Goal: Task Accomplishment & Management: Use online tool/utility

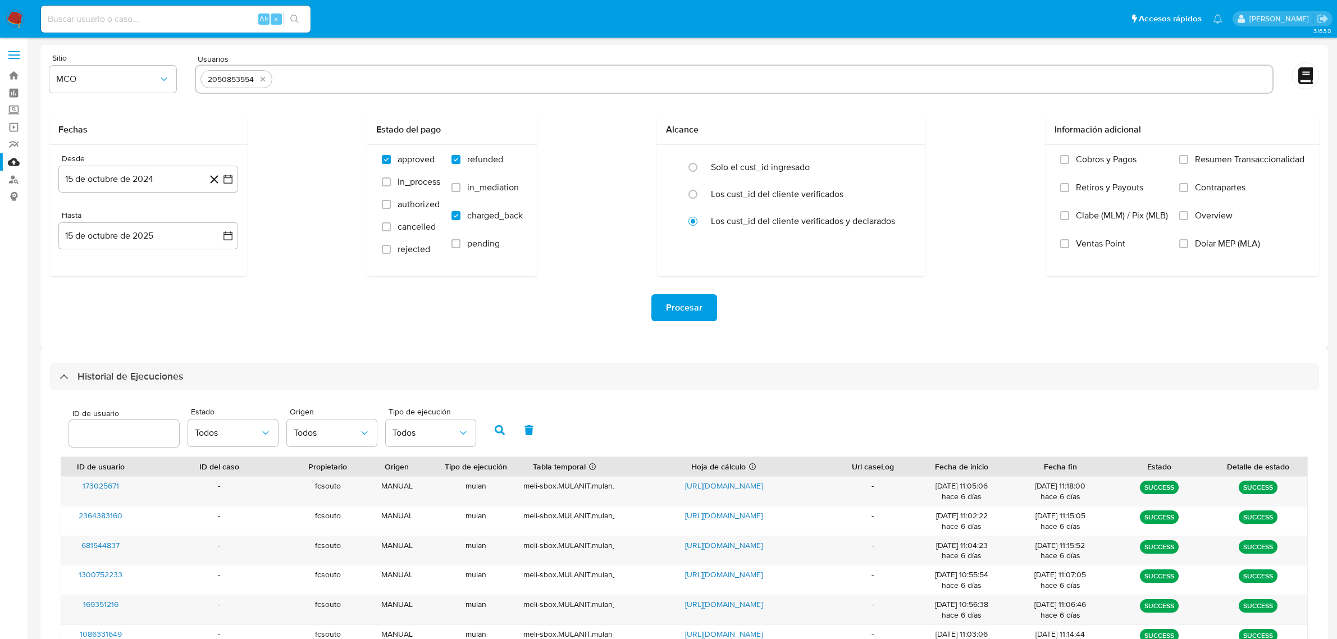
select select "10"
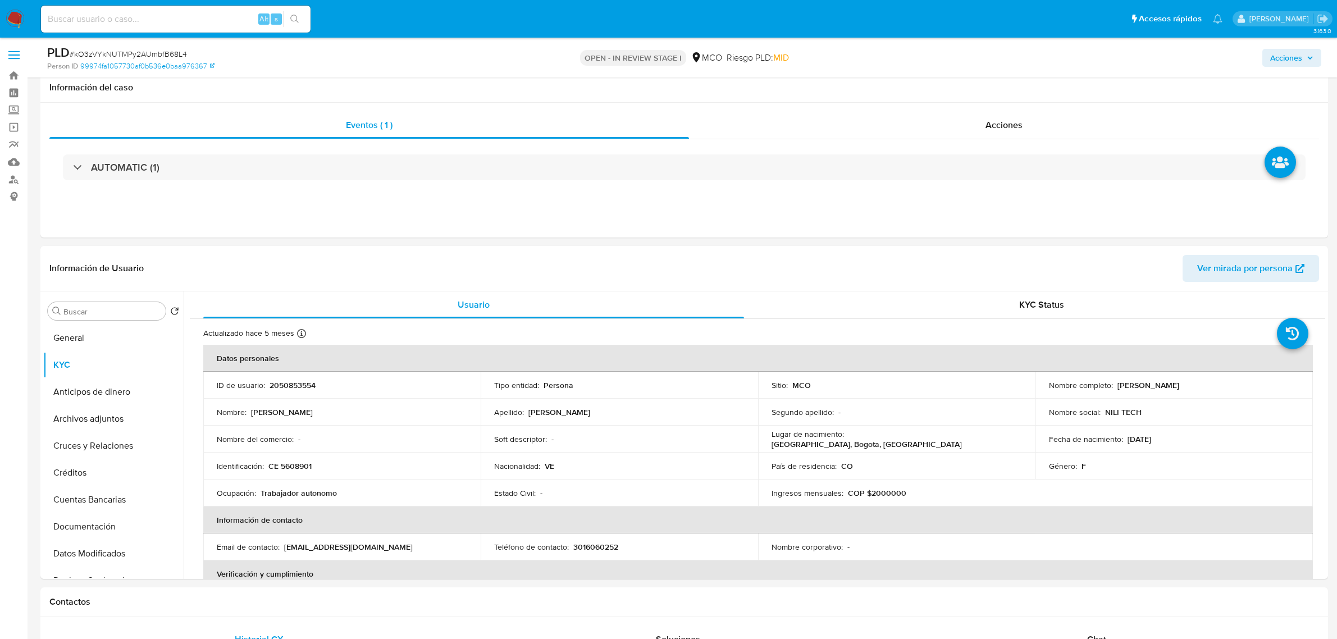
select select "10"
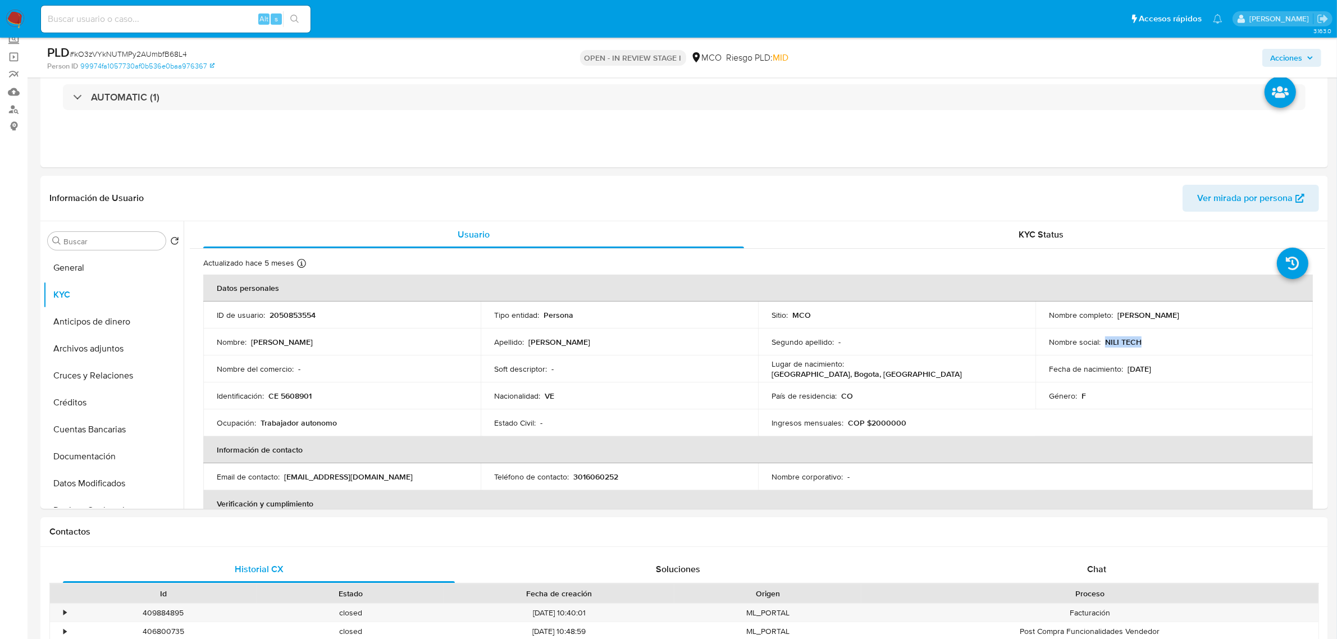
click at [1299, 60] on span "Acciones" at bounding box center [1286, 58] width 32 height 18
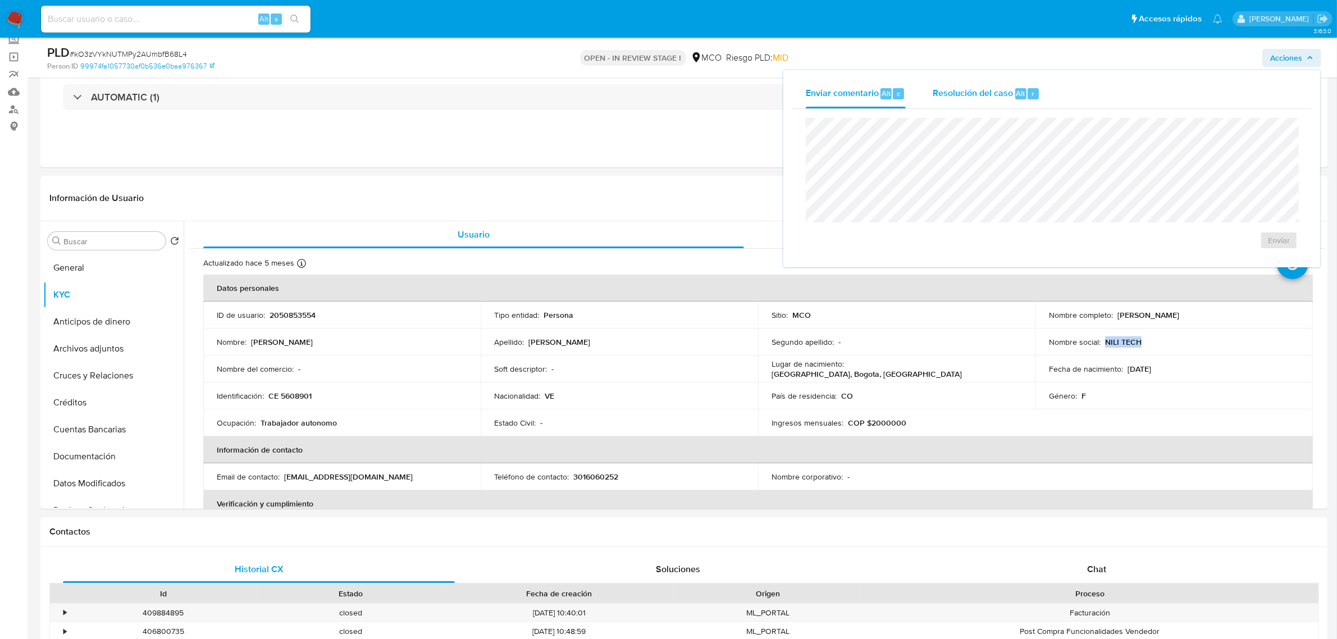
click at [993, 107] on div "Resolución del caso Alt r" at bounding box center [986, 93] width 107 height 29
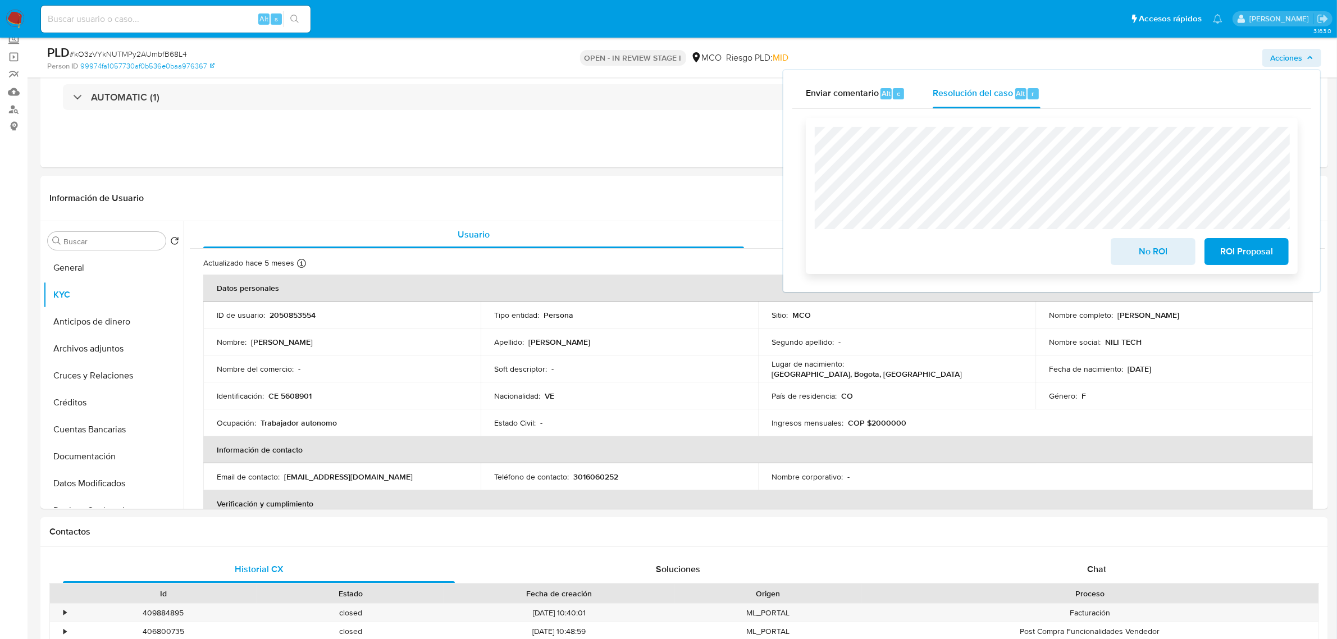
click at [1138, 252] on span "No ROI" at bounding box center [1152, 251] width 55 height 25
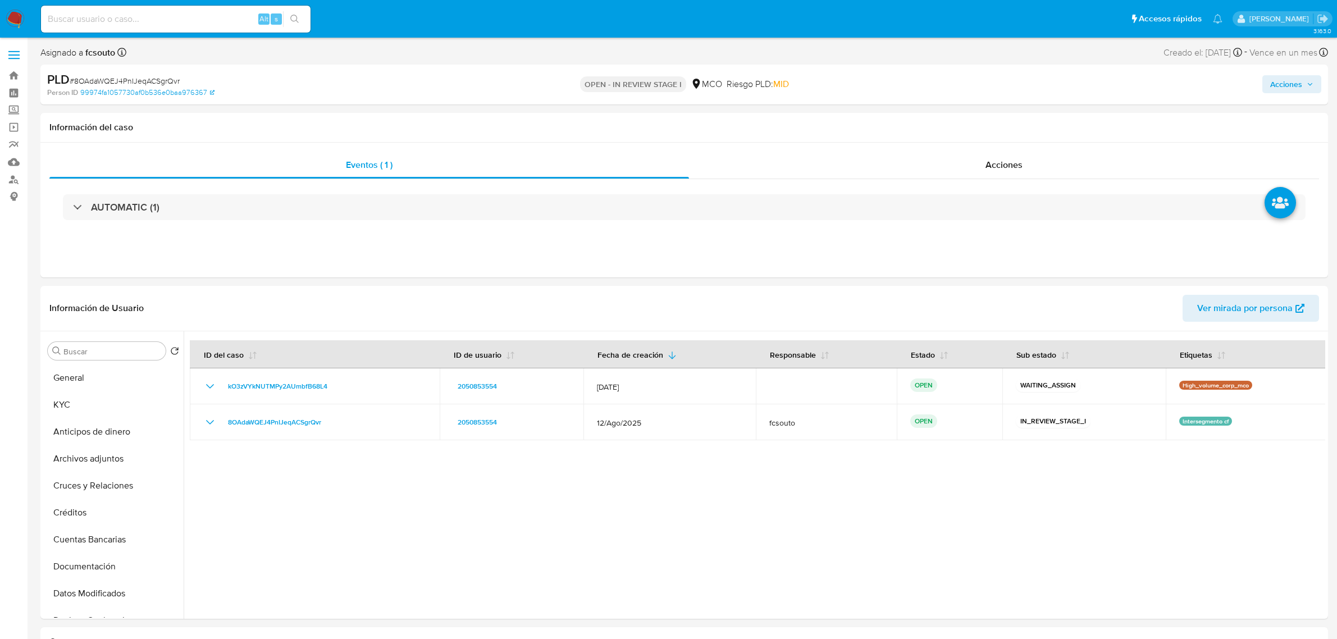
select select "10"
click at [109, 385] on button "General" at bounding box center [108, 377] width 131 height 27
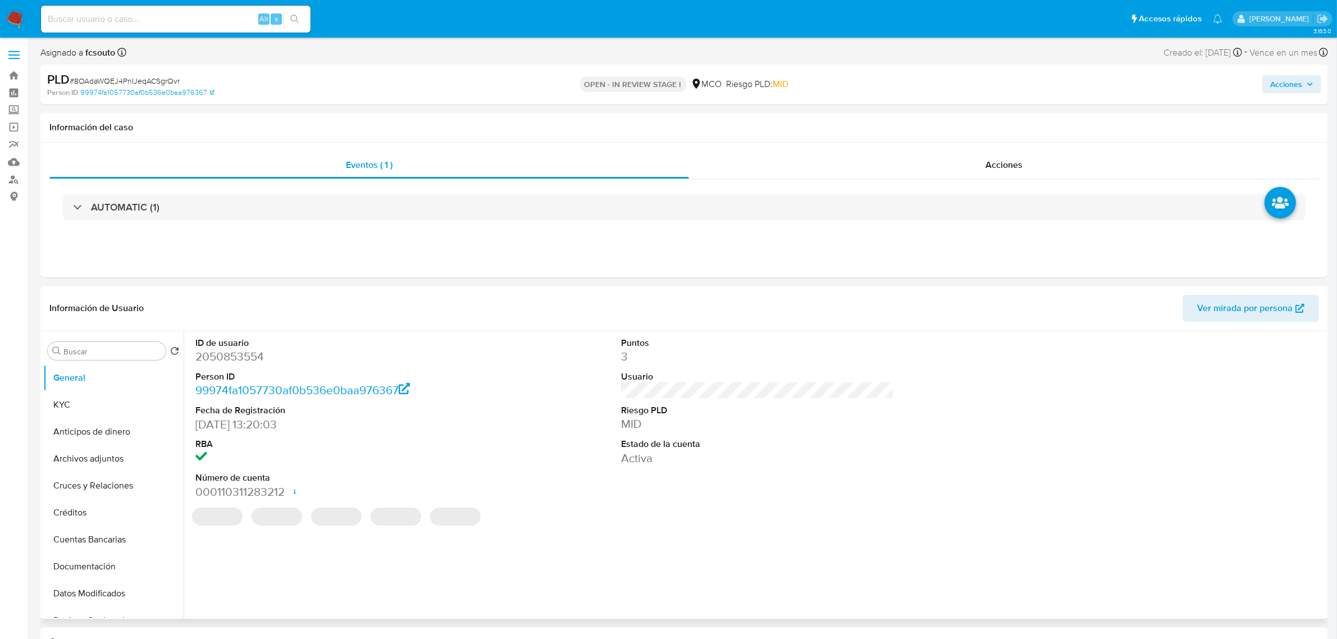
click at [215, 357] on dd "2050853554" at bounding box center [331, 357] width 273 height 16
copy dd "2050853554"
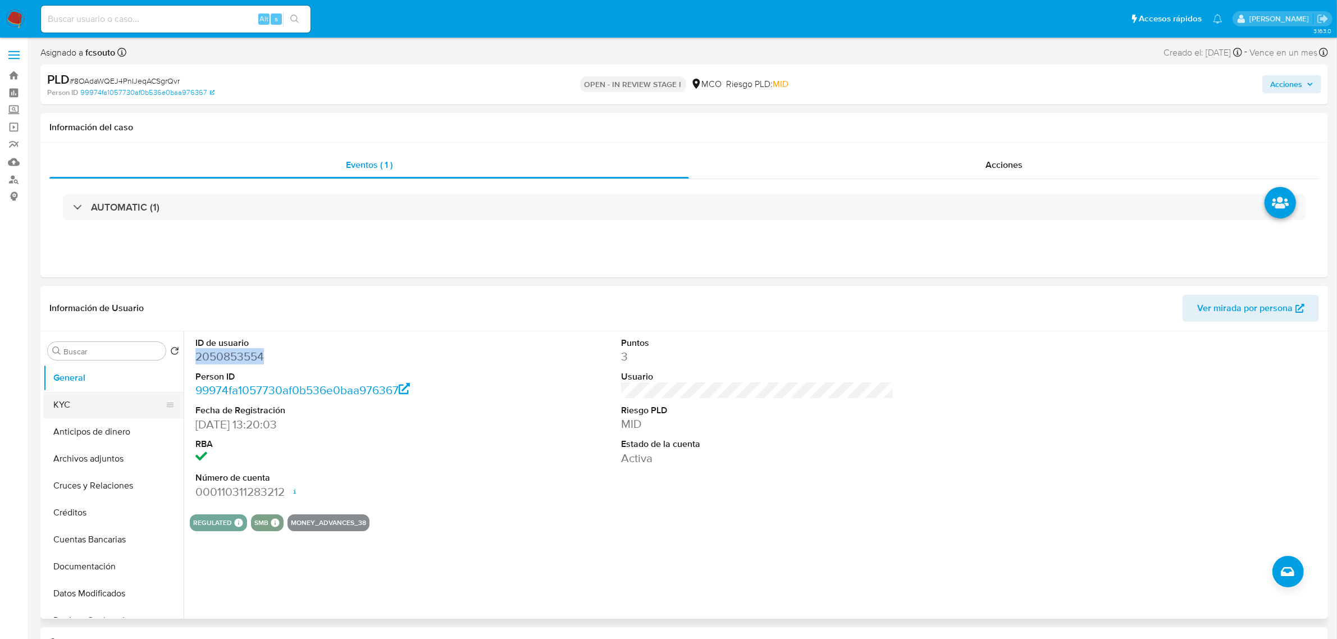
click at [99, 410] on button "KYC" at bounding box center [108, 404] width 131 height 27
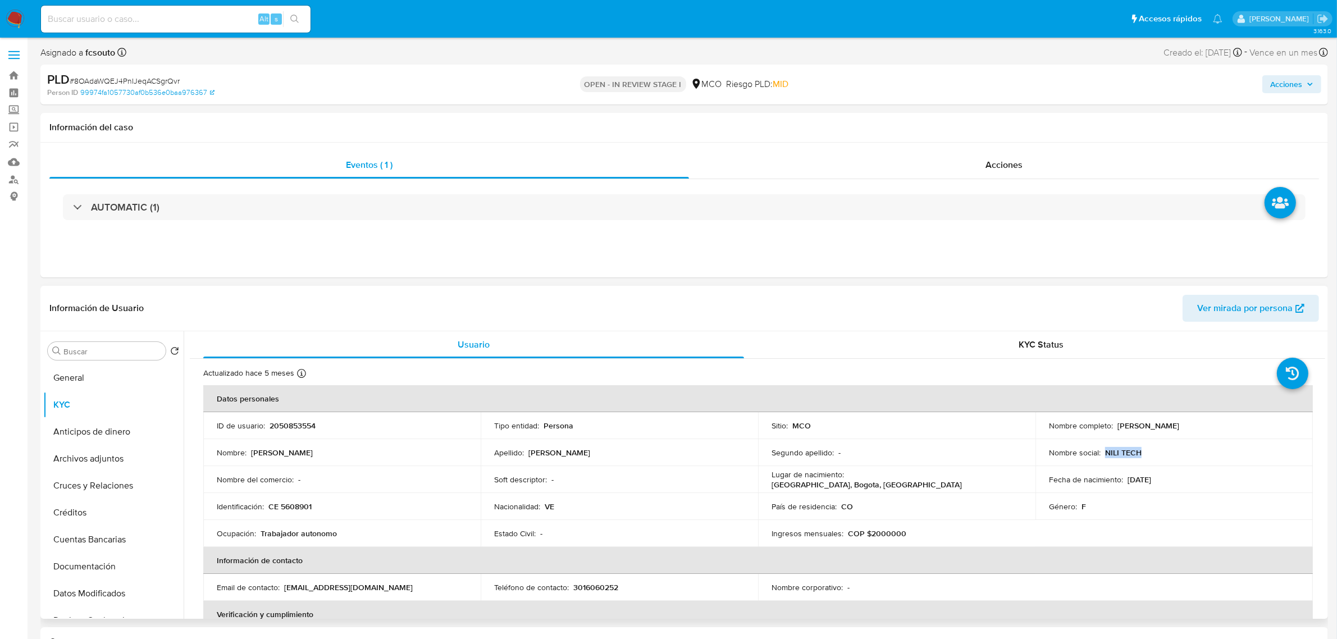
drag, startPoint x: 1143, startPoint y: 453, endPoint x: 1101, endPoint y: 458, distance: 42.4
click at [1101, 458] on div "Nombre social : NILI TECH" at bounding box center [1174, 453] width 250 height 10
copy p "NILI TECH"
click at [1289, 80] on span "Acciones" at bounding box center [1286, 84] width 32 height 18
click at [1002, 129] on div "Resolución del caso Alt r" at bounding box center [986, 120] width 107 height 29
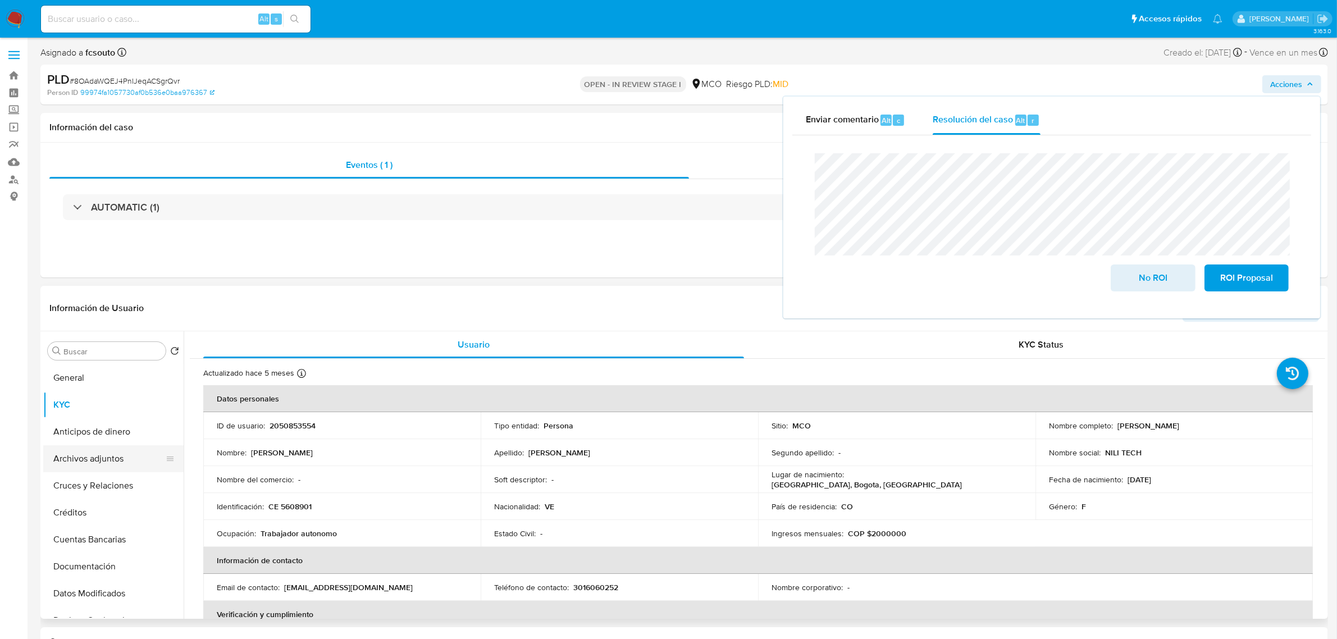
click at [80, 459] on button "Archivos adjuntos" at bounding box center [108, 458] width 131 height 27
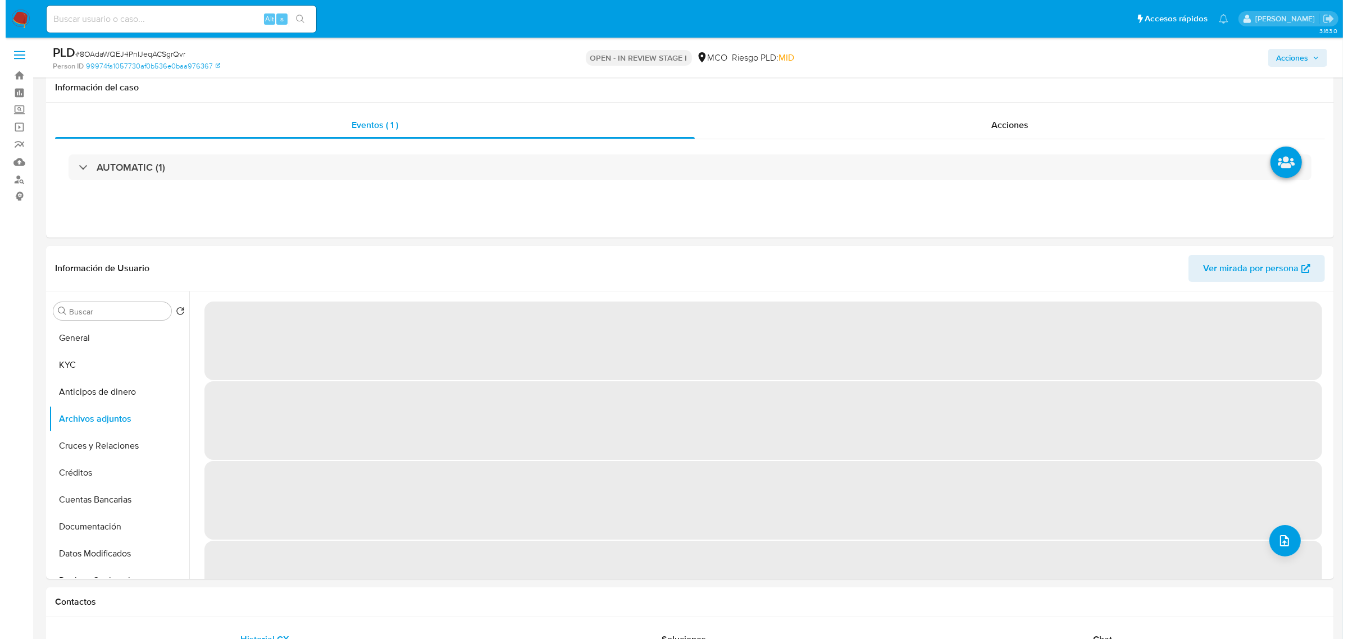
scroll to position [140, 0]
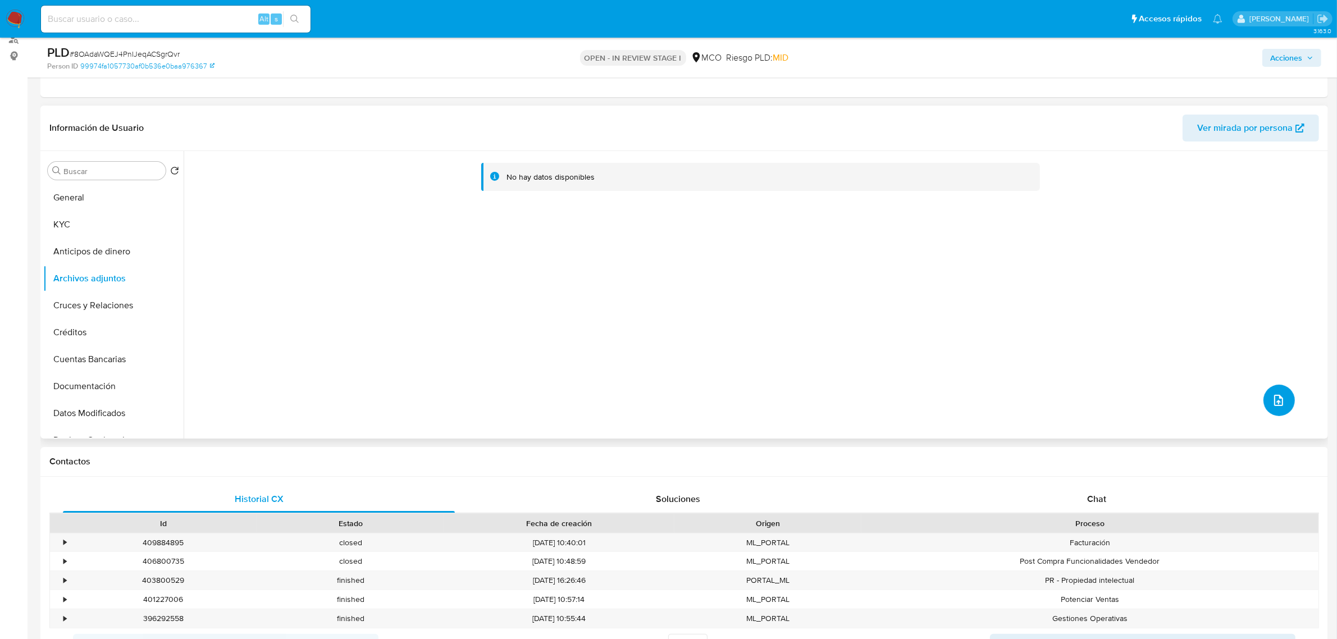
click at [1277, 403] on icon "upload-file" at bounding box center [1278, 400] width 9 height 11
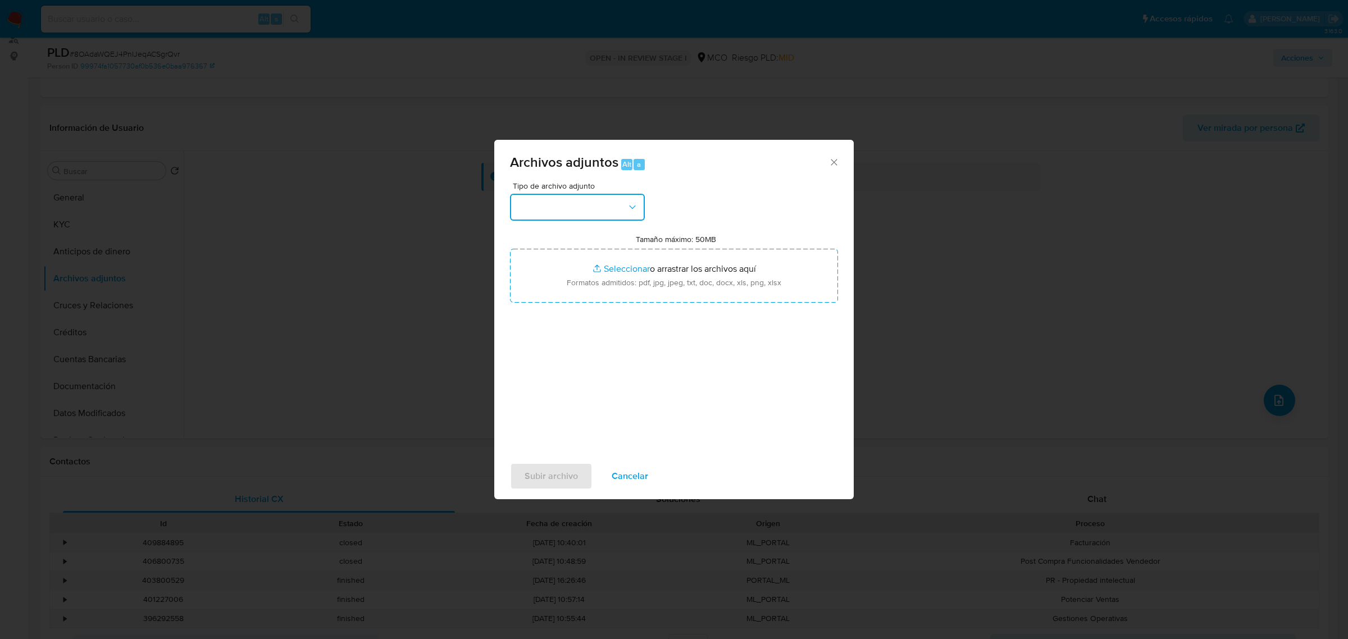
click at [633, 202] on icon "button" at bounding box center [632, 207] width 11 height 11
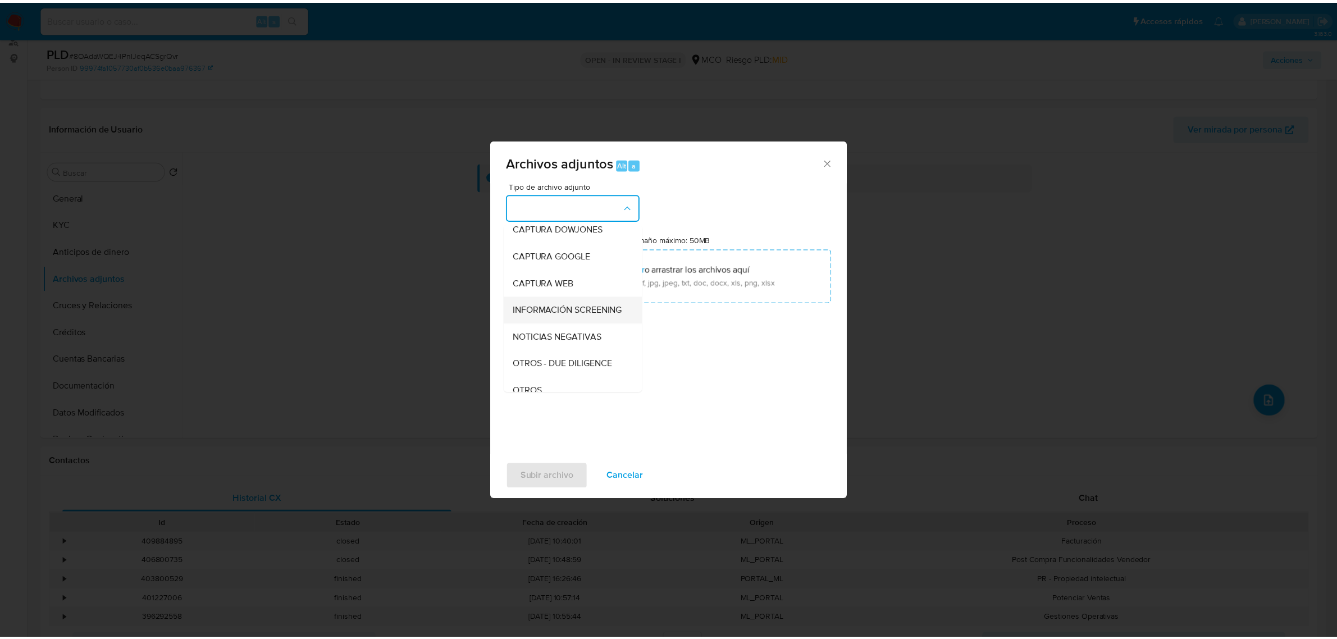
scroll to position [70, 0]
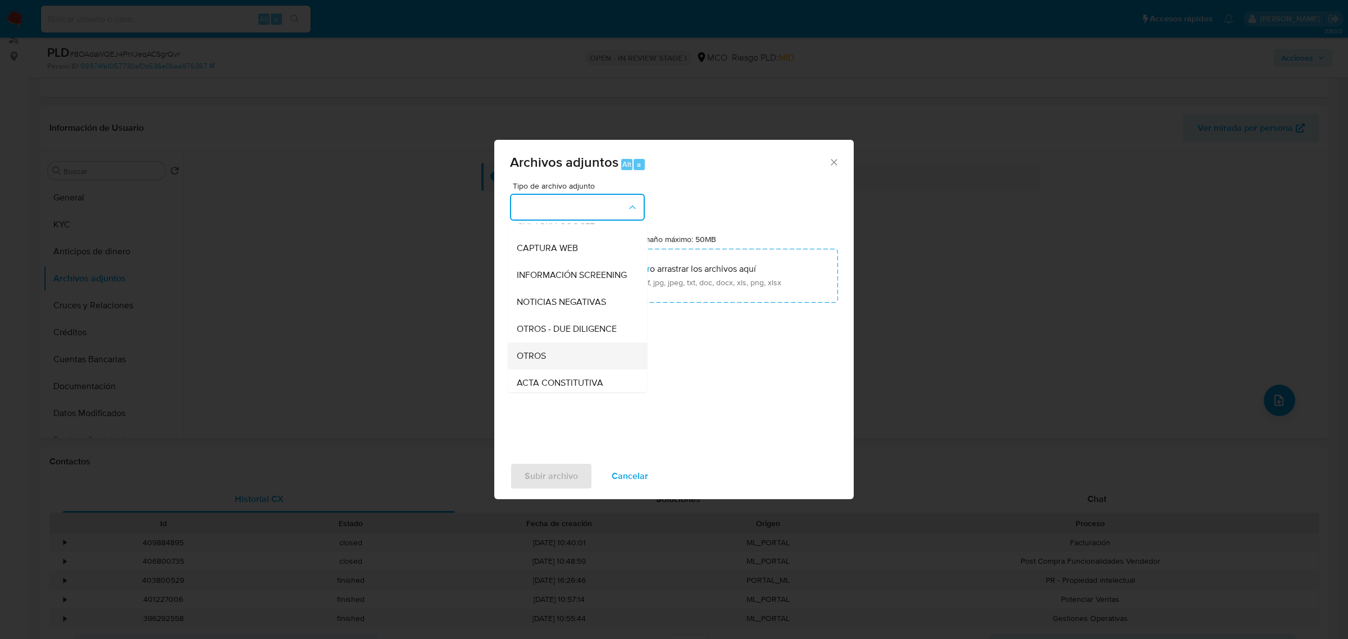
click at [560, 361] on div "OTROS" at bounding box center [574, 355] width 115 height 27
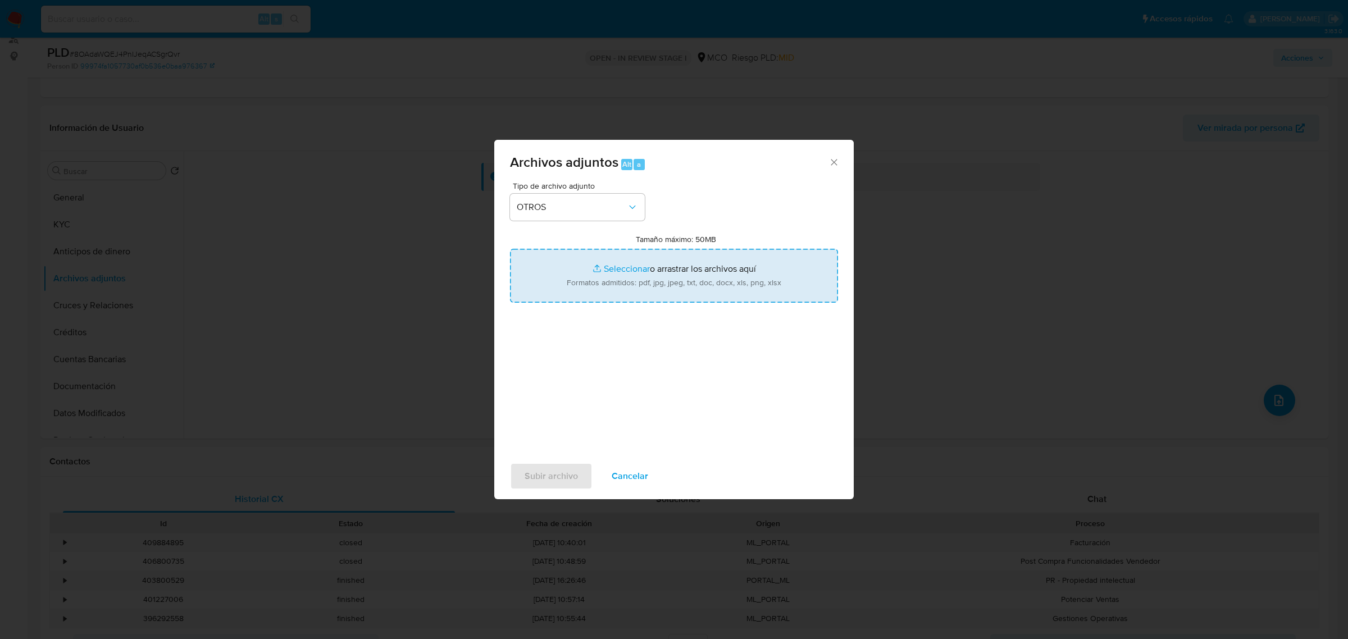
click at [660, 279] on input "Tamaño máximo: 50MB Seleccionar archivos" at bounding box center [674, 276] width 328 height 54
type input "C:\fakepath\2050853554 - 15_10_2025.pdf"
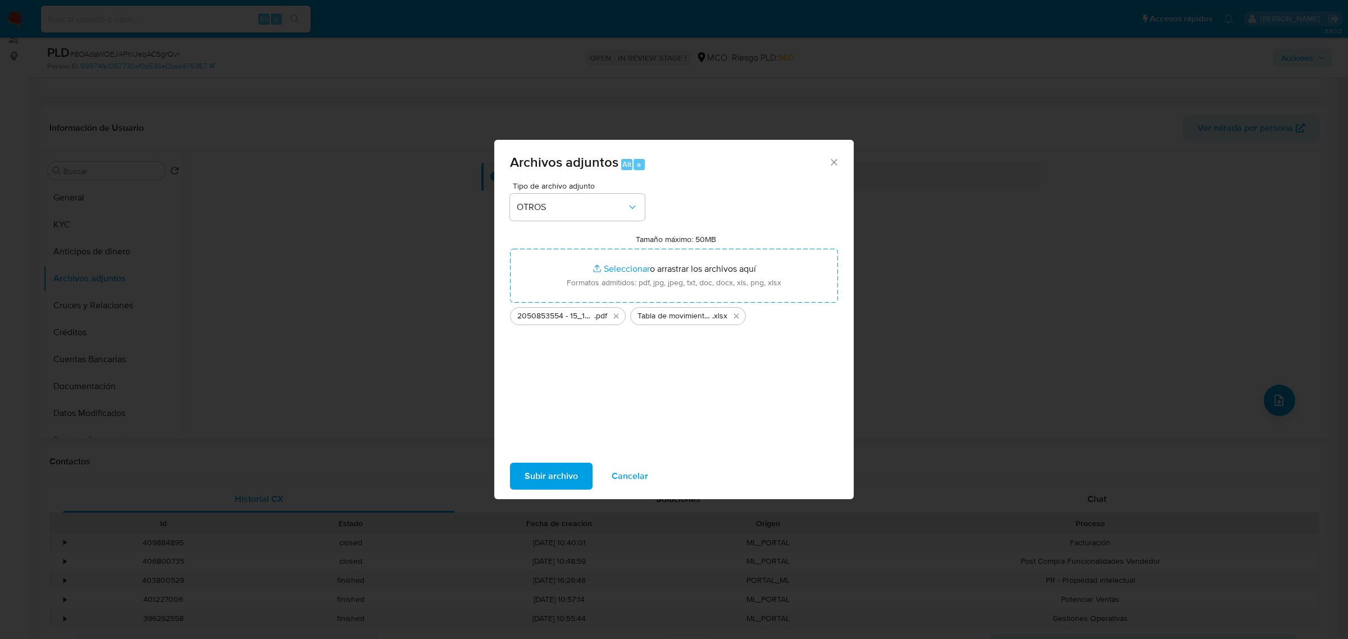
click at [550, 461] on div "Subir archivo Cancelar" at bounding box center [673, 476] width 359 height 43
click at [555, 474] on span "Subir archivo" at bounding box center [550, 476] width 53 height 25
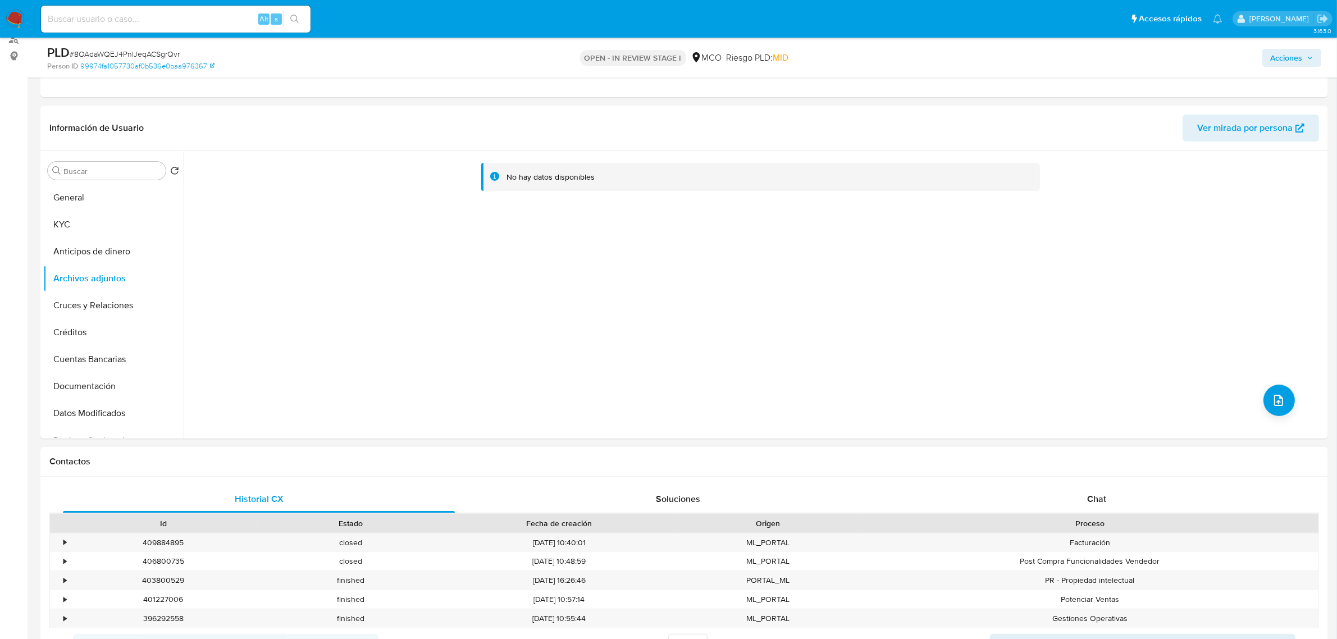
click at [1284, 54] on span "Acciones" at bounding box center [1286, 58] width 32 height 18
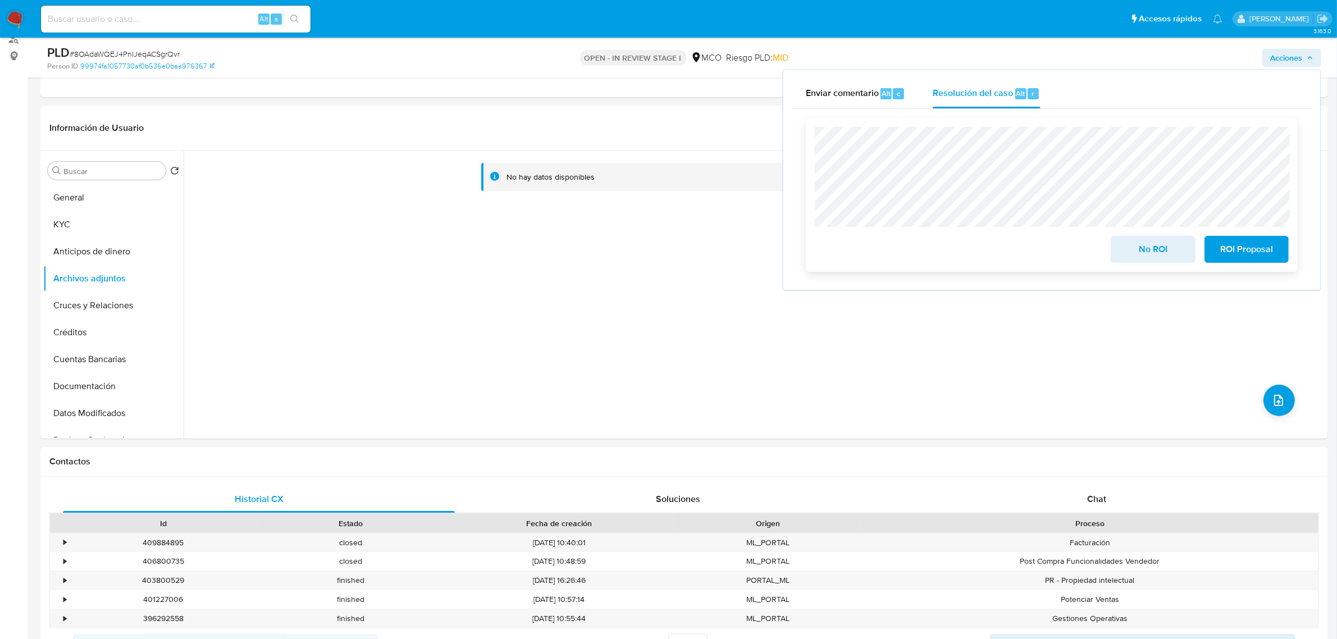
click at [1130, 252] on span "No ROI" at bounding box center [1152, 249] width 55 height 25
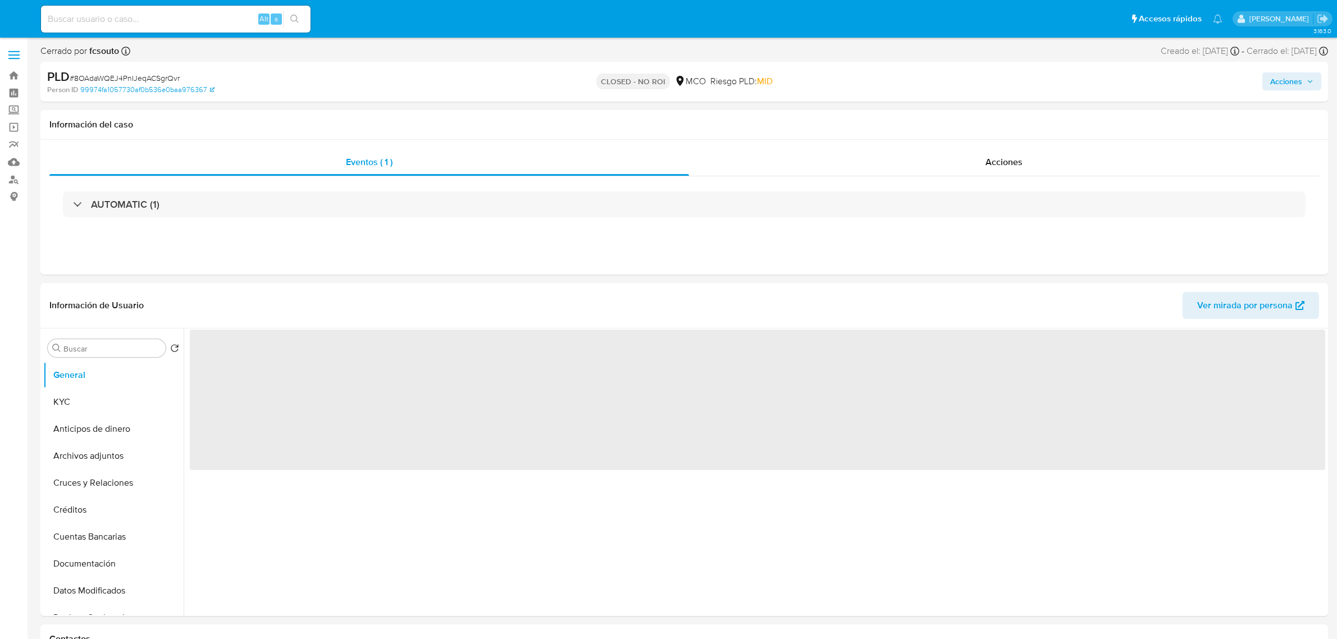
select select "10"
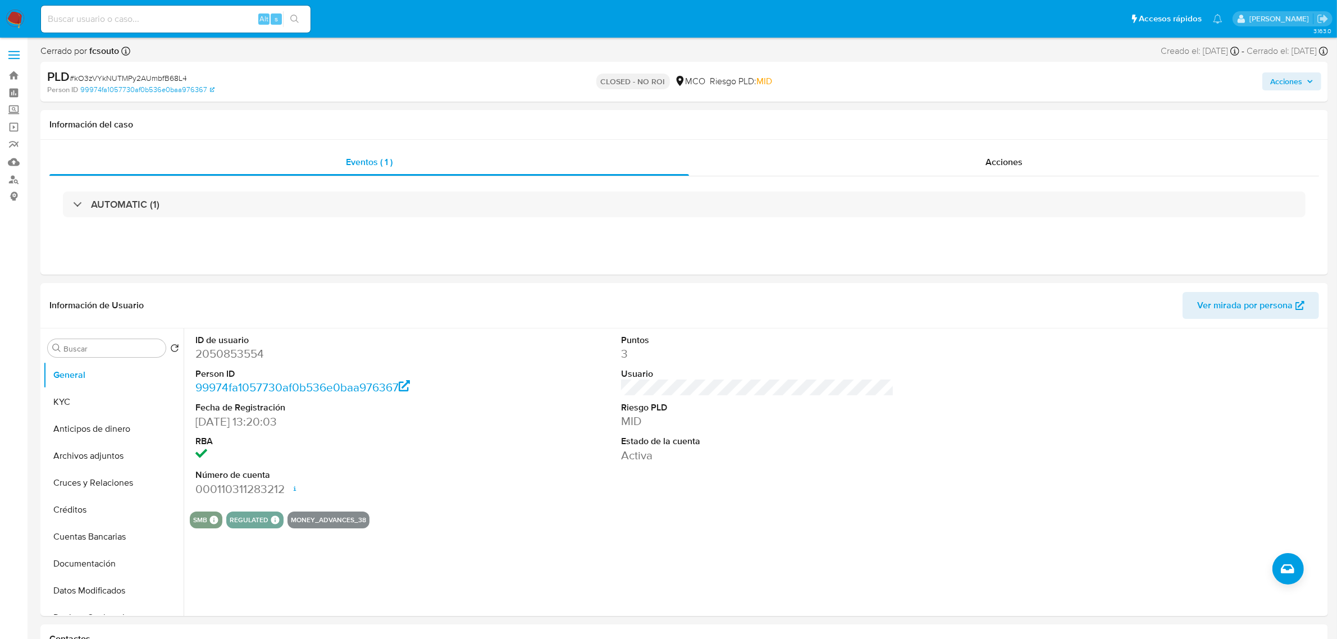
click at [12, 19] on img at bounding box center [15, 19] width 19 height 19
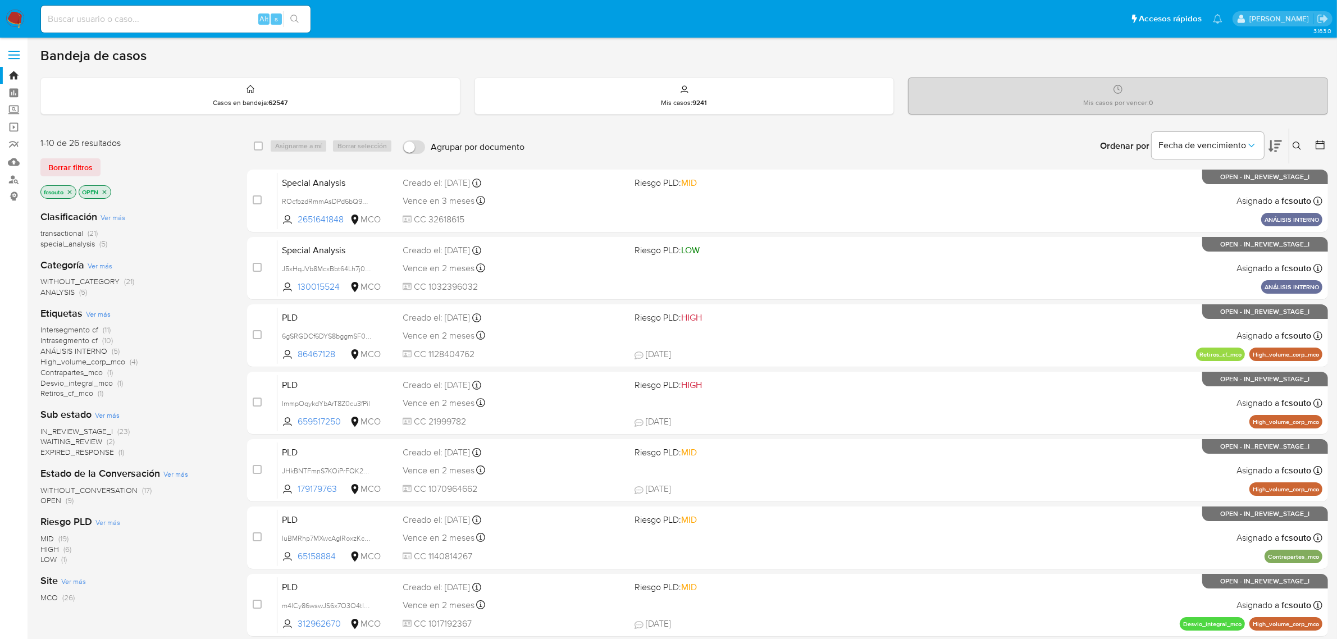
click at [107, 430] on span "IN_REVIEW_STAGE_I" at bounding box center [76, 431] width 72 height 11
click at [1324, 139] on icon at bounding box center [1320, 144] width 11 height 11
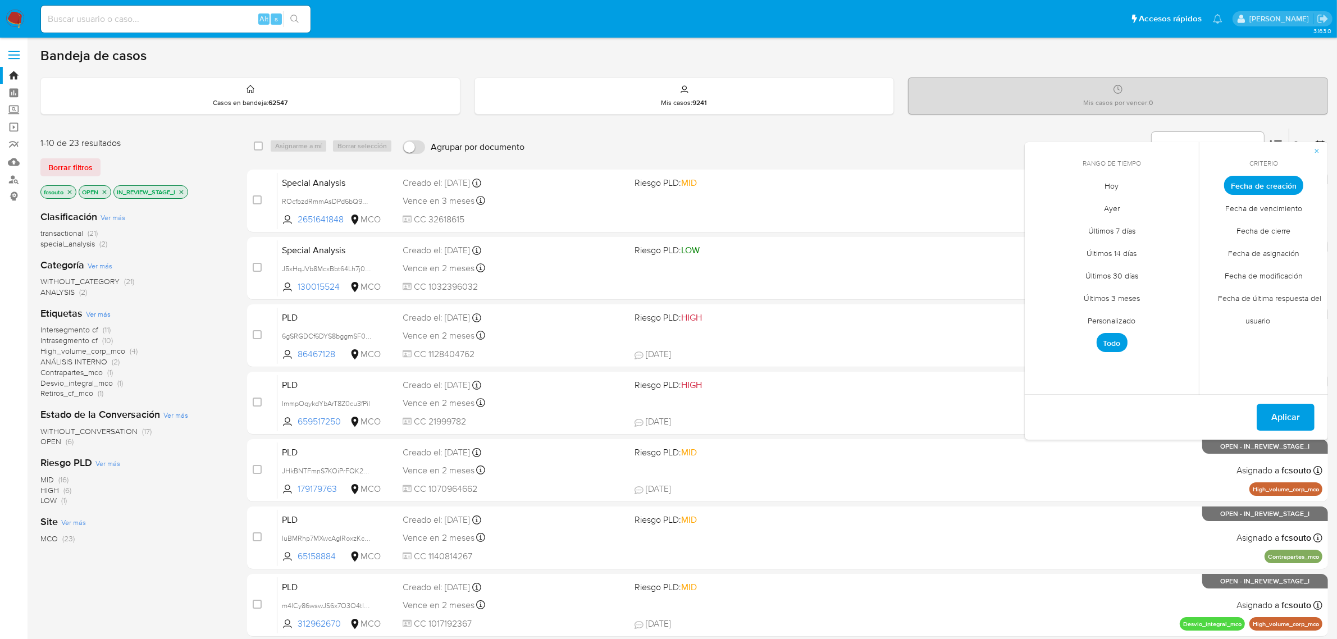
click at [1120, 321] on span "Personalizado" at bounding box center [1111, 320] width 71 height 23
click at [1041, 206] on icon "Mes anterior" at bounding box center [1041, 206] width 4 height 8
click at [1043, 206] on icon "Mes anterior" at bounding box center [1041, 205] width 13 height 13
click at [1046, 271] on button "4" at bounding box center [1044, 270] width 18 height 18
click at [1174, 287] on button "17" at bounding box center [1179, 293] width 18 height 18
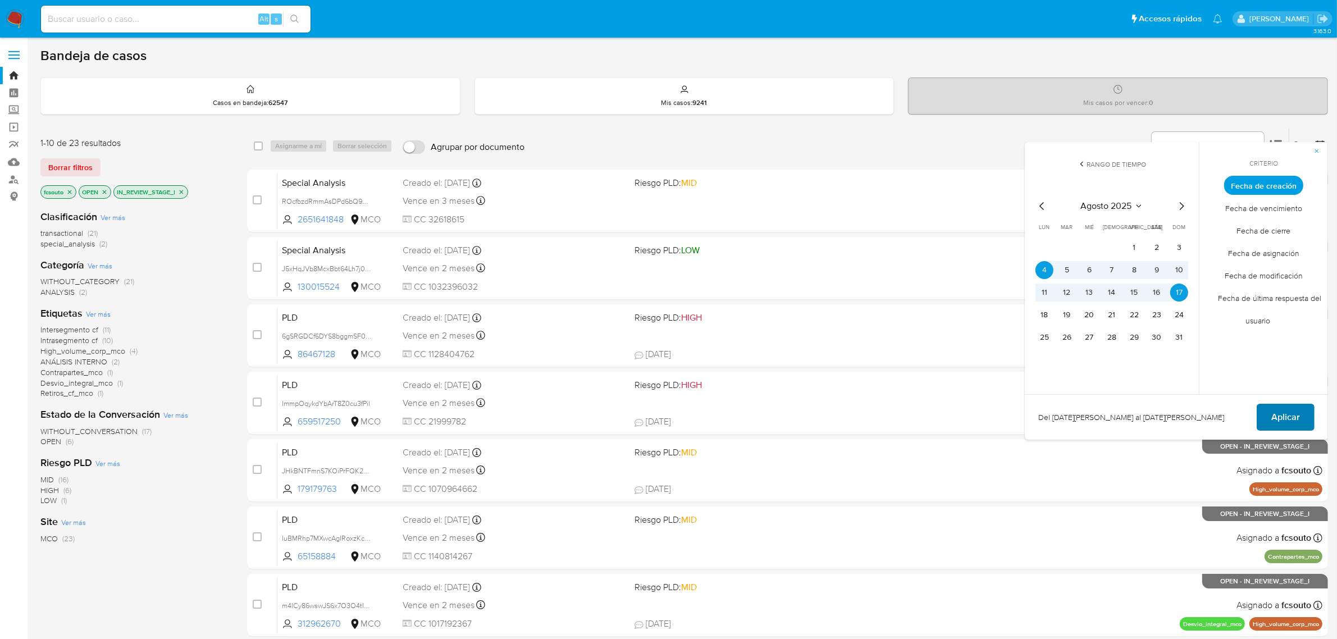
click at [1281, 416] on span "Aplicar" at bounding box center [1285, 417] width 29 height 25
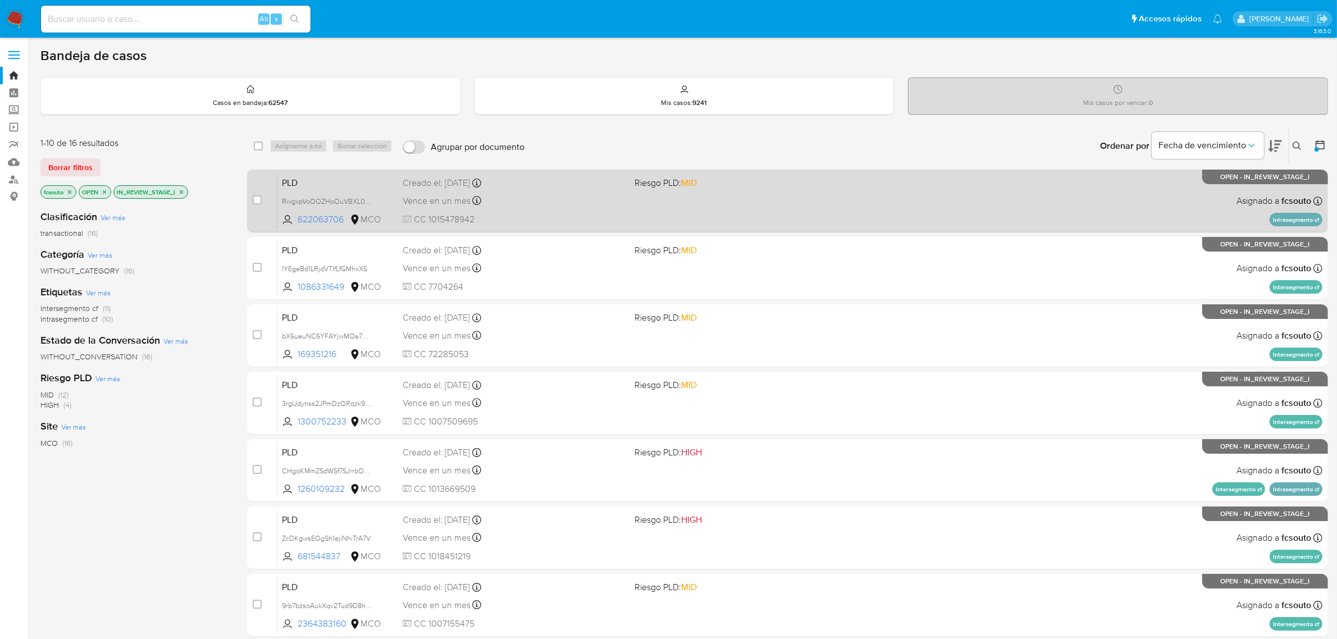
click at [818, 194] on div "PLD RivgxpVoOOZHoOuVBXL0PcUO 622063706 MCO Riesgo PLD: MID Creado el: 12/08/202…" at bounding box center [799, 200] width 1045 height 57
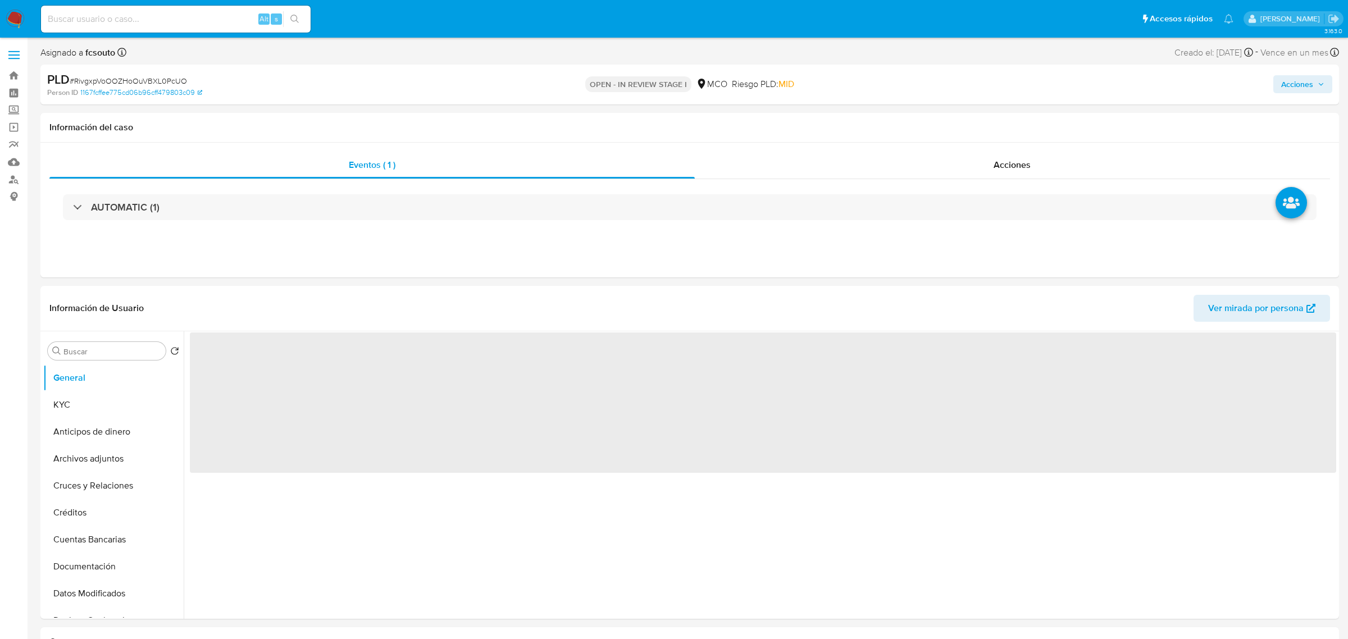
select select "10"
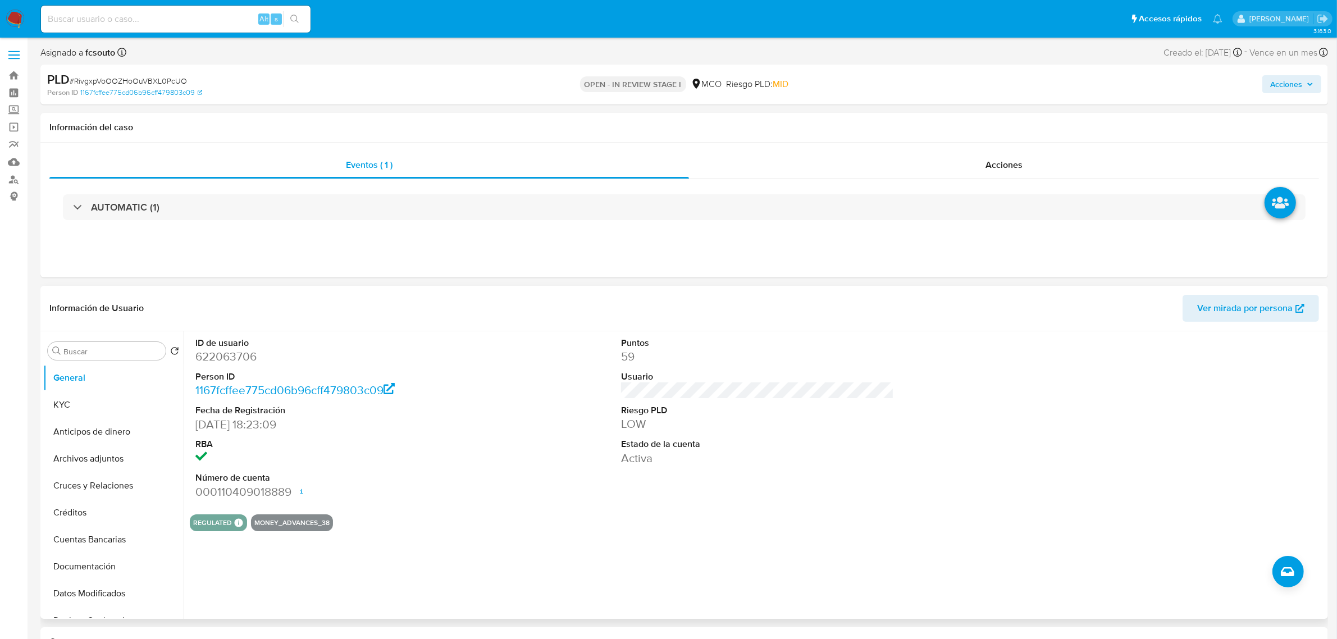
click at [229, 358] on dd "622063706" at bounding box center [331, 357] width 273 height 16
copy dd "622063706"
click at [225, 363] on dd "622063706" at bounding box center [331, 357] width 273 height 16
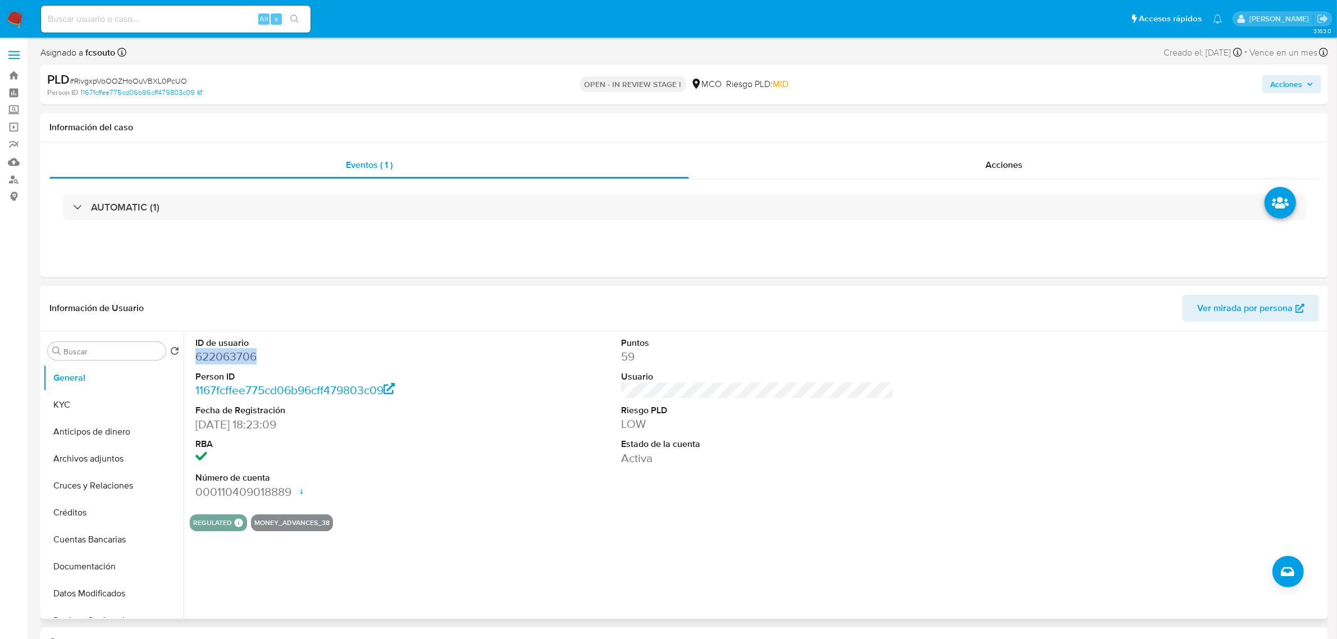
click at [236, 358] on dd "622063706" at bounding box center [331, 357] width 273 height 16
click at [213, 351] on dd "622063706" at bounding box center [331, 357] width 273 height 16
drag, startPoint x: 411, startPoint y: 358, endPoint x: 402, endPoint y: 361, distance: 9.4
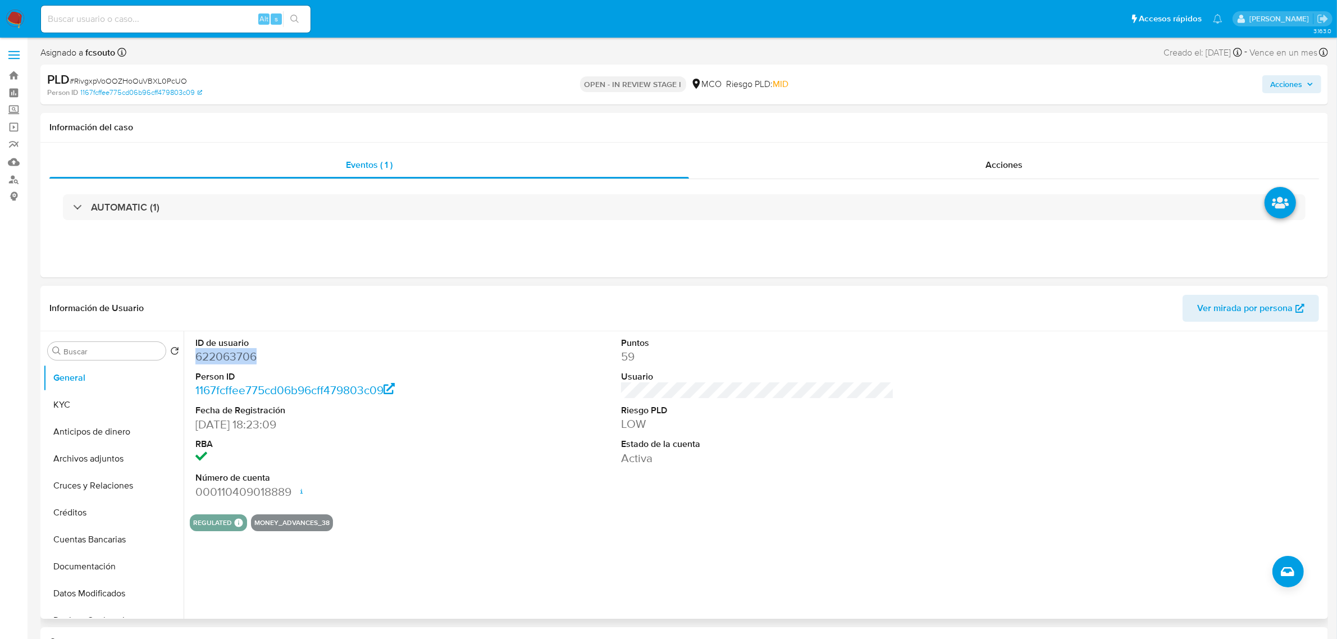
click at [410, 357] on dd "622063706" at bounding box center [331, 357] width 273 height 16
click at [518, 445] on div "ID de usuario 622063706 Person ID 1167fcffee775cd06b96cff479803c09 Fecha de Reg…" at bounding box center [757, 418] width 1135 height 174
click at [130, 396] on button "KYC" at bounding box center [108, 404] width 131 height 27
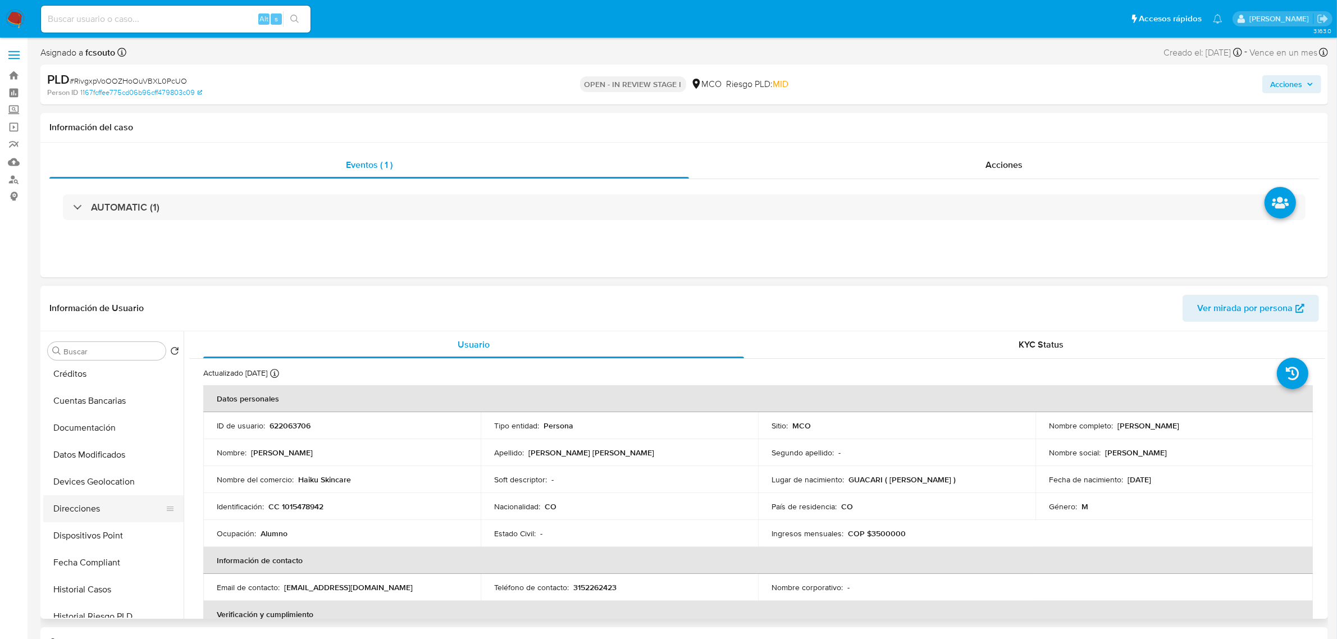
scroll to position [140, 0]
click at [111, 577] on button "Historial Casos" at bounding box center [108, 587] width 131 height 27
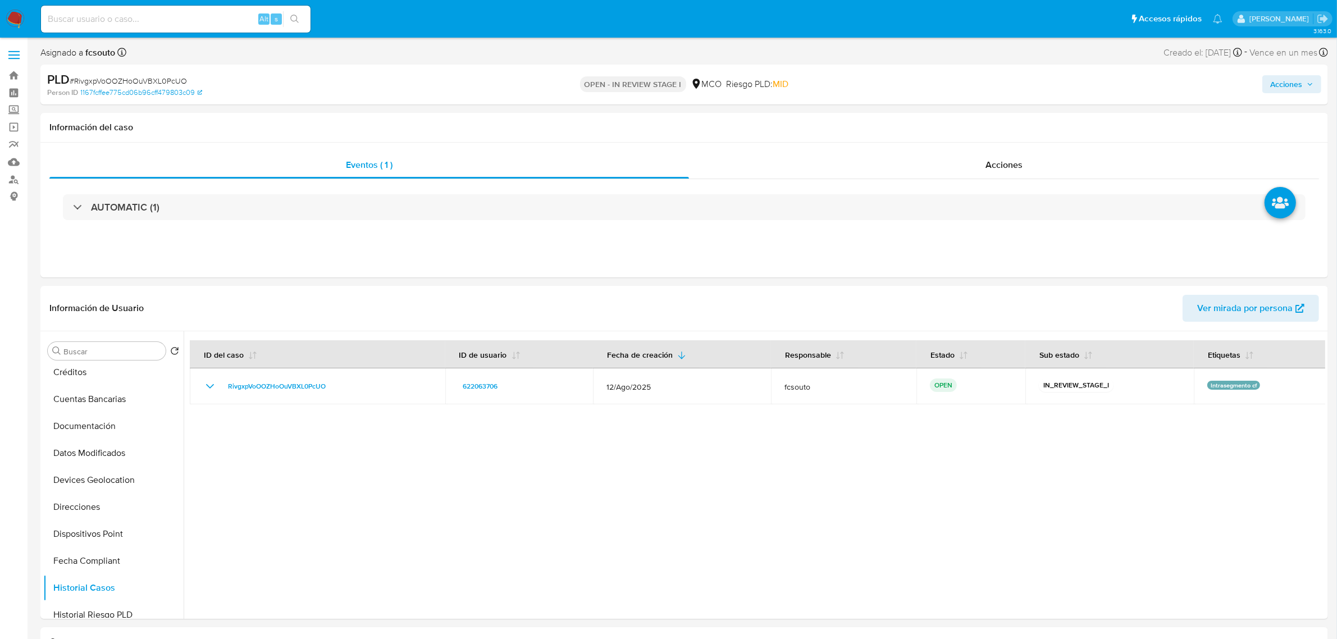
click at [1293, 80] on span "Acciones" at bounding box center [1286, 84] width 32 height 18
click at [978, 113] on span "Resolución del caso" at bounding box center [973, 119] width 80 height 13
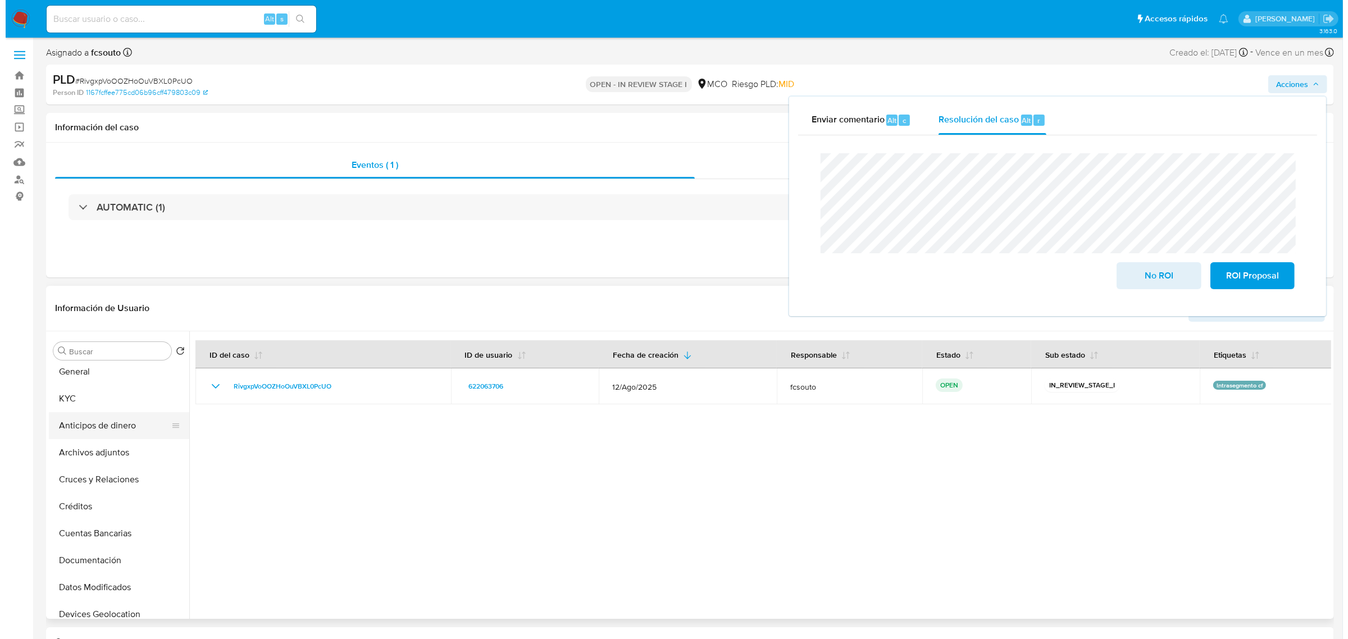
scroll to position [0, 0]
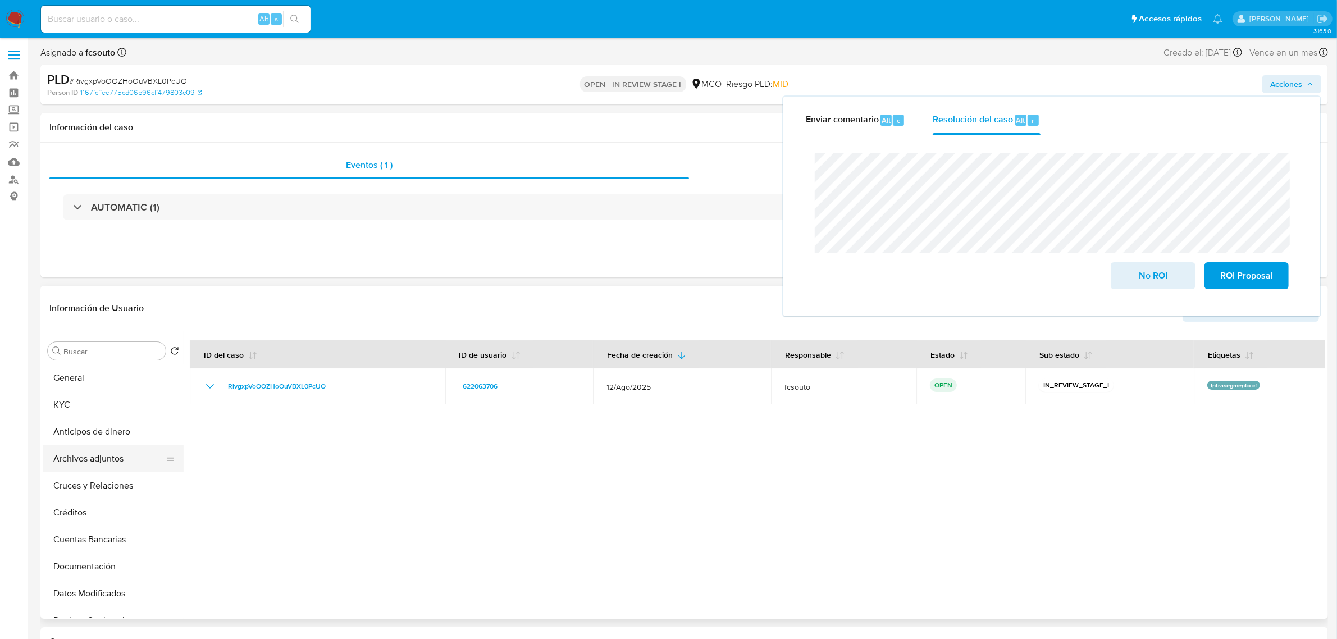
click at [81, 461] on button "Archivos adjuntos" at bounding box center [108, 458] width 131 height 27
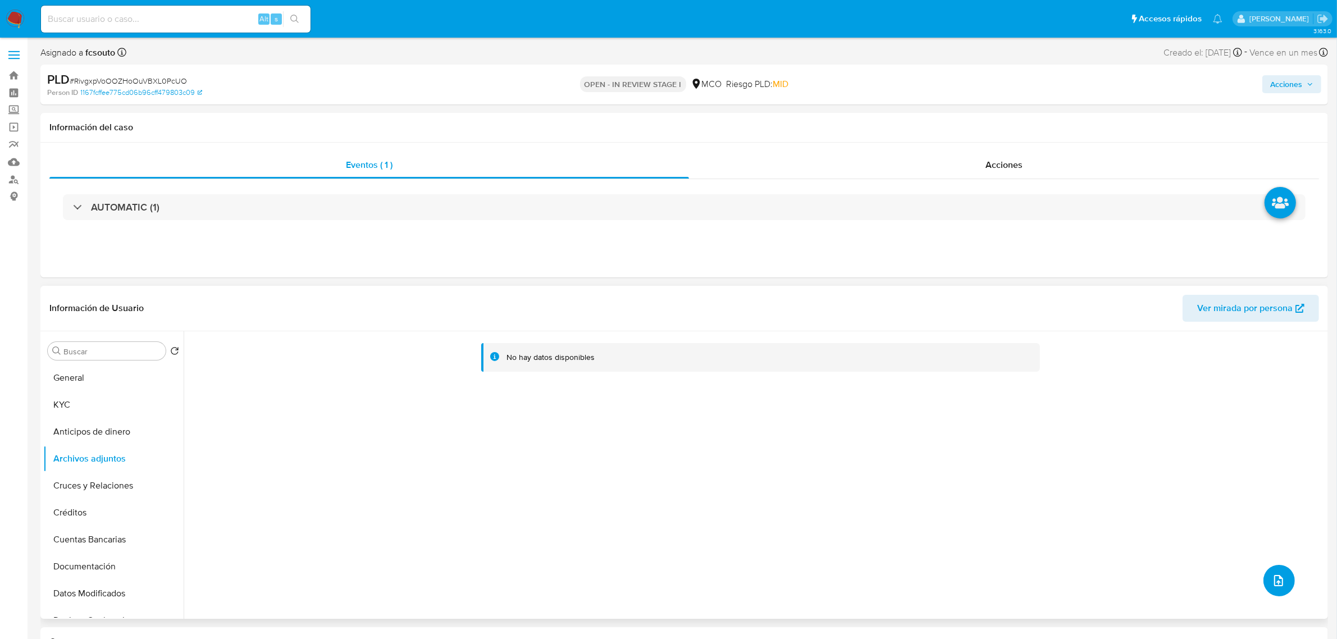
click at [1272, 584] on icon "upload-file" at bounding box center [1278, 580] width 13 height 13
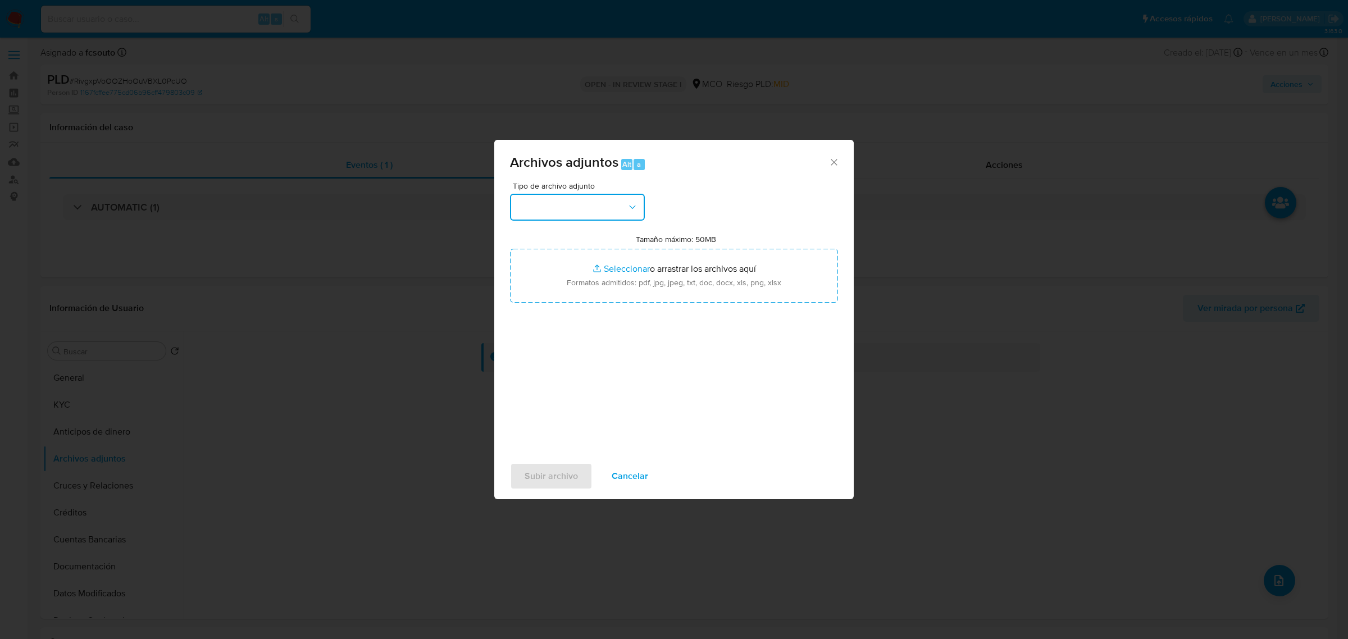
drag, startPoint x: 622, startPoint y: 206, endPoint x: 618, endPoint y: 212, distance: 7.3
click at [621, 206] on button "button" at bounding box center [577, 207] width 135 height 27
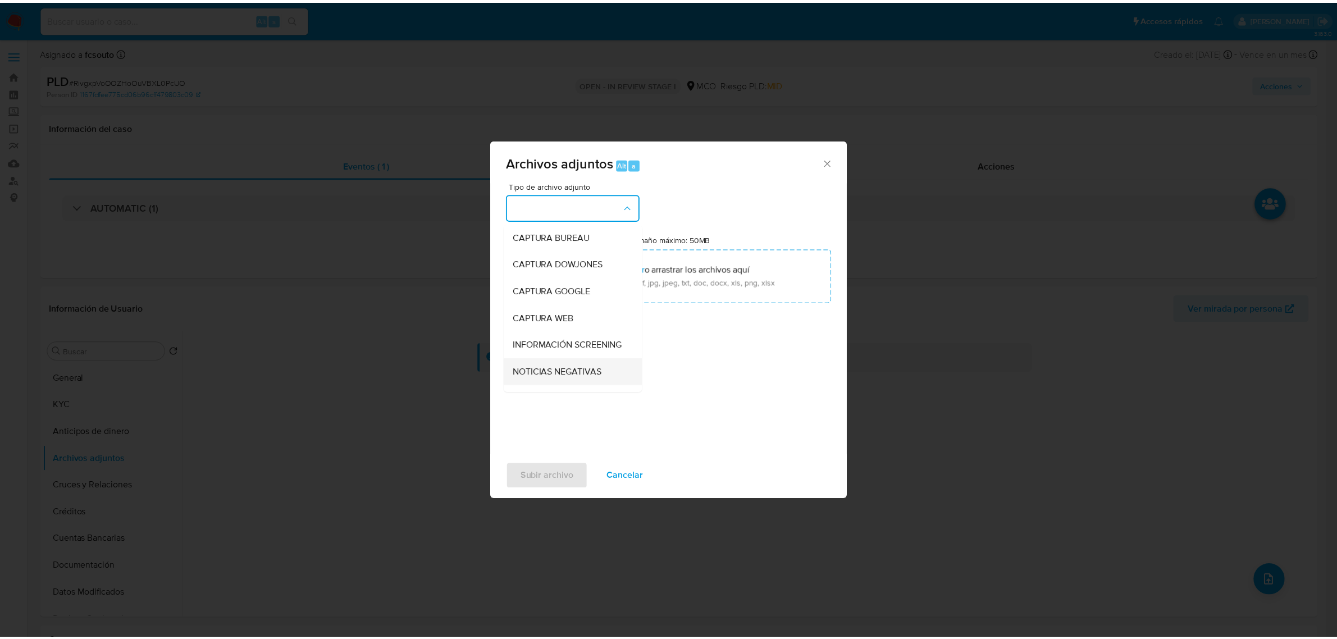
scroll to position [70, 0]
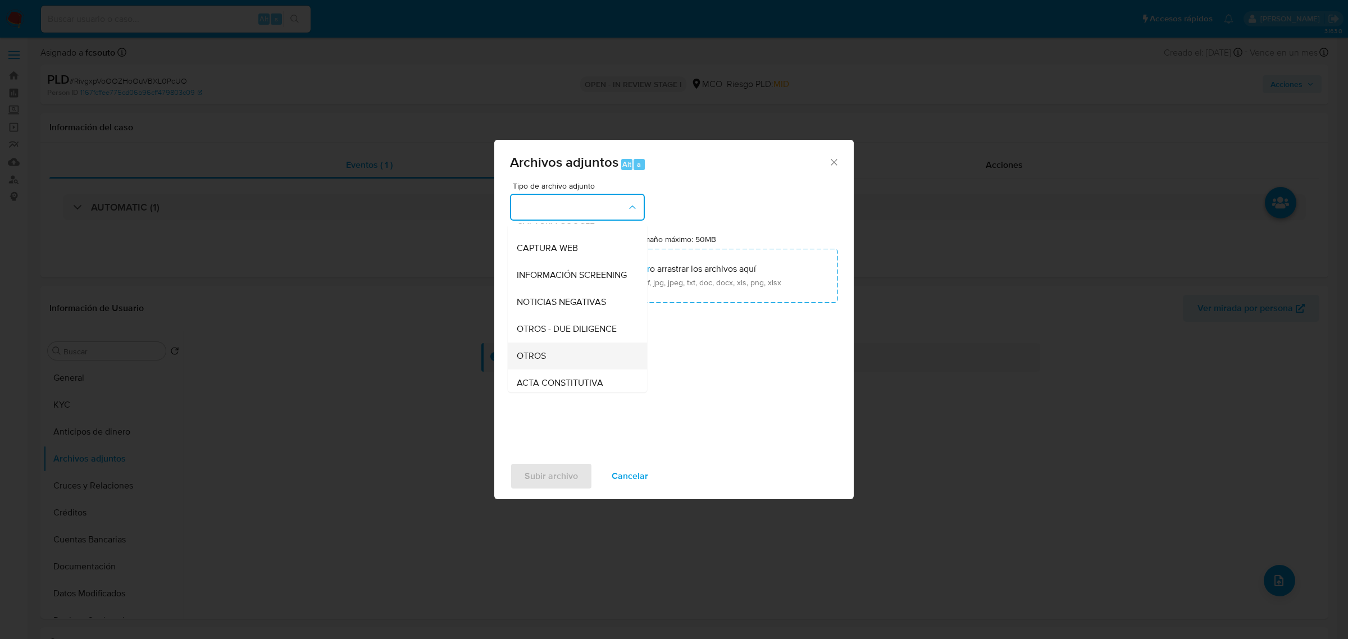
click at [537, 361] on span "OTROS" at bounding box center [531, 355] width 29 height 11
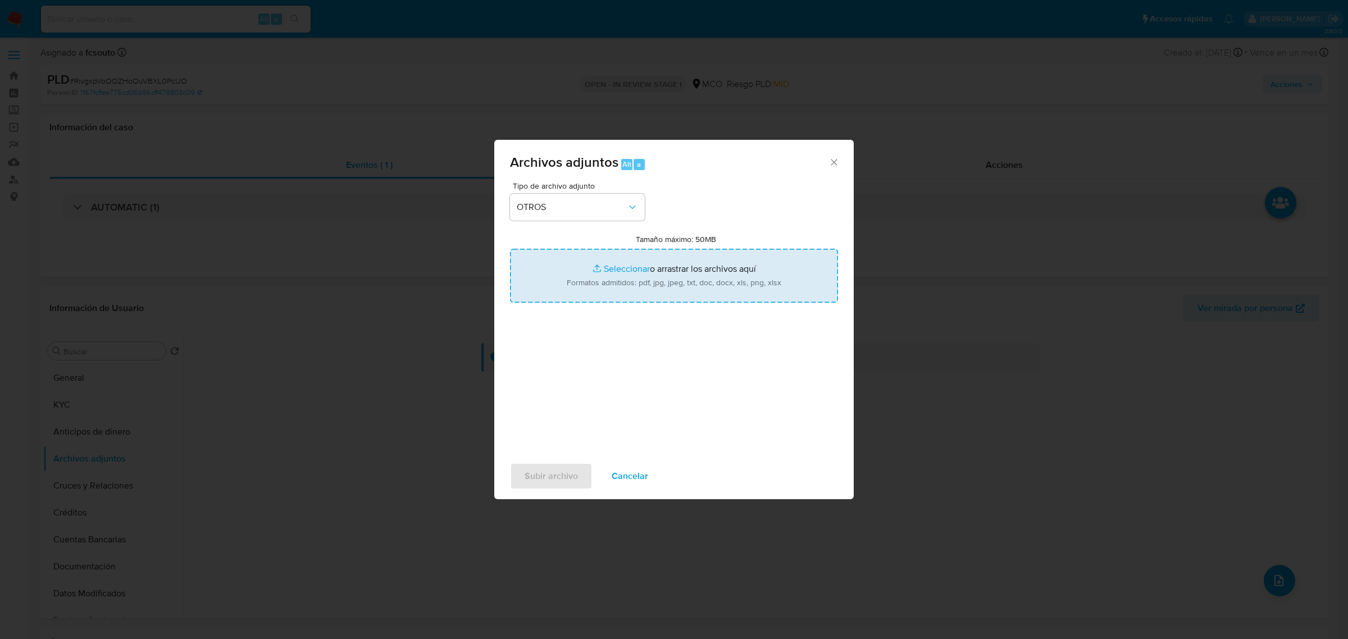
click at [649, 278] on input "Tamaño máximo: 50MB Seleccionar archivos" at bounding box center [674, 276] width 328 height 54
type input "C:\fakepath\622063706 - 15_10_2025.pdf"
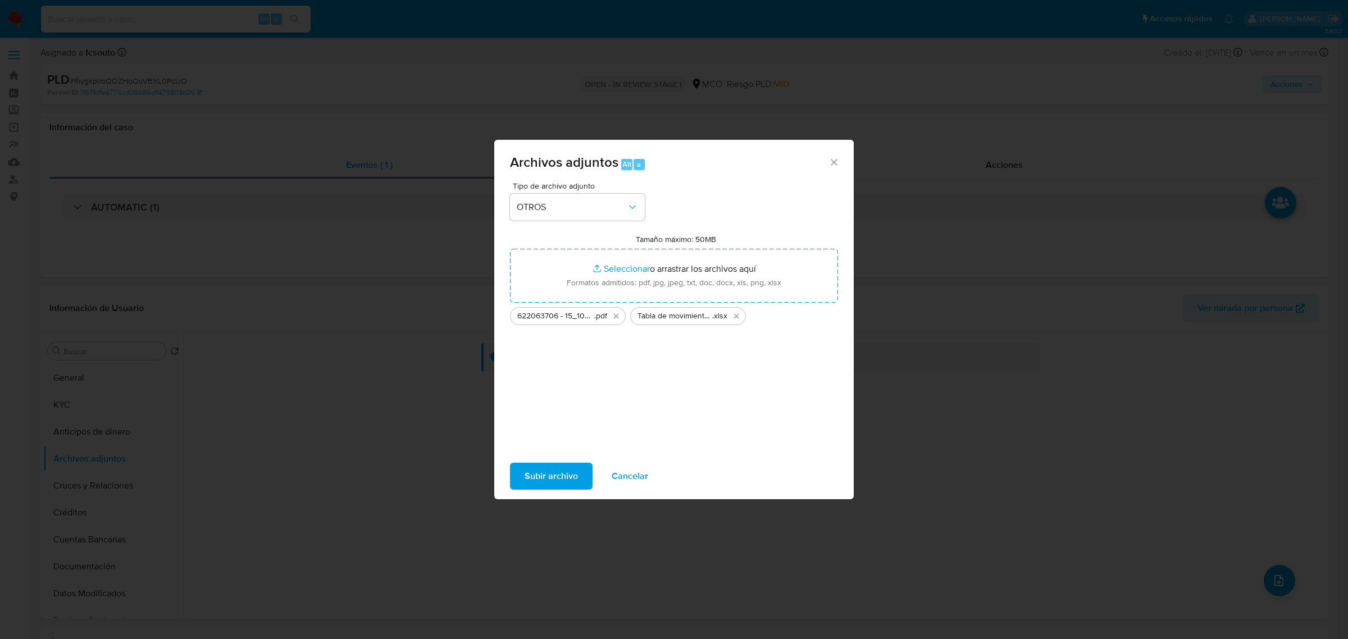
click at [549, 477] on span "Subir archivo" at bounding box center [550, 476] width 53 height 25
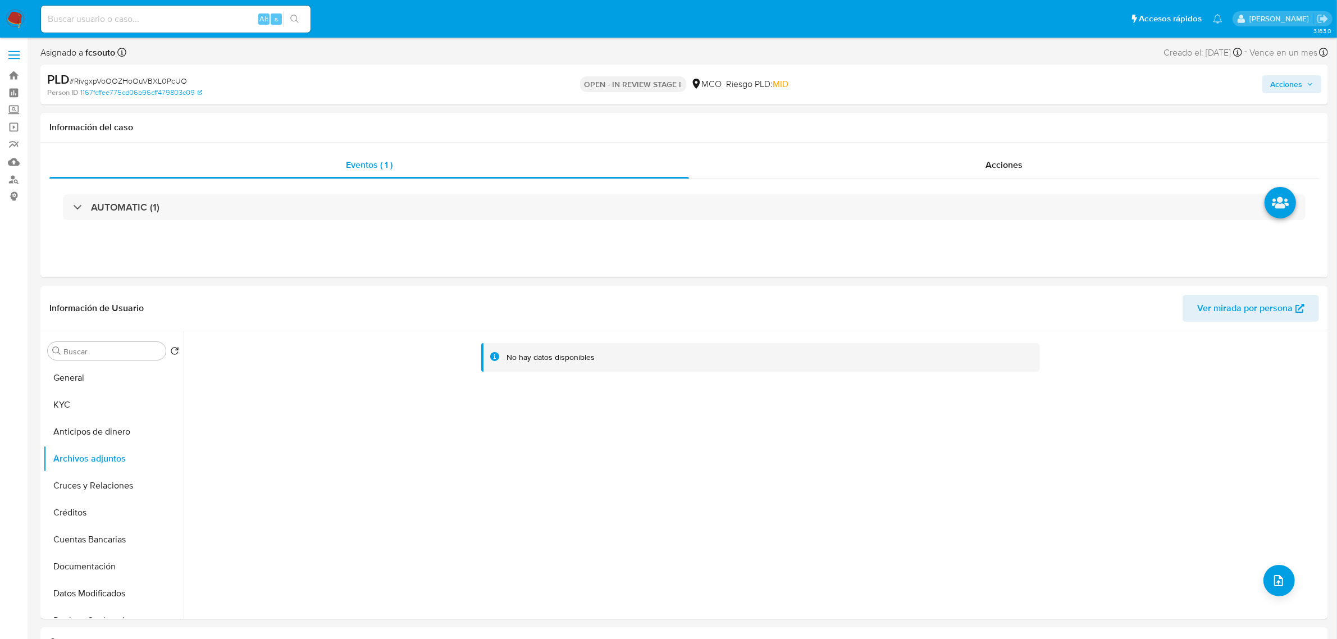
drag, startPoint x: 1298, startPoint y: 77, endPoint x: 1278, endPoint y: 86, distance: 22.1
click at [1298, 77] on span "Acciones" at bounding box center [1286, 84] width 32 height 18
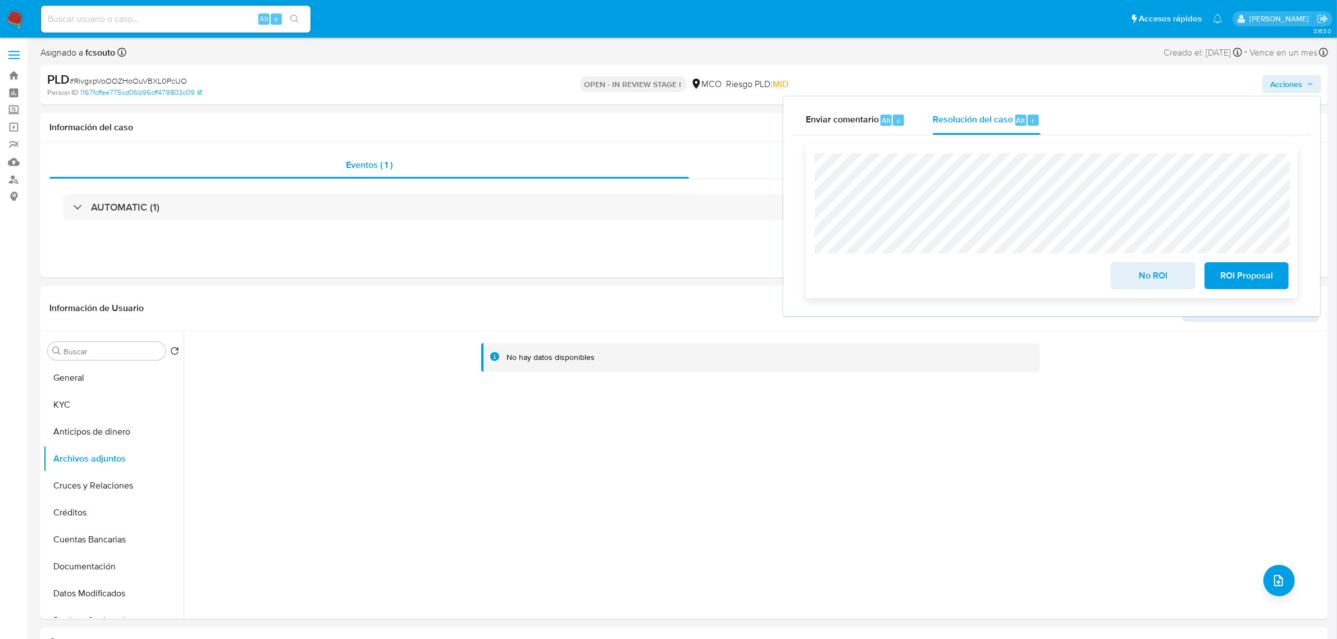
click at [1147, 273] on span "No ROI" at bounding box center [1152, 275] width 55 height 25
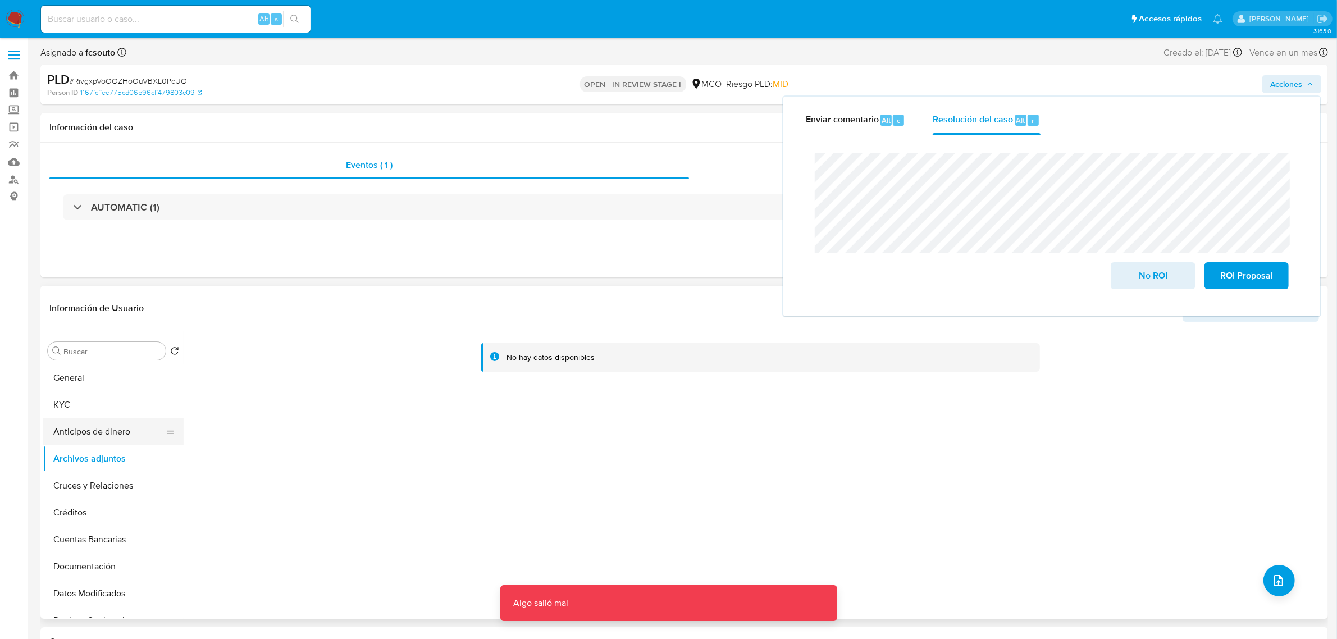
click at [88, 424] on button "Anticipos de dinero" at bounding box center [108, 431] width 131 height 27
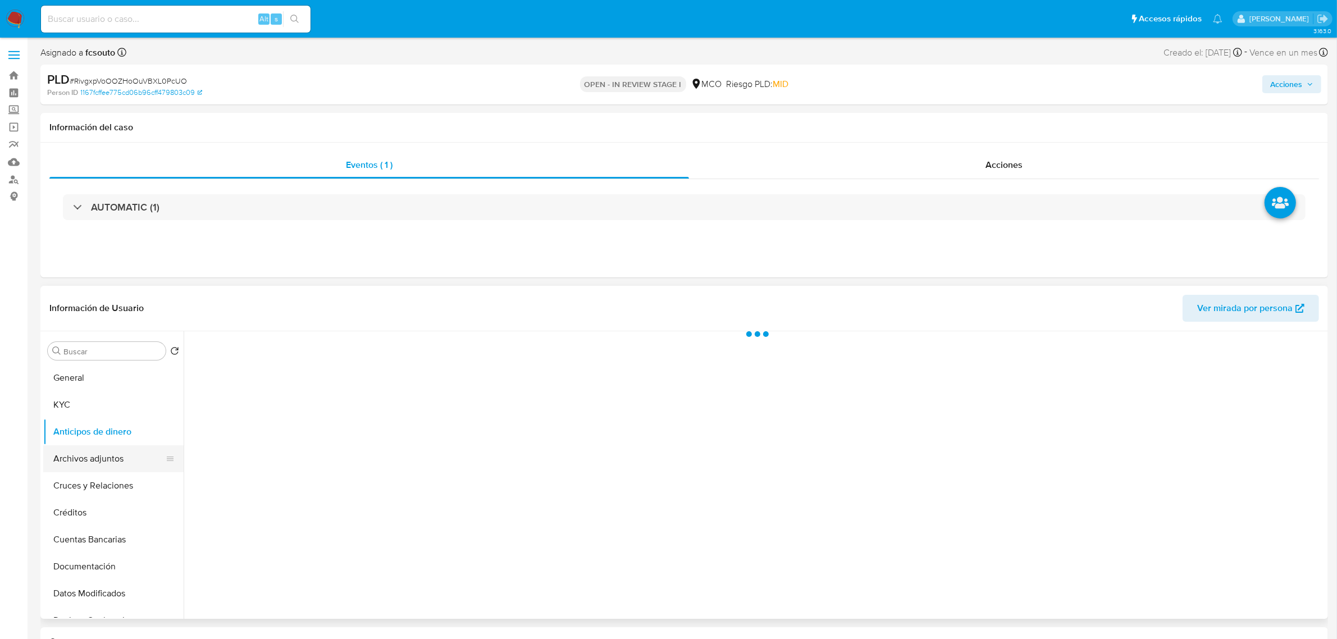
click at [85, 453] on button "Archivos adjuntos" at bounding box center [108, 458] width 131 height 27
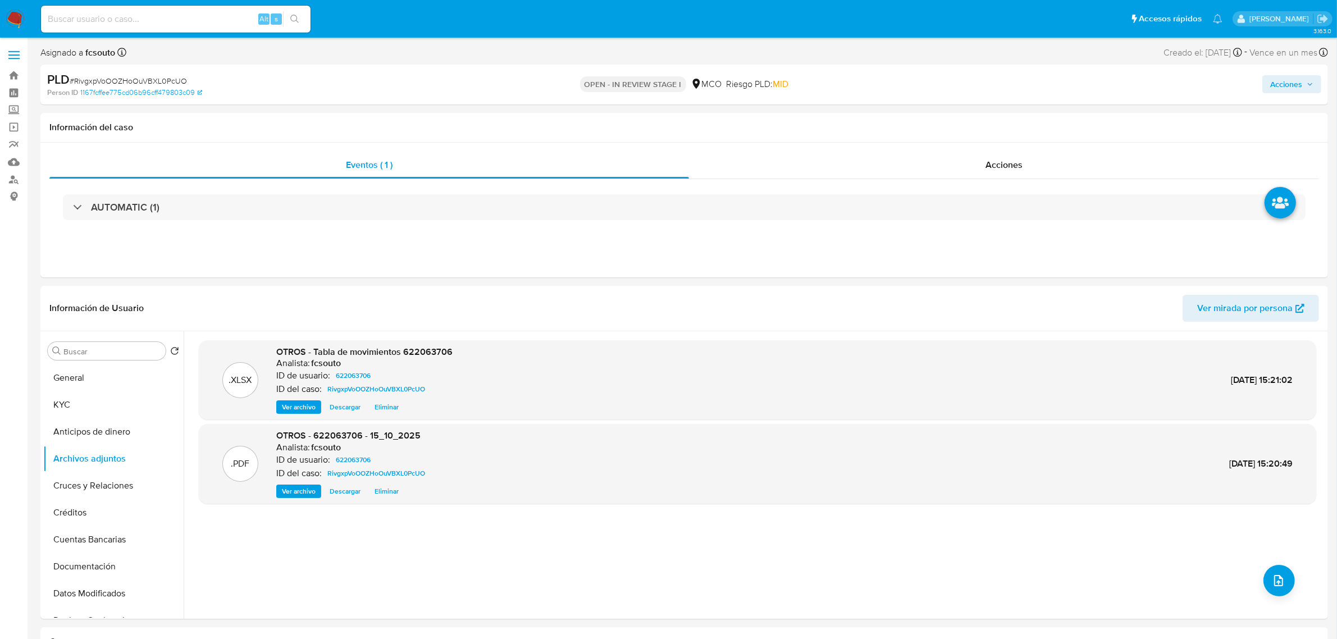
click at [1299, 89] on span "Acciones" at bounding box center [1286, 84] width 32 height 18
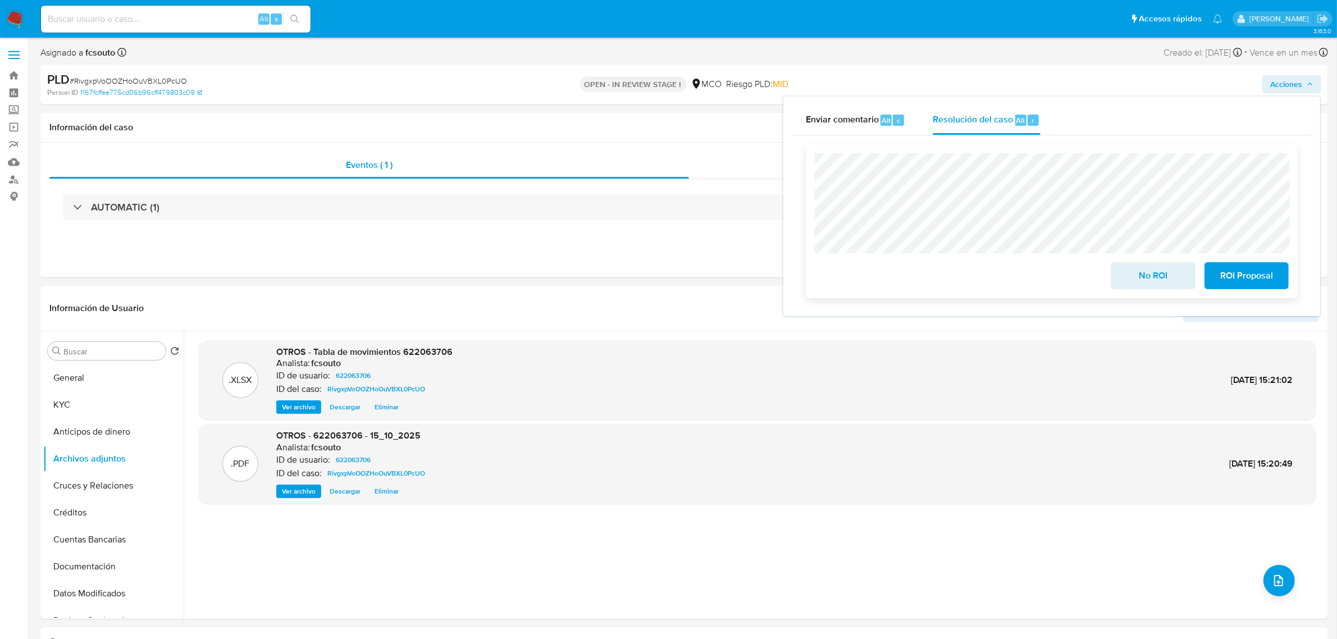
click at [1131, 274] on span "No ROI" at bounding box center [1152, 275] width 55 height 25
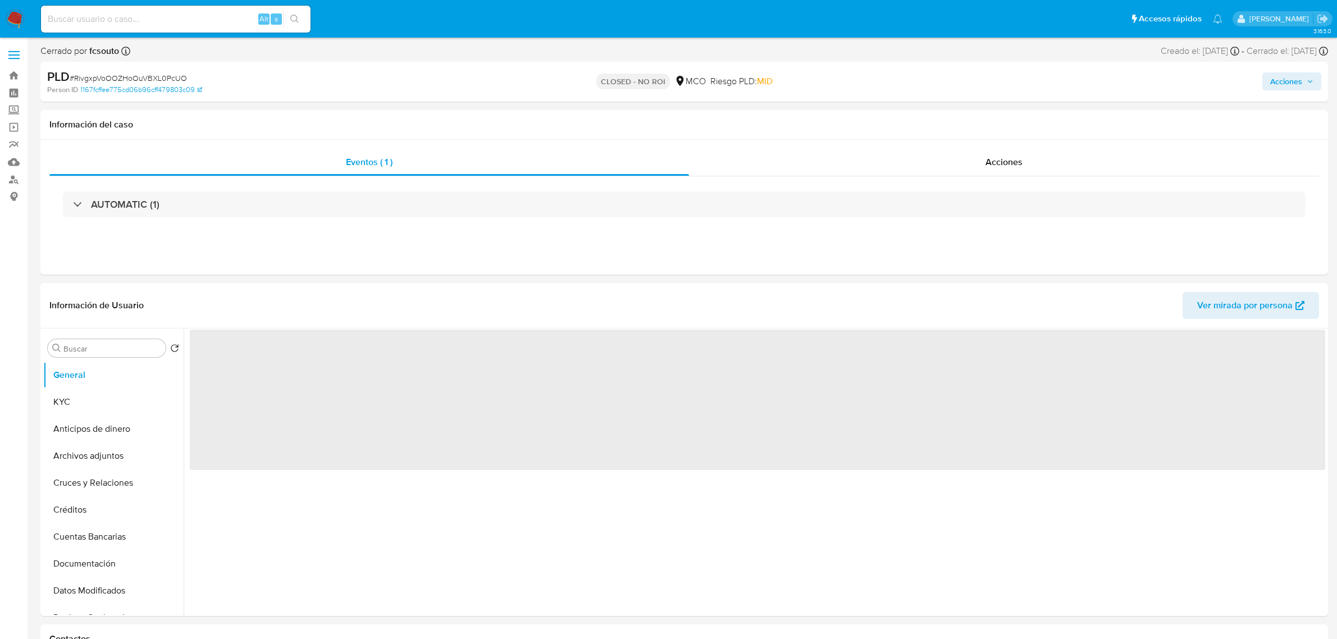
select select "10"
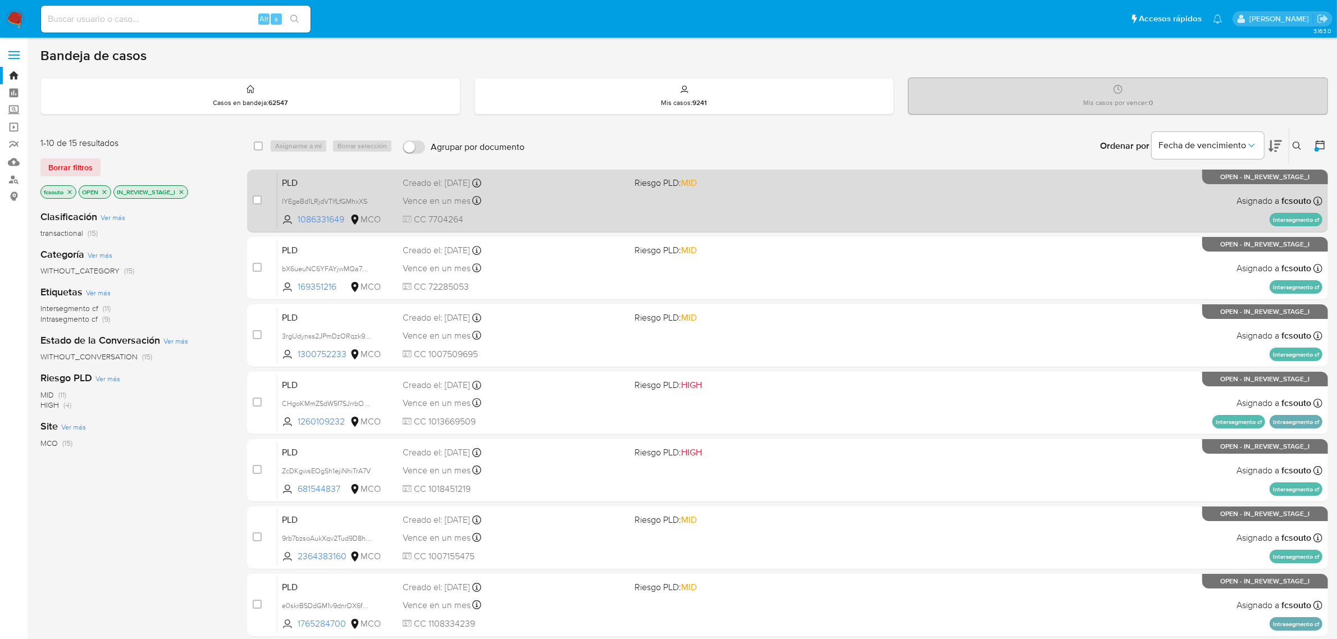
click at [717, 212] on div "PLD IYEgeBd1LRjdVTIfLfGMhxXS 1086331649 MCO Riesgo PLD: MID Creado el: 12/08/20…" at bounding box center [799, 200] width 1045 height 57
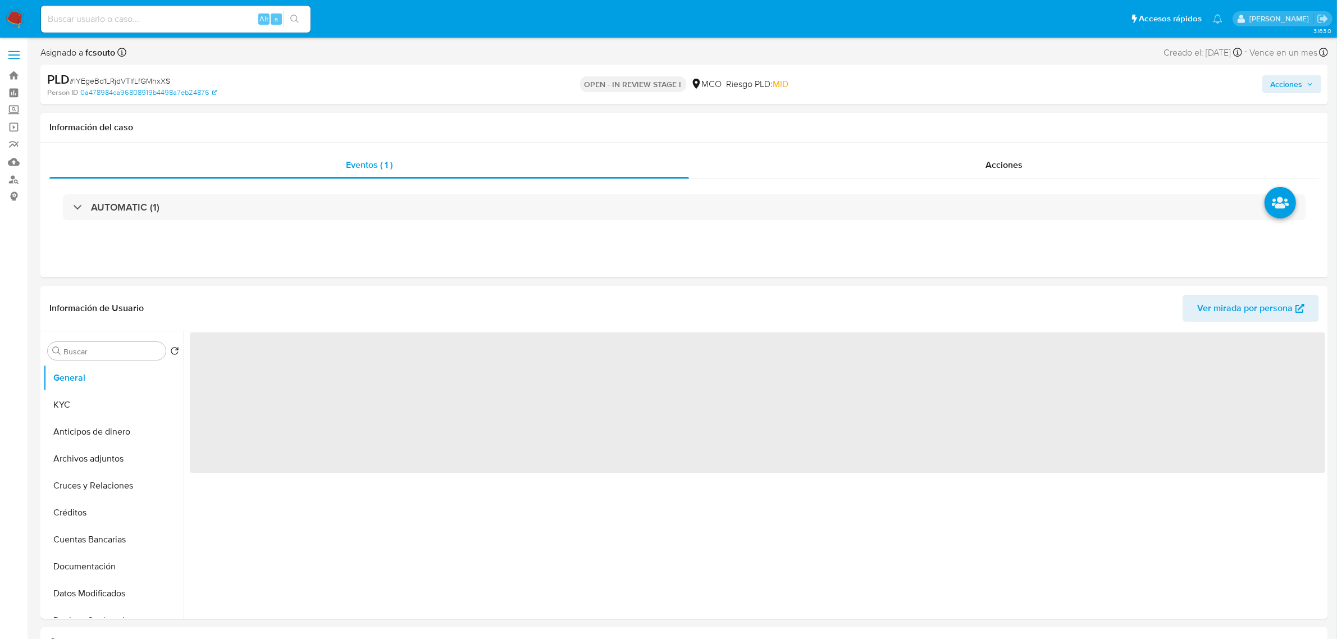
select select "10"
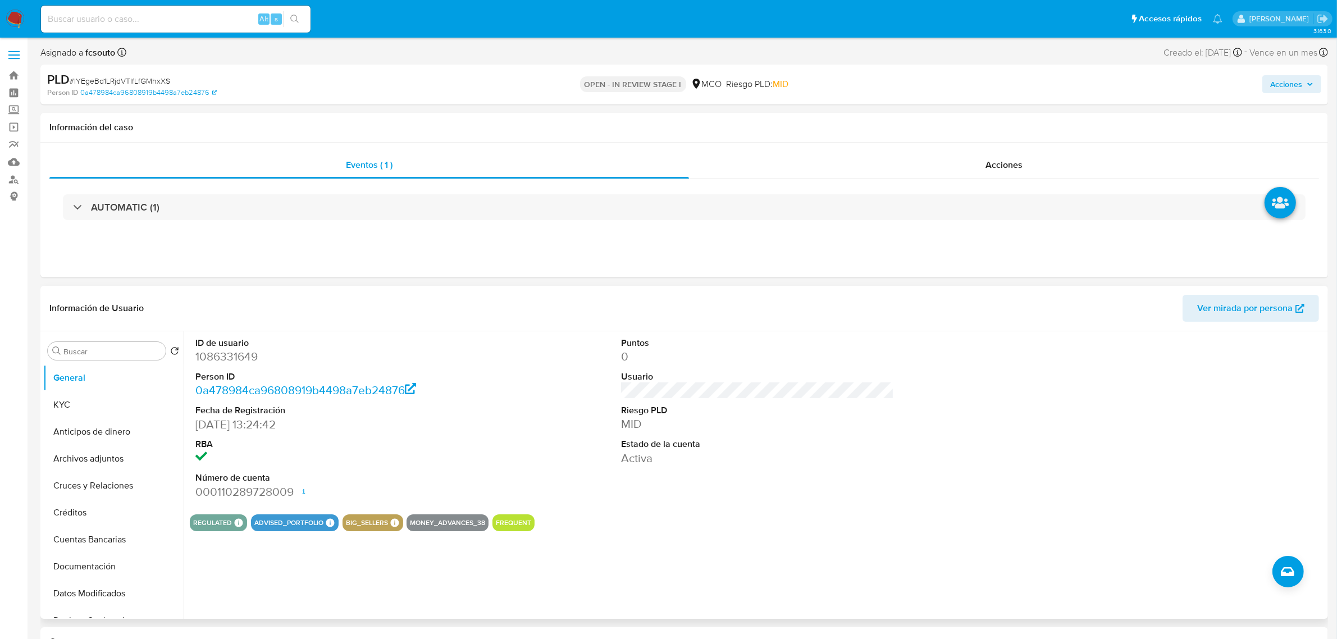
click at [226, 360] on dd "1086331649" at bounding box center [331, 357] width 273 height 16
copy dd "1086331649"
click at [535, 338] on div "ID de usuario 1086331649 Person ID 0a478984ca96808919b4498a7eb24876 Fecha de Re…" at bounding box center [757, 418] width 1135 height 174
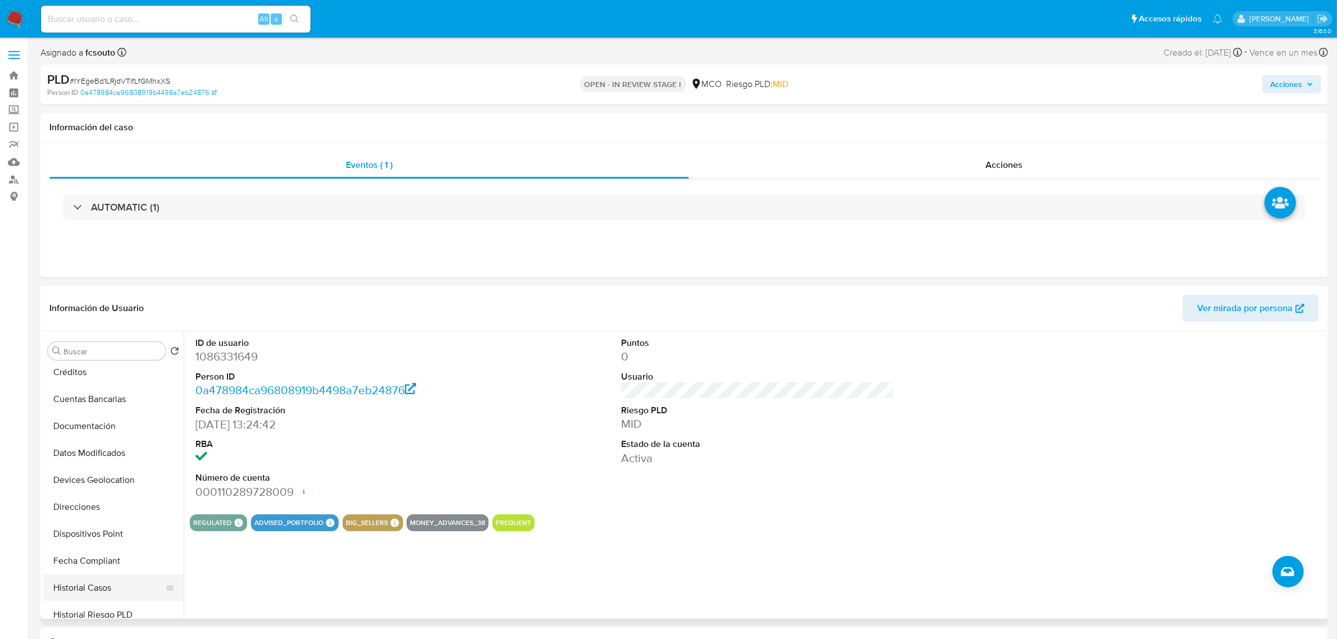
click at [109, 587] on button "Historial Casos" at bounding box center [108, 587] width 131 height 27
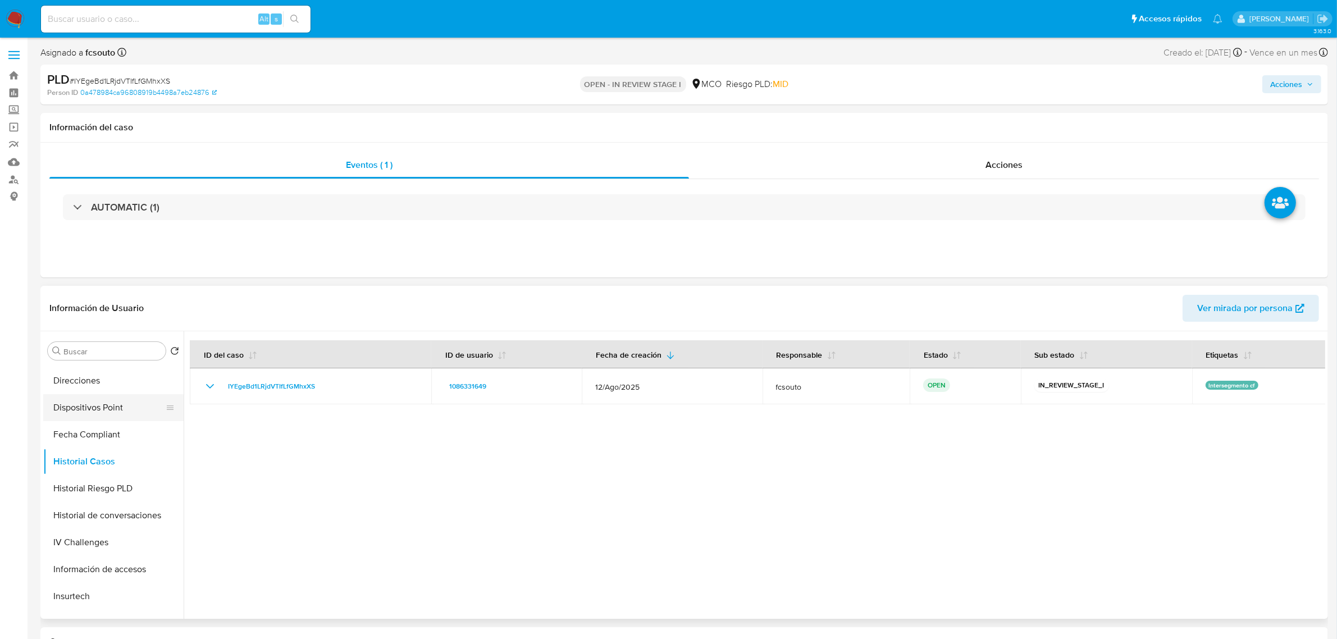
scroll to position [554, 0]
click at [125, 470] on button "Restricciones Nuevo Mundo" at bounding box center [108, 470] width 131 height 27
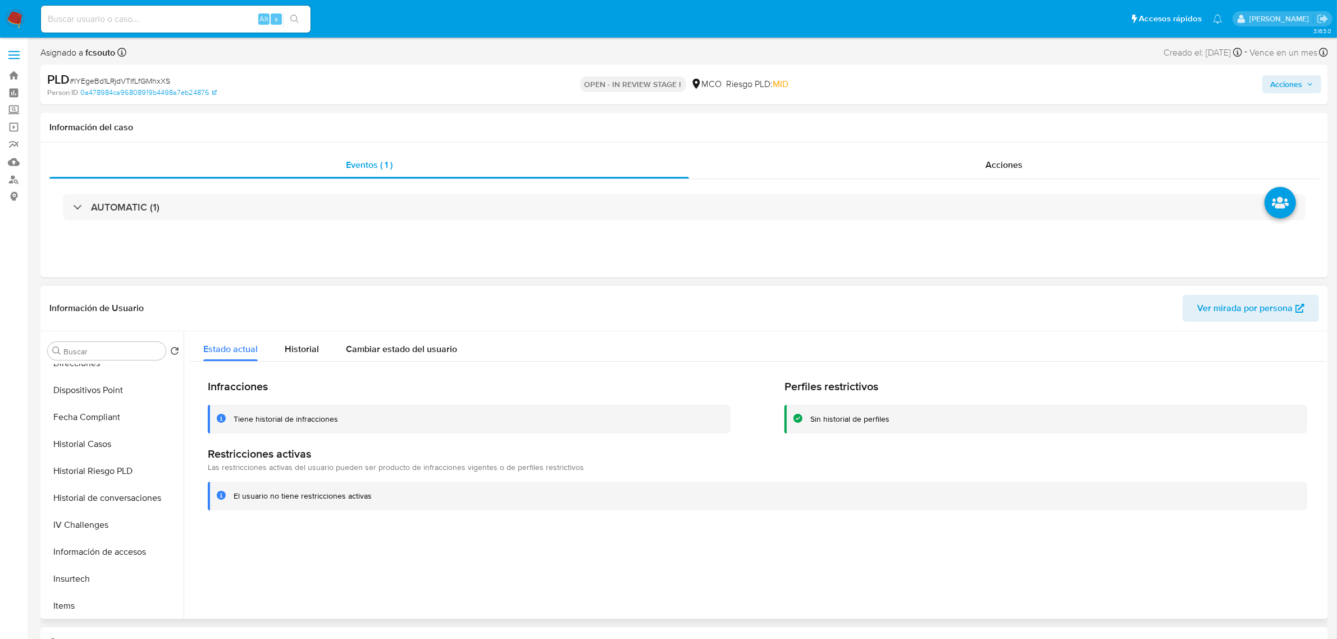
scroll to position [0, 0]
click at [80, 380] on button "General" at bounding box center [108, 377] width 131 height 27
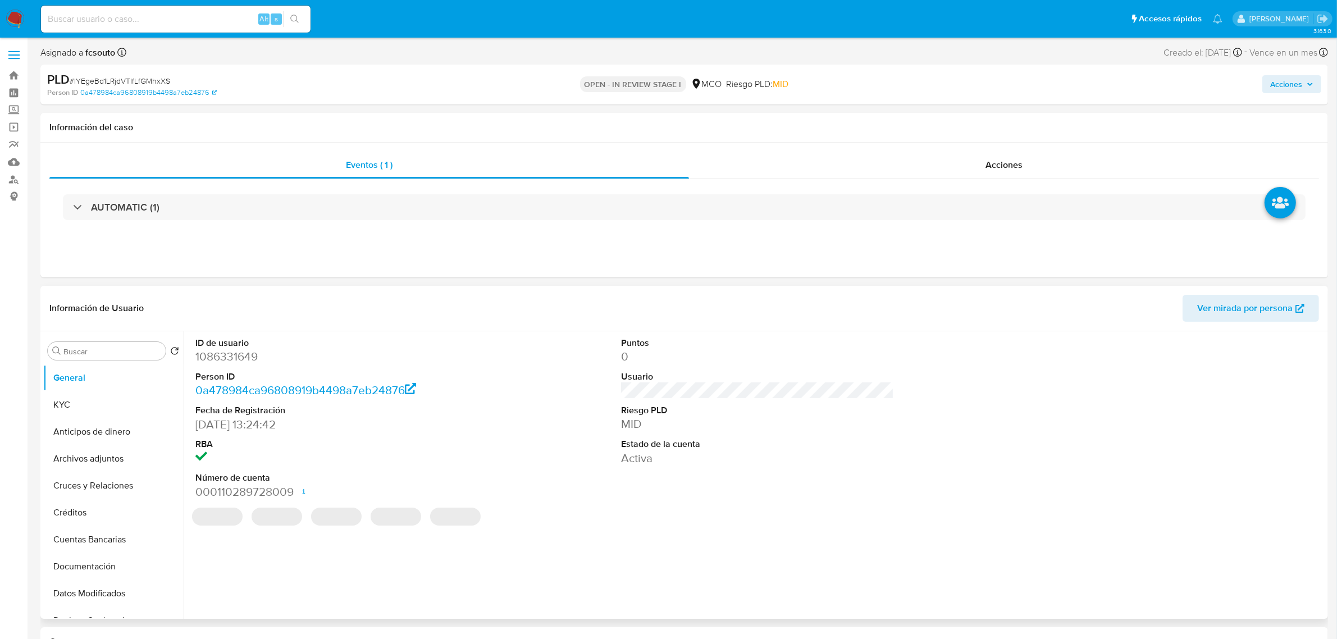
click at [234, 351] on dd "1086331649" at bounding box center [331, 357] width 273 height 16
copy dd "1086331649"
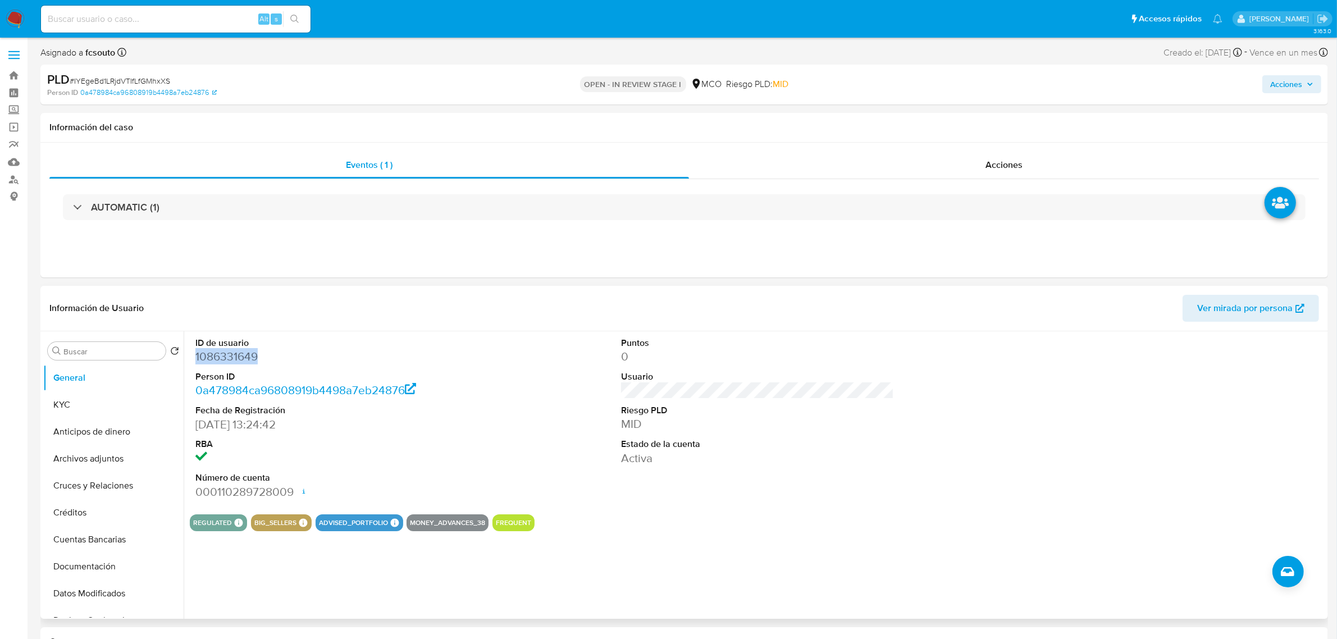
click at [227, 359] on dd "1086331649" at bounding box center [331, 357] width 273 height 16
click at [219, 355] on div "Volver al orden por defecto" at bounding box center [244, 351] width 95 height 11
click at [513, 327] on div "Información de Usuario Ver mirada por persona" at bounding box center [684, 308] width 1288 height 45
click at [223, 359] on dd "1086331649" at bounding box center [331, 357] width 273 height 16
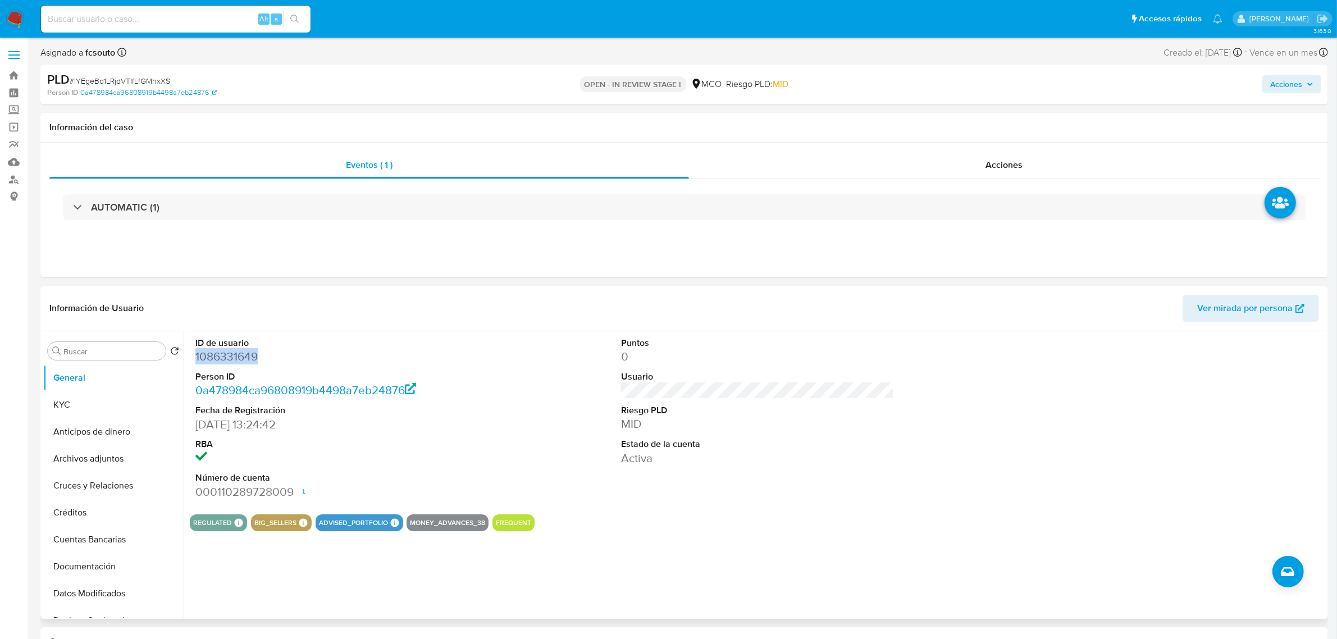
click at [223, 359] on dd "1086331649" at bounding box center [331, 357] width 273 height 16
copy dd "1086331649"
click at [227, 361] on dd "1086331649" at bounding box center [331, 357] width 273 height 16
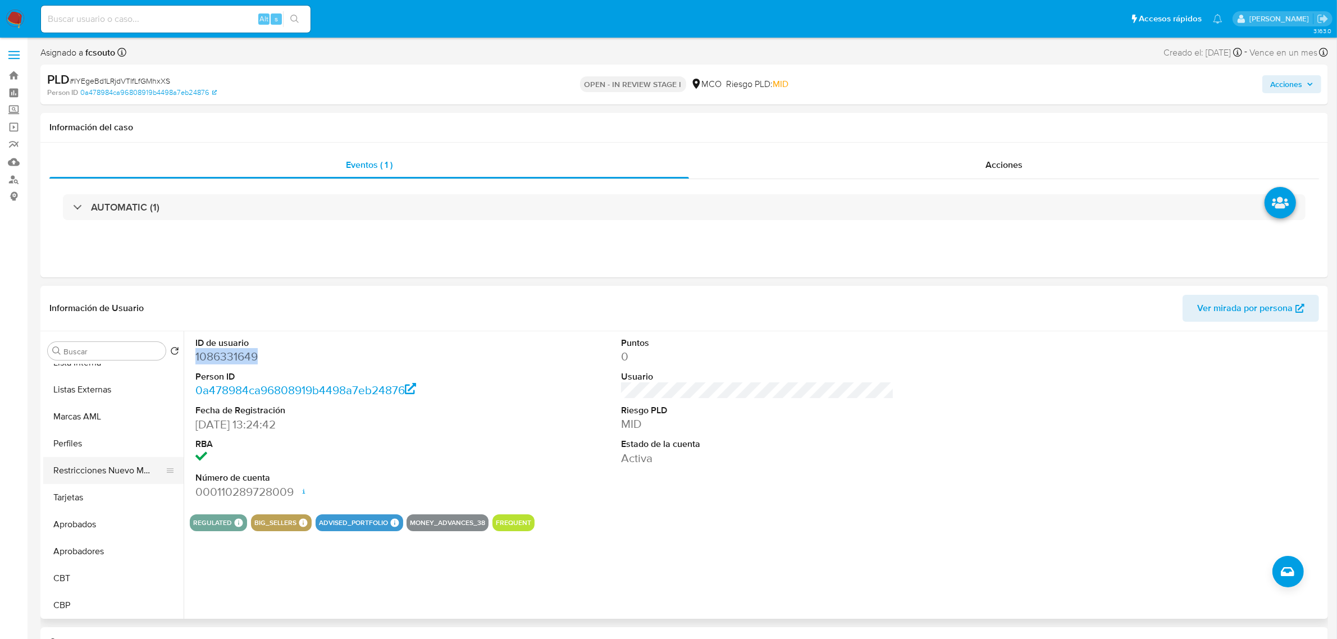
click at [124, 465] on button "Restricciones Nuevo Mundo" at bounding box center [108, 470] width 131 height 27
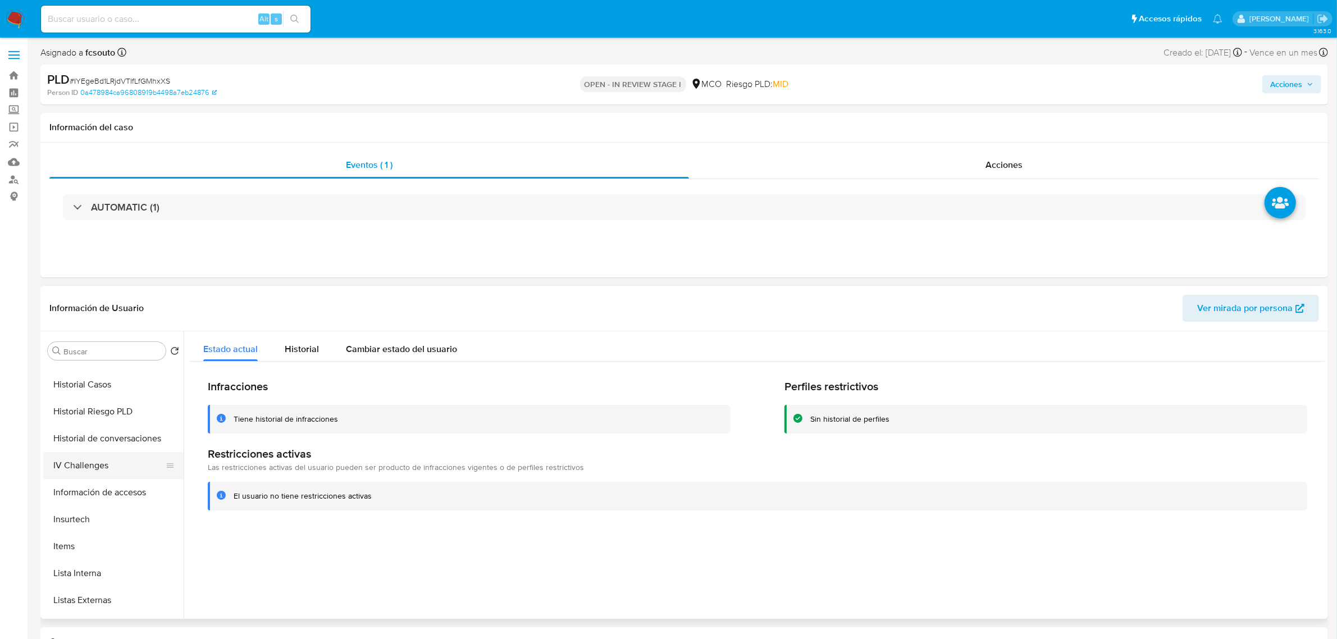
scroll to position [273, 0]
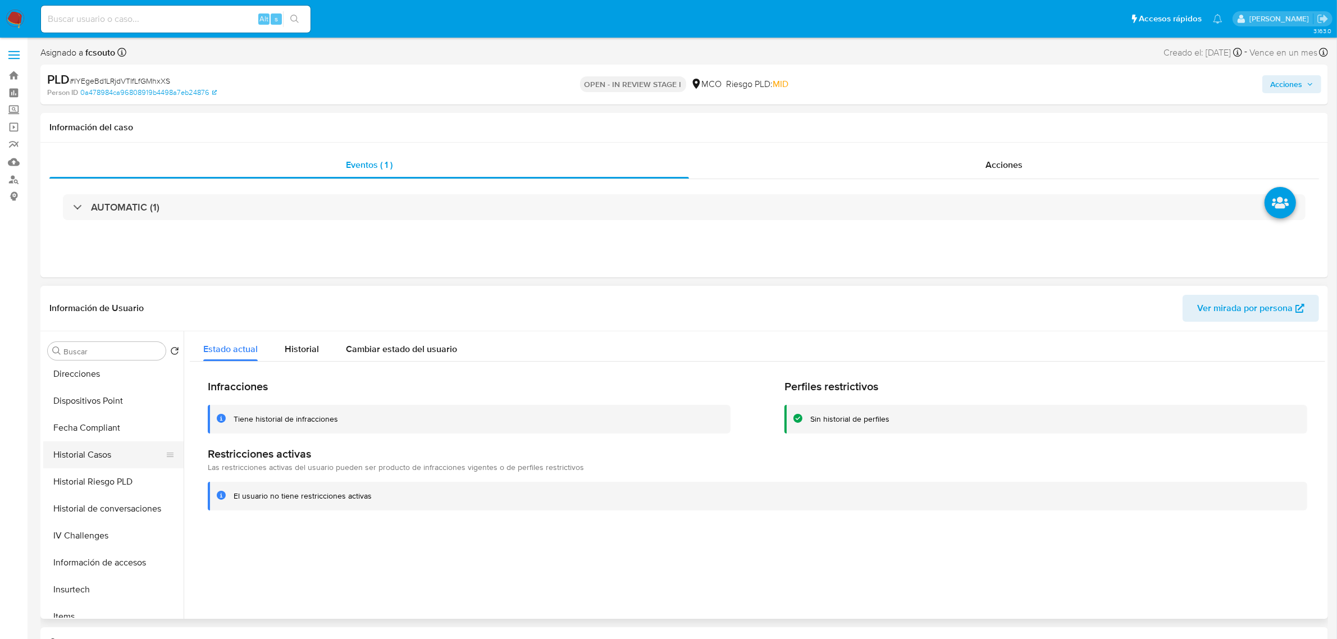
click at [107, 454] on button "Historial Casos" at bounding box center [108, 454] width 131 height 27
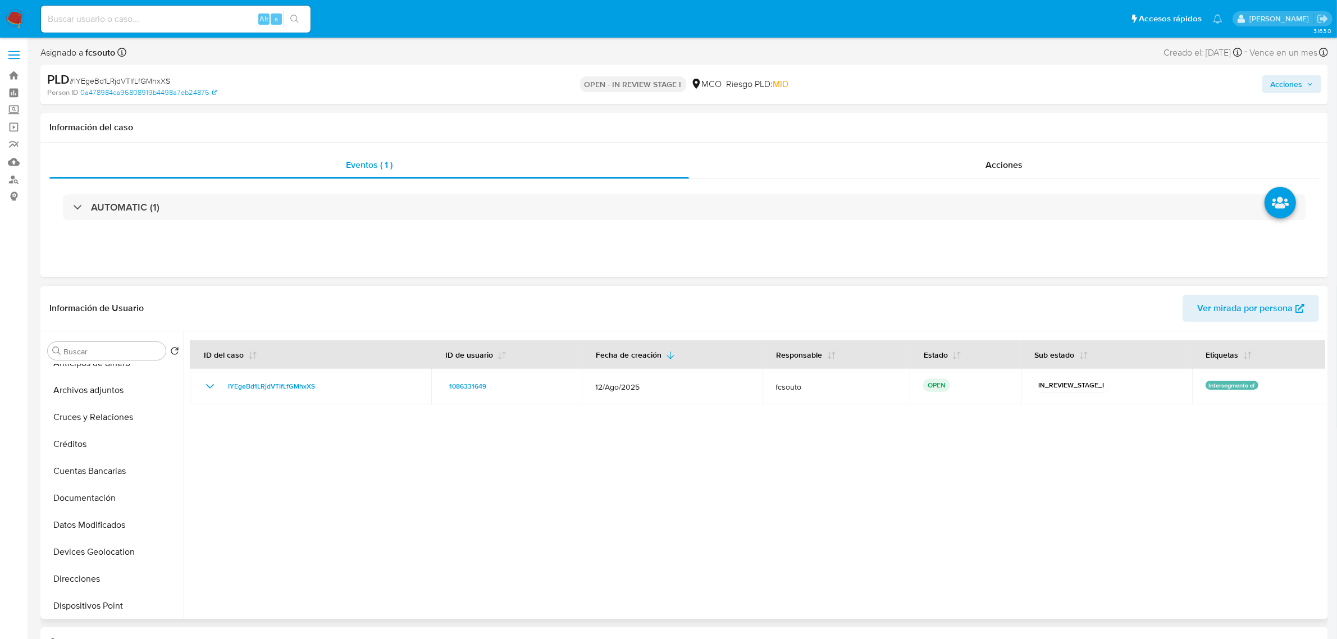
scroll to position [63, 0]
click at [107, 449] on button "Créditos" at bounding box center [108, 449] width 131 height 27
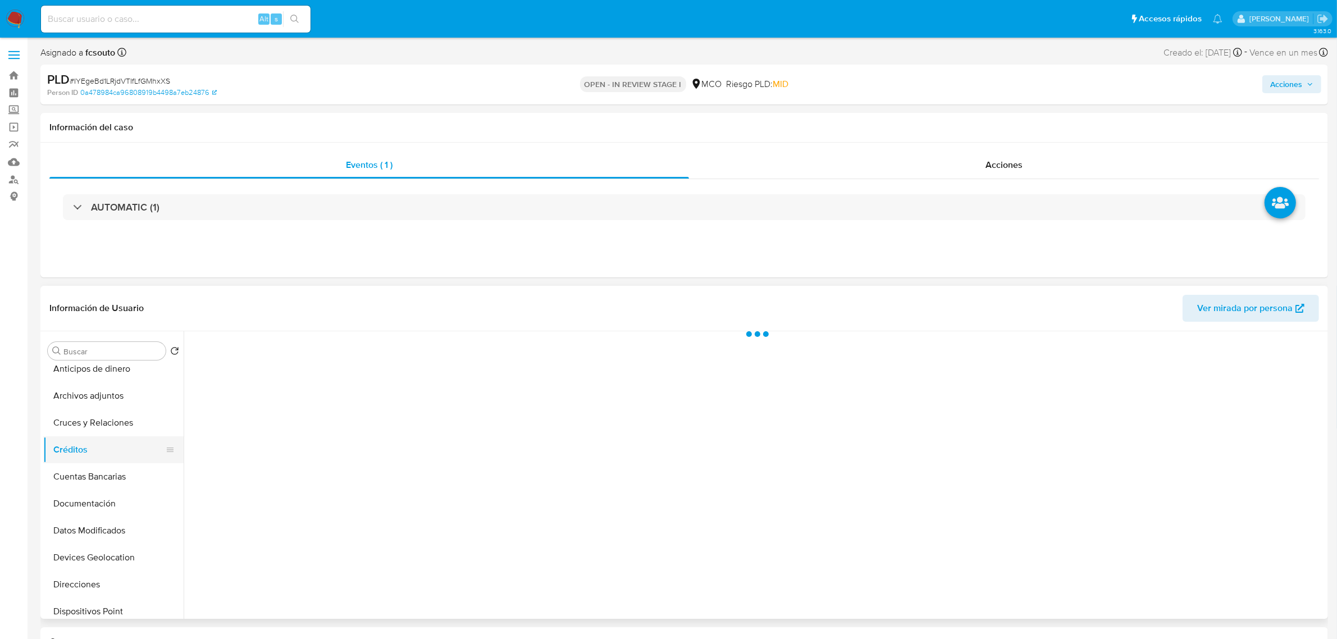
scroll to position [0, 0]
click at [104, 410] on button "KYC" at bounding box center [108, 404] width 131 height 27
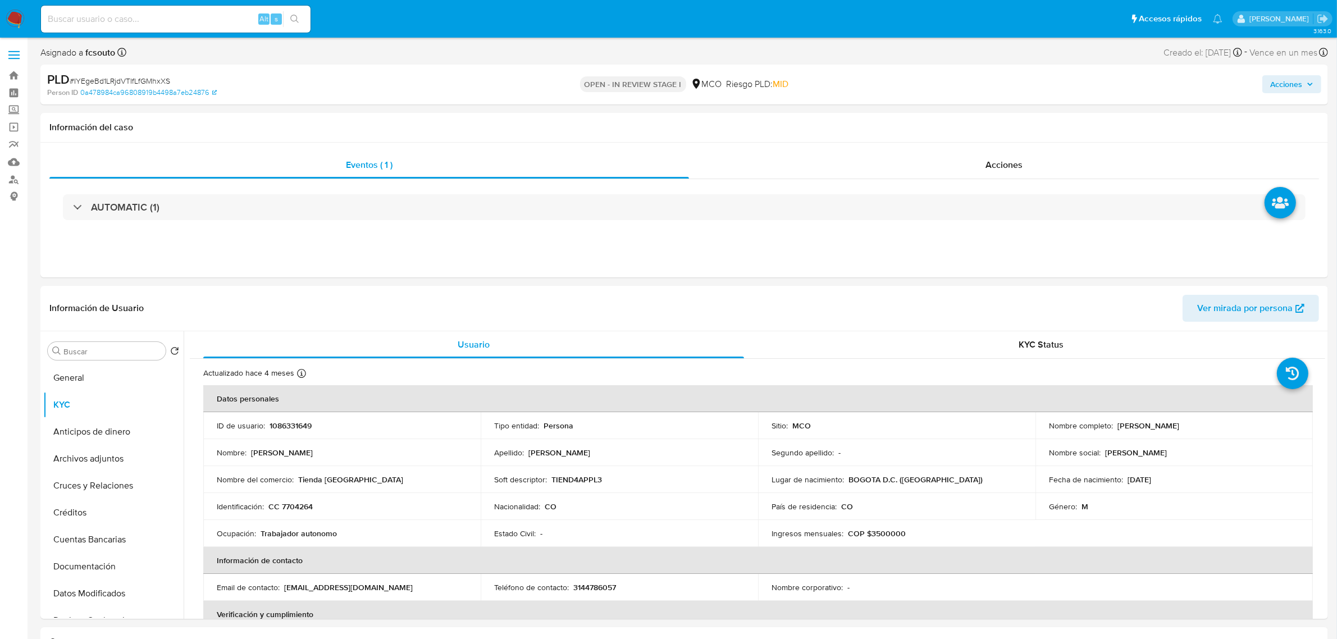
click at [1300, 77] on span "Acciones" at bounding box center [1286, 84] width 32 height 18
click at [969, 129] on div "Resolución del caso Alt r" at bounding box center [986, 120] width 107 height 29
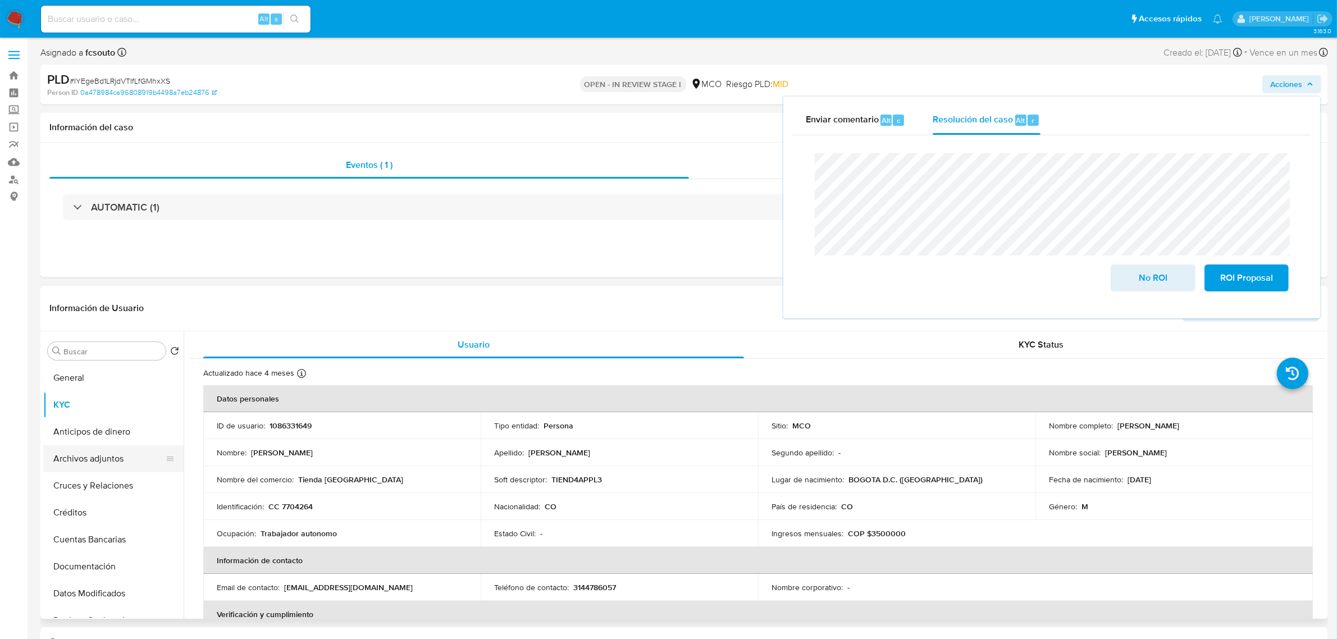
click at [88, 458] on button "Archivos adjuntos" at bounding box center [108, 458] width 131 height 27
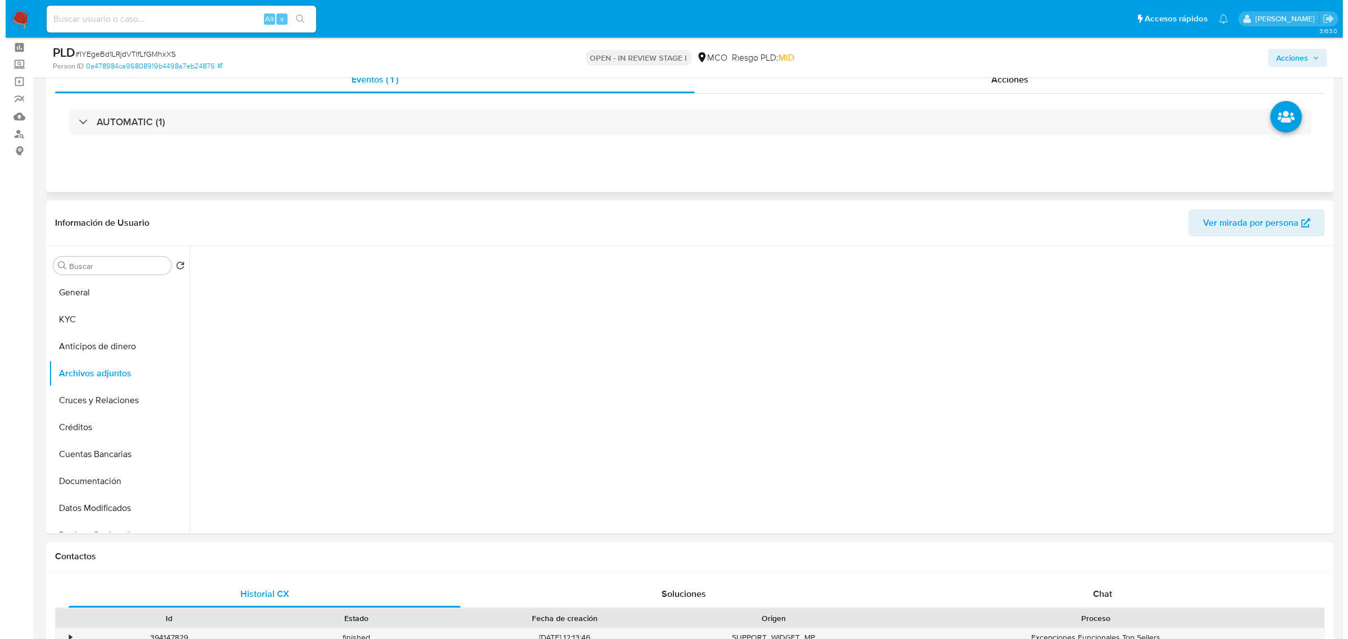
scroll to position [70, 0]
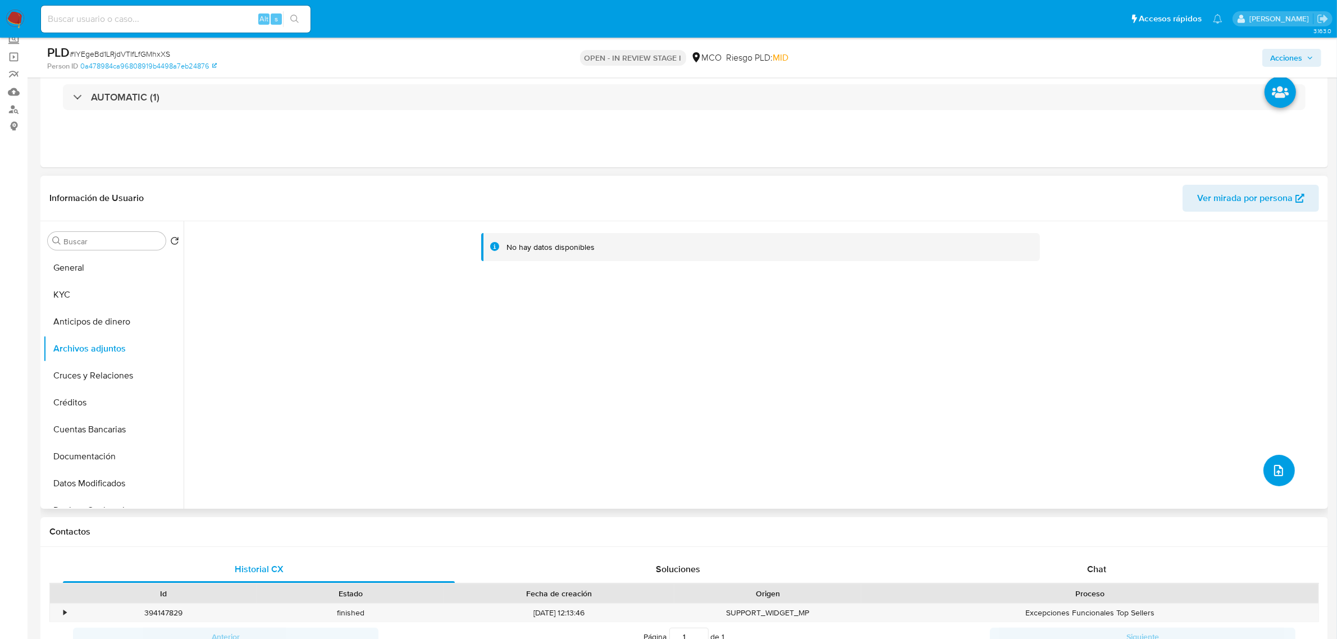
click at [1284, 477] on button "upload-file" at bounding box center [1278, 470] width 31 height 31
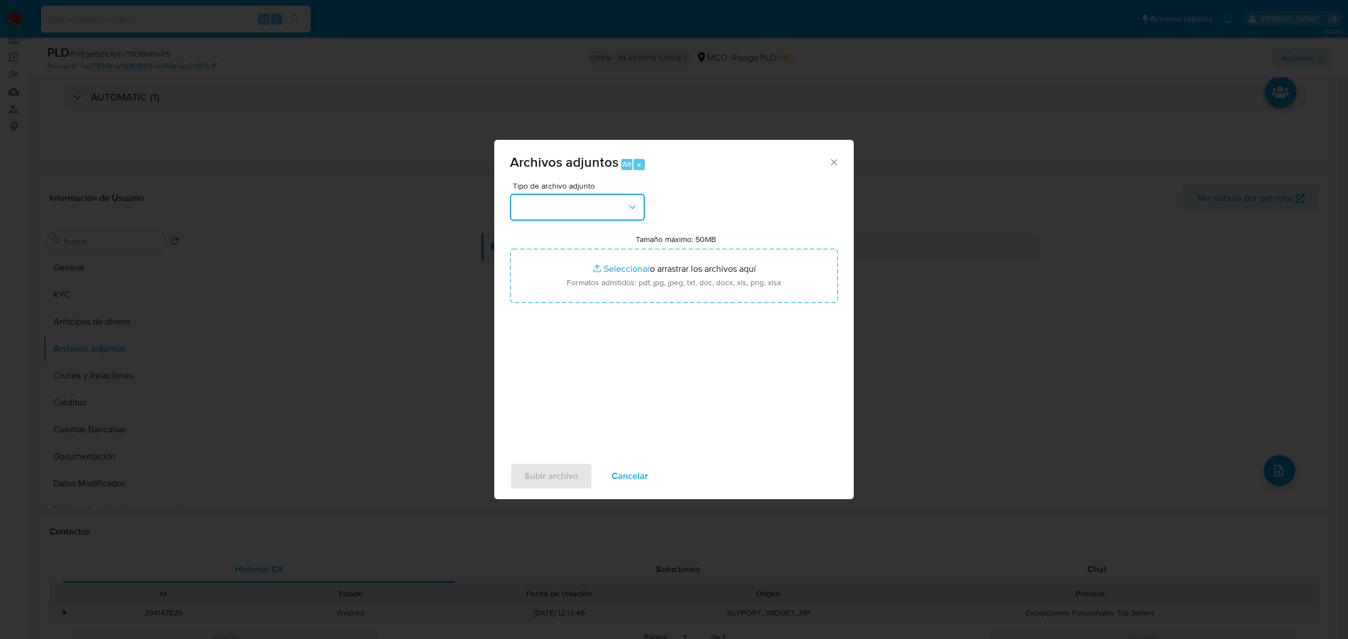
click at [618, 197] on button "button" at bounding box center [577, 207] width 135 height 27
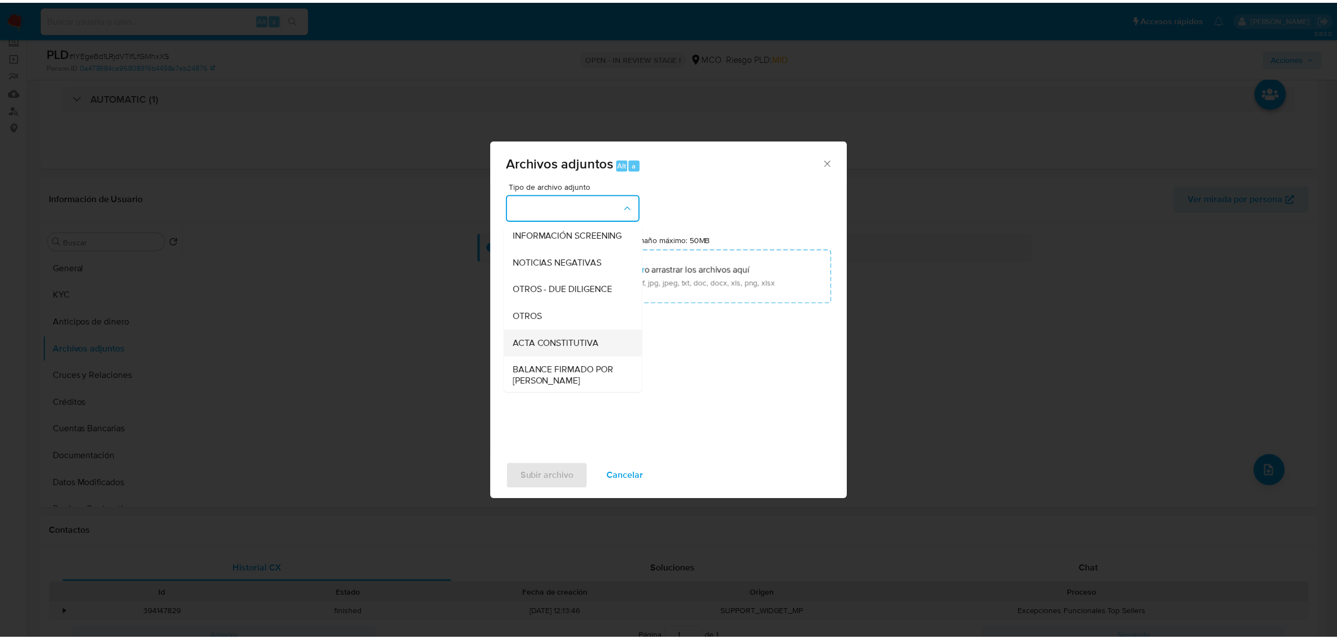
scroll to position [140, 0]
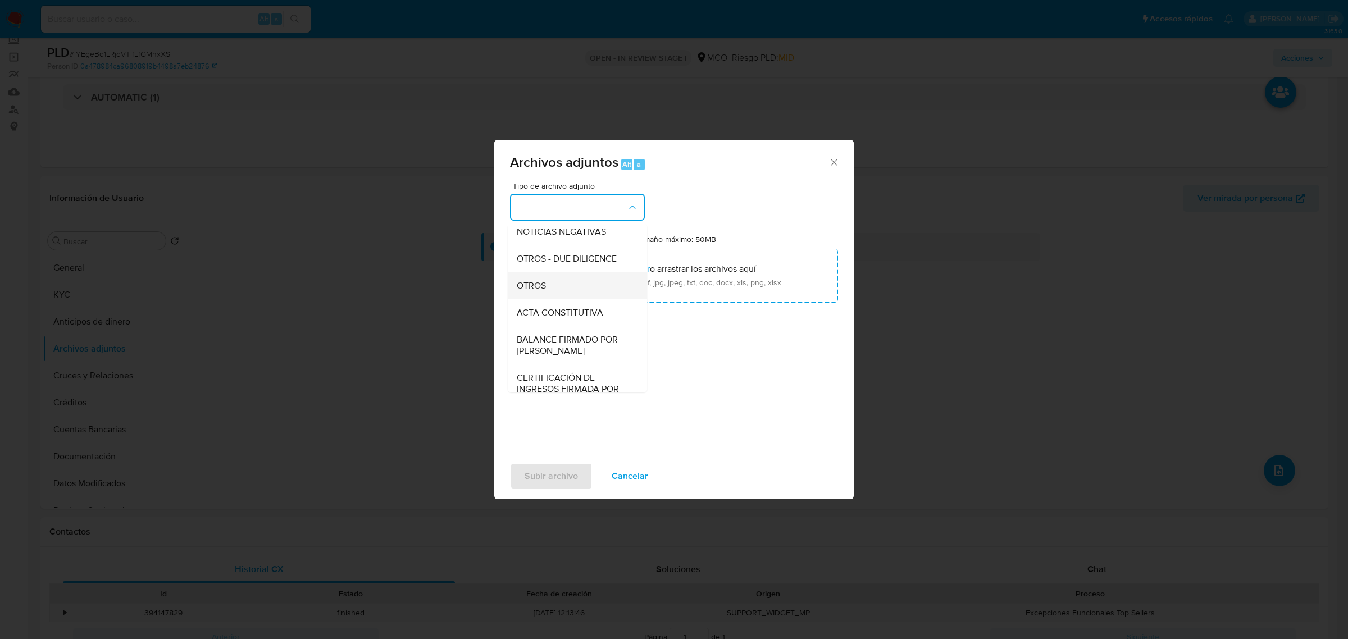
click at [571, 299] on div "OTROS" at bounding box center [574, 285] width 115 height 27
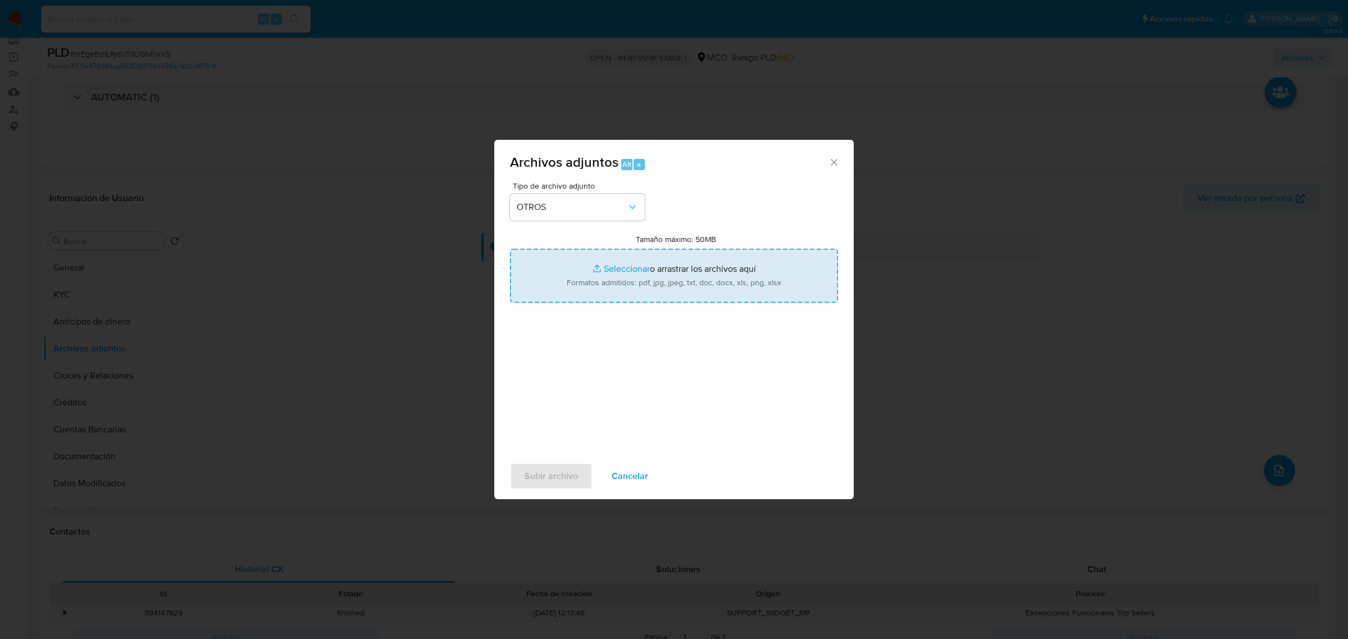
click at [706, 267] on input "Tamaño máximo: 50MB Seleccionar archivos" at bounding box center [674, 276] width 328 height 54
type input "C:\fakepath\Tabla de movimientos 1086331649.xlsx"
click at [587, 284] on input "Tamaño máximo: 50MB Seleccionar archivos" at bounding box center [674, 276] width 328 height 54
type input "C:\fakepath\1086331649 - 15_10_2025.pdf"
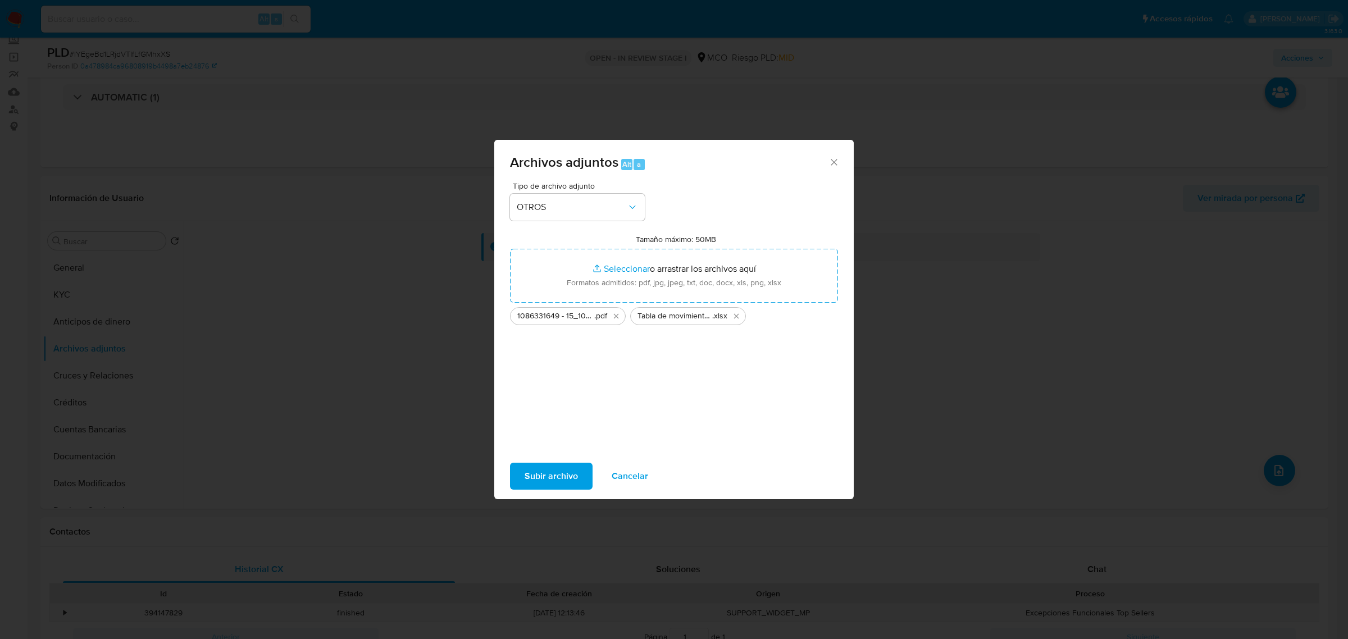
click at [534, 475] on span "Subir archivo" at bounding box center [550, 476] width 53 height 25
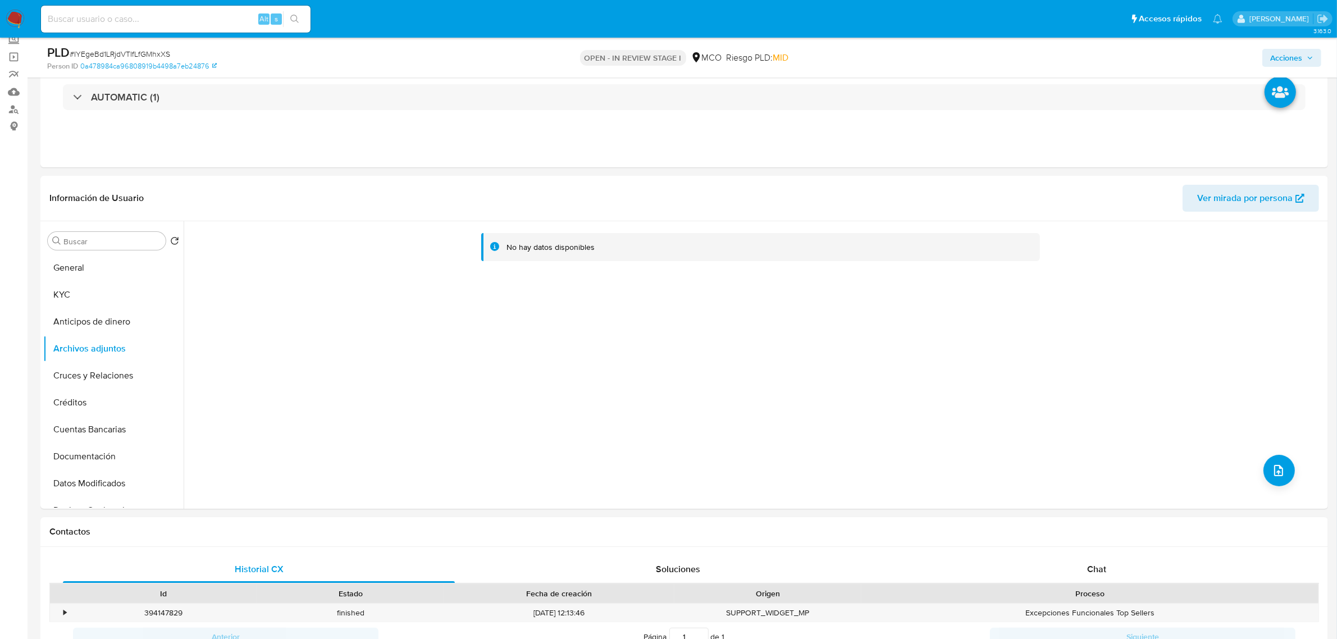
click at [1290, 57] on span "Acciones" at bounding box center [1286, 58] width 32 height 18
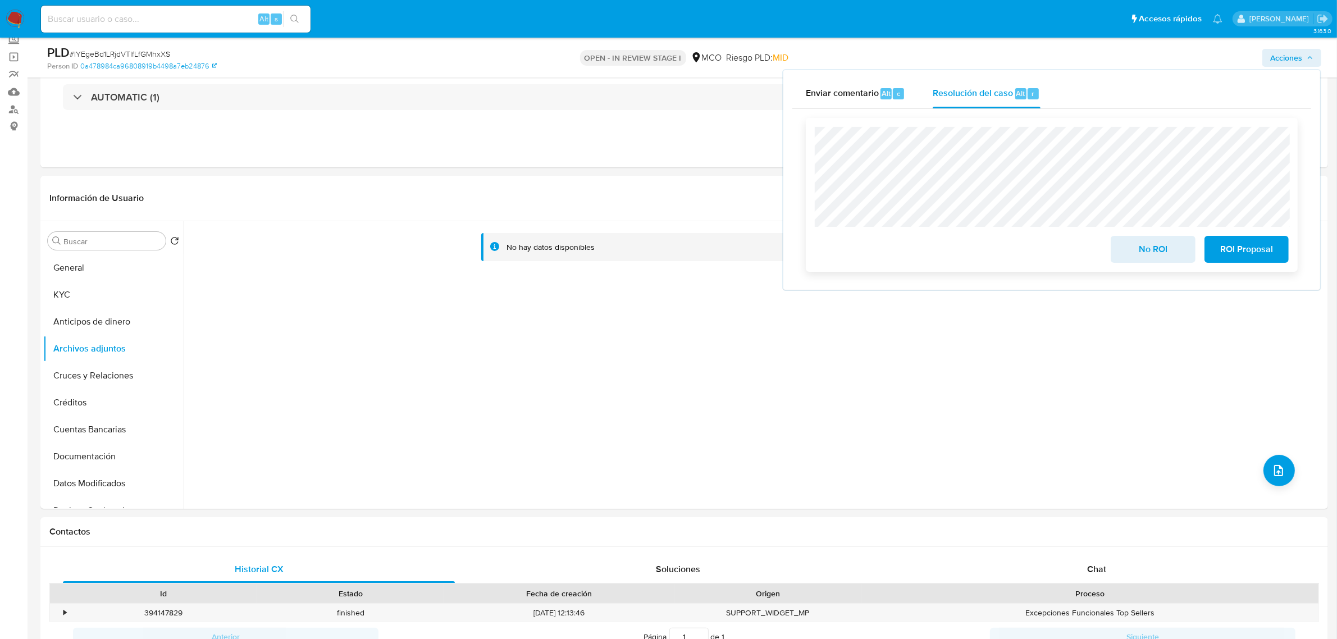
click at [1151, 249] on span "No ROI" at bounding box center [1152, 249] width 55 height 25
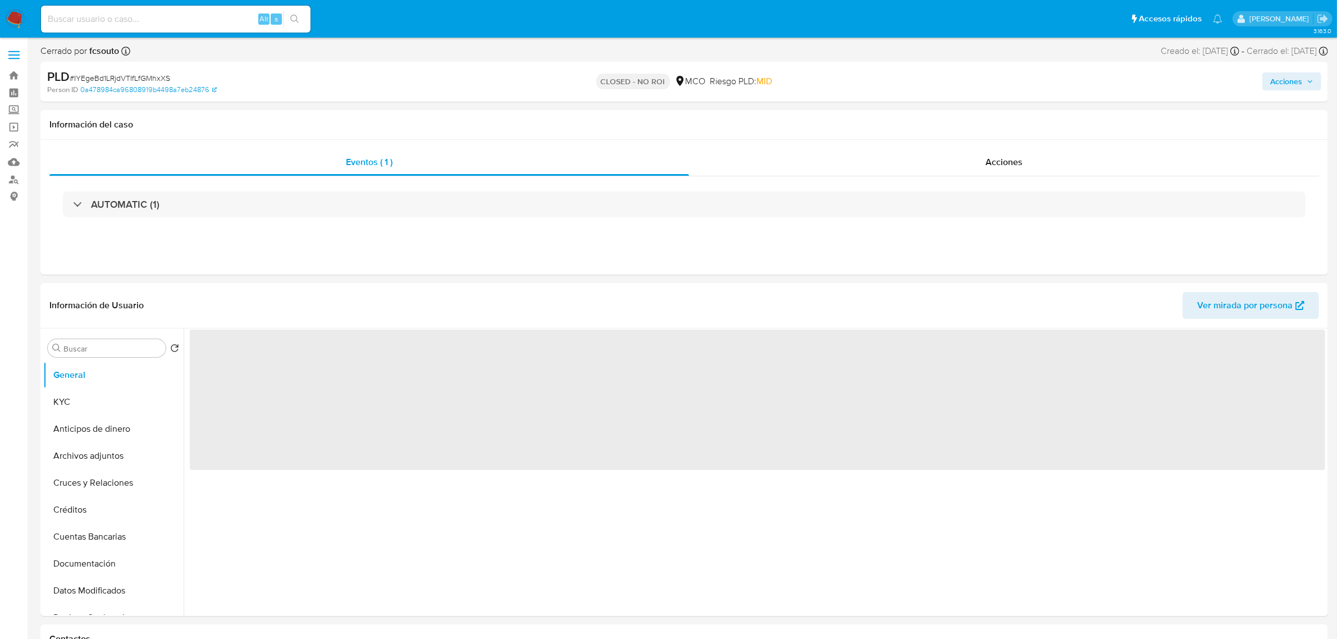
select select "10"
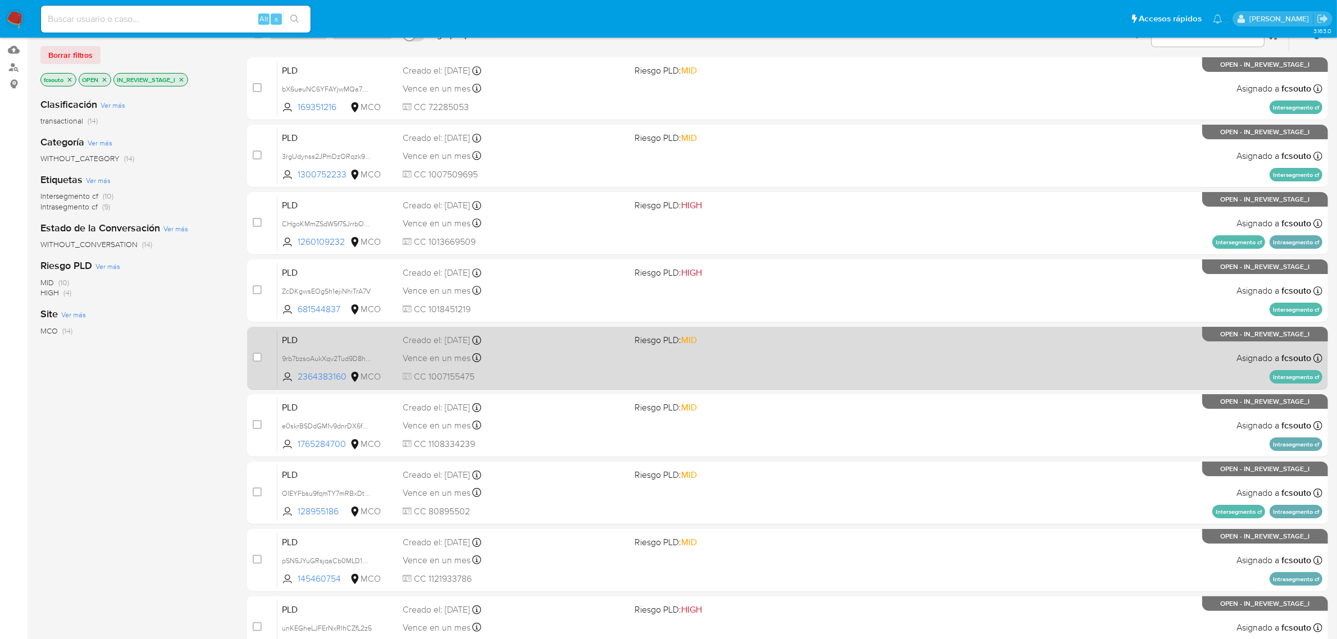
scroll to position [287, 0]
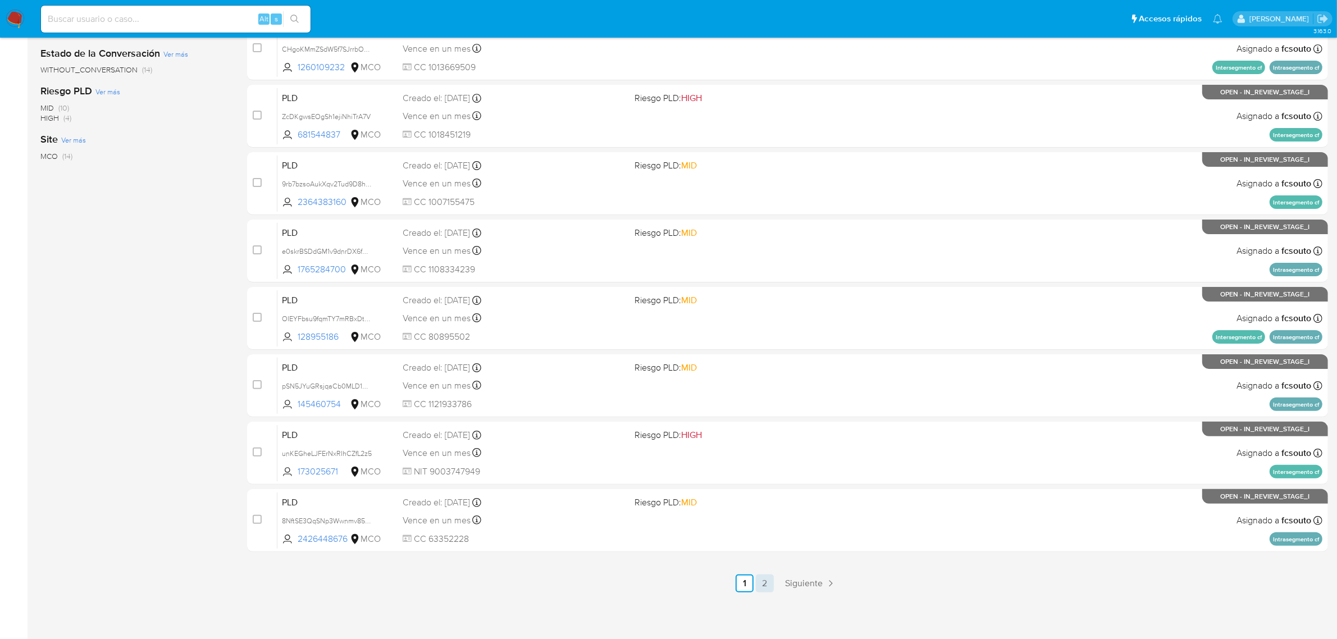
click at [767, 583] on link "2" at bounding box center [765, 583] width 18 height 18
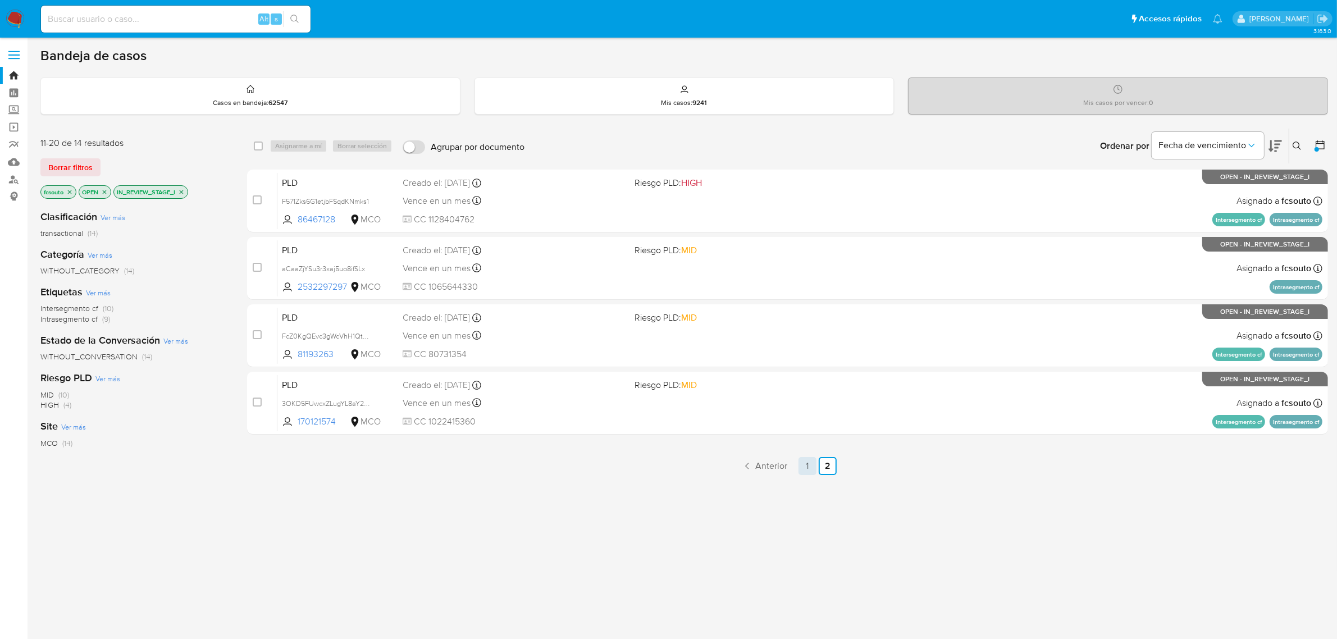
click at [810, 472] on link "1" at bounding box center [807, 466] width 18 height 18
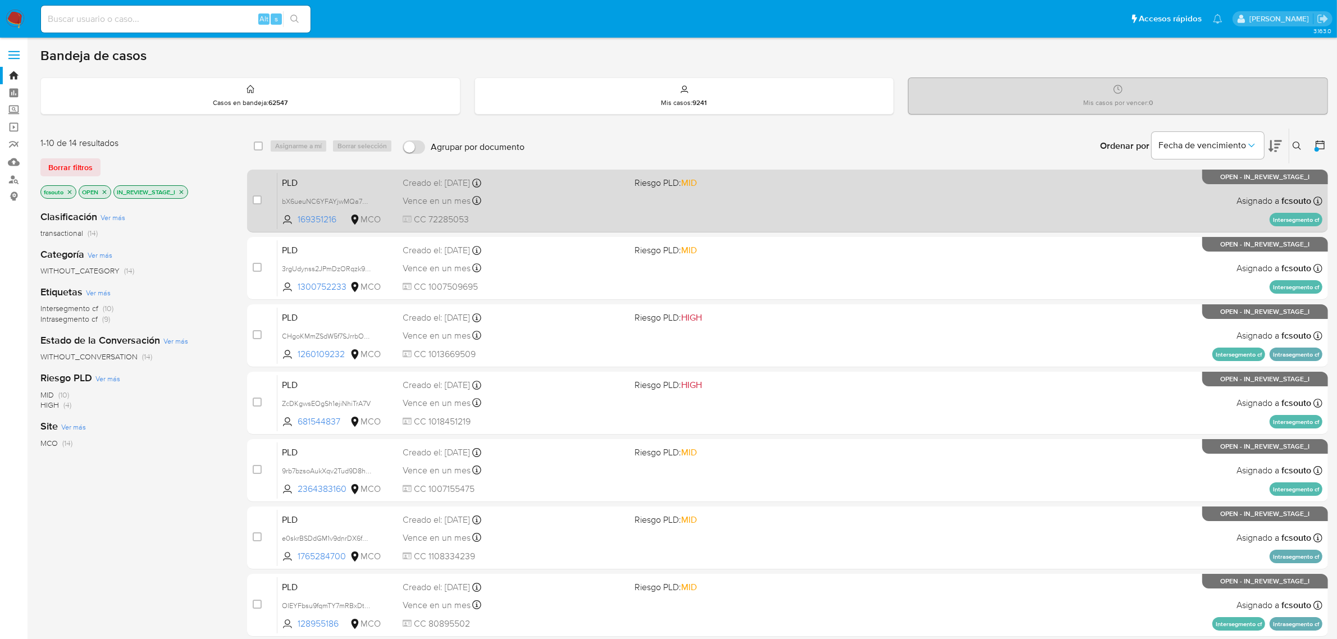
click at [572, 201] on div "Vence en un mes Vence el 10/11/2025 07:08:11" at bounding box center [514, 200] width 223 height 15
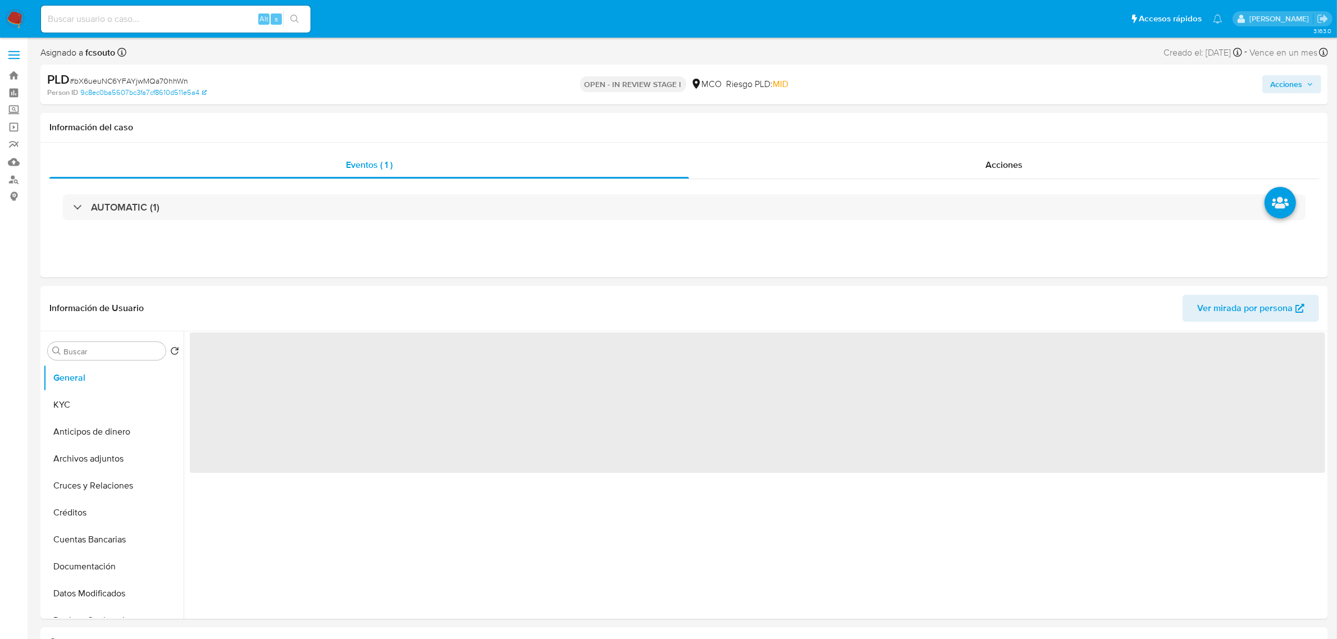
select select "10"
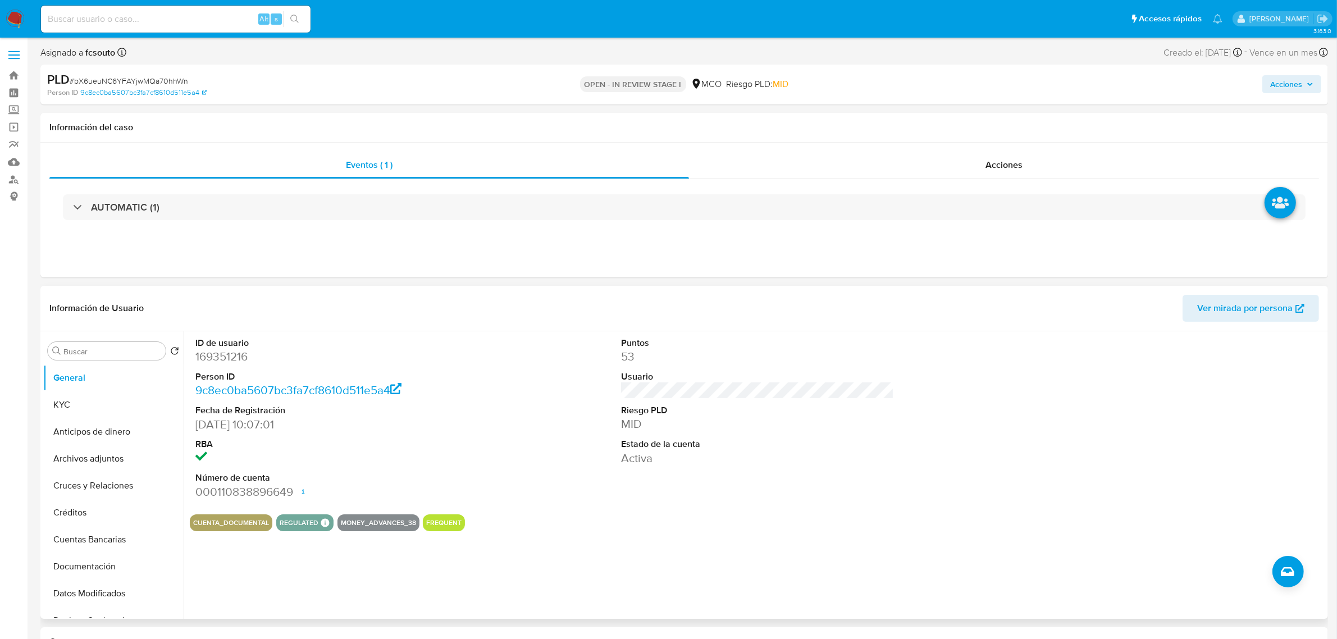
click at [235, 357] on dd "169351216" at bounding box center [331, 357] width 273 height 16
copy dd "169351216"
click at [222, 361] on dd "169351216" at bounding box center [331, 357] width 273 height 16
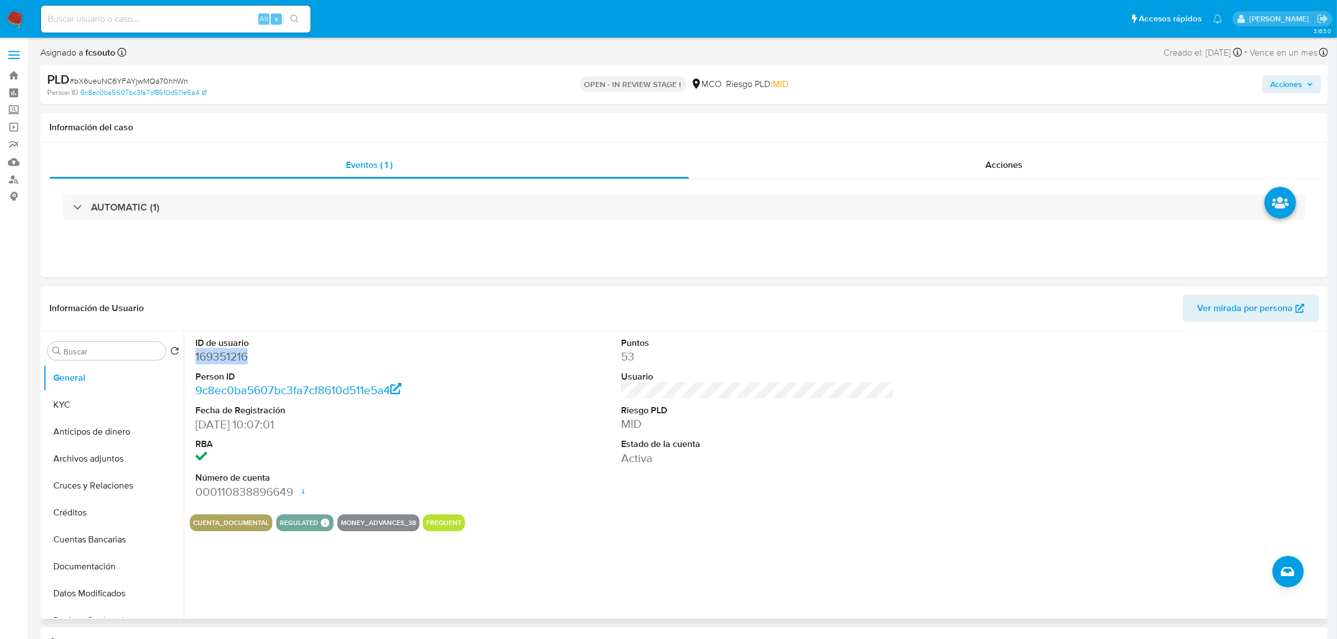
click at [217, 355] on dd "169351216" at bounding box center [331, 357] width 273 height 16
click at [222, 359] on dd "169351216" at bounding box center [331, 357] width 273 height 16
drag, startPoint x: 1289, startPoint y: 77, endPoint x: 1267, endPoint y: 91, distance: 26.0
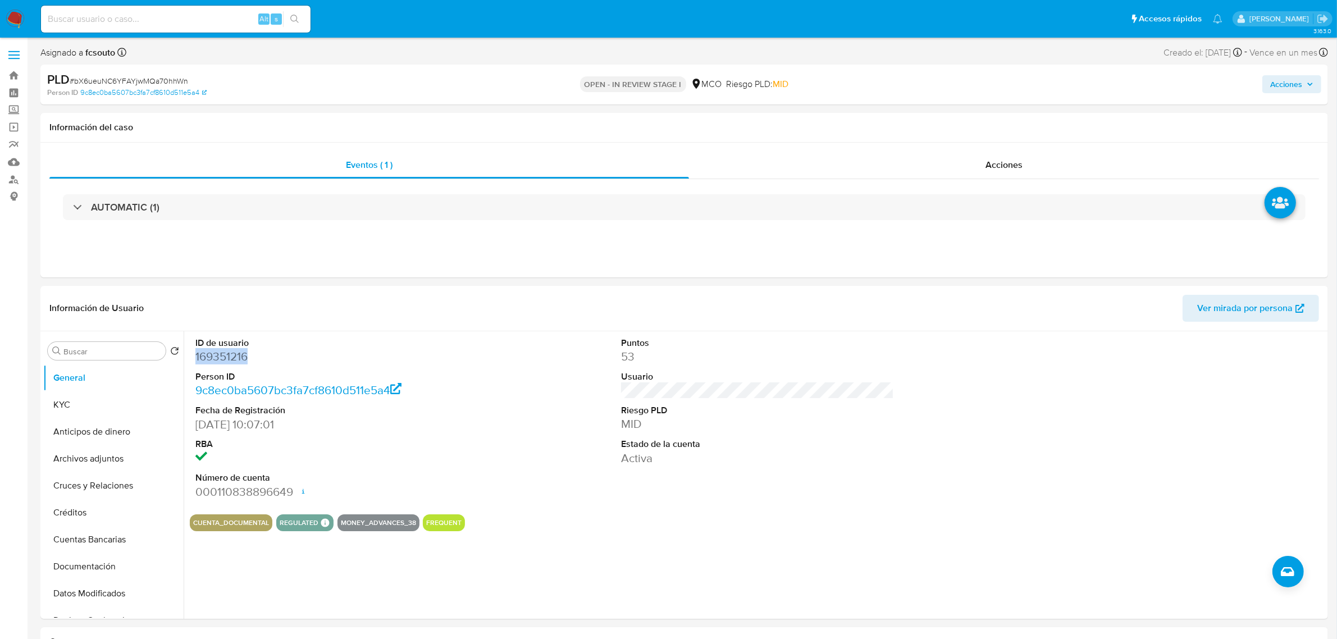
click at [1289, 77] on span "Acciones" at bounding box center [1286, 84] width 32 height 18
drag, startPoint x: 966, startPoint y: 127, endPoint x: 956, endPoint y: 142, distance: 17.6
click at [964, 133] on div "Resolución del caso Alt r" at bounding box center [986, 120] width 107 height 29
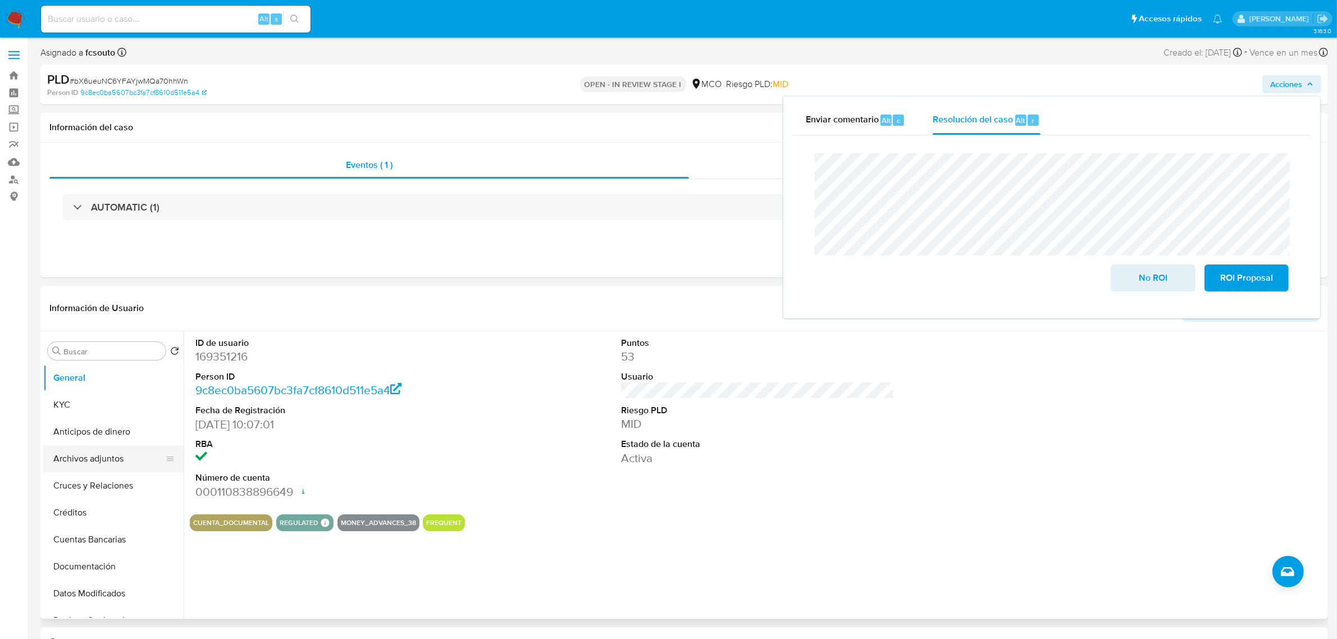
drag, startPoint x: 98, startPoint y: 460, endPoint x: 107, endPoint y: 464, distance: 9.6
click at [98, 460] on button "Archivos adjuntos" at bounding box center [108, 458] width 131 height 27
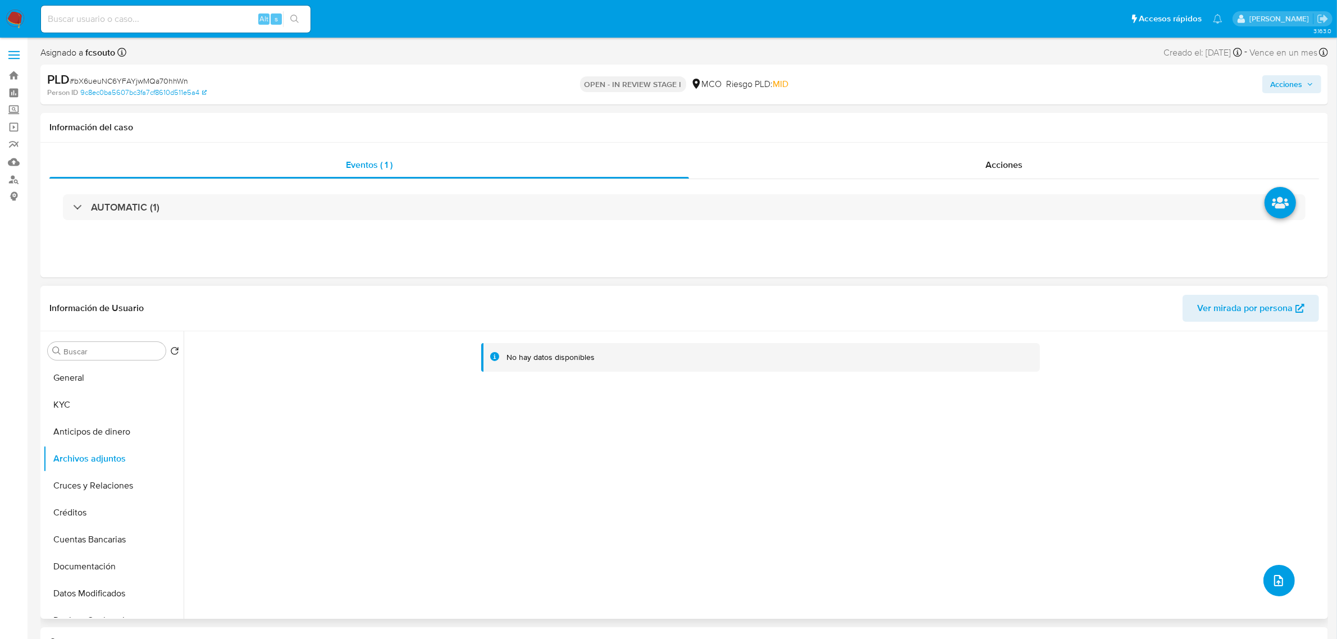
click at [1263, 576] on button "upload-file" at bounding box center [1278, 580] width 31 height 31
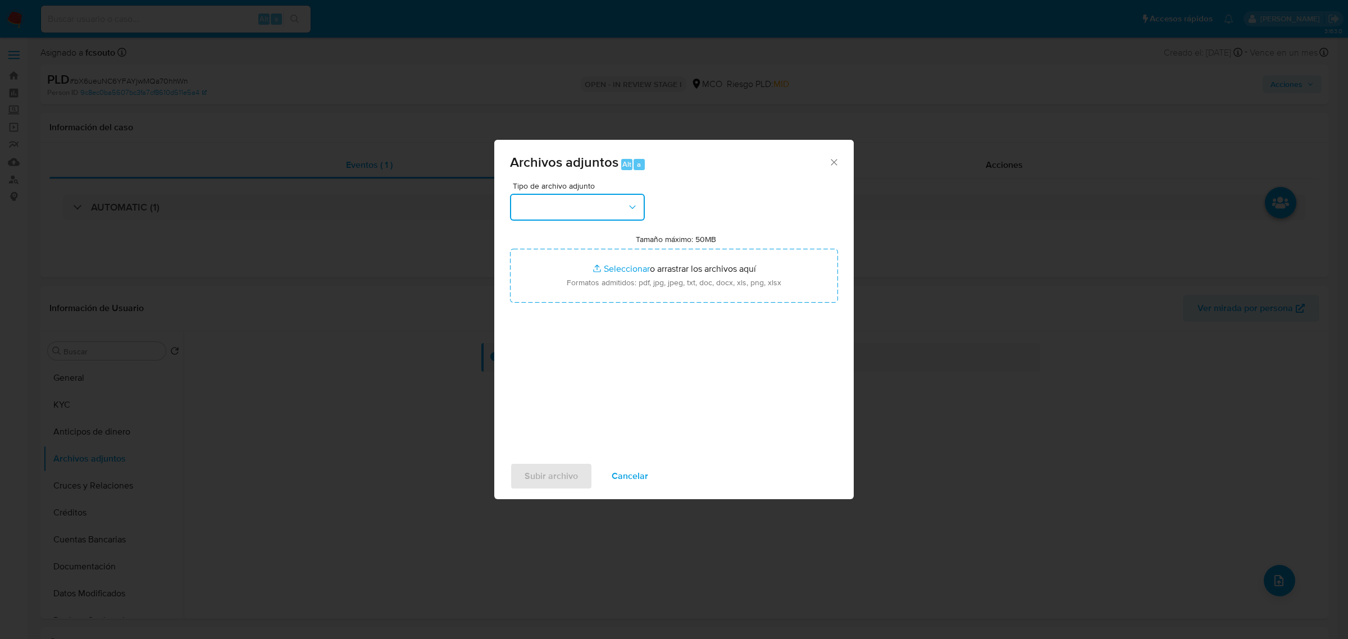
click at [632, 209] on icon "button" at bounding box center [632, 207] width 11 height 11
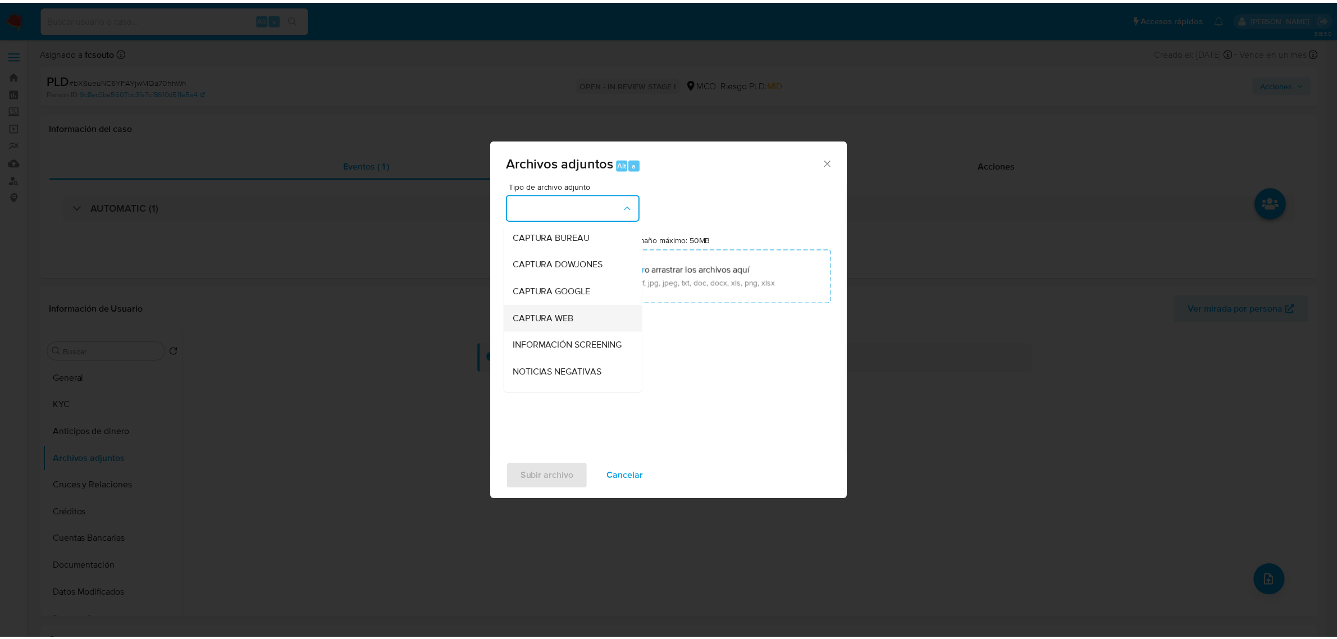
scroll to position [70, 0]
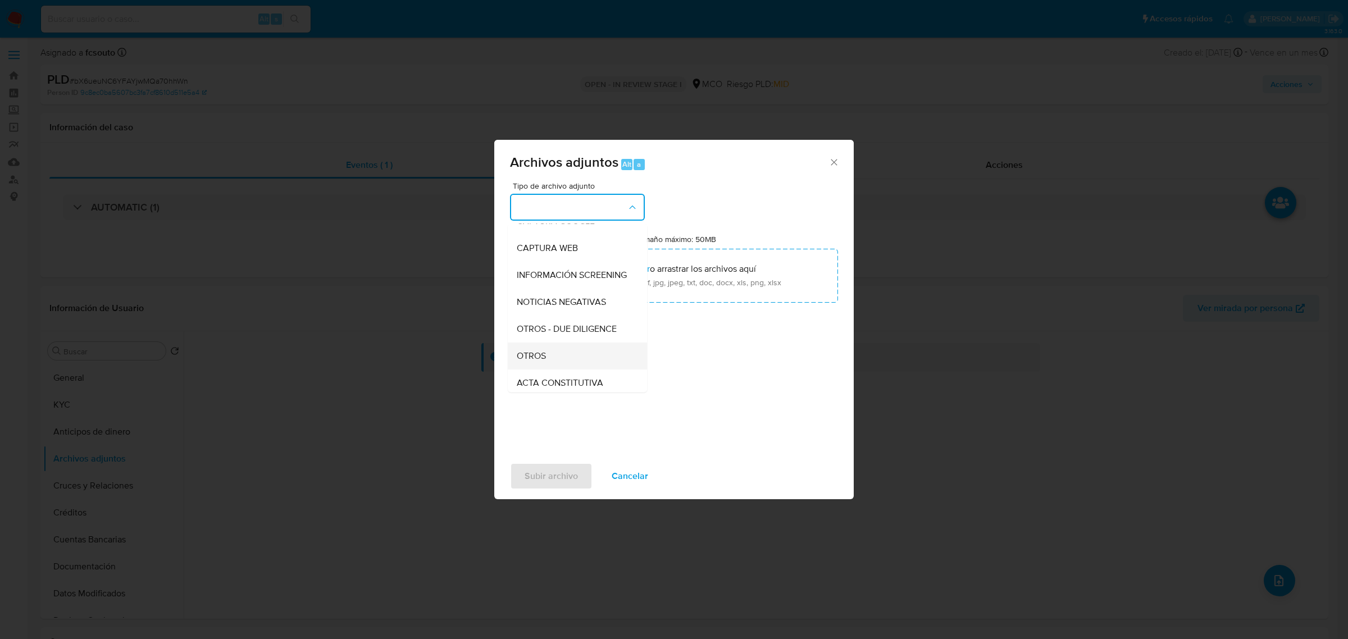
click at [567, 358] on div "OTROS" at bounding box center [574, 355] width 115 height 27
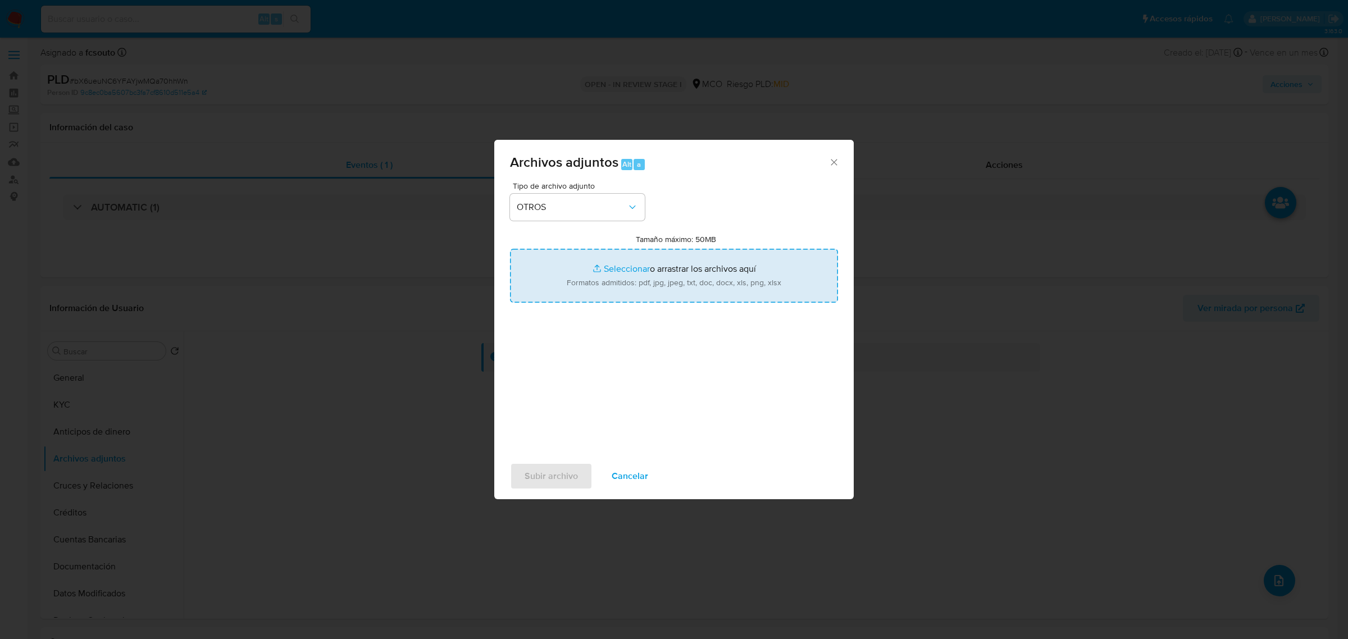
click at [603, 287] on input "Tamaño máximo: 50MB Seleccionar archivos" at bounding box center [674, 276] width 328 height 54
type input "C:\fakepath\169351216 - 15_10_2025.pdf"
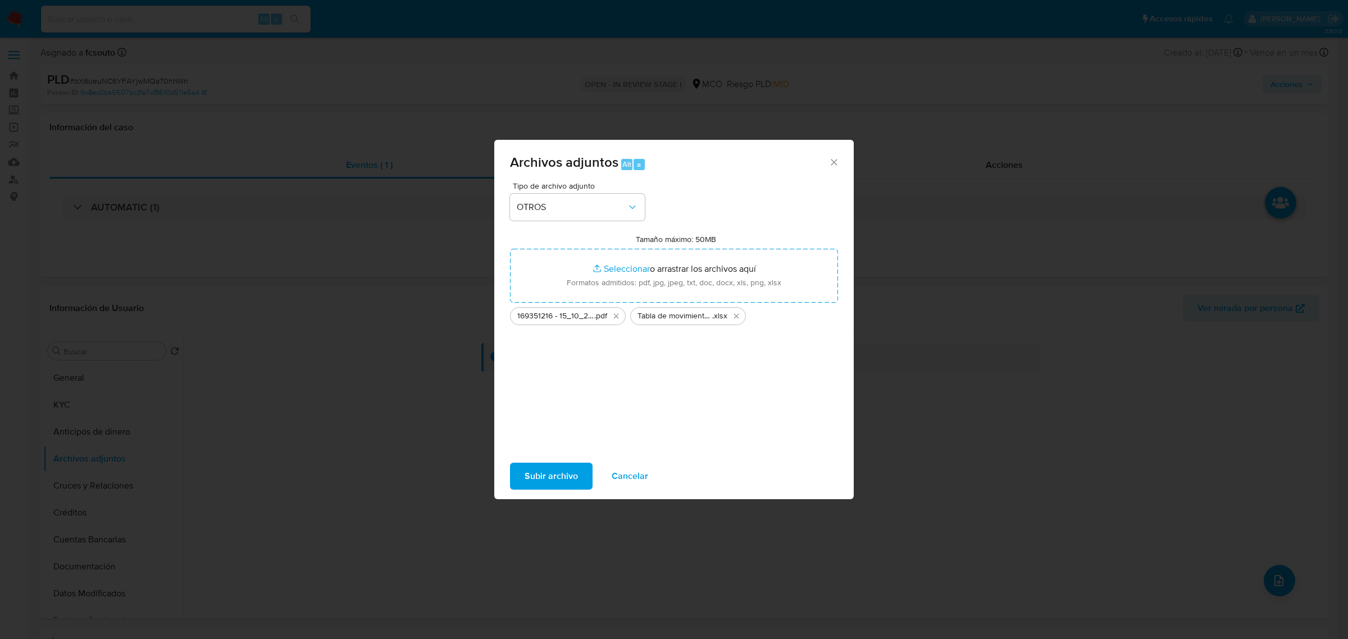
click at [539, 485] on span "Subir archivo" at bounding box center [550, 476] width 53 height 25
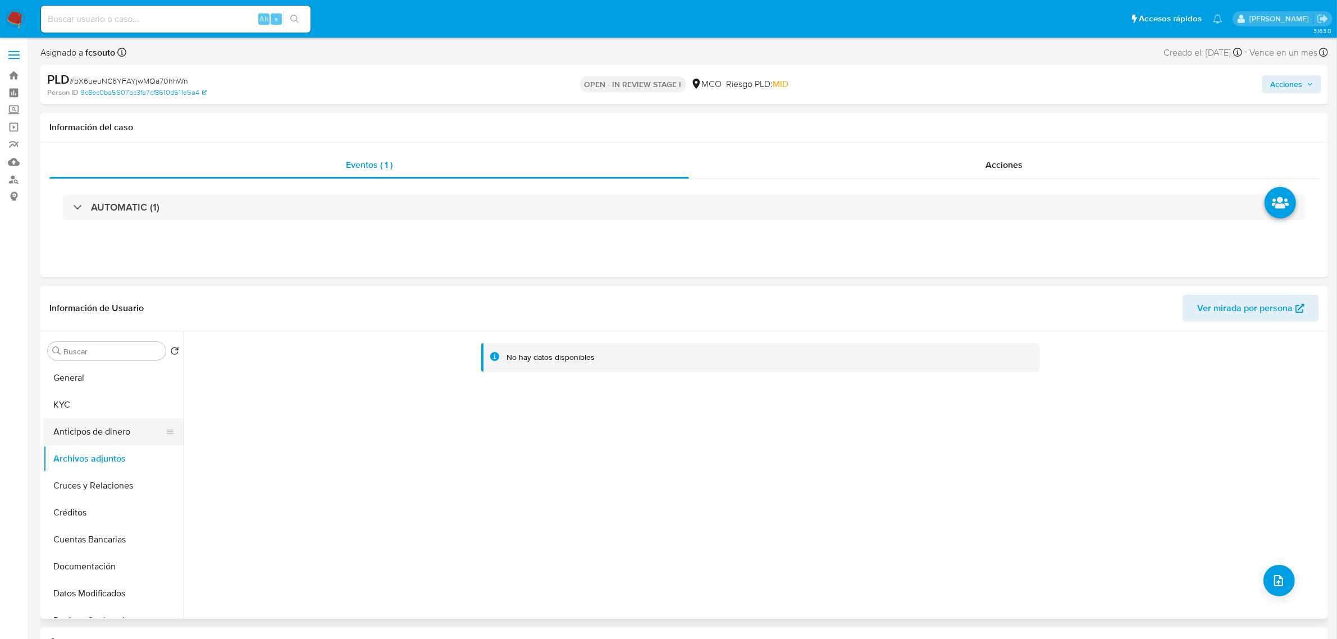
click at [98, 437] on button "Anticipos de dinero" at bounding box center [108, 431] width 131 height 27
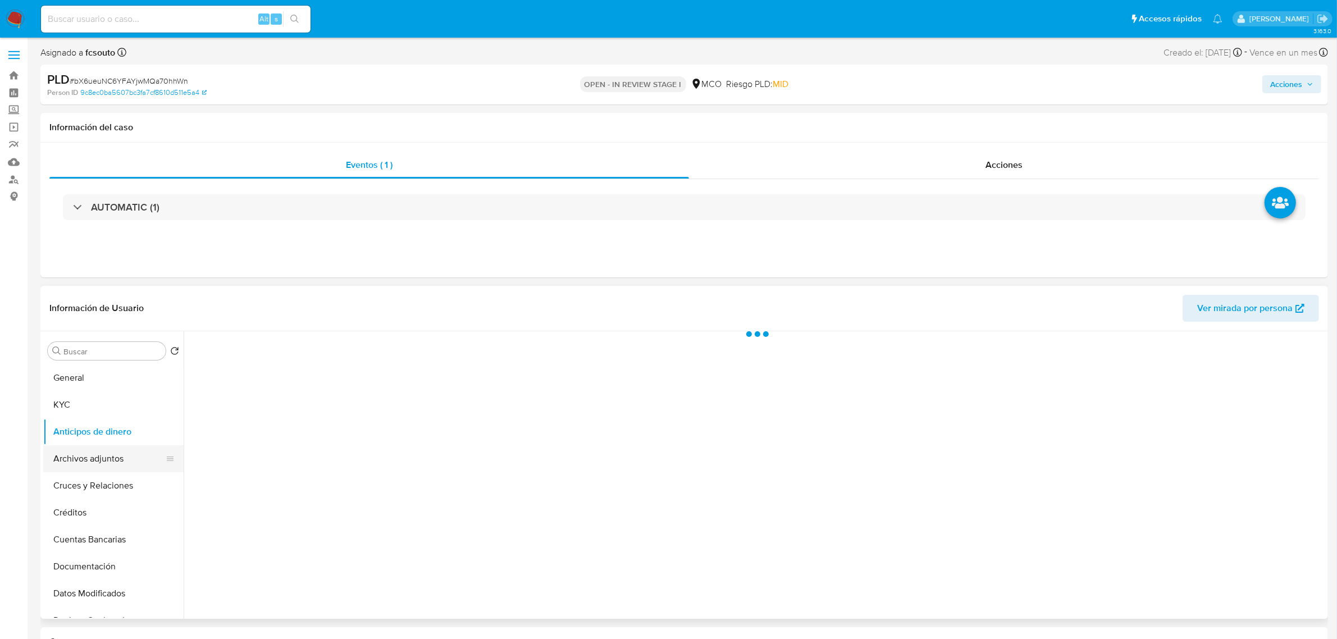
click at [88, 472] on button "Archivos adjuntos" at bounding box center [108, 458] width 131 height 27
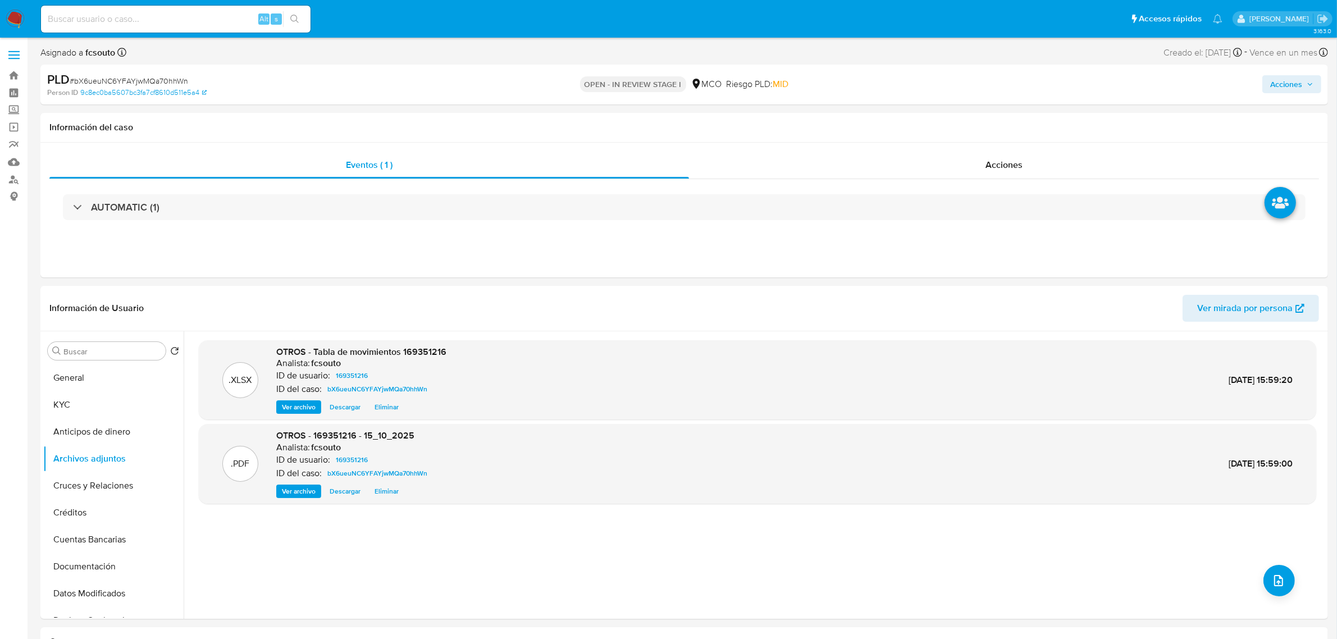
click at [1309, 84] on icon "button" at bounding box center [1310, 84] width 4 height 3
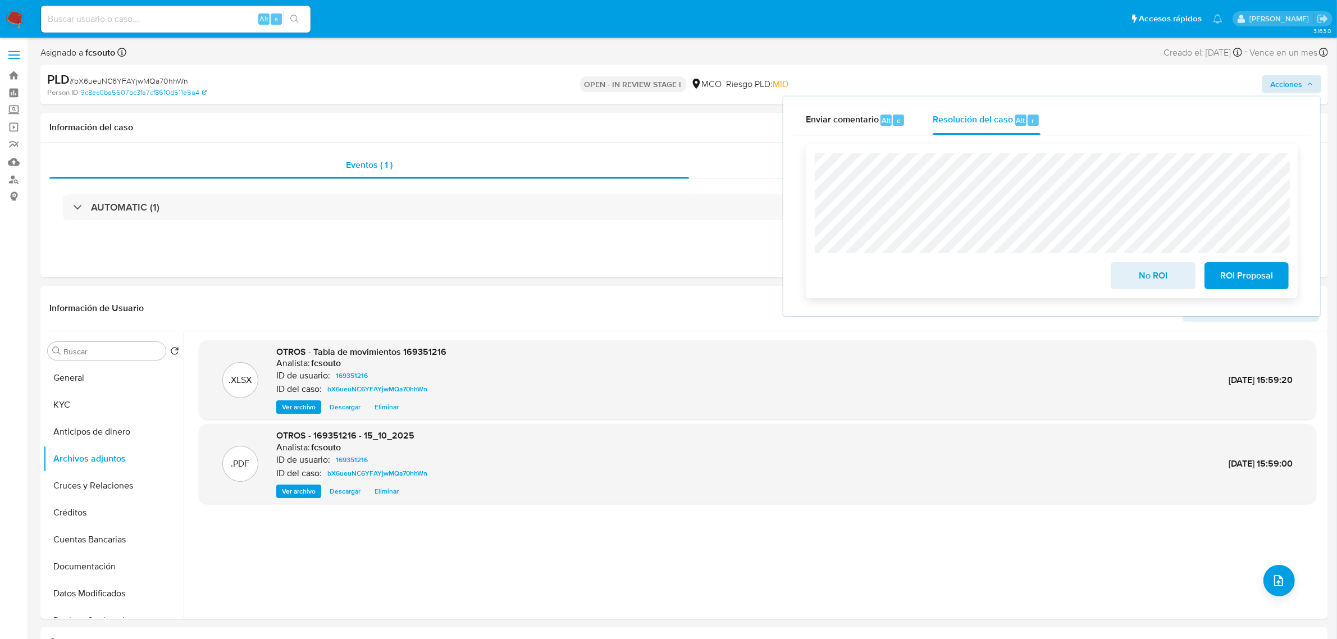
click at [1153, 275] on span "No ROI" at bounding box center [1152, 275] width 55 height 25
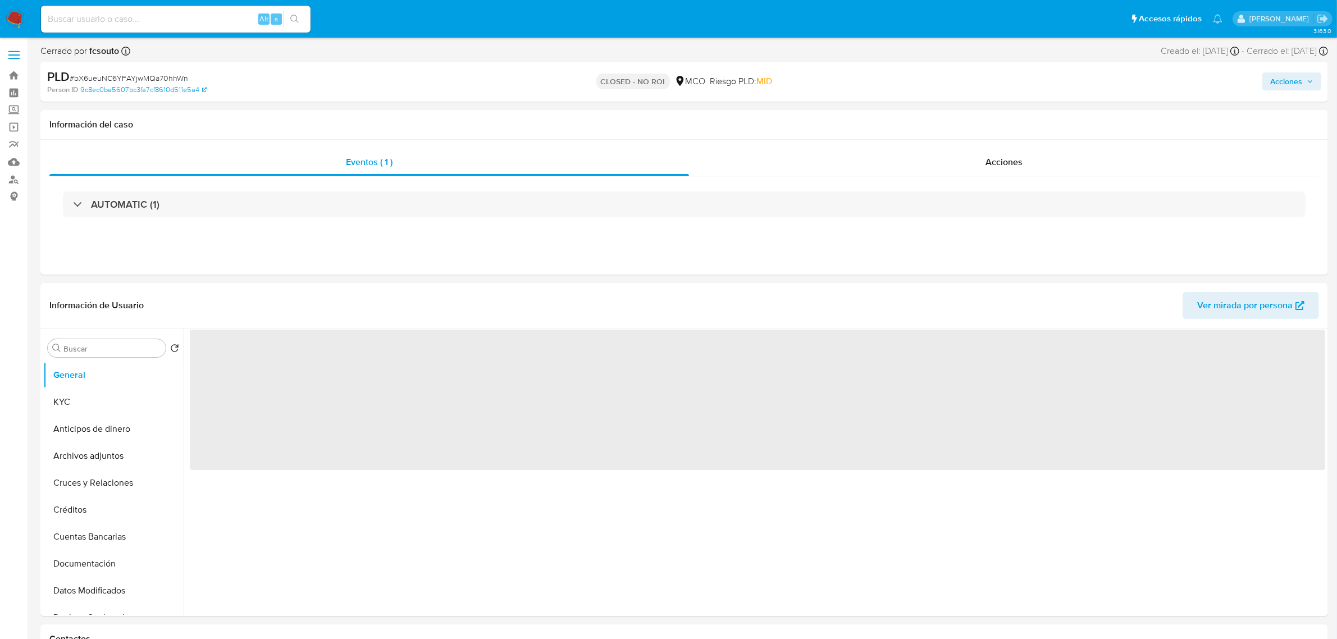
select select "10"
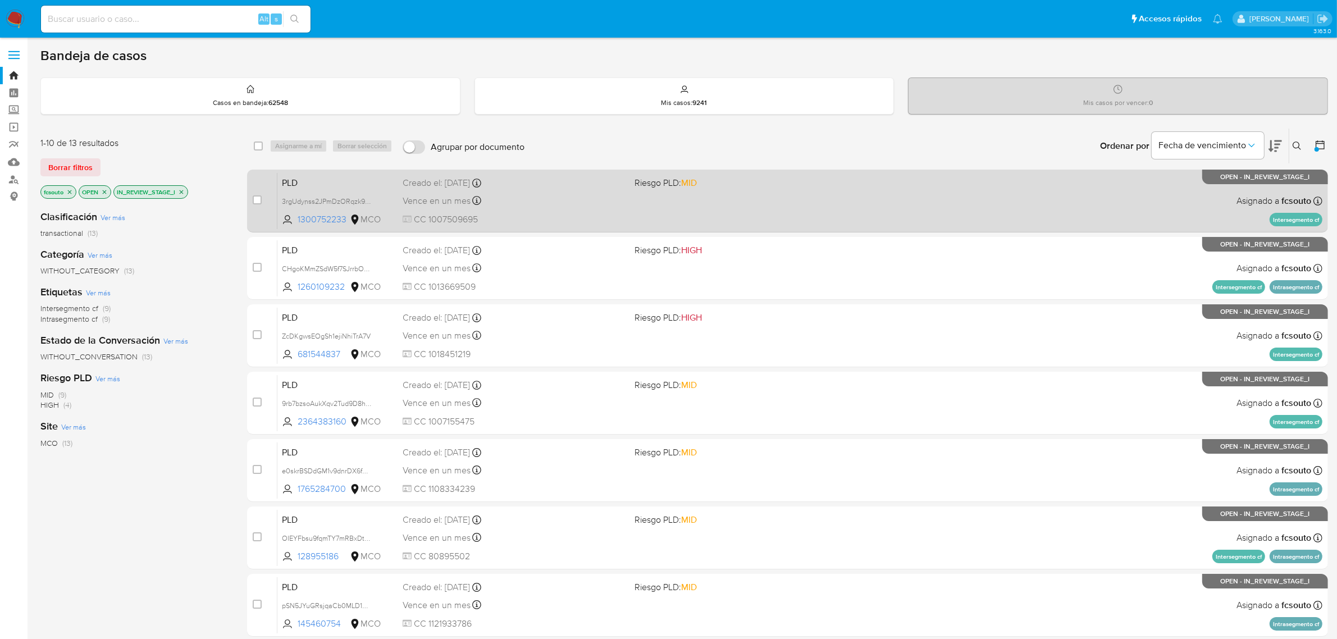
click at [613, 209] on div "PLD 3rgUdynss2JPmDzORqzk919e 1300752233 MCO Riesgo PLD: MID Creado el: [DATE] C…" at bounding box center [799, 200] width 1045 height 57
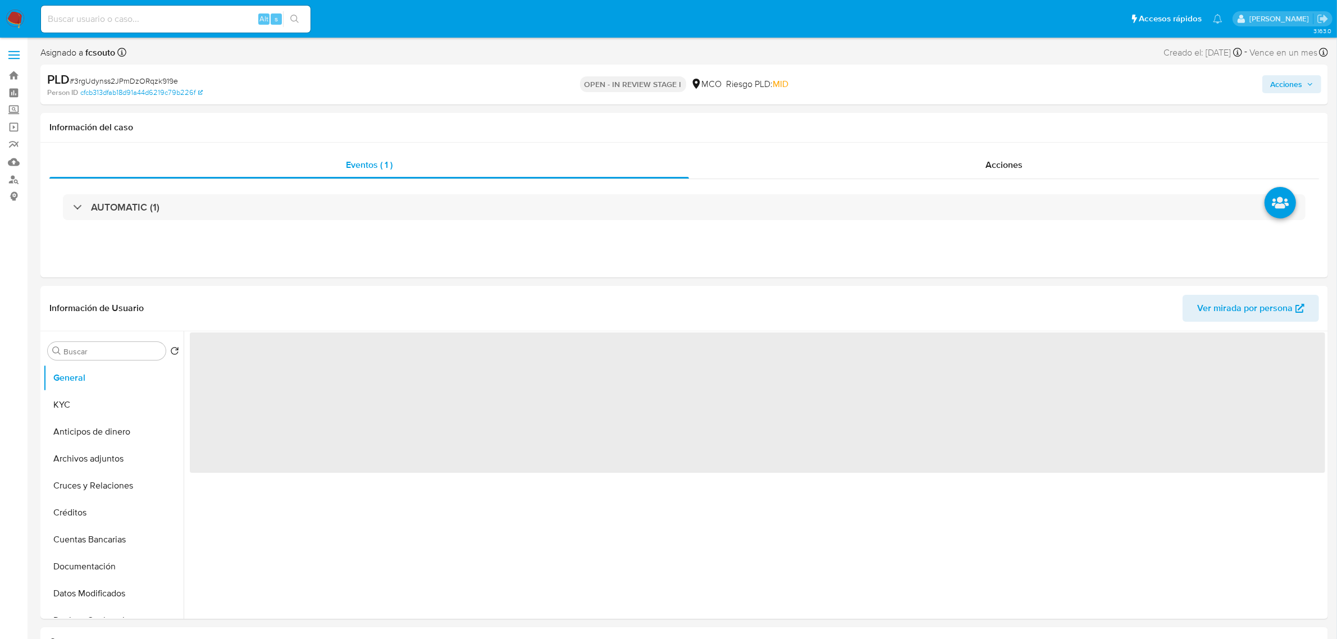
select select "10"
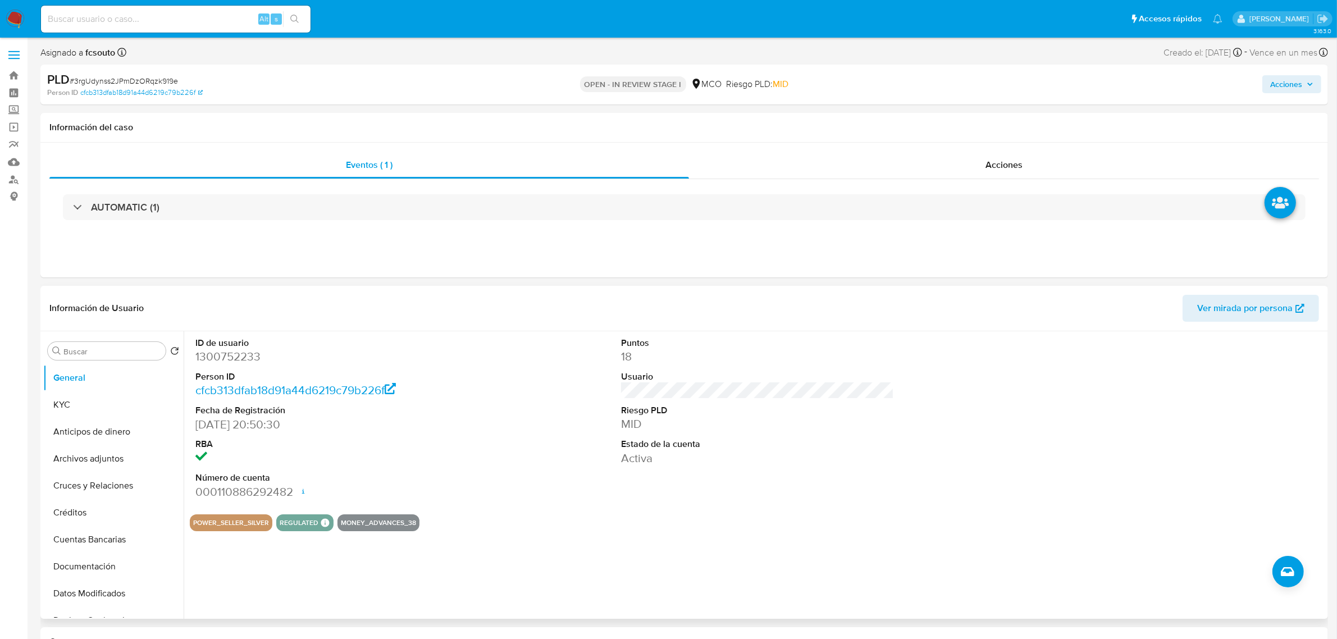
click at [217, 354] on dd "1300752233" at bounding box center [331, 357] width 273 height 16
click at [217, 353] on dd "1300752233" at bounding box center [331, 357] width 273 height 16
copy dd "1300752233"
click at [239, 360] on dd "1300752233" at bounding box center [331, 357] width 273 height 16
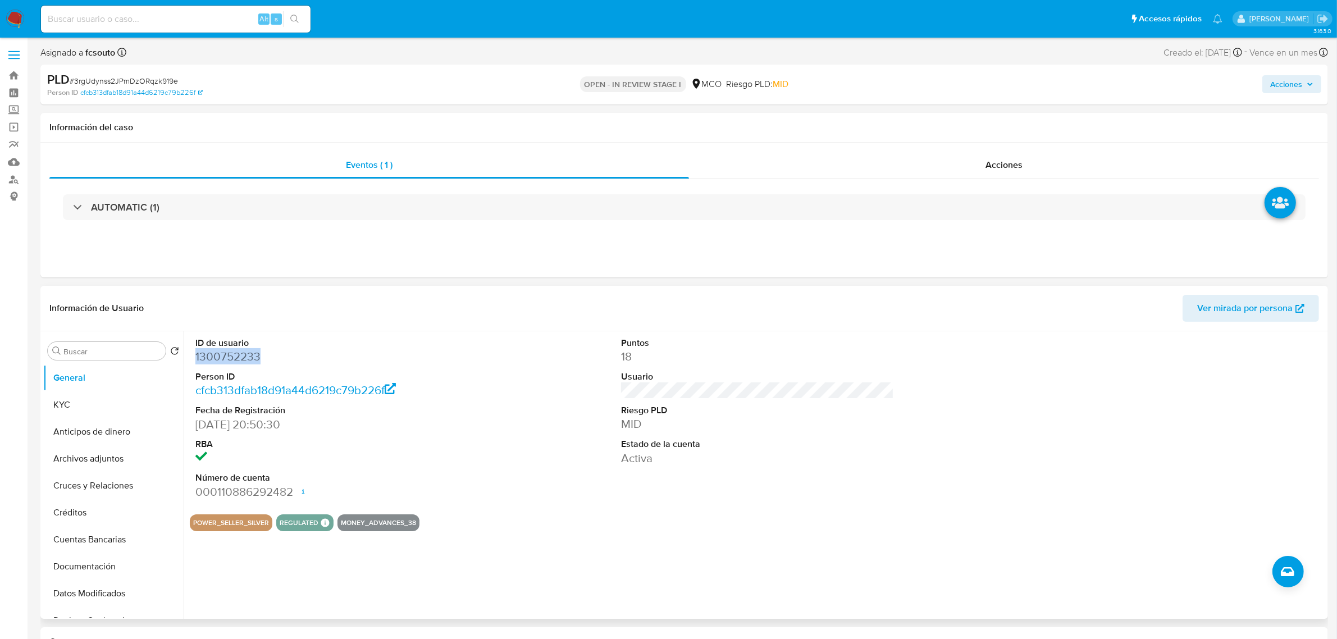
click at [232, 364] on dd "1300752233" at bounding box center [331, 357] width 273 height 16
click at [244, 345] on dt "ID de usuario" at bounding box center [331, 343] width 273 height 12
click at [245, 354] on dd "1300752233" at bounding box center [331, 357] width 273 height 16
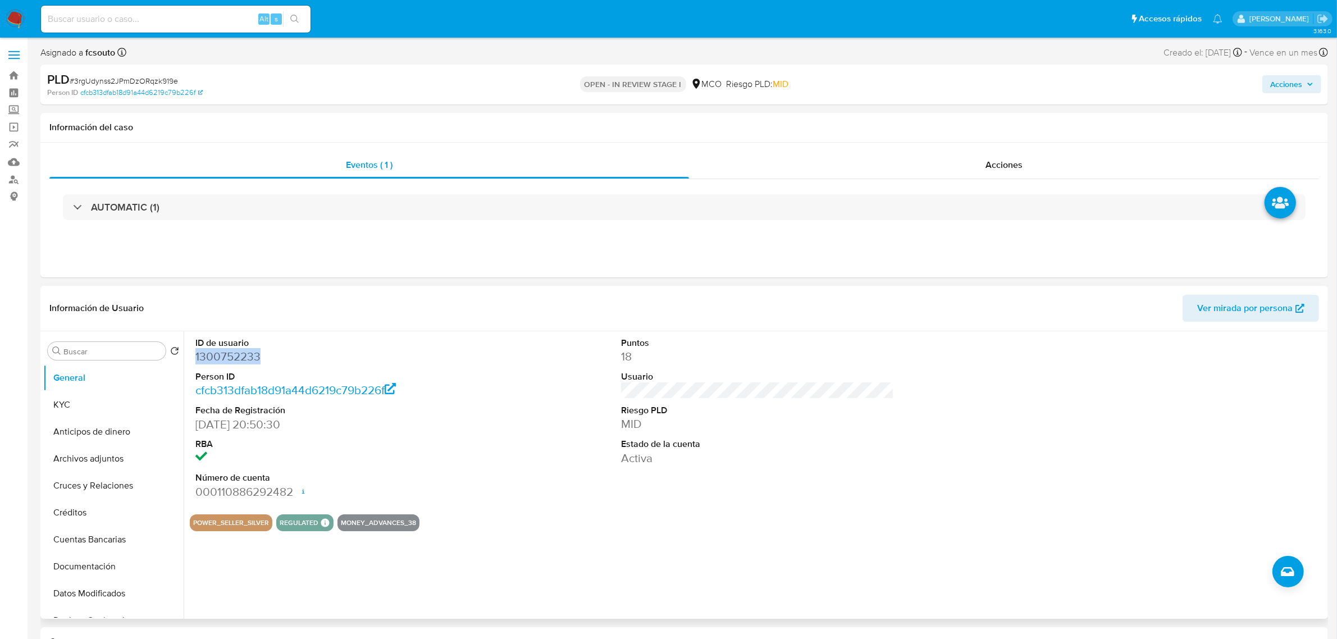
copy dd "1300752233"
click at [95, 583] on button "Historial Casos" at bounding box center [108, 587] width 131 height 27
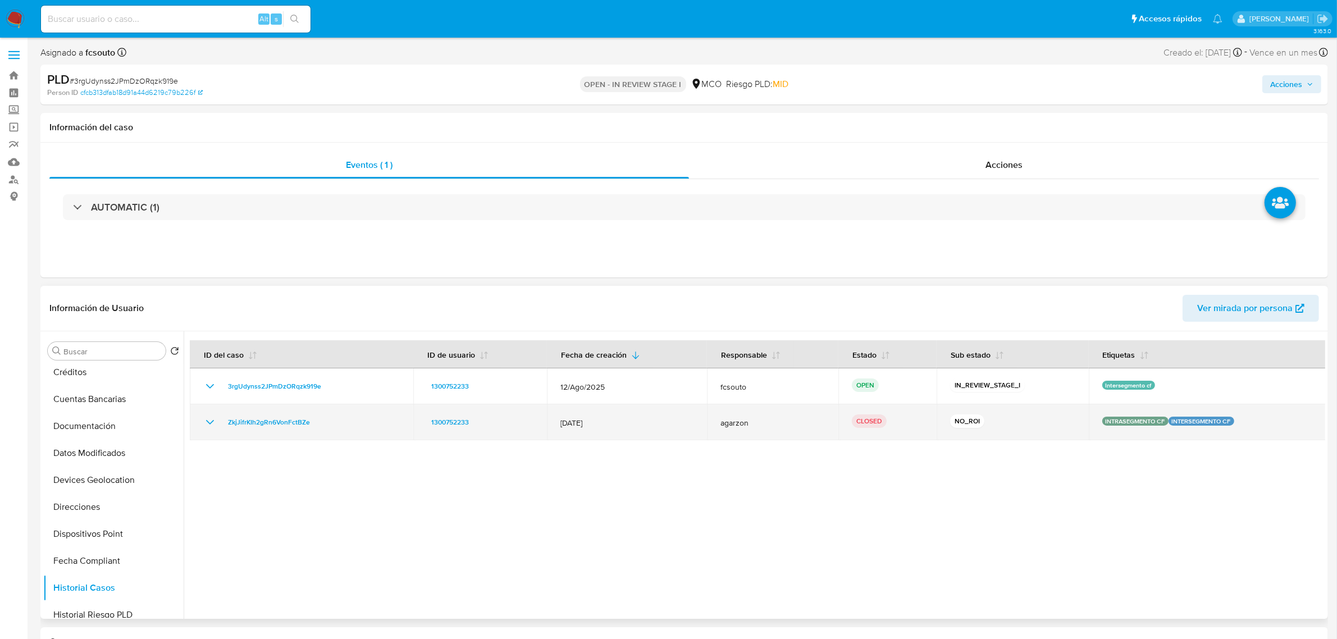
click at [208, 416] on icon "Mostrar/Ocultar" at bounding box center [209, 422] width 13 height 13
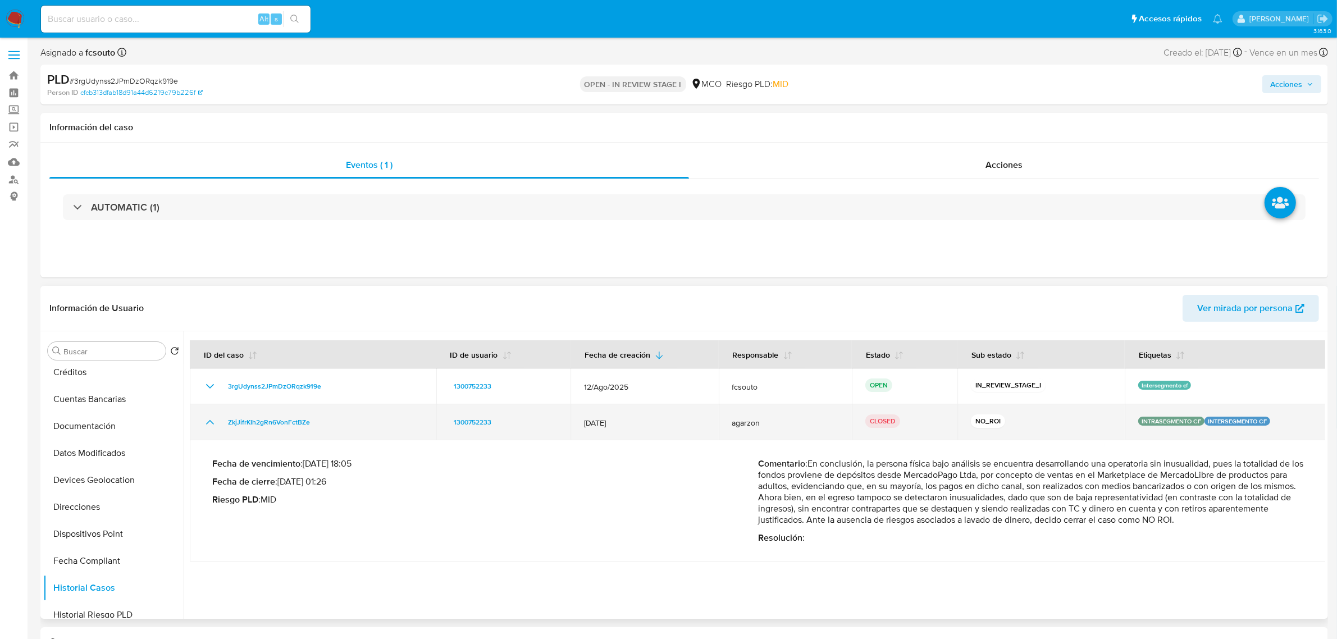
click at [208, 416] on icon "Mostrar/Ocultar" at bounding box center [209, 422] width 13 height 13
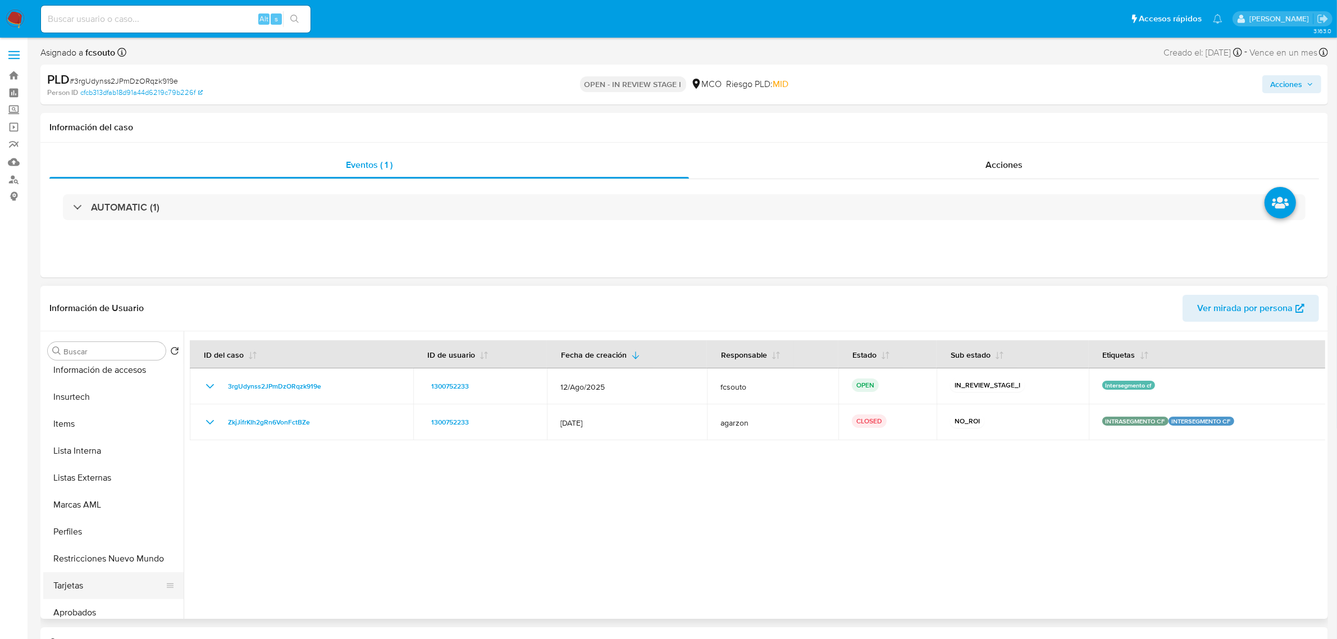
scroll to position [491, 0]
click at [104, 537] on button "Restricciones Nuevo Mundo" at bounding box center [108, 533] width 131 height 27
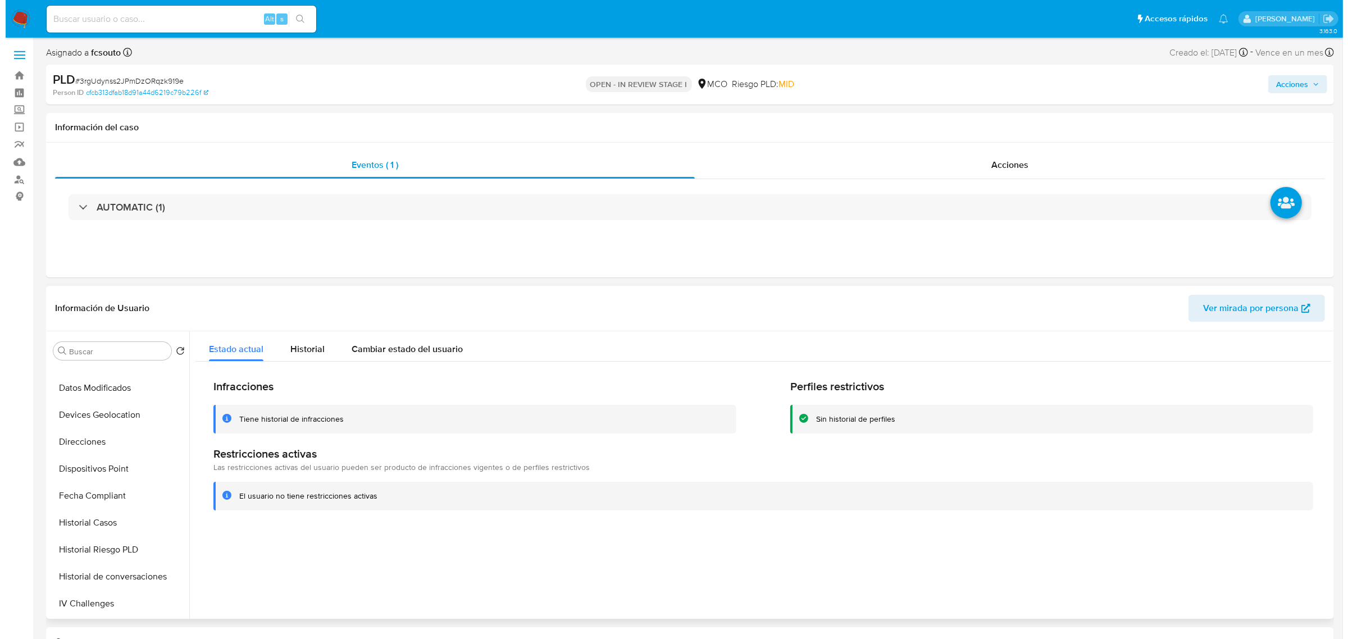
scroll to position [0, 0]
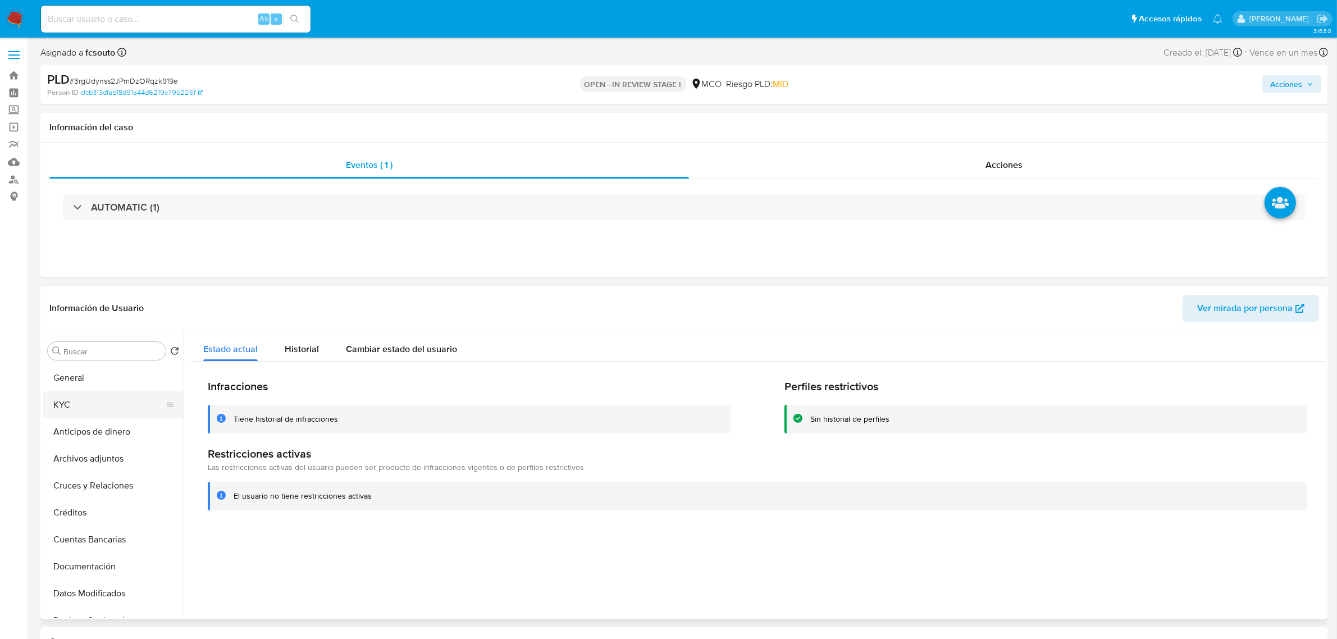
click at [99, 408] on button "KYC" at bounding box center [108, 404] width 131 height 27
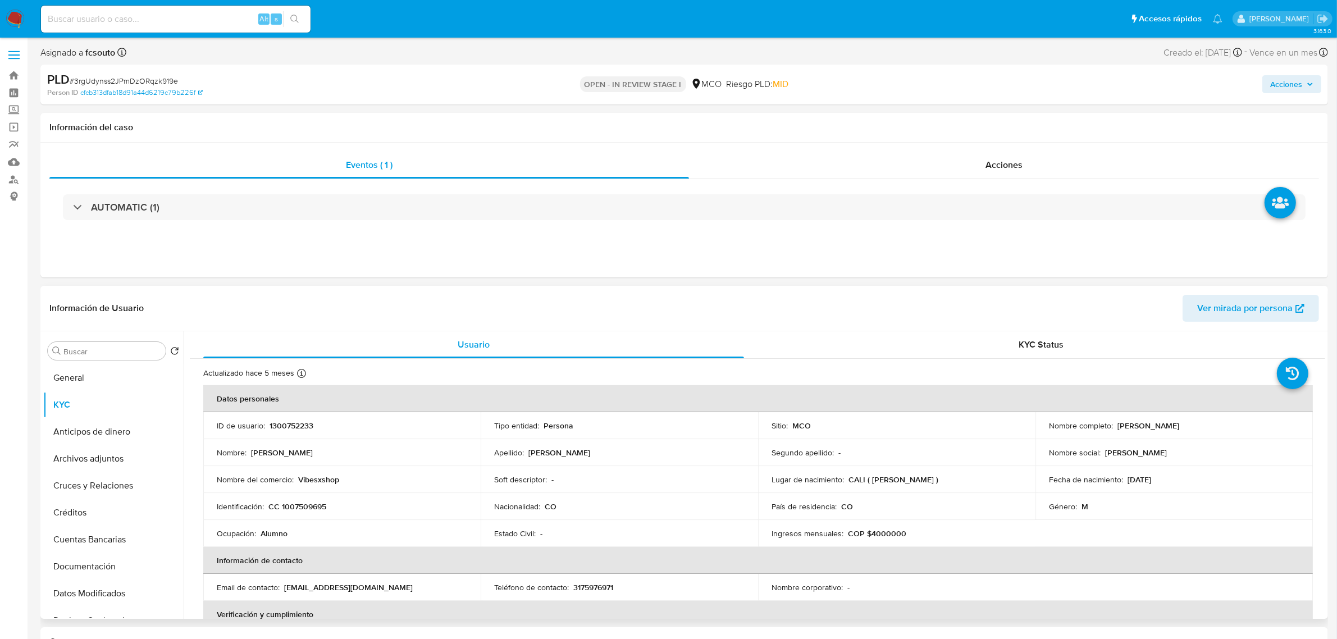
click at [326, 479] on p "Vibesxshop" at bounding box center [318, 479] width 41 height 10
copy p "Vibesxshop"
click at [95, 459] on button "Archivos adjuntos" at bounding box center [108, 458] width 131 height 27
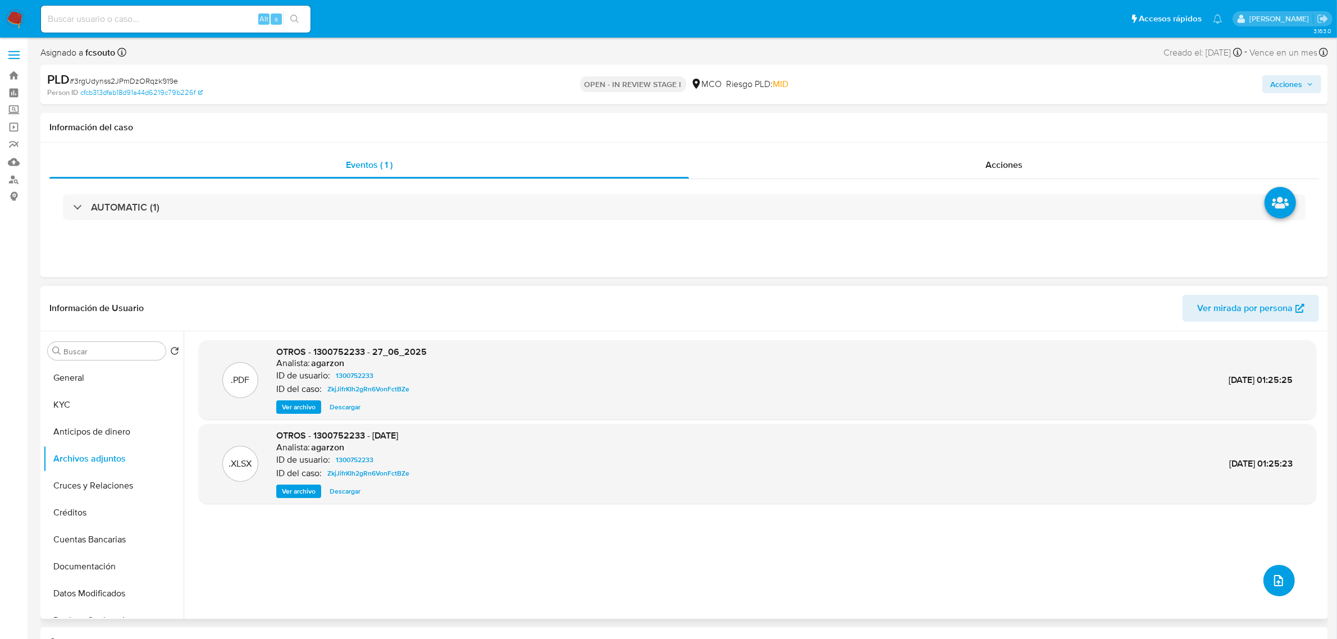
click at [1272, 582] on icon "upload-file" at bounding box center [1278, 580] width 13 height 13
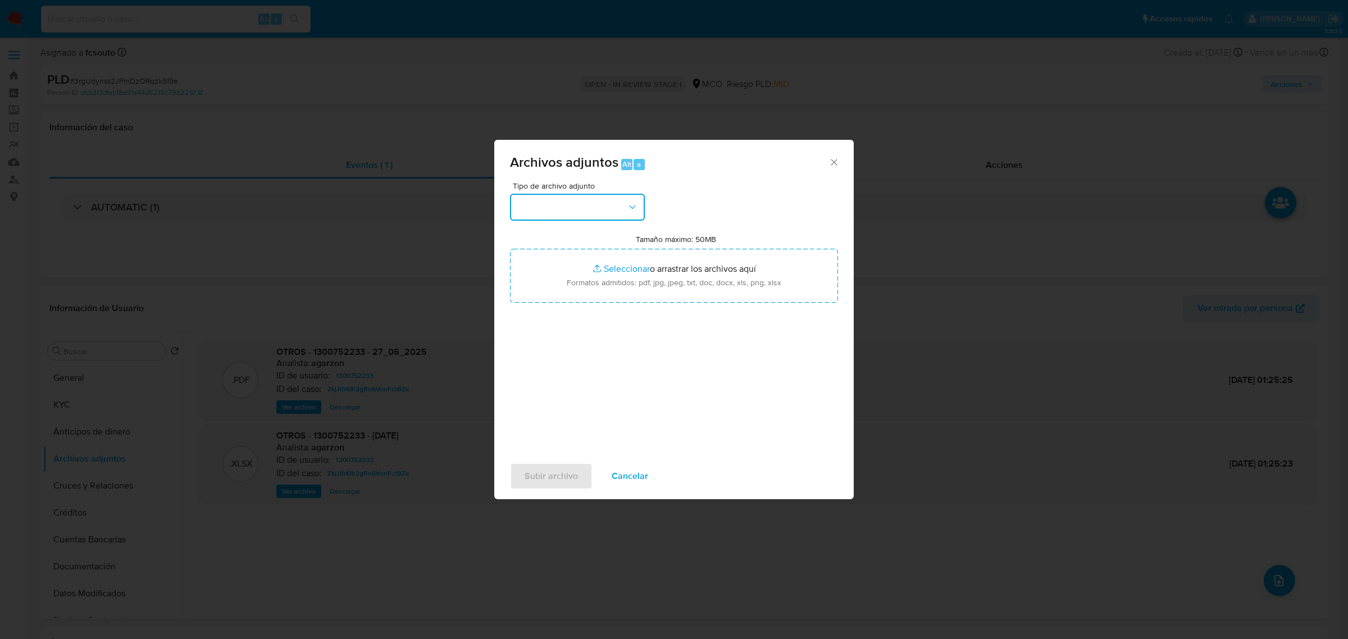
drag, startPoint x: 591, startPoint y: 195, endPoint x: 587, endPoint y: 217, distance: 22.2
click at [591, 197] on button "button" at bounding box center [577, 207] width 135 height 27
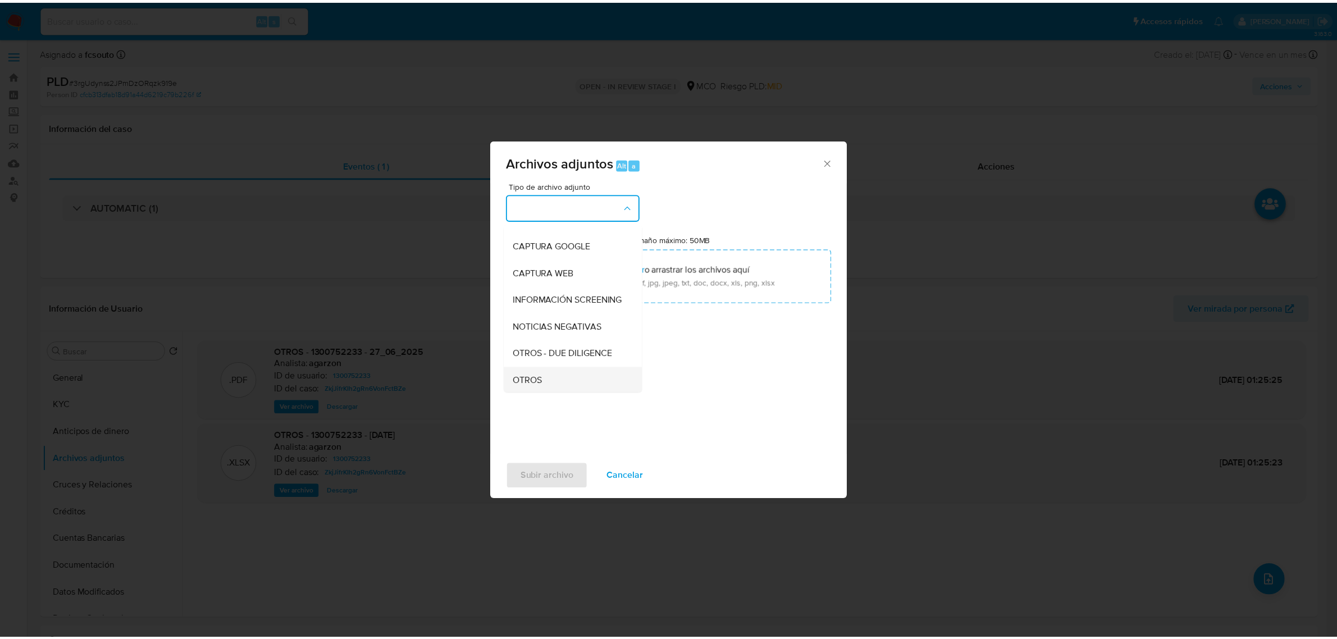
scroll to position [70, 0]
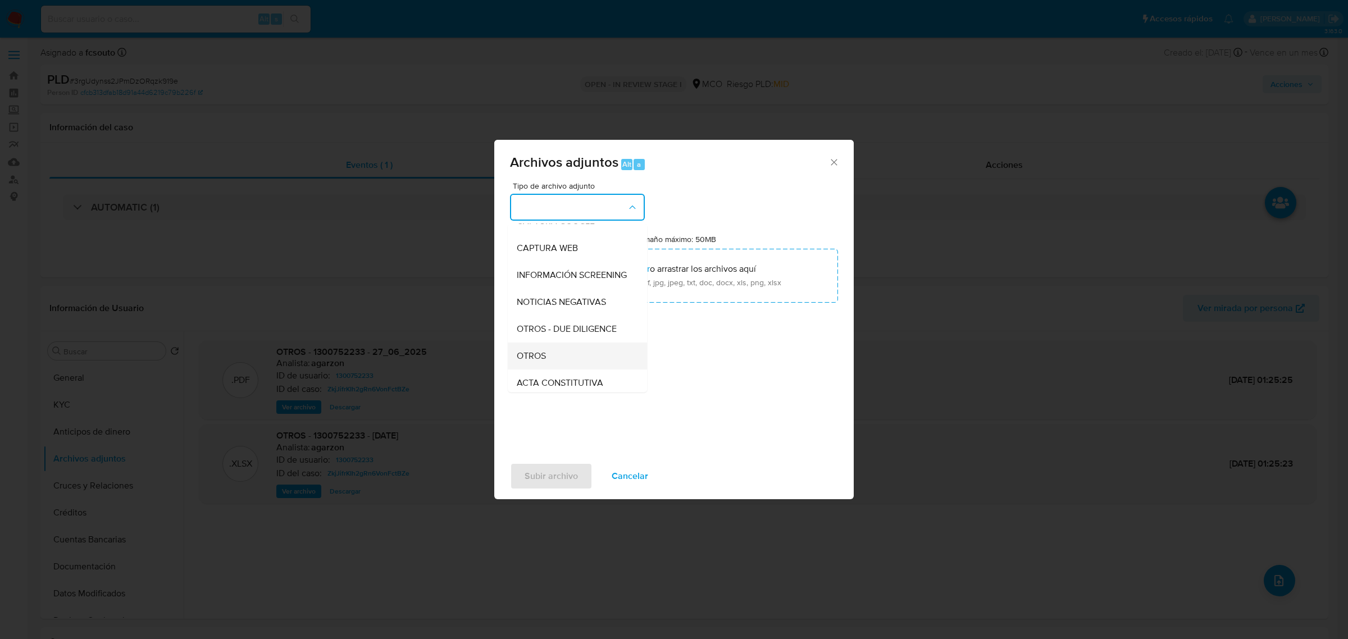
click at [577, 363] on div "OTROS" at bounding box center [574, 355] width 115 height 27
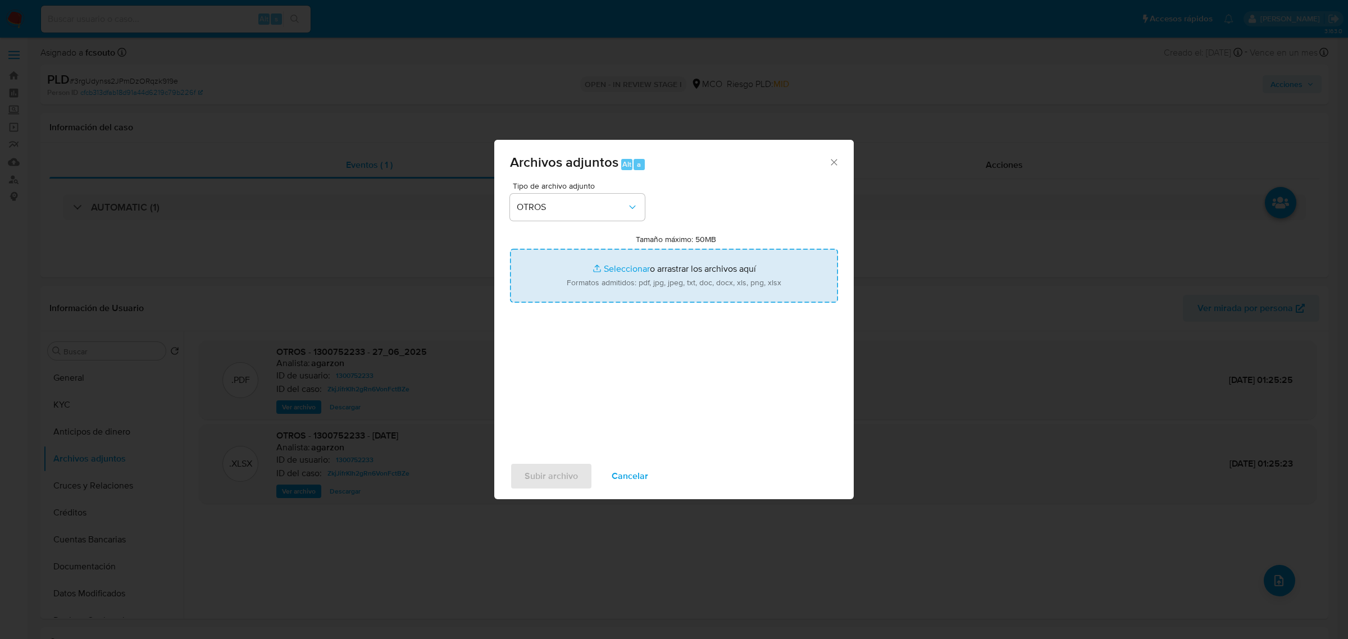
click at [674, 296] on input "Tamaño máximo: 50MB Seleccionar archivos" at bounding box center [674, 276] width 328 height 54
type input "C:\fakepath\1300752233 - 15_10_2025.pdf"
click at [580, 463] on button "Subir archivo" at bounding box center [551, 476] width 83 height 27
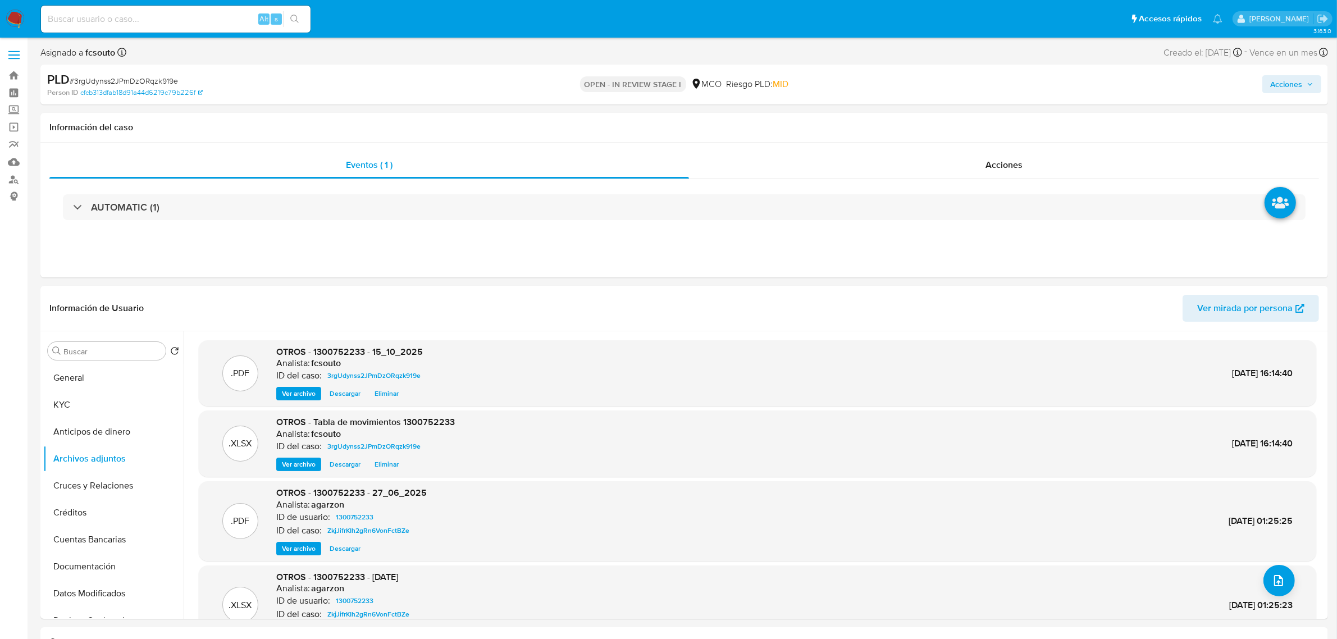
click at [1298, 93] on span "Acciones" at bounding box center [1286, 84] width 32 height 18
drag, startPoint x: 997, startPoint y: 112, endPoint x: 985, endPoint y: 126, distance: 18.0
click at [995, 113] on span "Resolución del caso" at bounding box center [973, 119] width 80 height 13
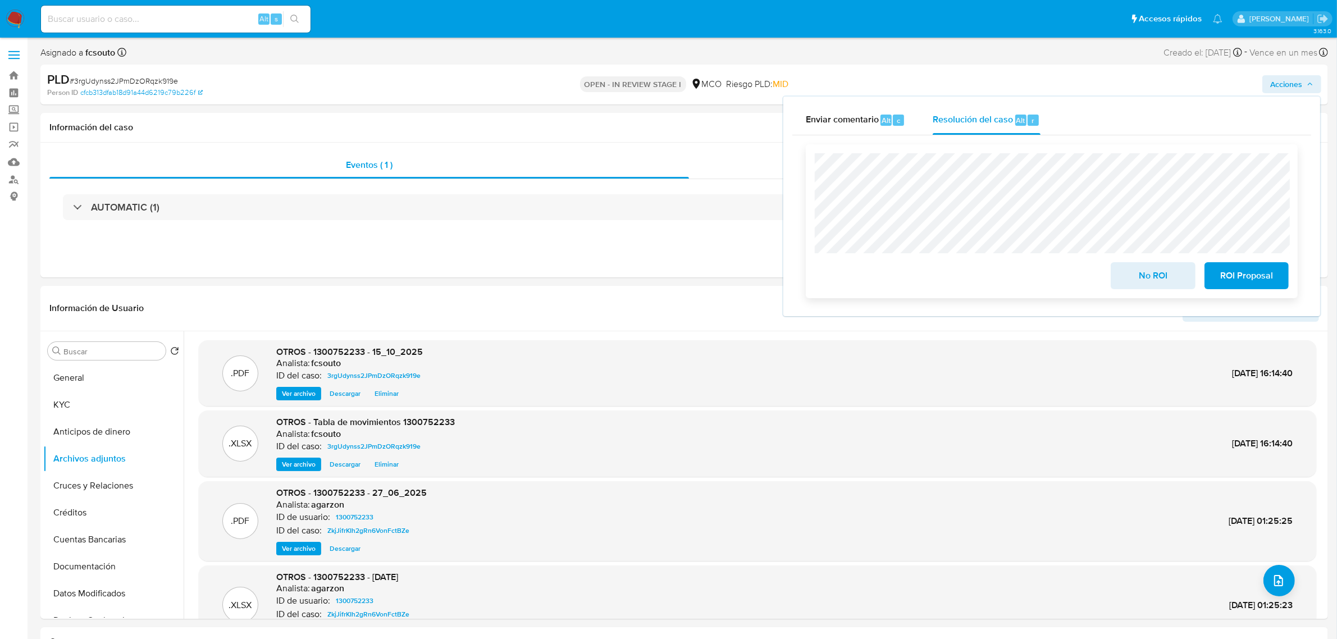
click at [1161, 278] on span "No ROI" at bounding box center [1152, 275] width 55 height 25
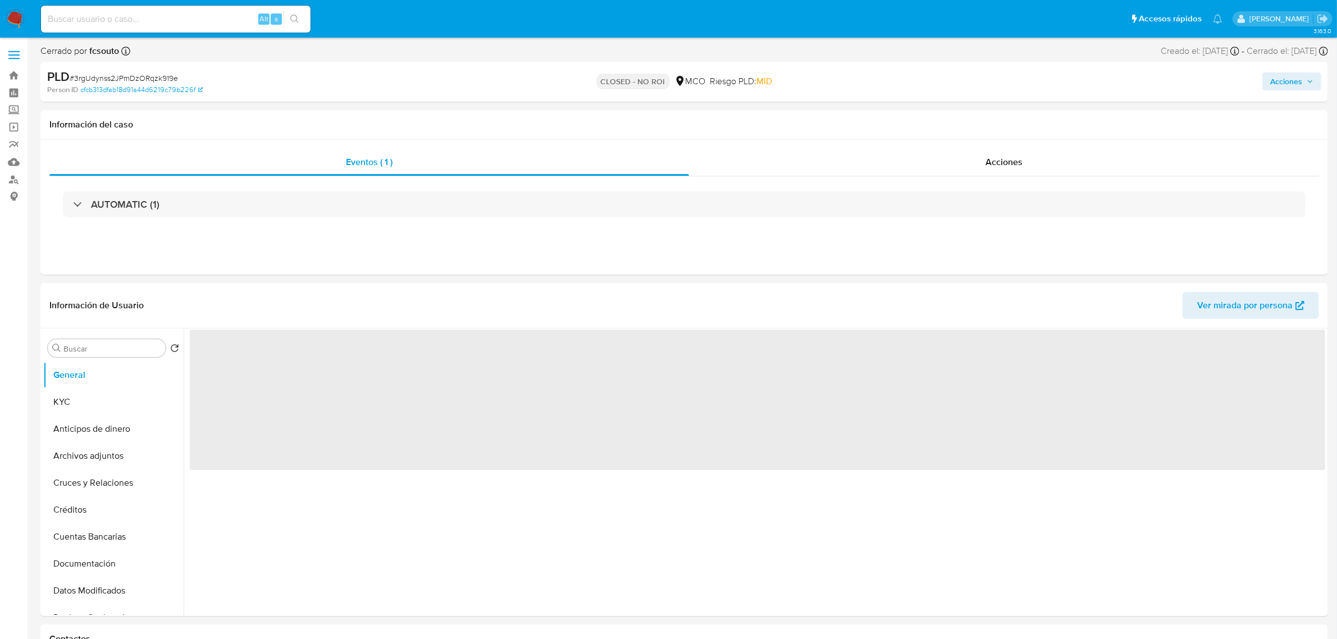
select select "10"
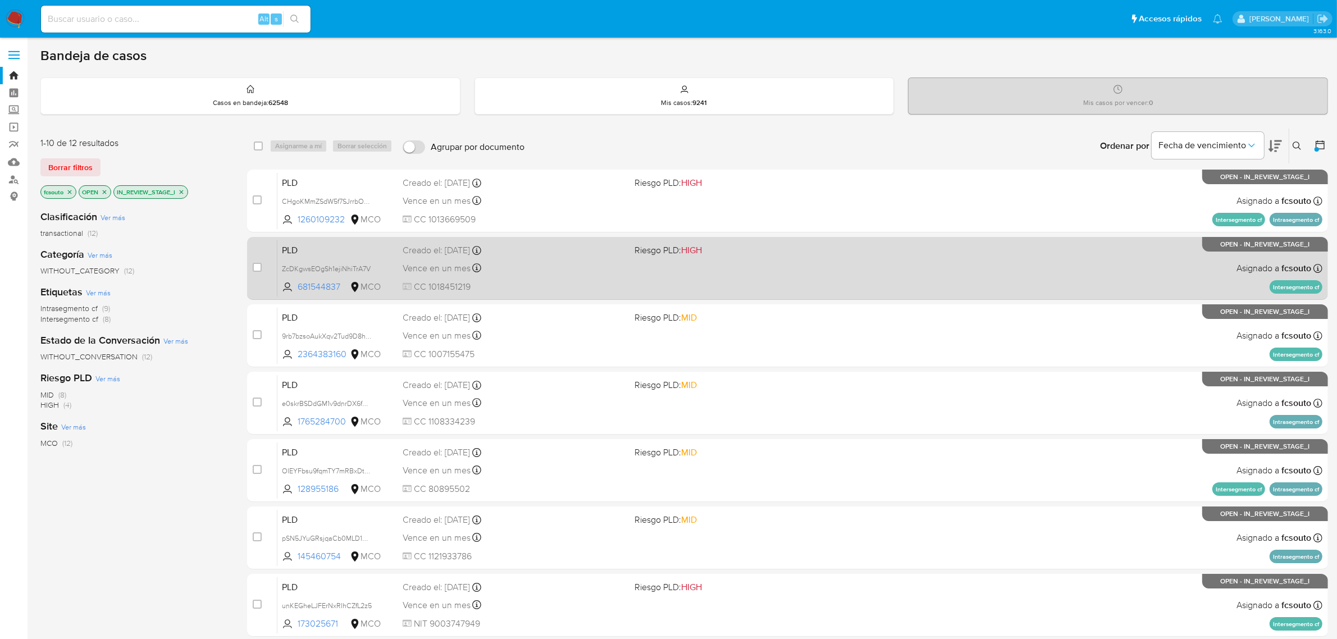
click at [722, 257] on div "PLD ZcDKgwsEOgSh1ejiNhiTrA7V 681544837 MCO Riesgo PLD: HIGH Creado el: [DATE] C…" at bounding box center [799, 268] width 1045 height 57
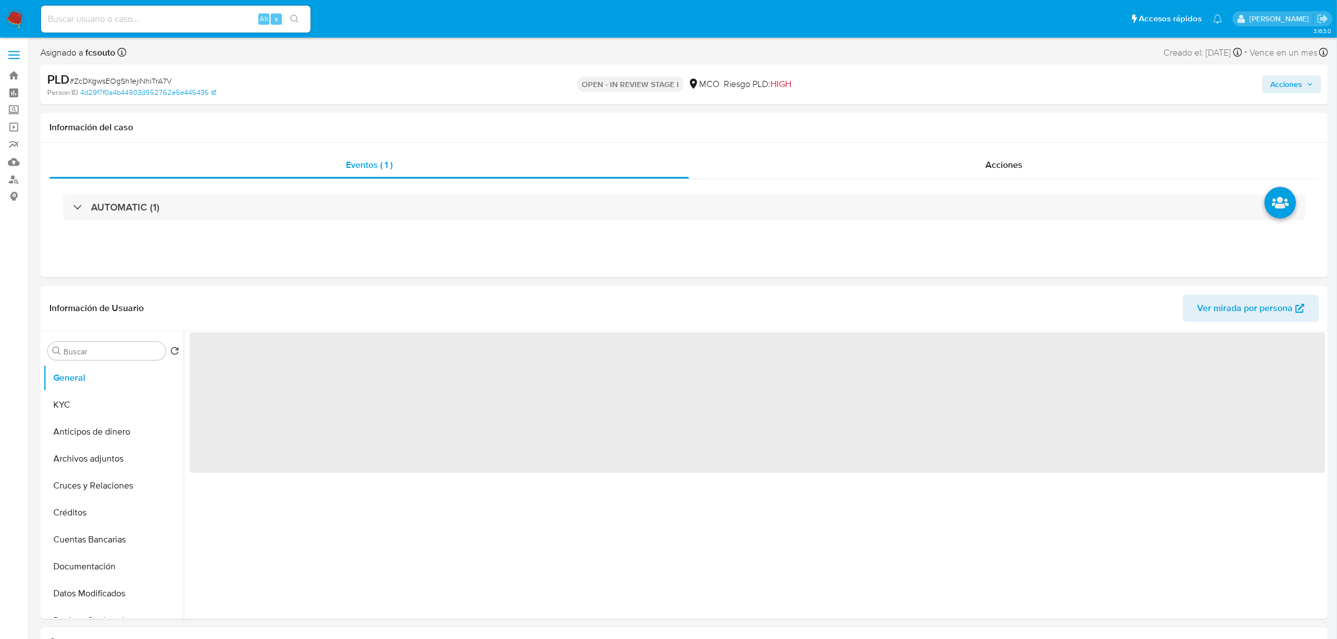
select select "10"
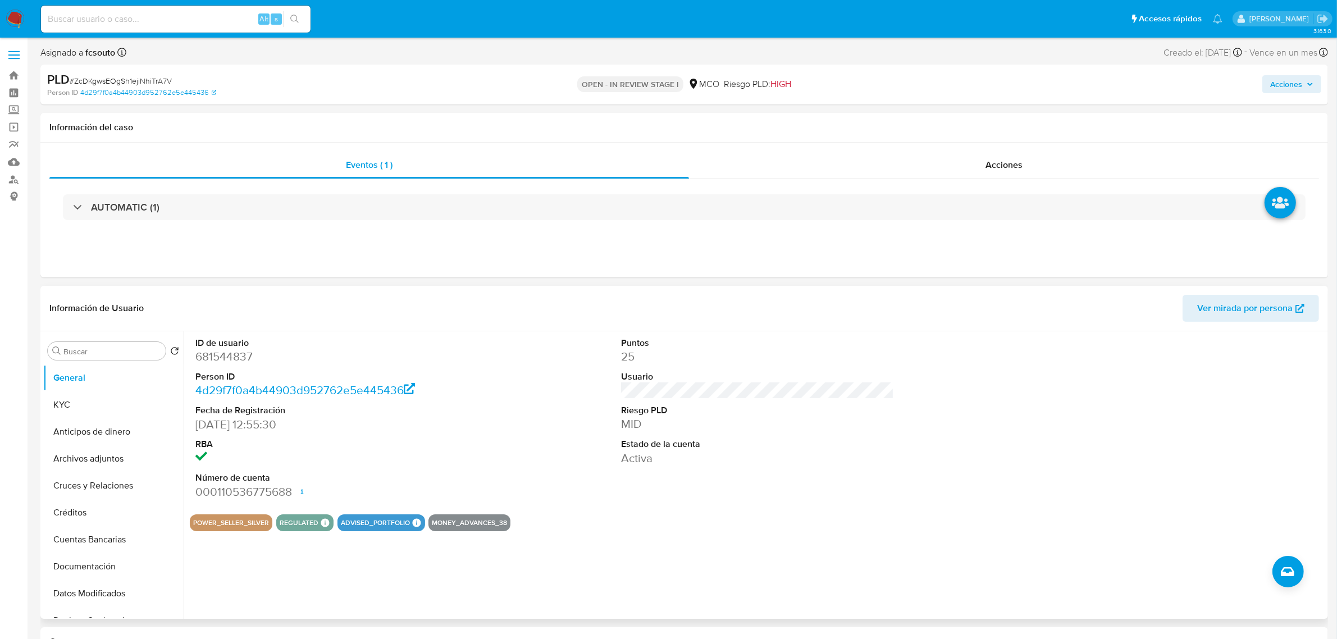
click at [219, 355] on dd "681544837" at bounding box center [331, 357] width 273 height 16
copy dd "681544837"
click at [226, 361] on dd "681544837" at bounding box center [331, 357] width 273 height 16
click at [226, 360] on dd "681544837" at bounding box center [331, 357] width 273 height 16
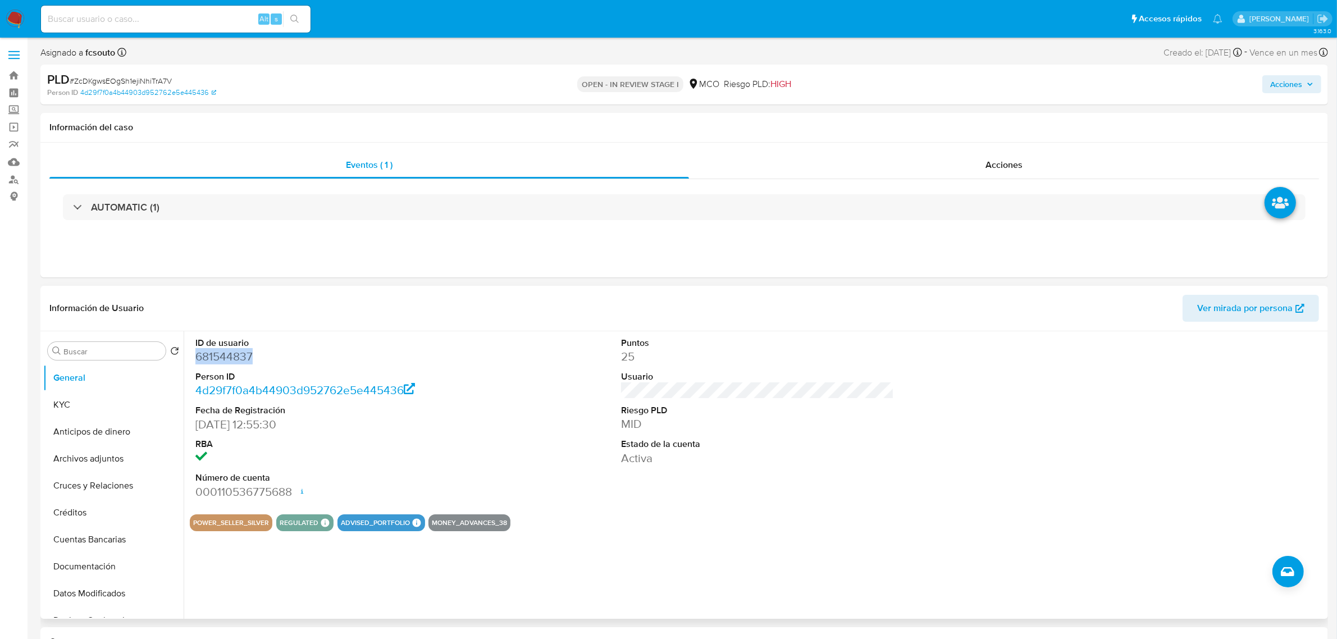
click at [236, 358] on dd "681544837" at bounding box center [331, 357] width 273 height 16
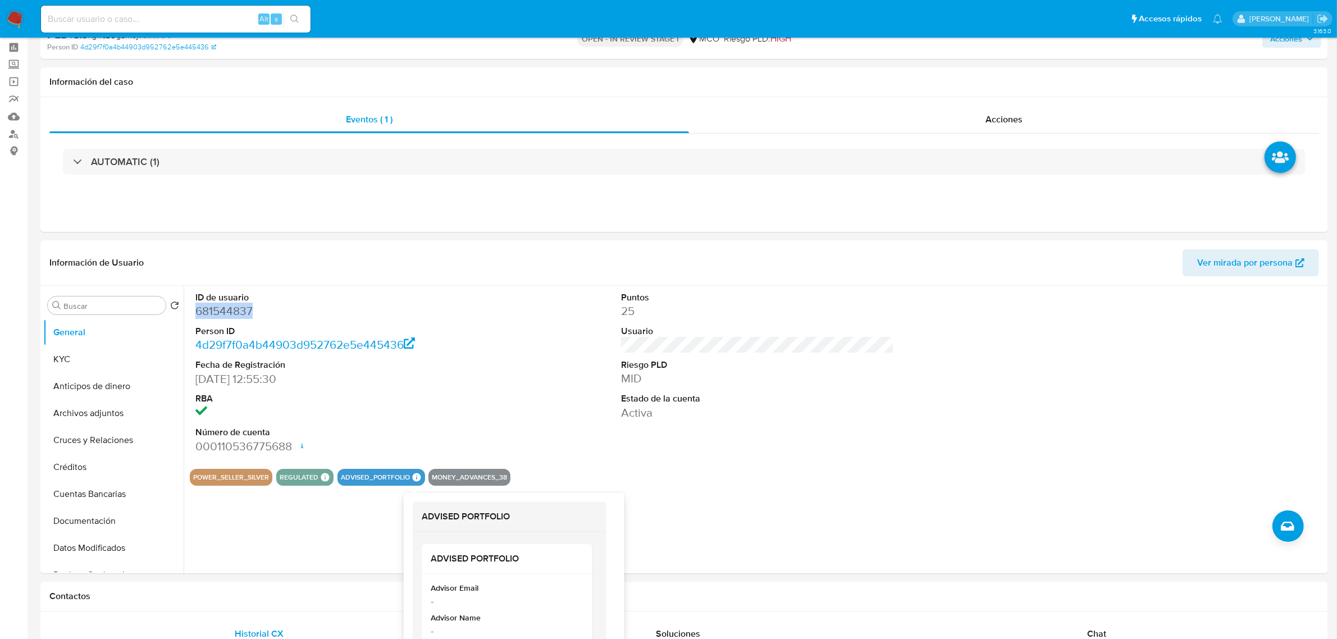
scroll to position [70, 0]
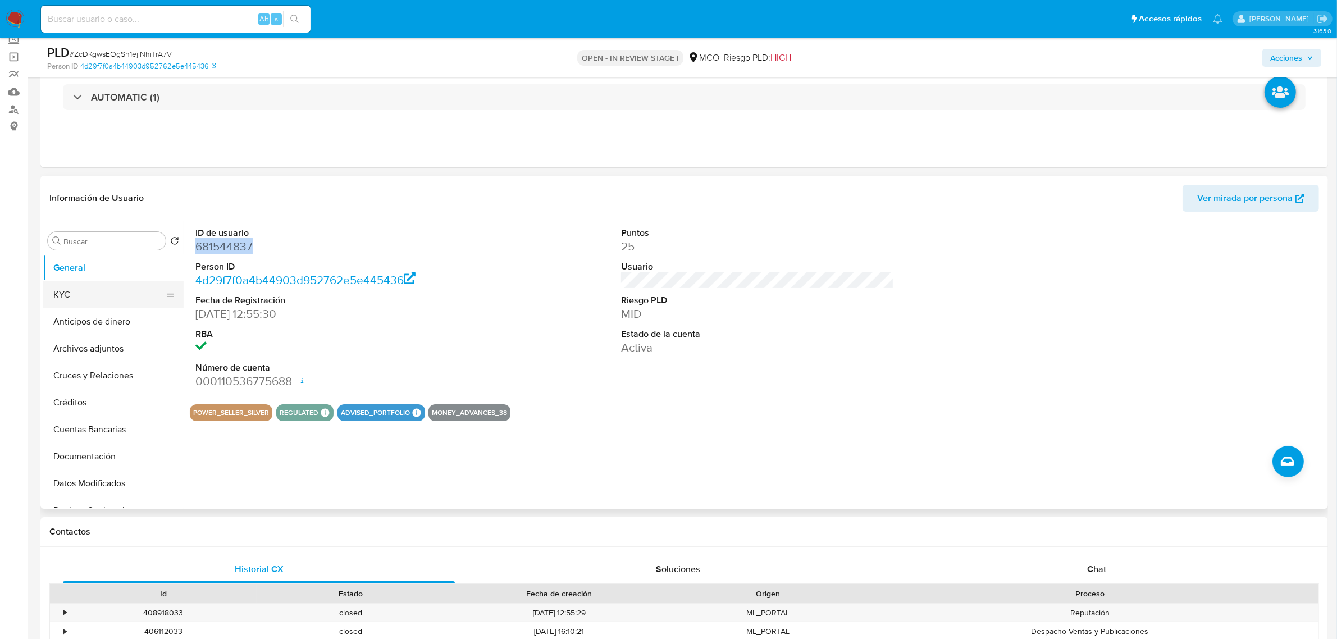
click at [79, 288] on button "KYC" at bounding box center [108, 294] width 131 height 27
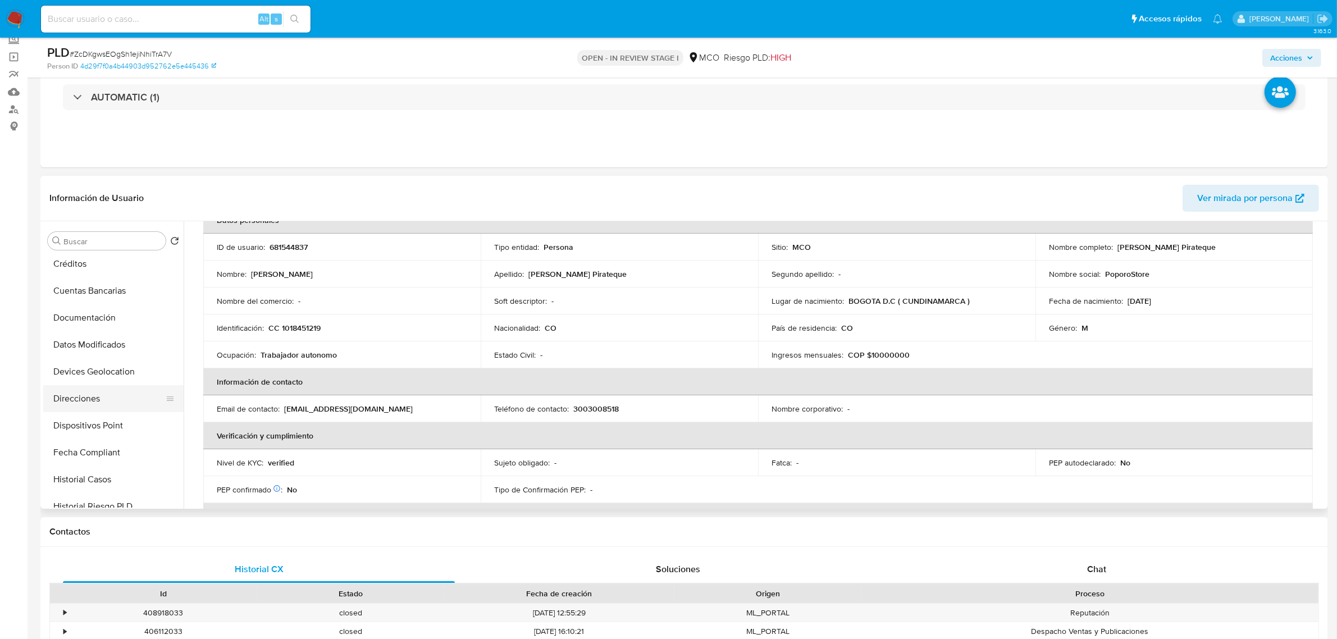
scroll to position [140, 0]
click at [95, 478] on button "Historial Casos" at bounding box center [108, 477] width 131 height 27
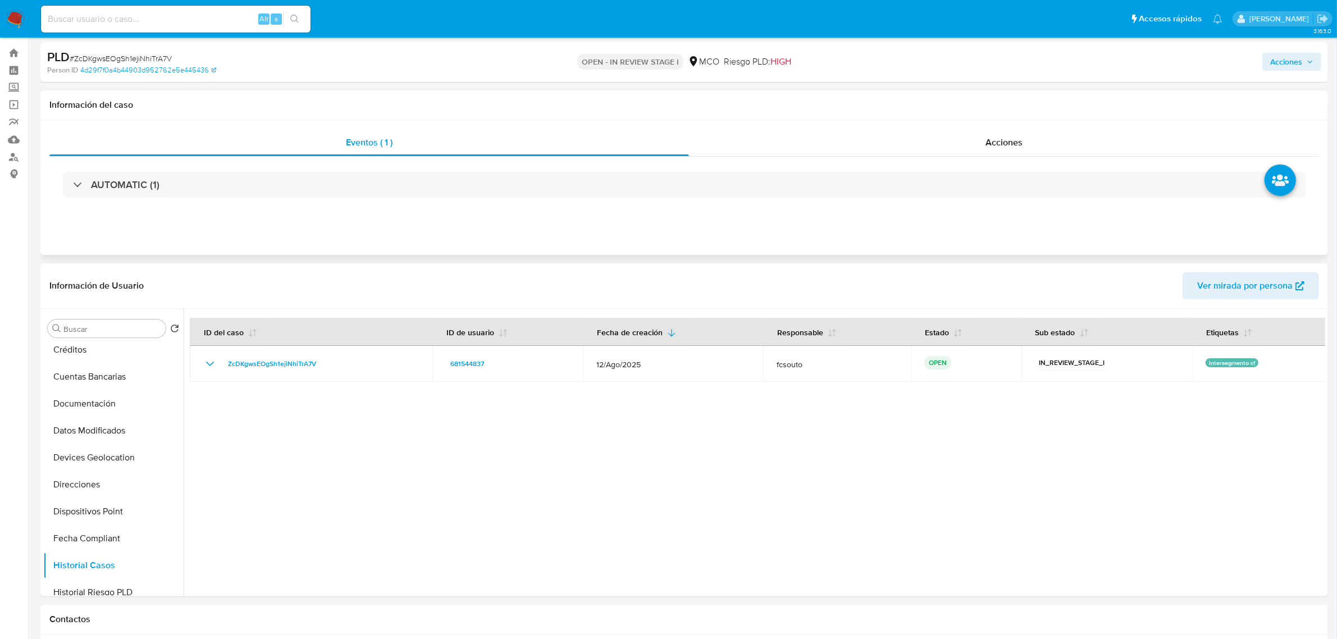
scroll to position [0, 0]
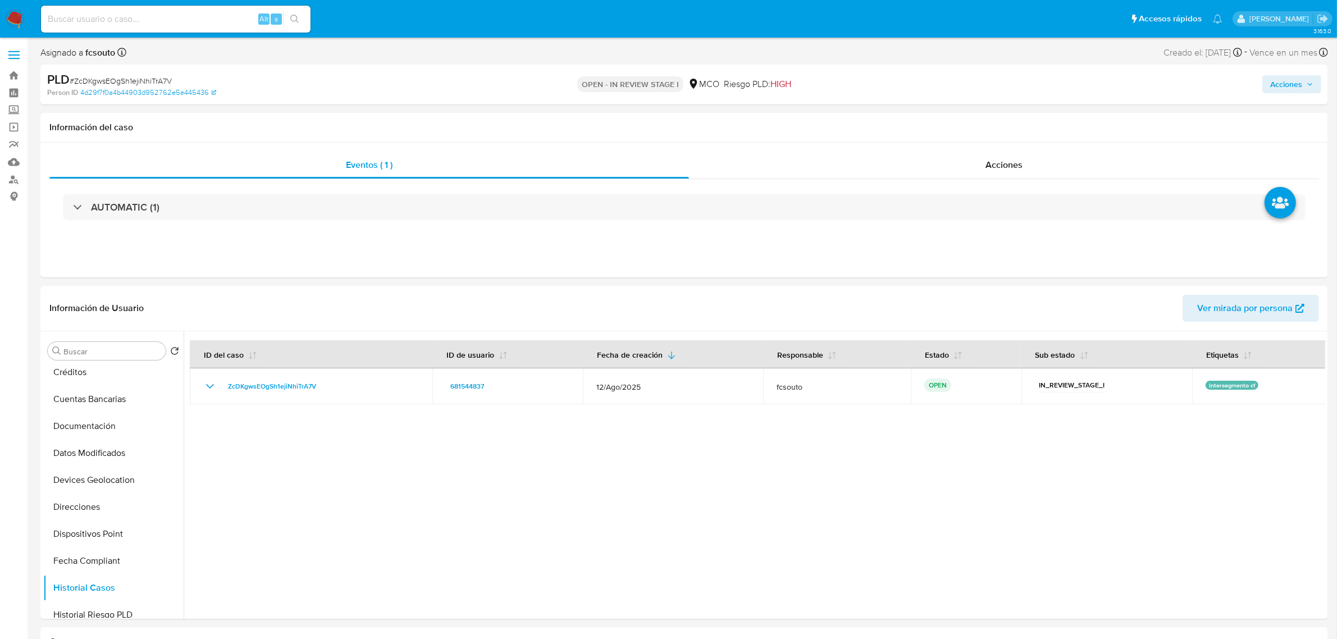
click at [1275, 83] on span "Acciones" at bounding box center [1286, 84] width 32 height 18
click at [970, 124] on span "Resolución del caso" at bounding box center [973, 119] width 80 height 13
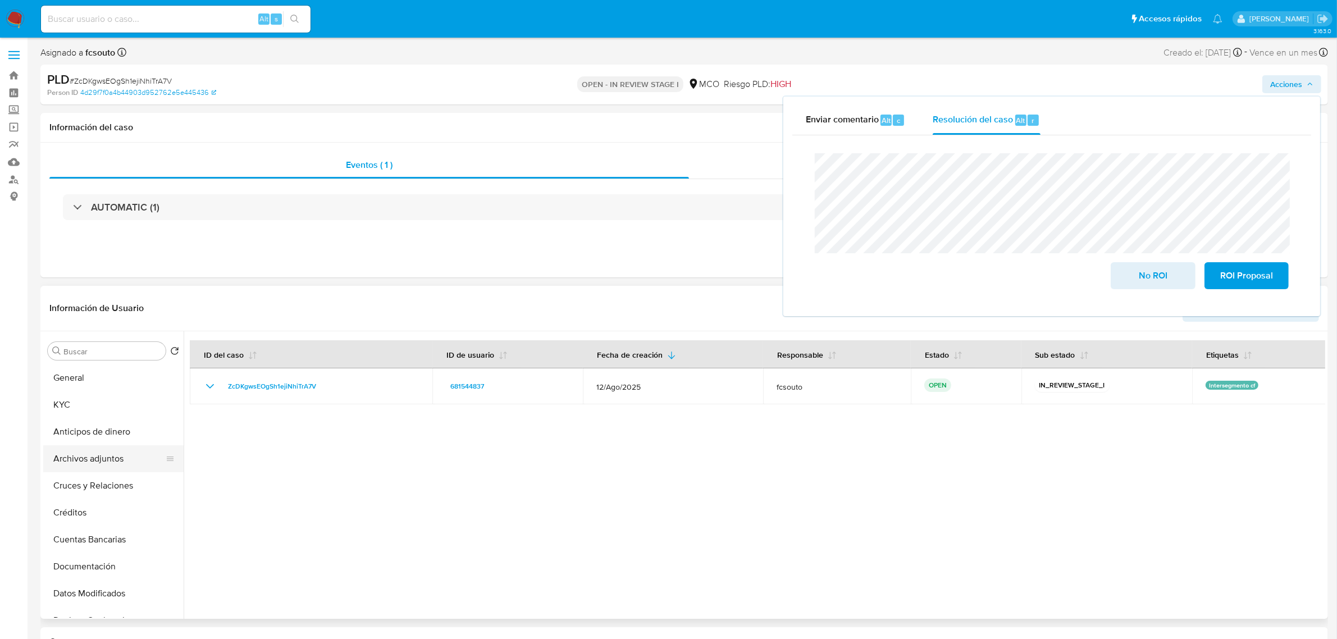
click at [83, 457] on button "Archivos adjuntos" at bounding box center [108, 458] width 131 height 27
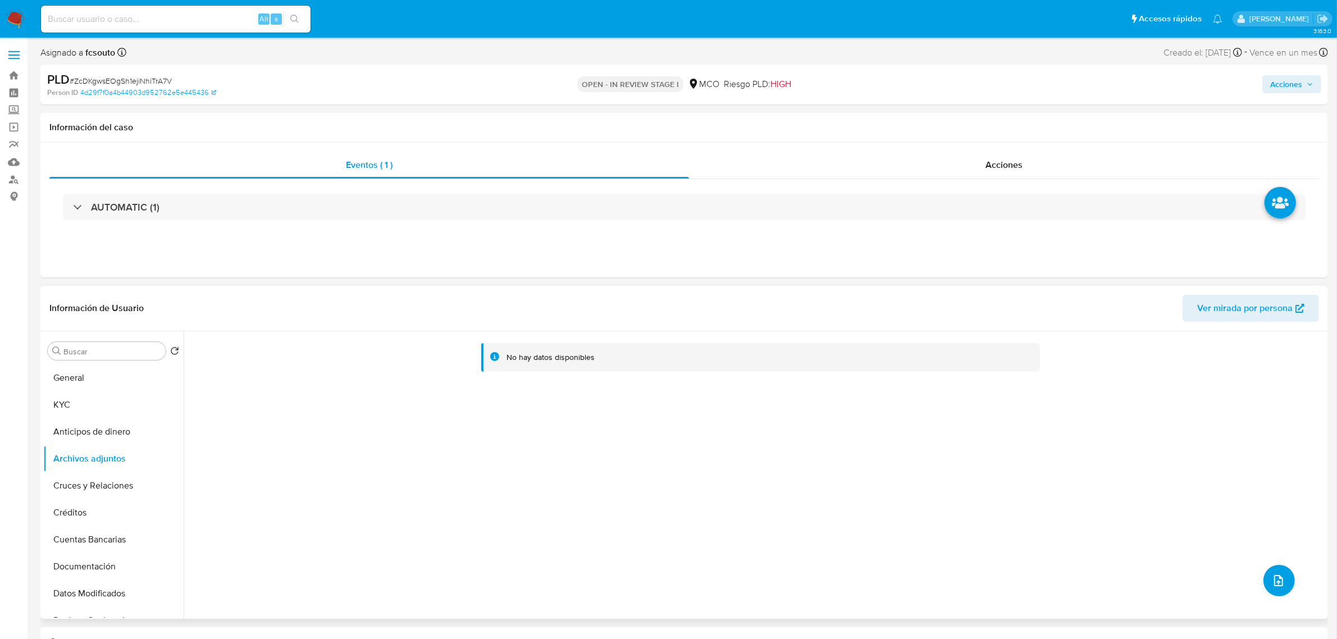
click at [1272, 580] on icon "upload-file" at bounding box center [1278, 580] width 13 height 13
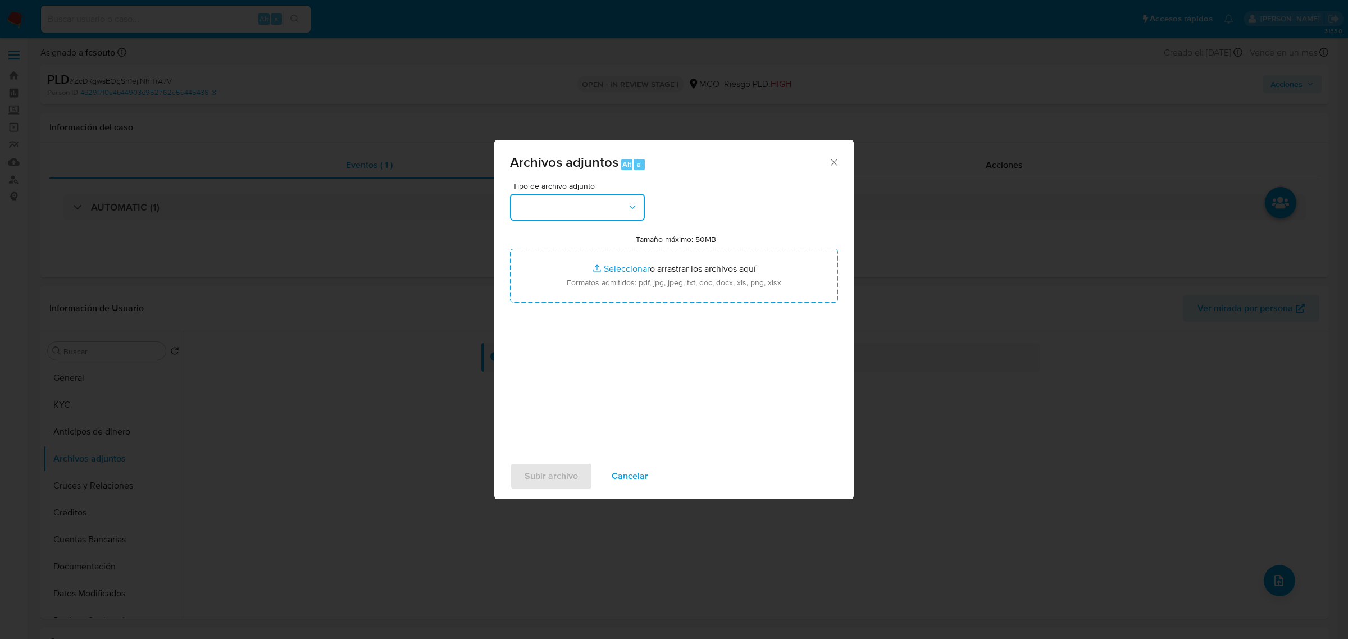
click at [583, 211] on button "button" at bounding box center [577, 207] width 135 height 27
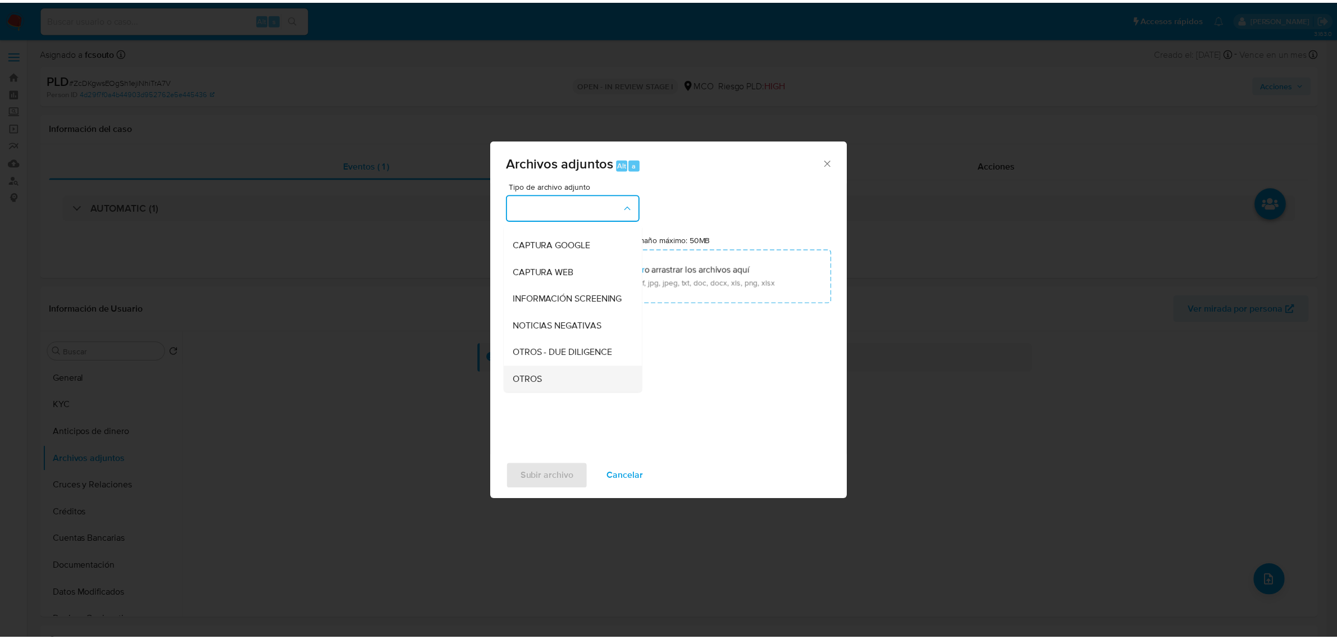
scroll to position [70, 0]
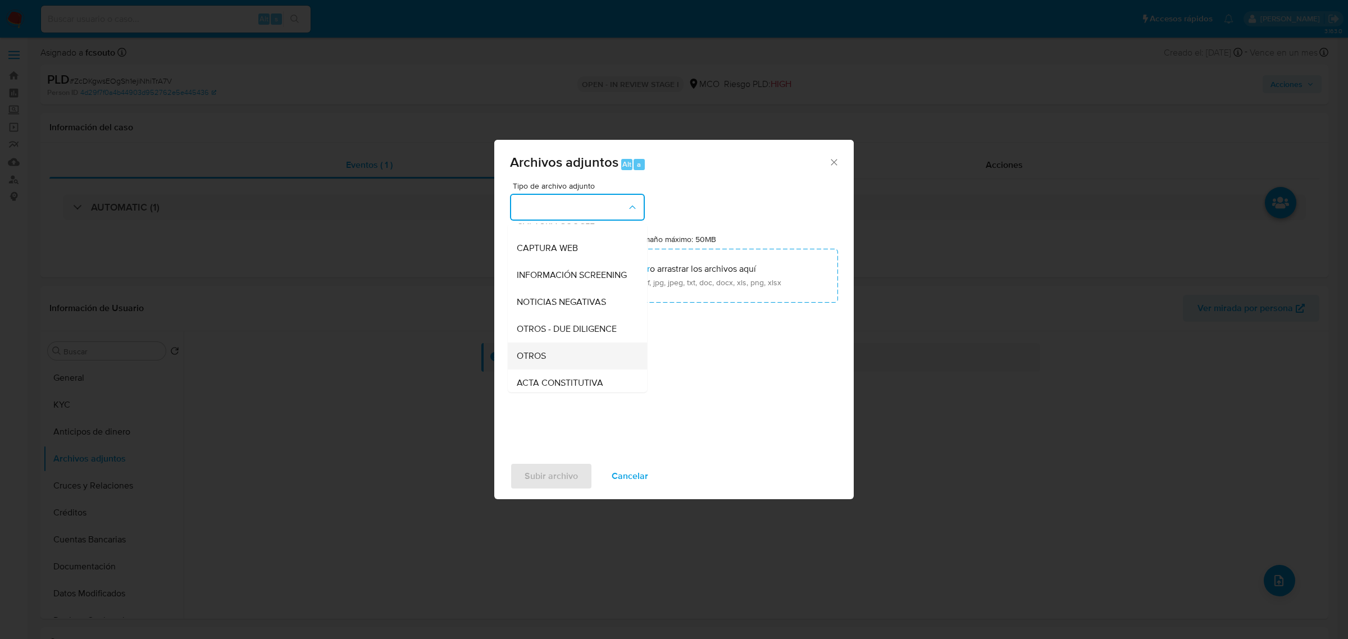
click at [564, 361] on div "OTROS" at bounding box center [574, 355] width 115 height 27
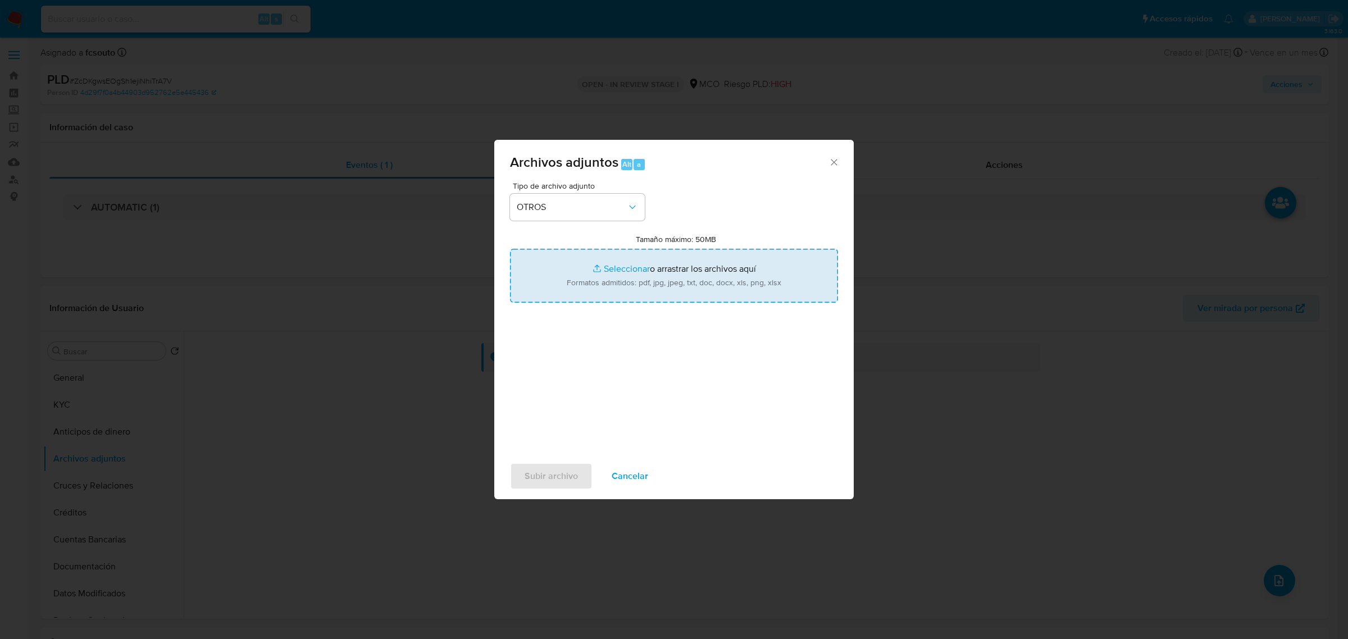
click at [629, 288] on input "Tamaño máximo: 50MB Seleccionar archivos" at bounding box center [674, 276] width 328 height 54
type input "C:\fakepath\681544837 - 15_10_2025.pdf"
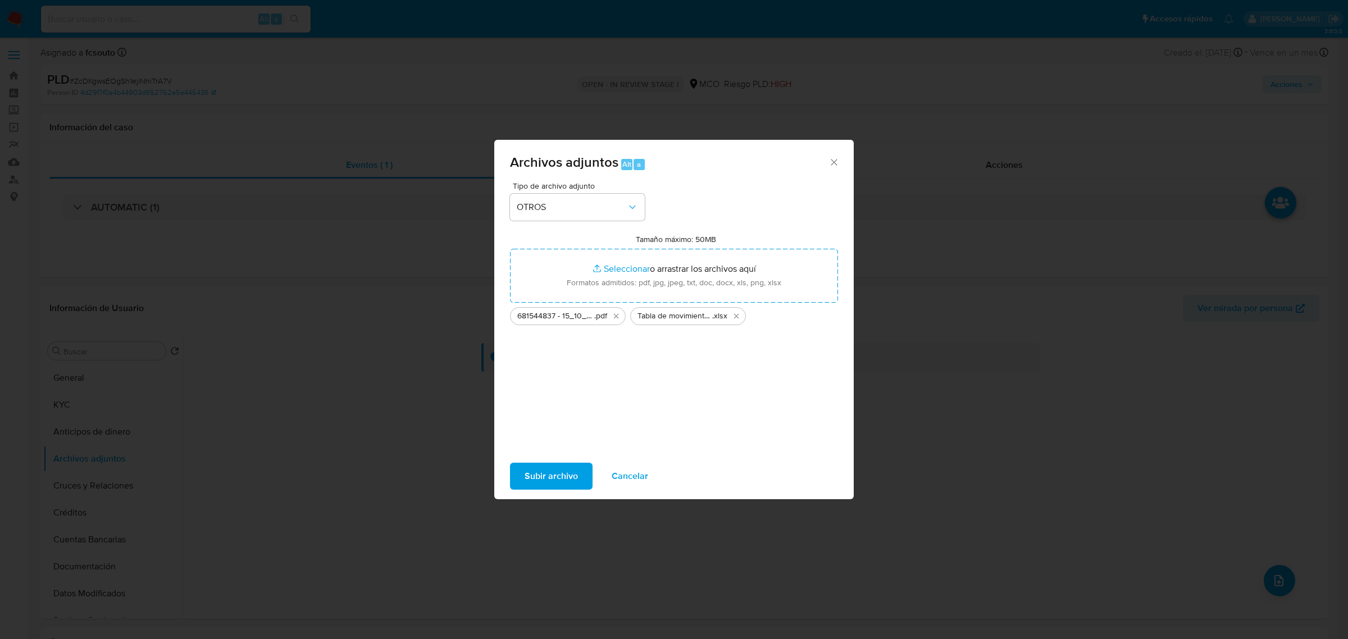
click at [557, 473] on span "Subir archivo" at bounding box center [550, 476] width 53 height 25
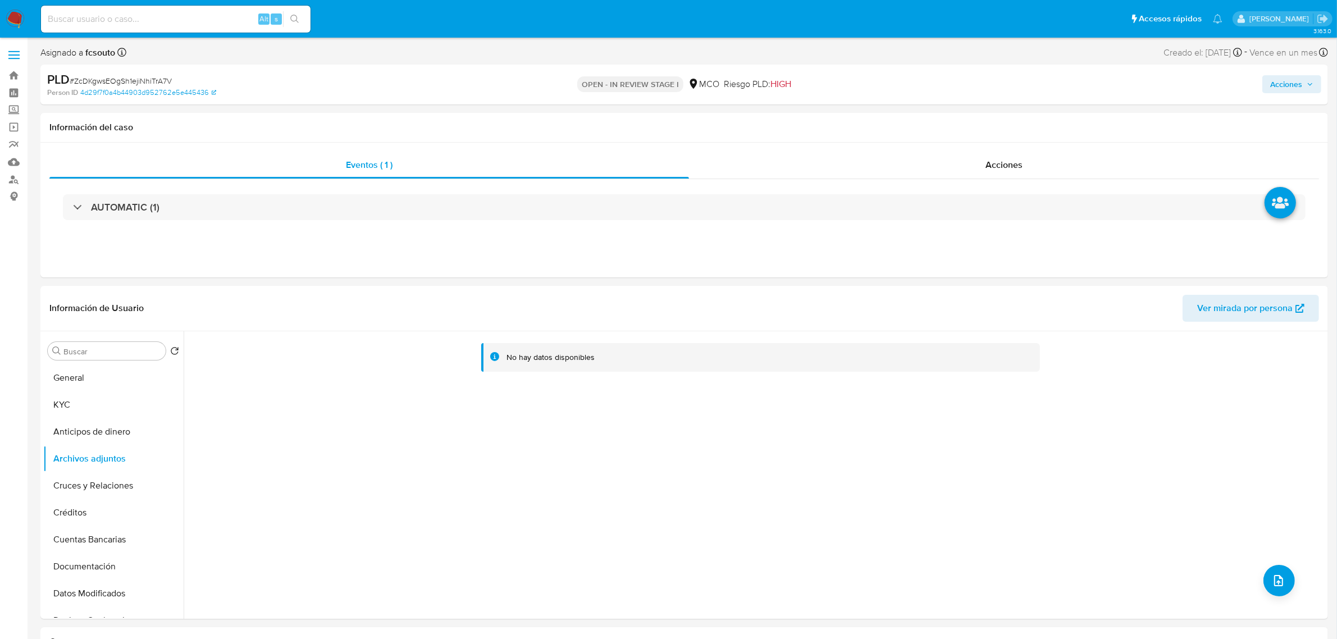
click at [1301, 88] on span "Acciones" at bounding box center [1286, 84] width 32 height 18
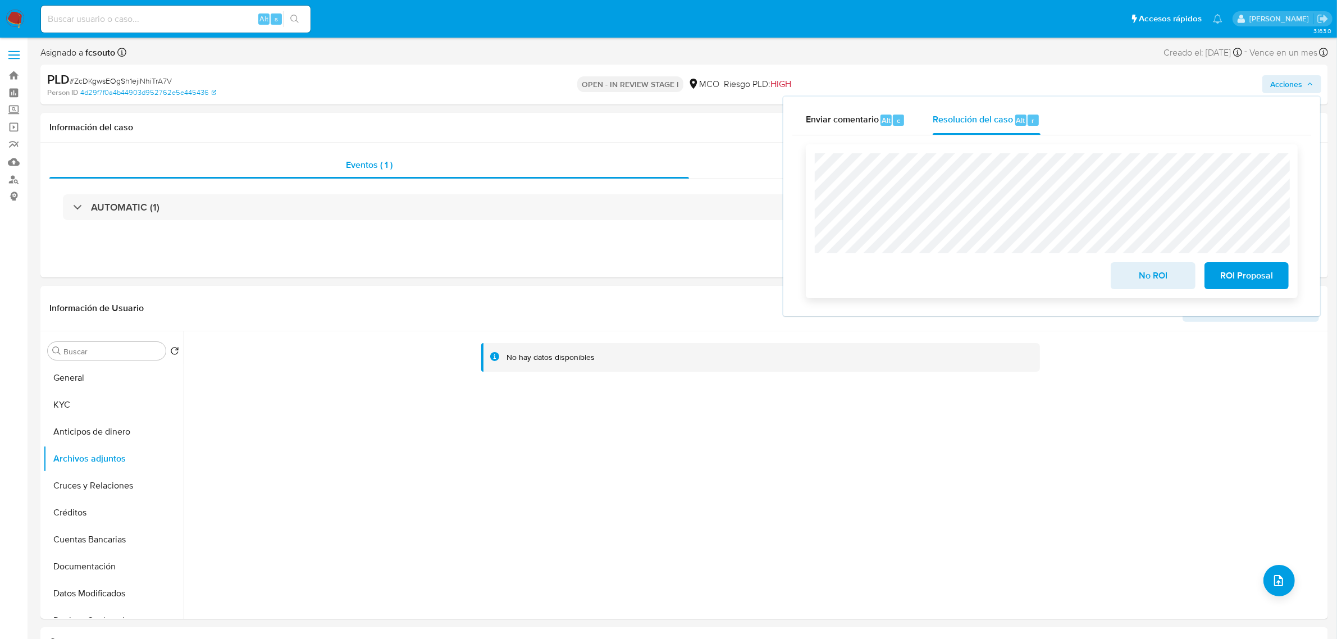
click at [1141, 276] on span "No ROI" at bounding box center [1152, 275] width 55 height 25
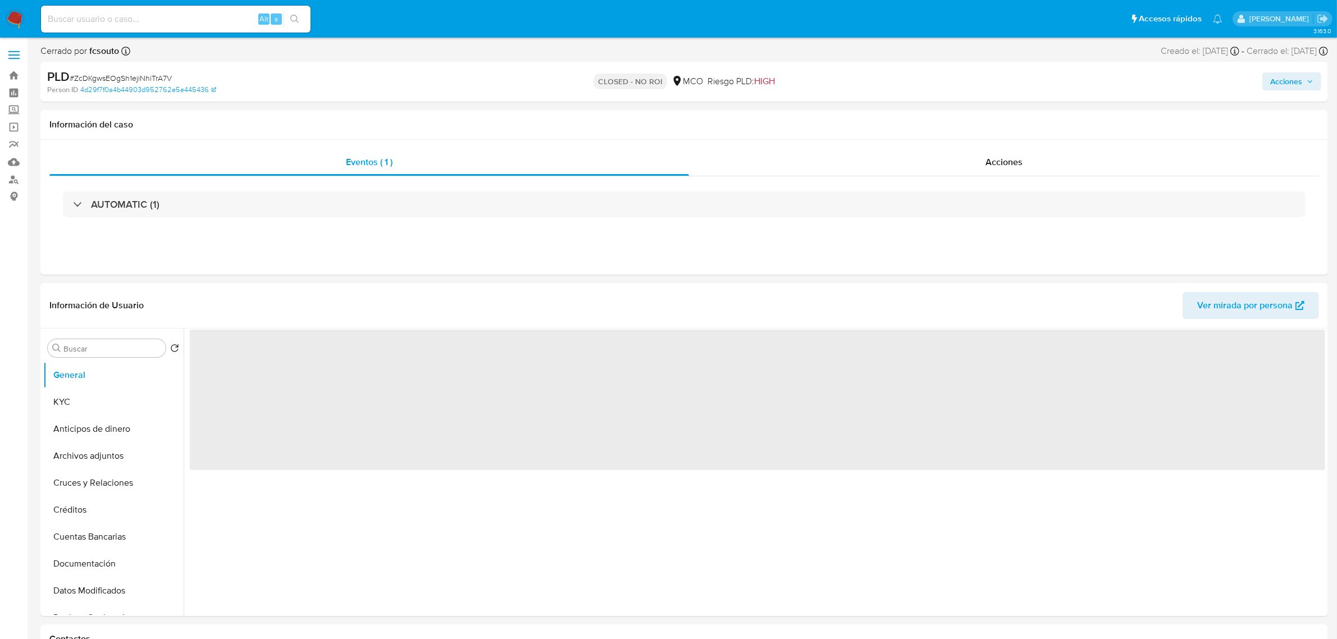
select select "10"
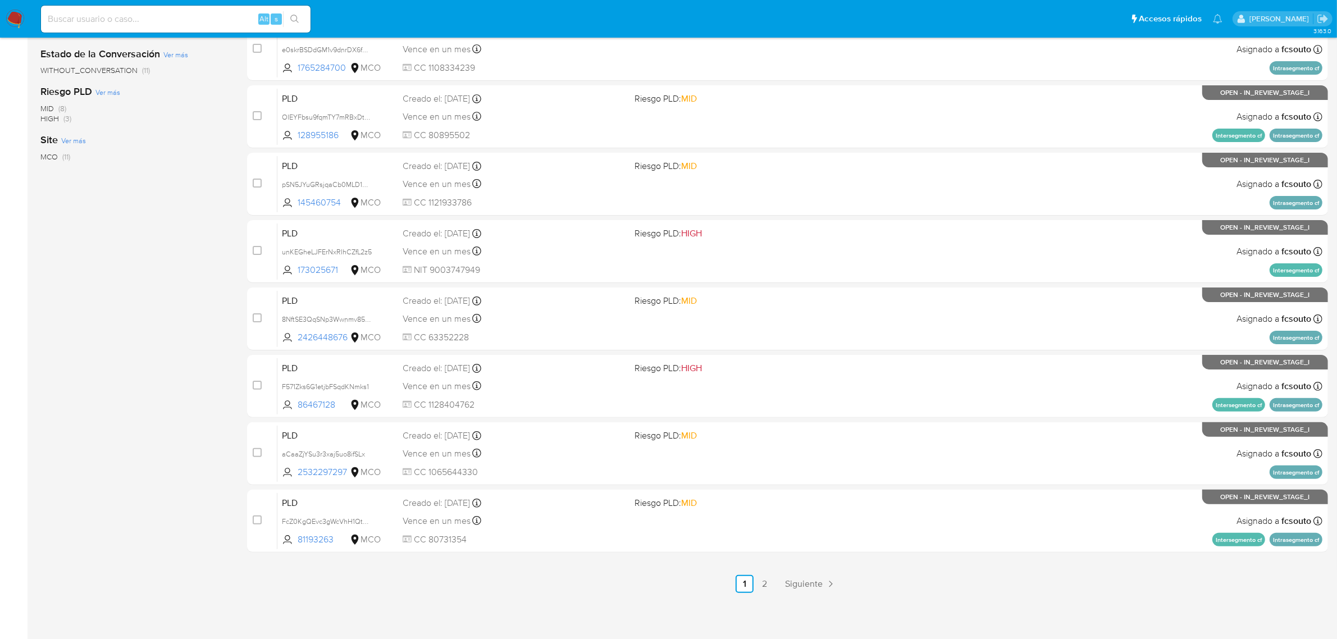
scroll to position [287, 0]
click at [766, 582] on link "2" at bounding box center [765, 583] width 18 height 18
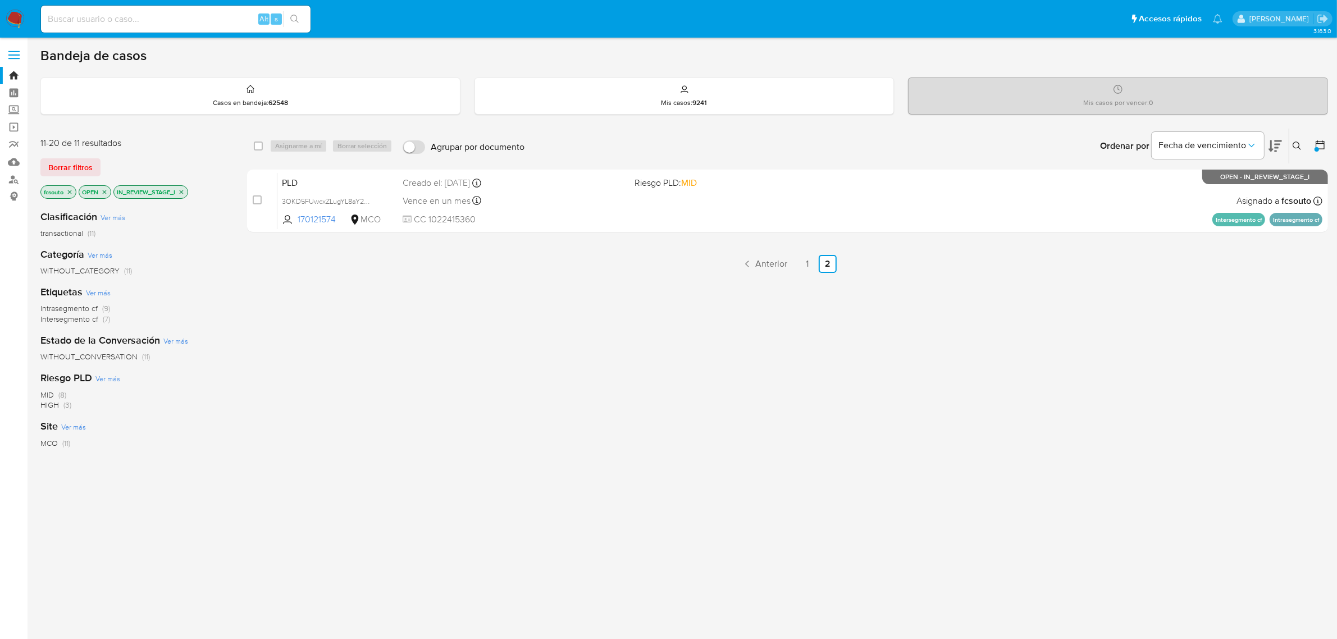
scroll to position [44, 0]
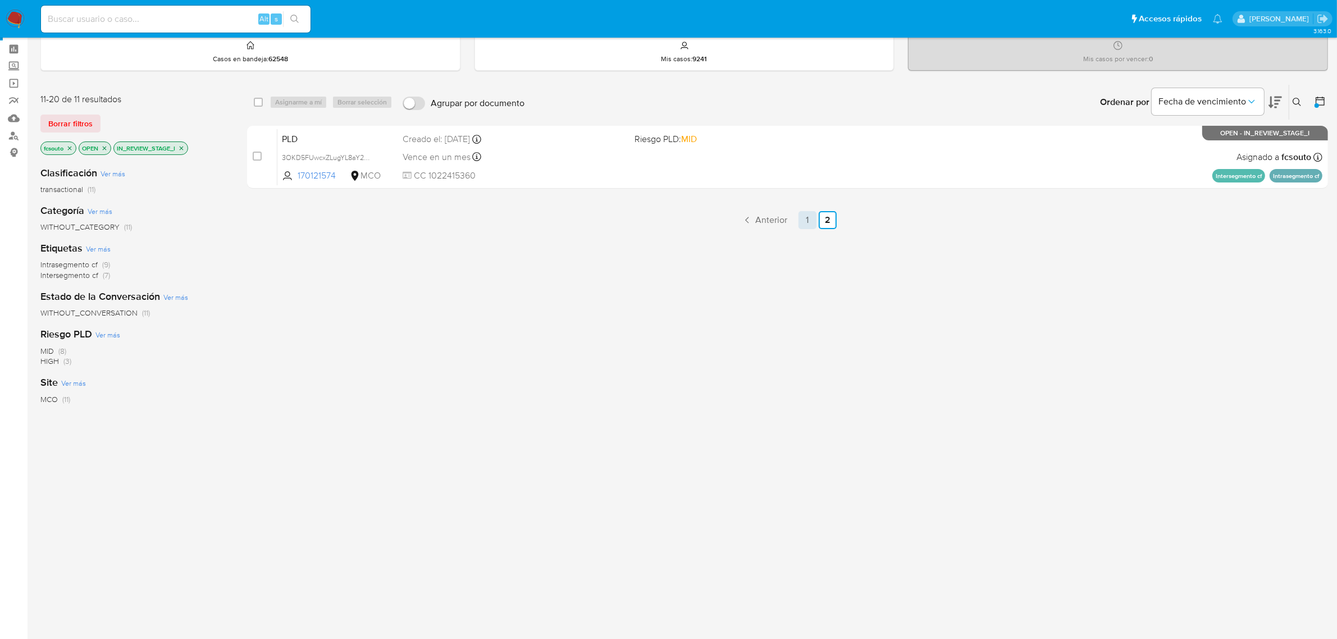
click at [810, 219] on link "1" at bounding box center [807, 220] width 18 height 18
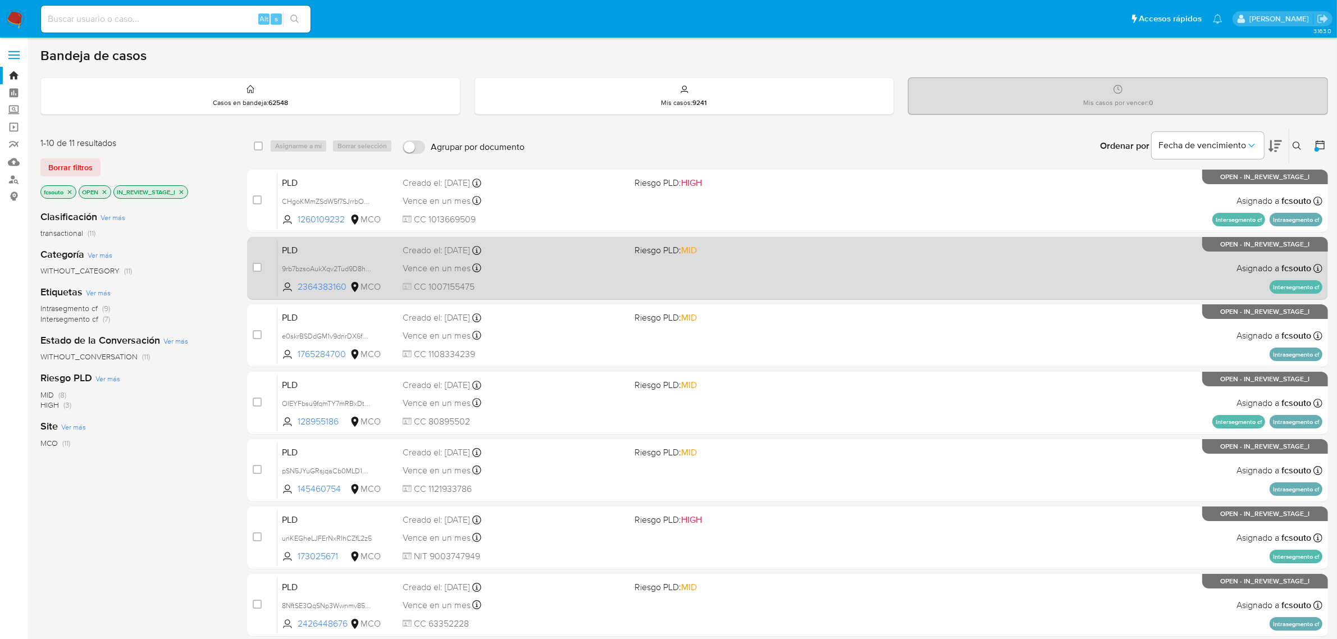
click at [737, 285] on div "PLD 9rb7bzsoAukXqv2Tud9D8h3D 2364383160 MCO Riesgo PLD: MID Creado el: 12/08/20…" at bounding box center [799, 268] width 1045 height 57
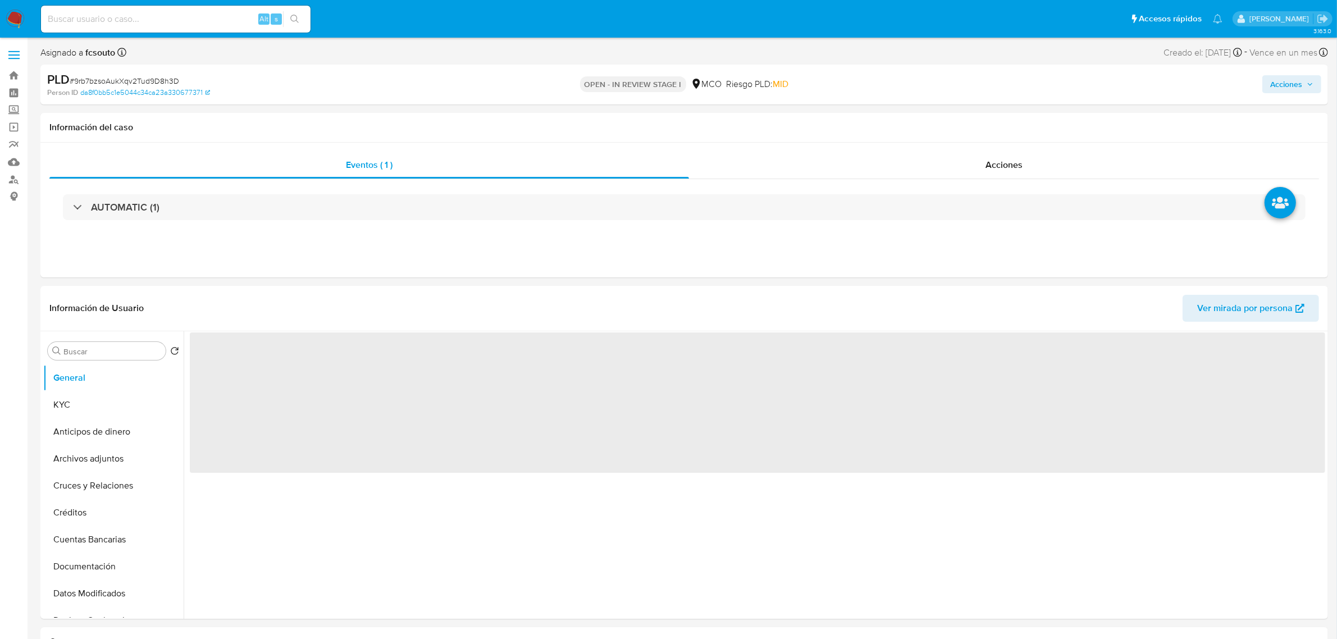
select select "10"
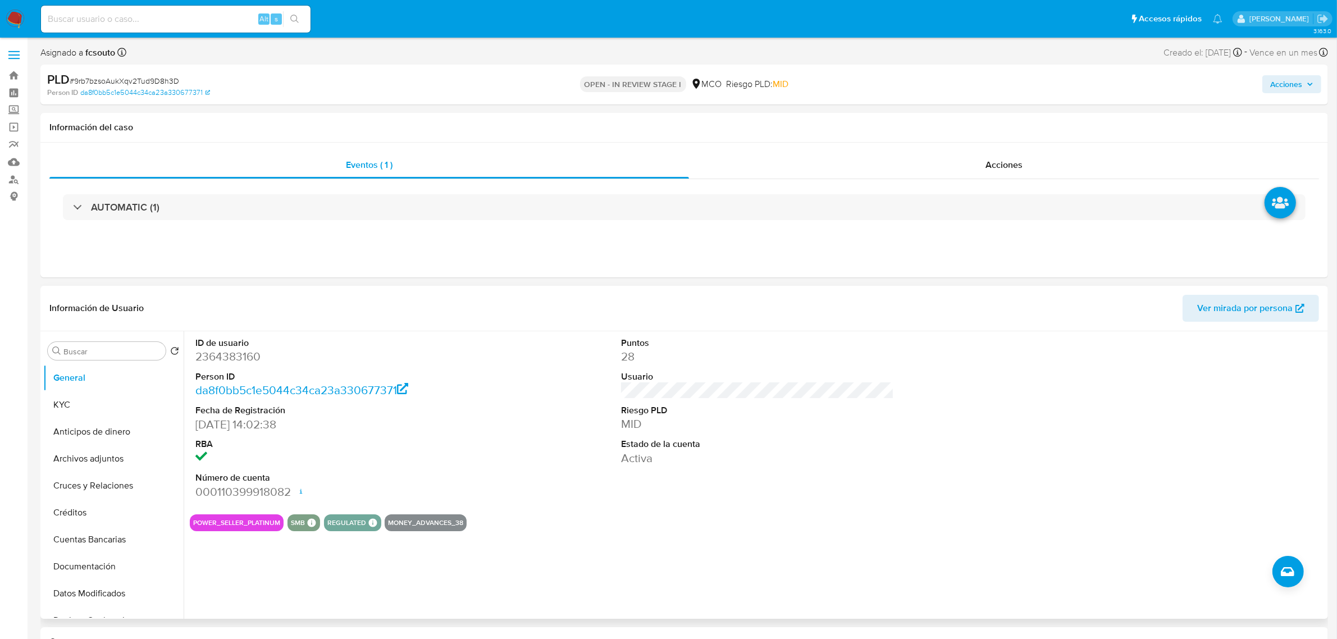
click at [240, 364] on dd "2364383160" at bounding box center [331, 357] width 273 height 16
copy dd "2364383160"
click at [238, 363] on dd "2364383160" at bounding box center [331, 357] width 273 height 16
click at [238, 362] on dd "2364383160" at bounding box center [331, 357] width 273 height 16
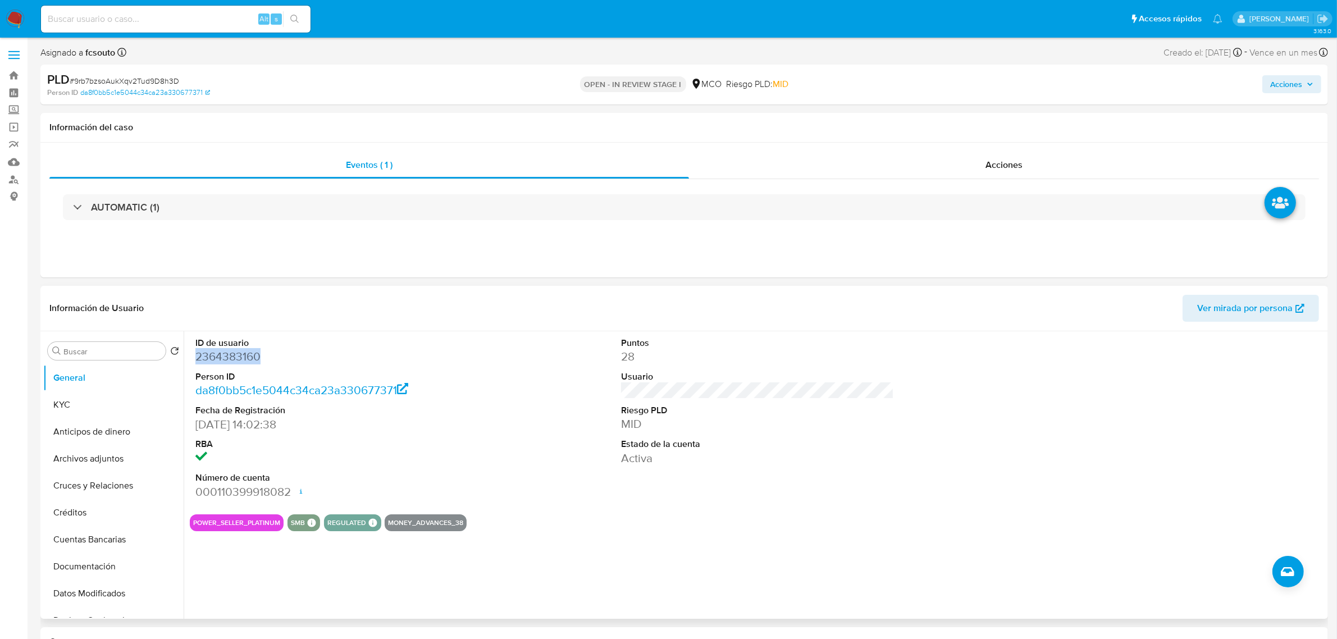
click at [248, 357] on dd "2364383160" at bounding box center [331, 357] width 273 height 16
click at [225, 358] on dd "2364383160" at bounding box center [331, 357] width 273 height 16
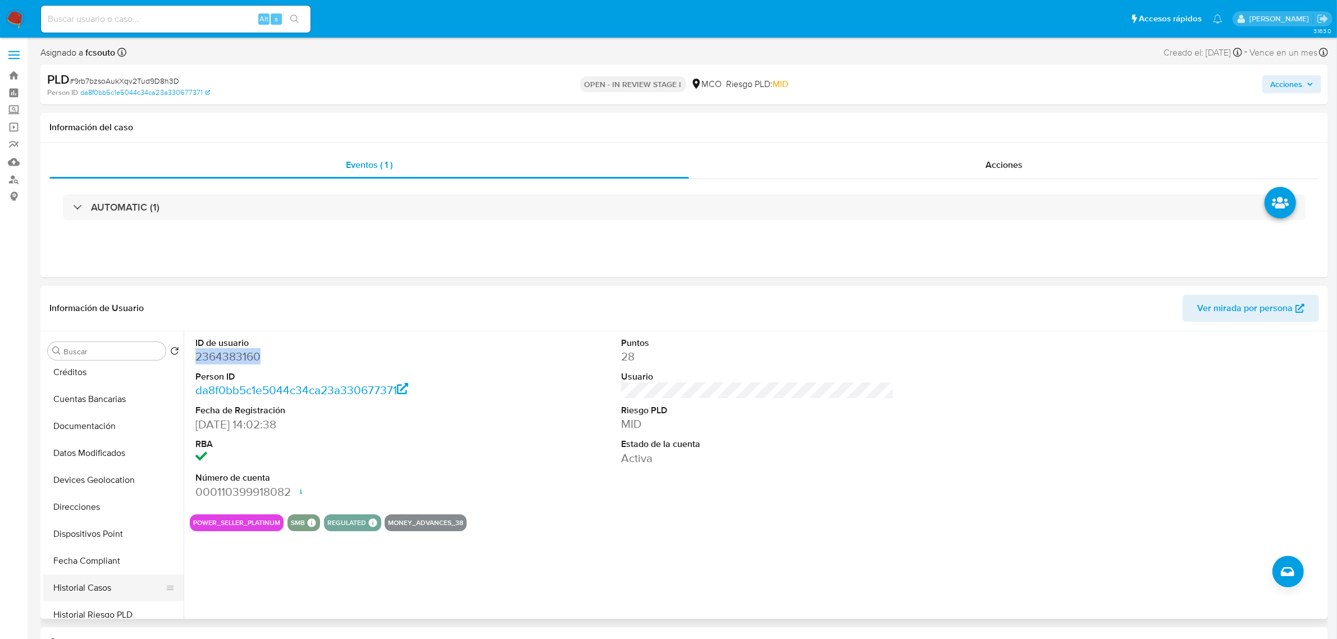
click at [110, 585] on button "Historial Casos" at bounding box center [108, 587] width 131 height 27
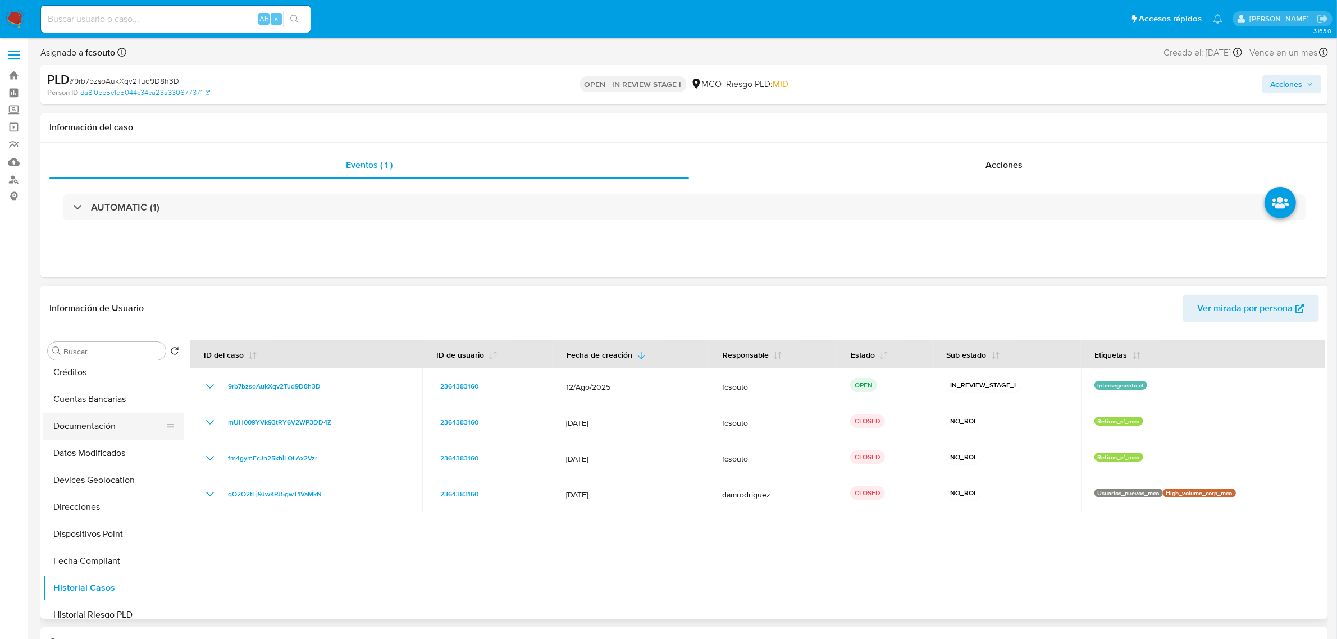
scroll to position [0, 0]
click at [94, 412] on button "KYC" at bounding box center [108, 404] width 131 height 27
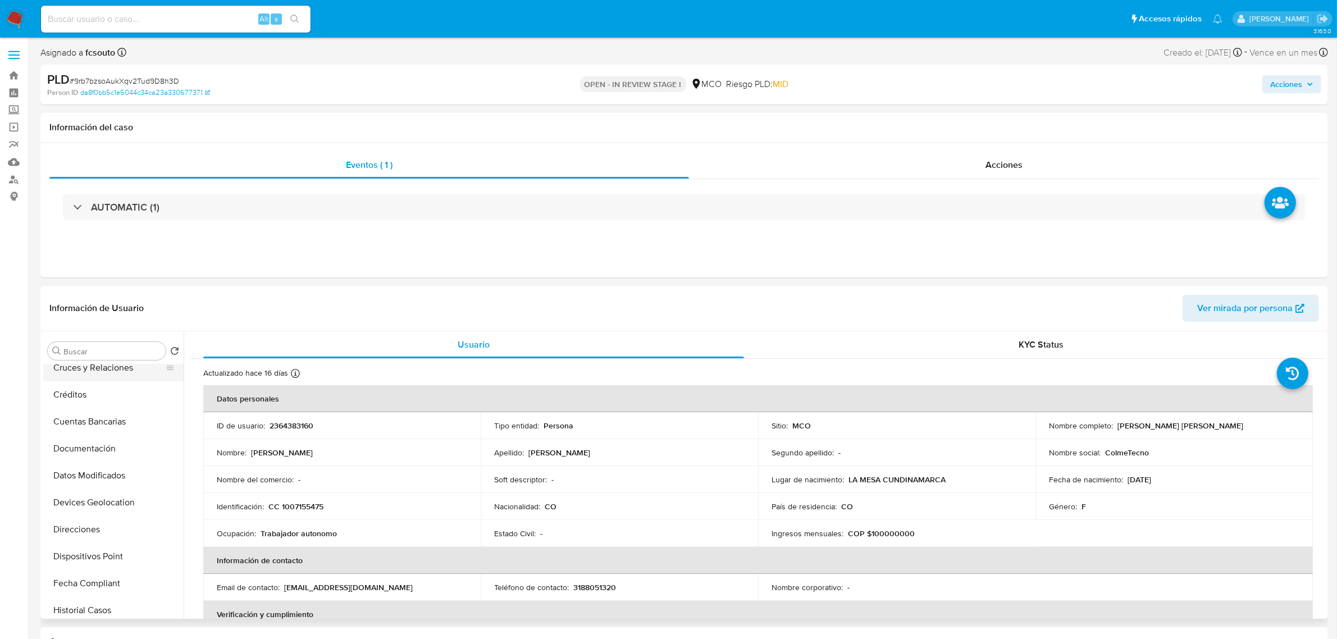
scroll to position [140, 0]
click at [99, 597] on button "Historial Casos" at bounding box center [108, 587] width 131 height 27
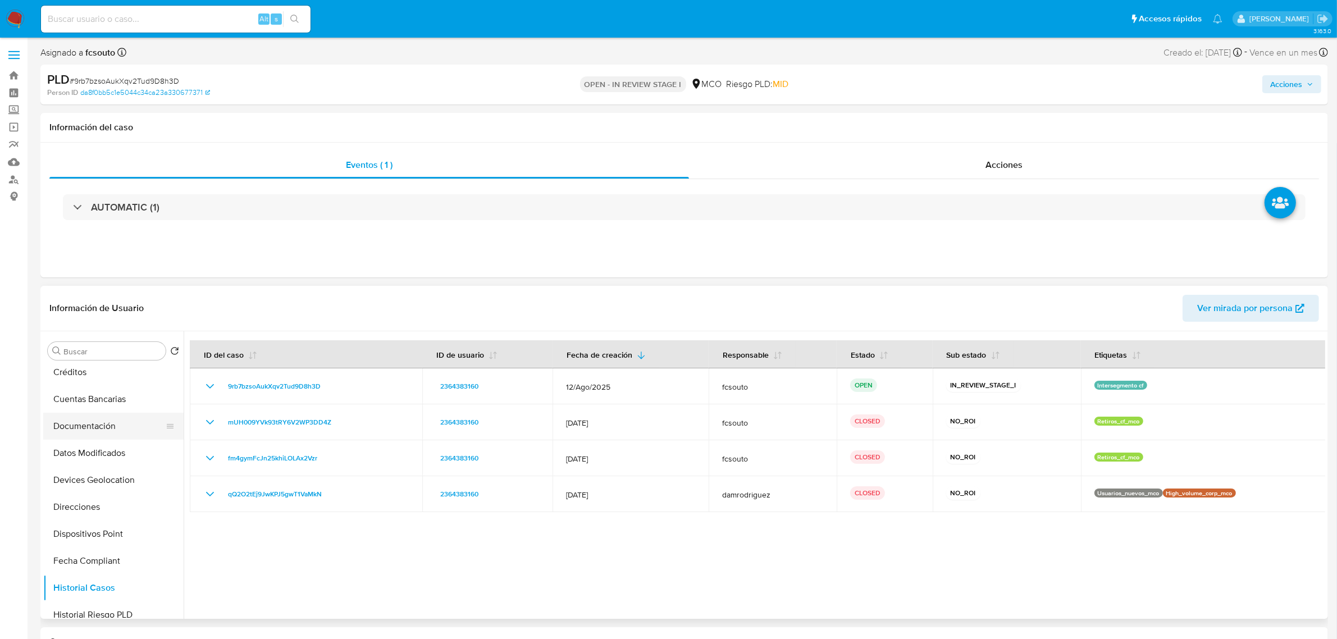
scroll to position [0, 0]
click at [97, 416] on button "KYC" at bounding box center [108, 404] width 131 height 27
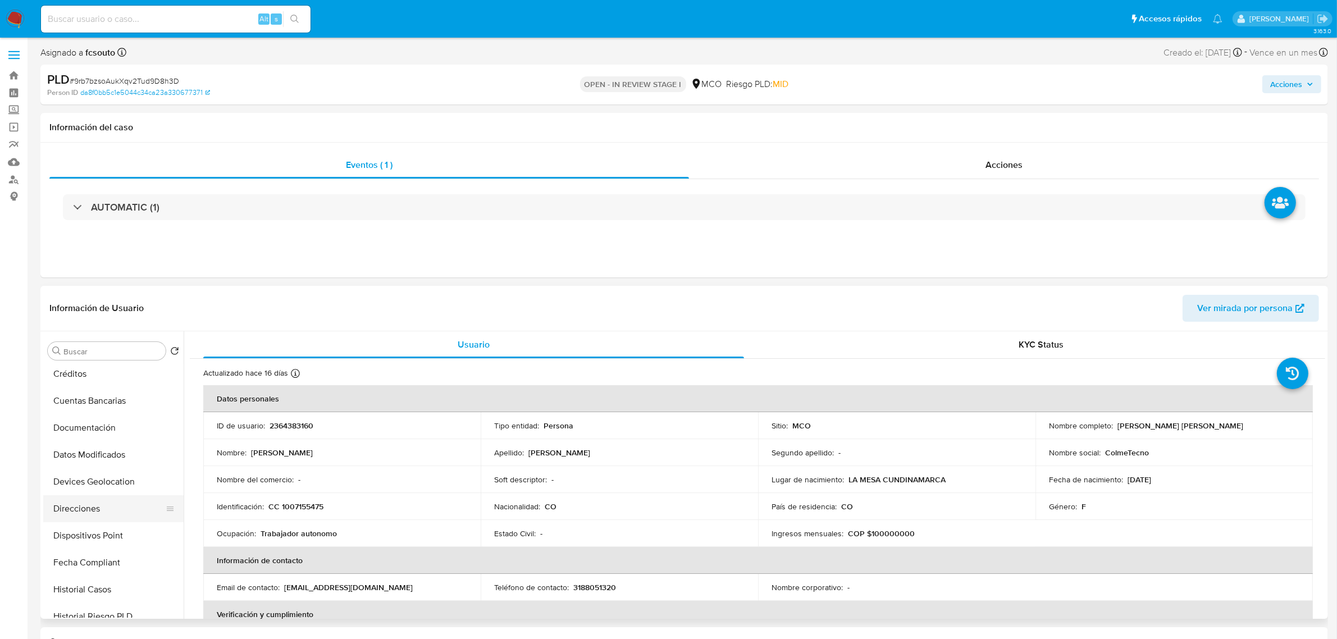
scroll to position [140, 0]
click at [113, 586] on button "Historial Casos" at bounding box center [108, 587] width 131 height 27
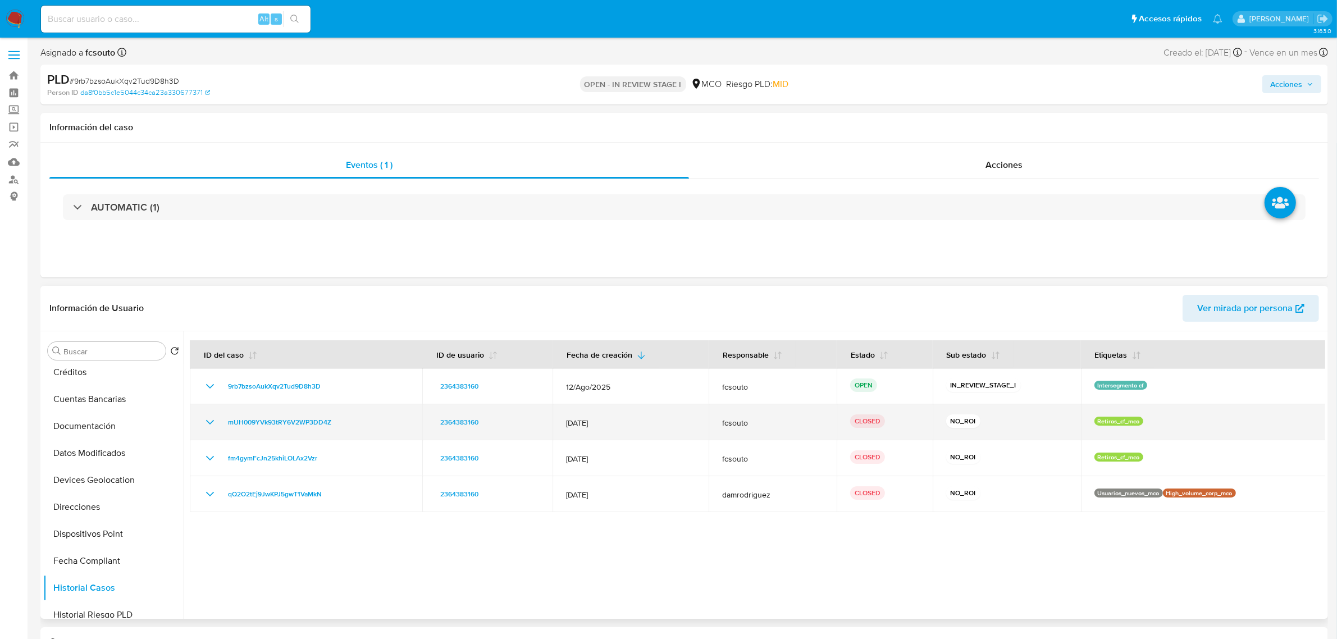
click at [209, 423] on icon "Mostrar/Ocultar" at bounding box center [209, 422] width 13 height 13
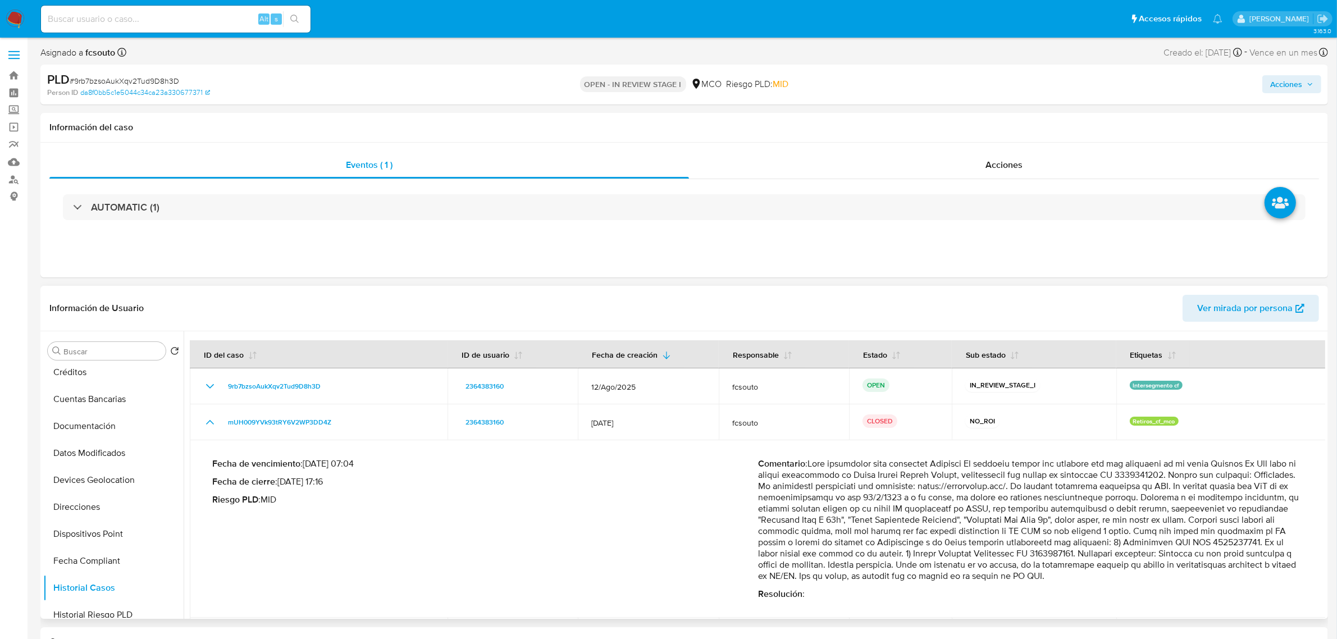
drag, startPoint x: 1001, startPoint y: 566, endPoint x: 1034, endPoint y: 545, distance: 39.9
click at [1034, 545] on p "Comentario :" at bounding box center [1031, 520] width 546 height 124
click at [83, 404] on button "KYC" at bounding box center [108, 404] width 131 height 27
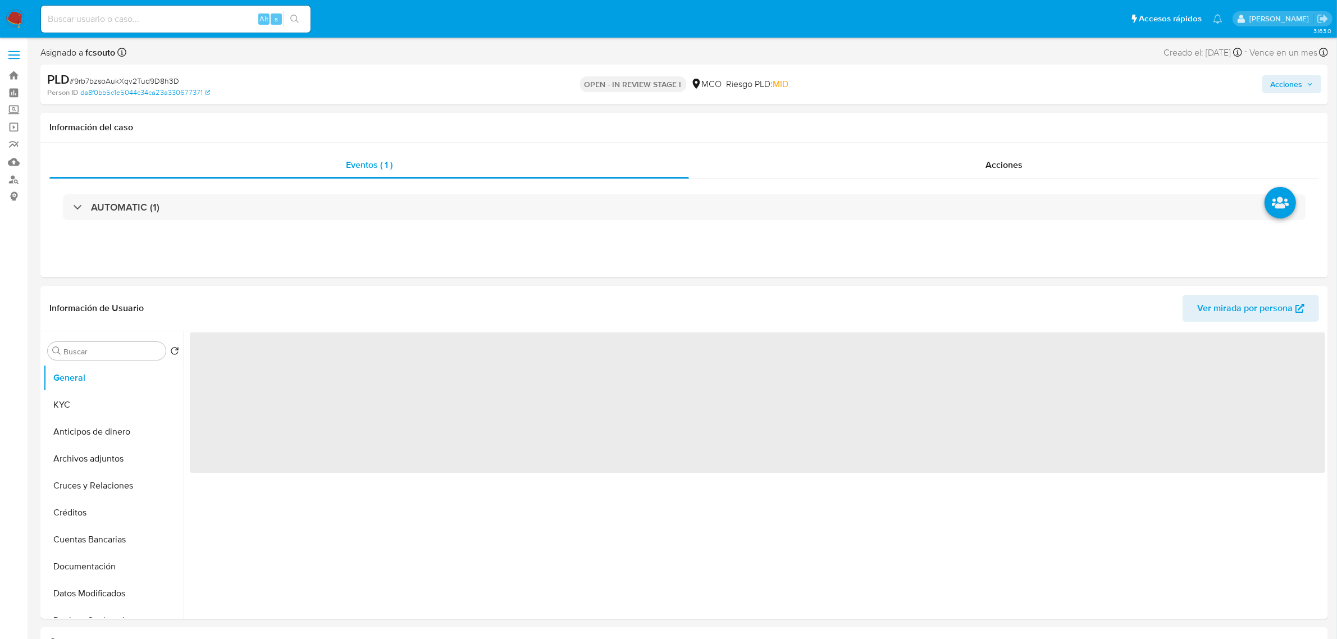
select select "10"
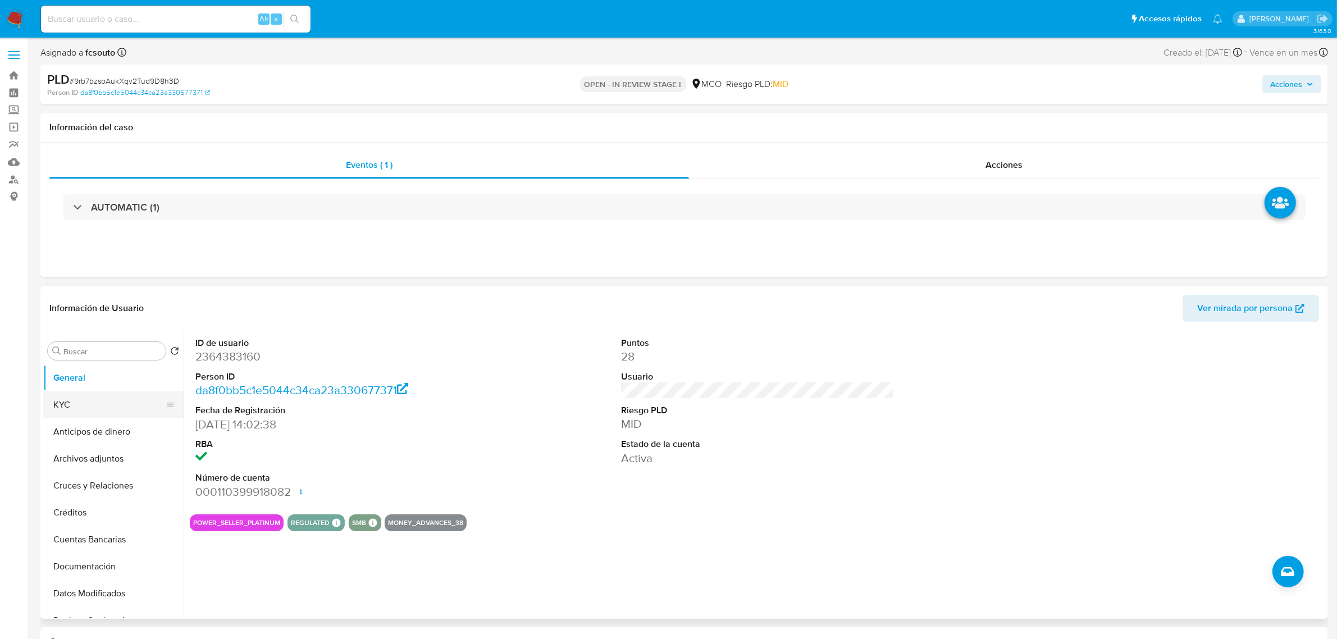
click at [91, 396] on button "KYC" at bounding box center [108, 404] width 131 height 27
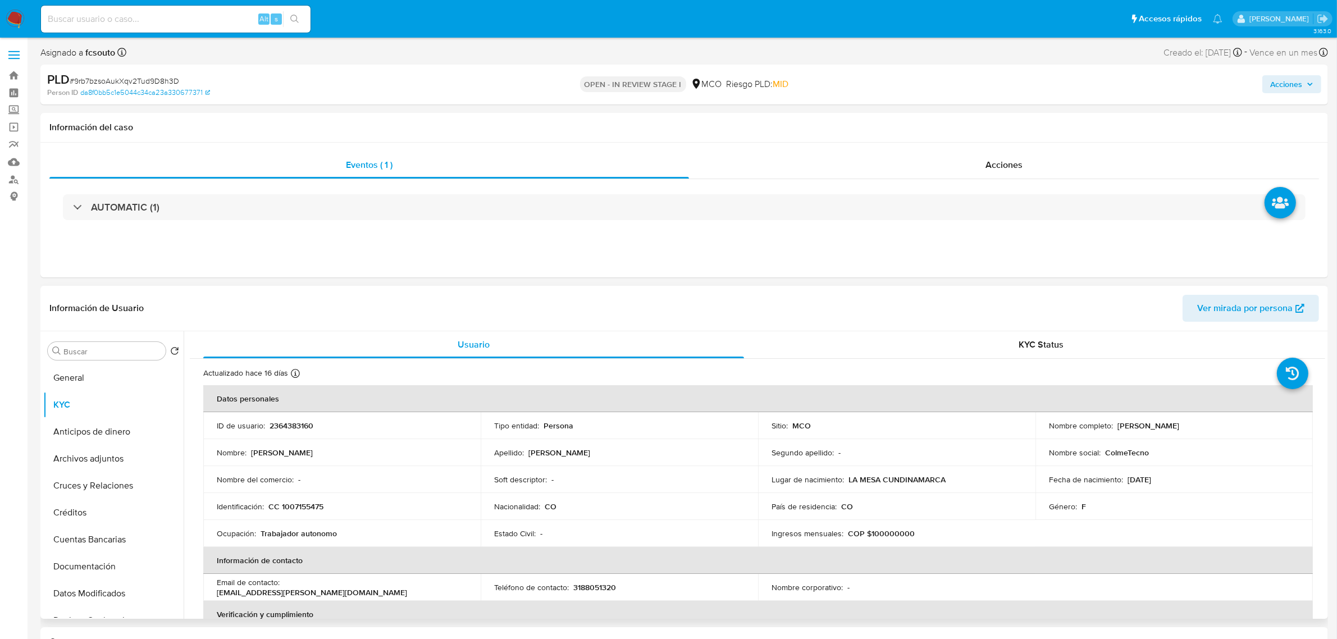
click at [1125, 453] on p "ColmeTecno" at bounding box center [1127, 453] width 44 height 10
click at [1125, 452] on p "ColmeTecno" at bounding box center [1127, 453] width 44 height 10
copy p "ColmeTecno"
click at [102, 467] on button "Archivos adjuntos" at bounding box center [108, 458] width 131 height 27
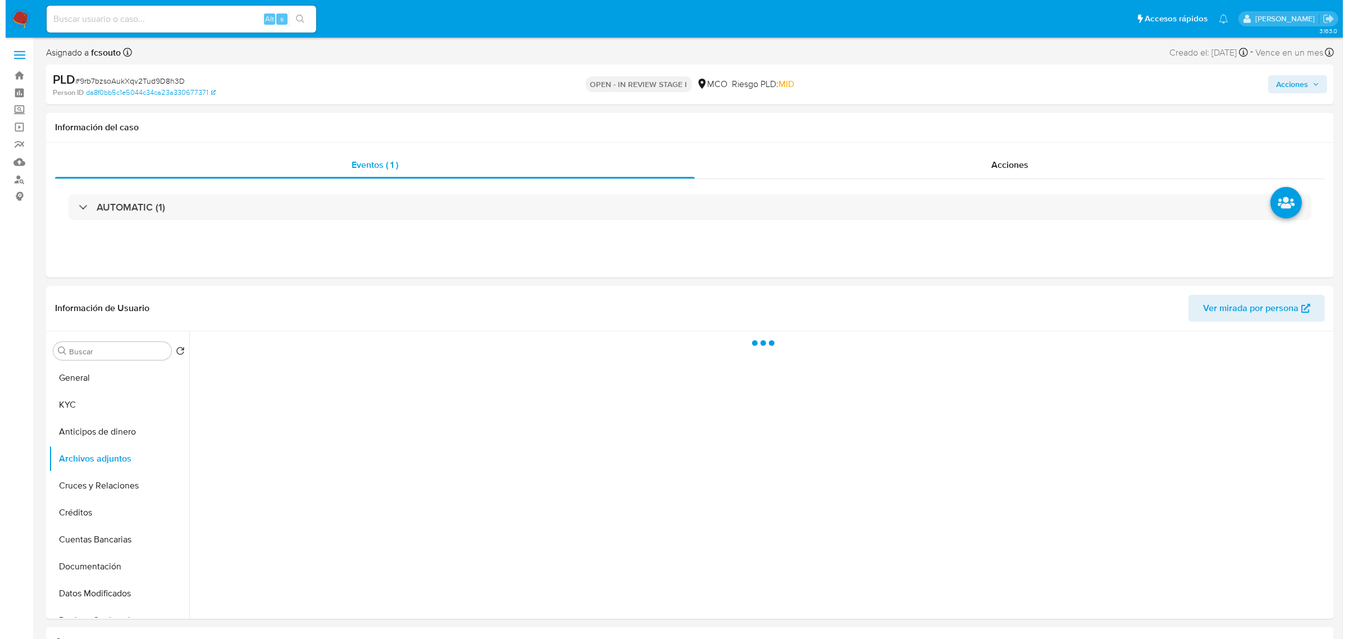
scroll to position [70, 0]
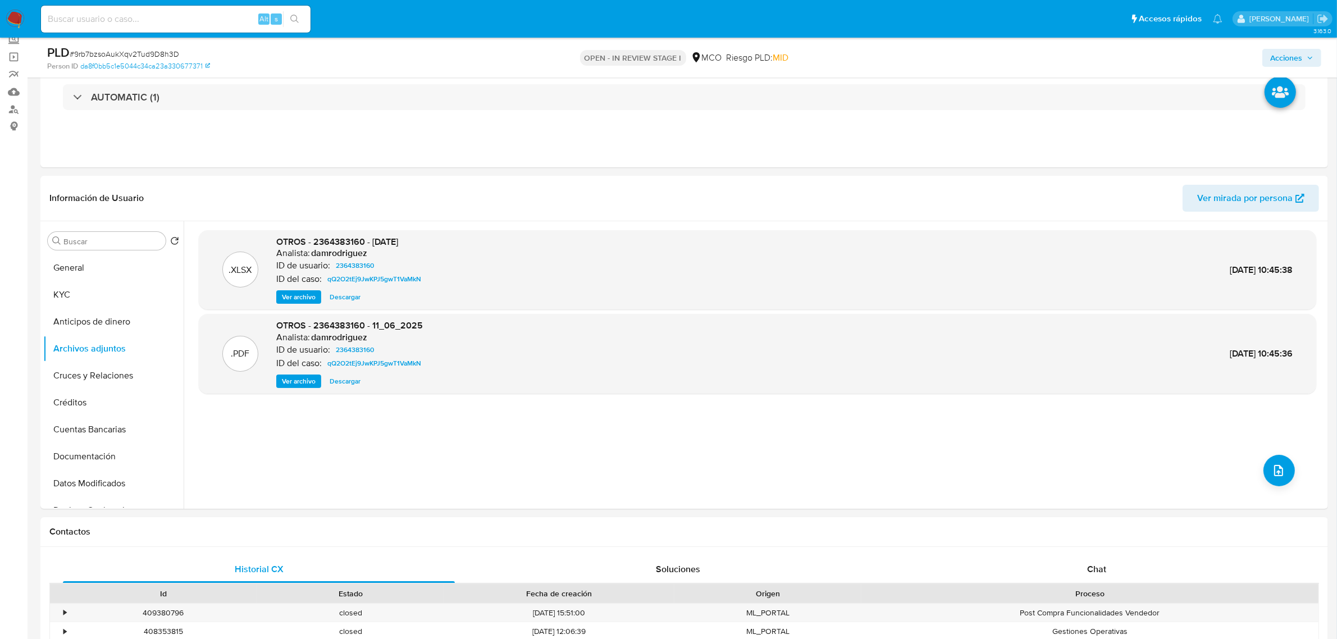
click at [1300, 54] on span "Acciones" at bounding box center [1286, 58] width 32 height 18
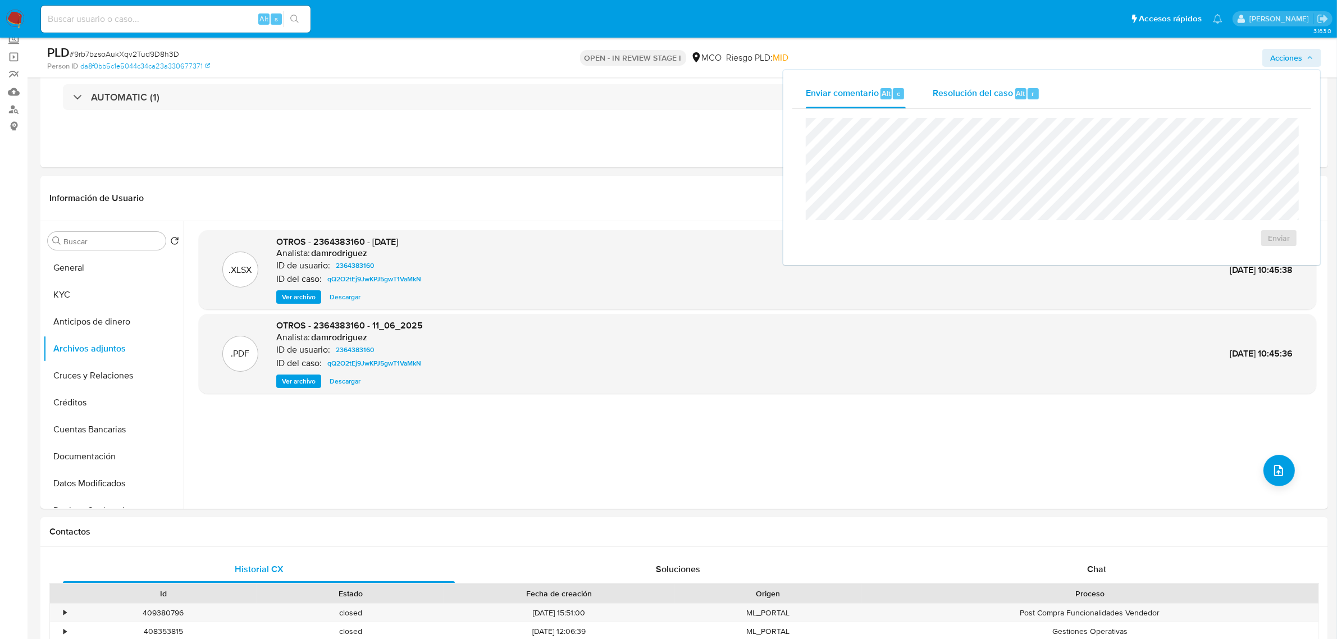
click at [1012, 102] on div "Resolución del caso Alt r" at bounding box center [986, 93] width 107 height 29
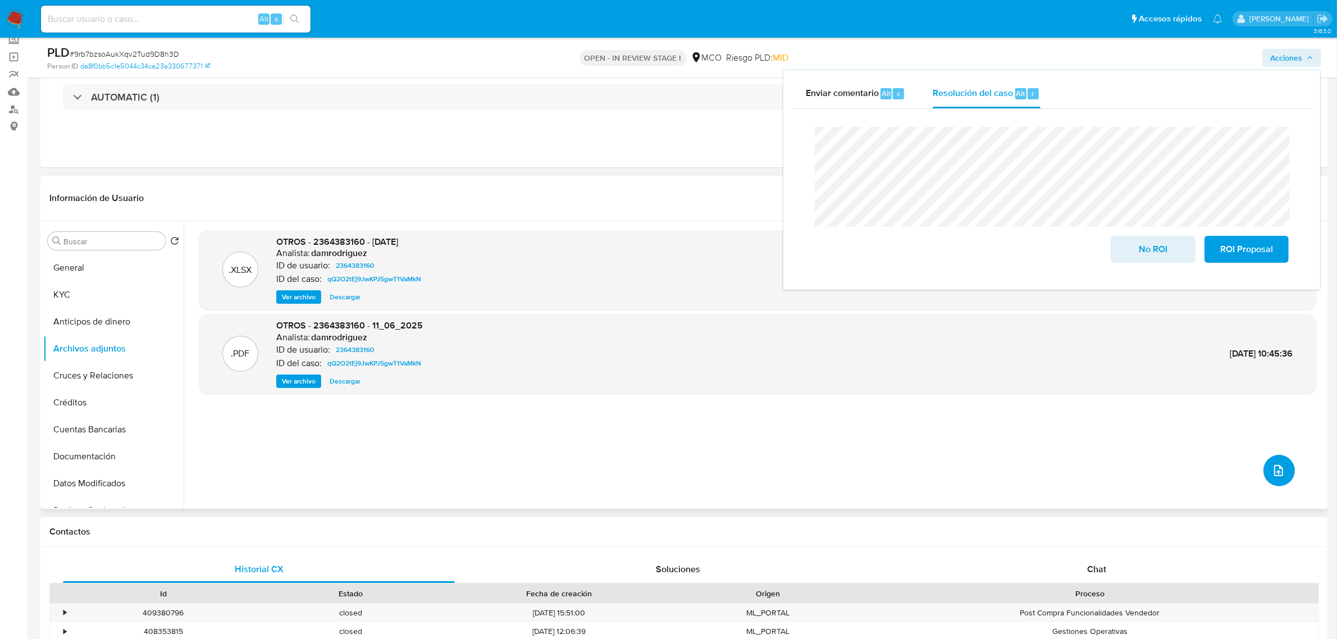
click at [1278, 472] on icon "upload-file" at bounding box center [1278, 470] width 9 height 11
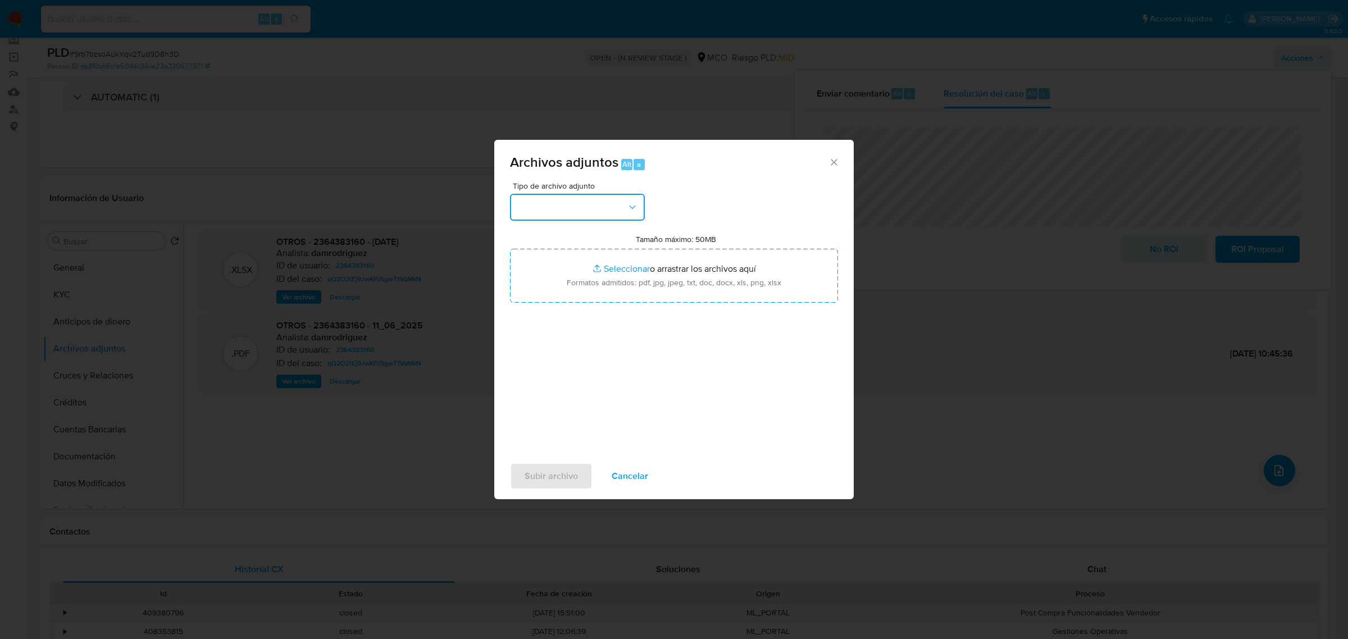
click at [629, 211] on icon "button" at bounding box center [632, 207] width 11 height 11
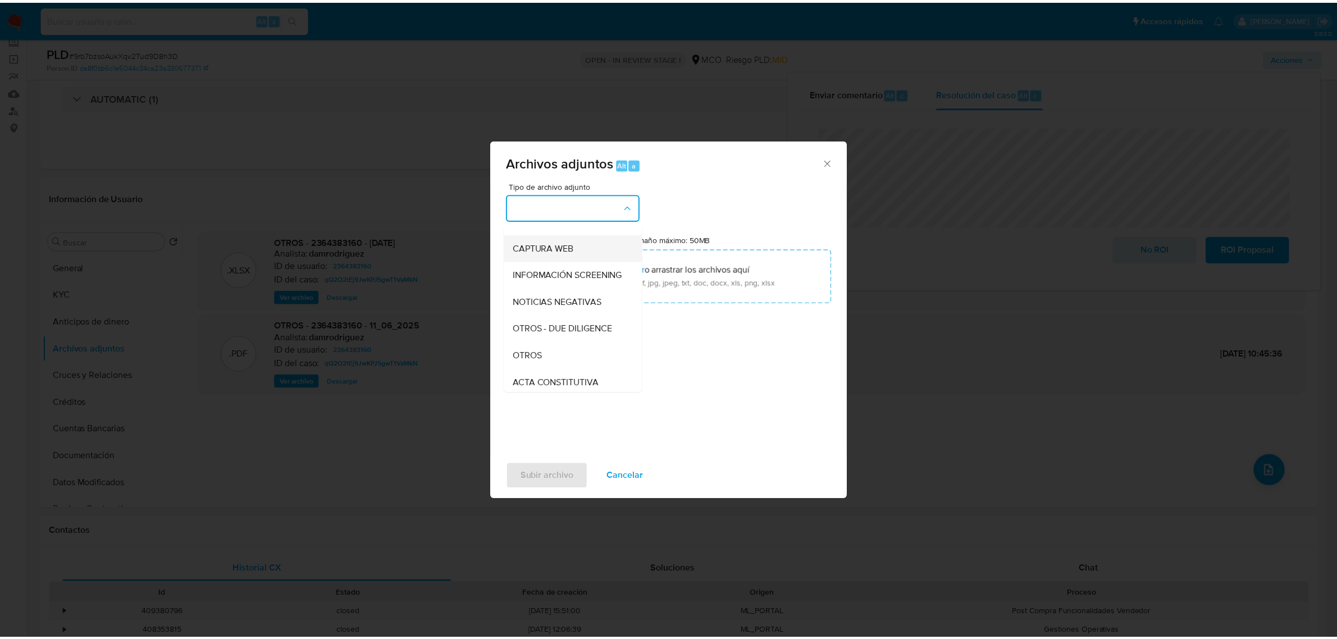
scroll to position [140, 0]
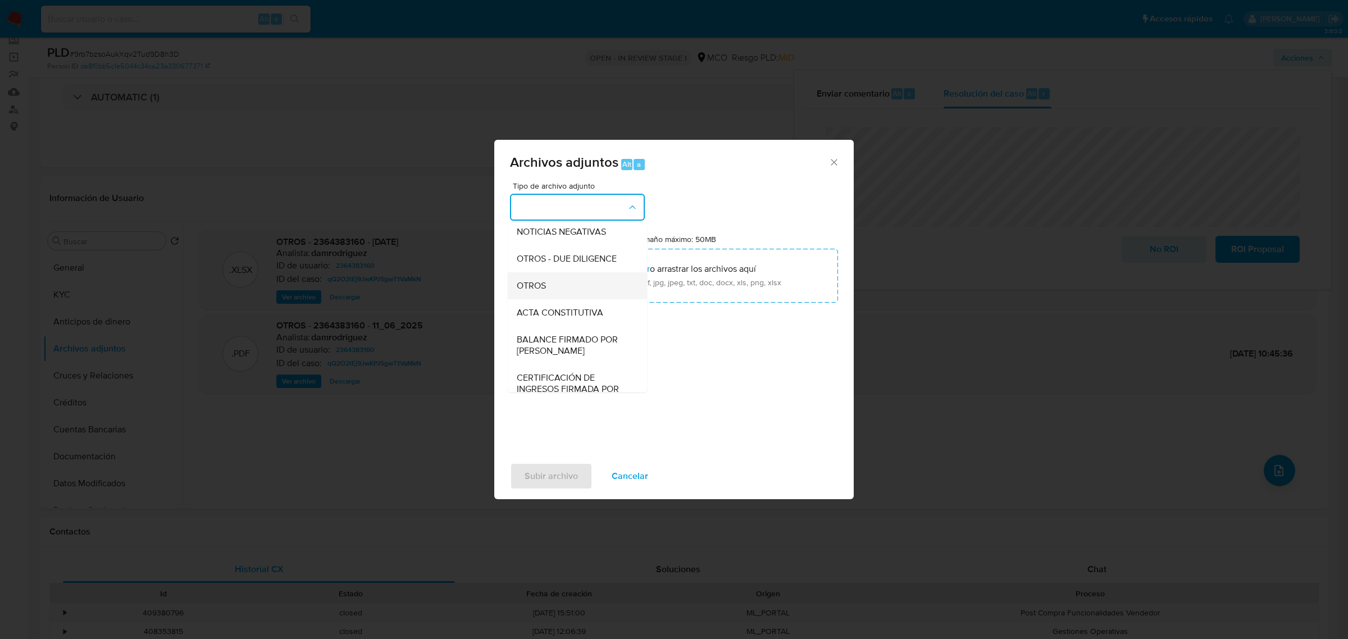
click at [576, 295] on div "OTROS" at bounding box center [574, 285] width 115 height 27
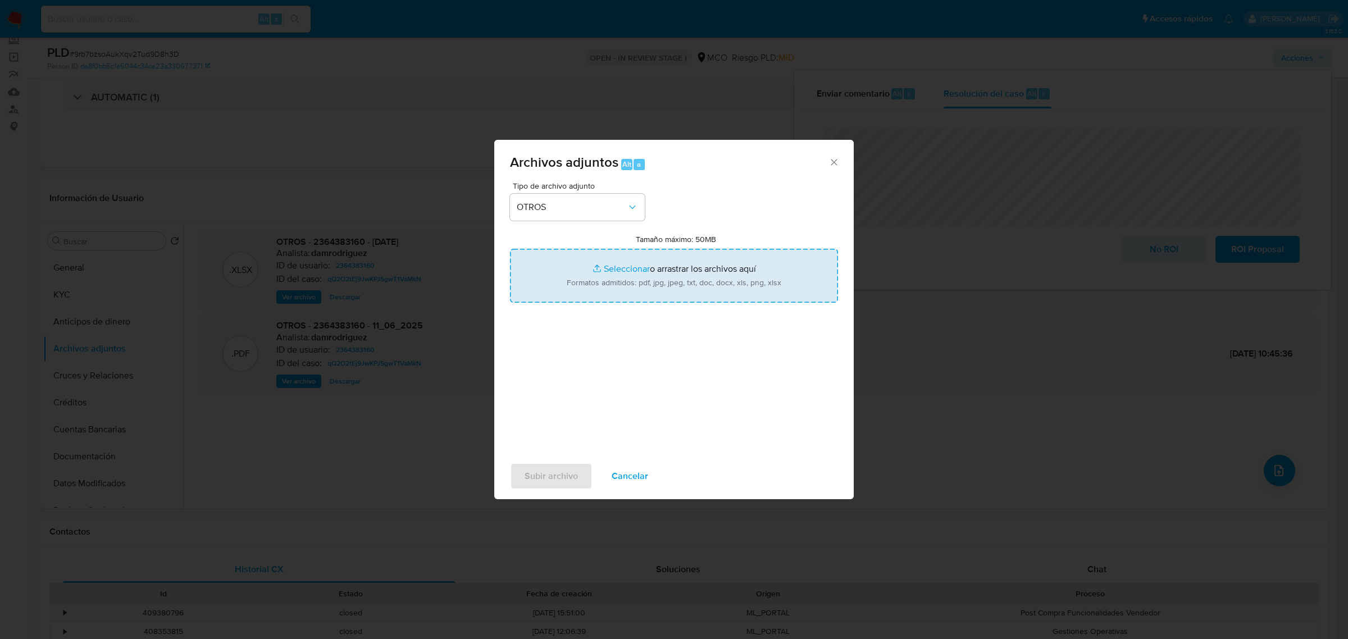
click at [644, 276] on input "Tamaño máximo: 50MB Seleccionar archivos" at bounding box center [674, 276] width 328 height 54
type input "C:\fakepath\2364383160 - 15_10_2025.pdf"
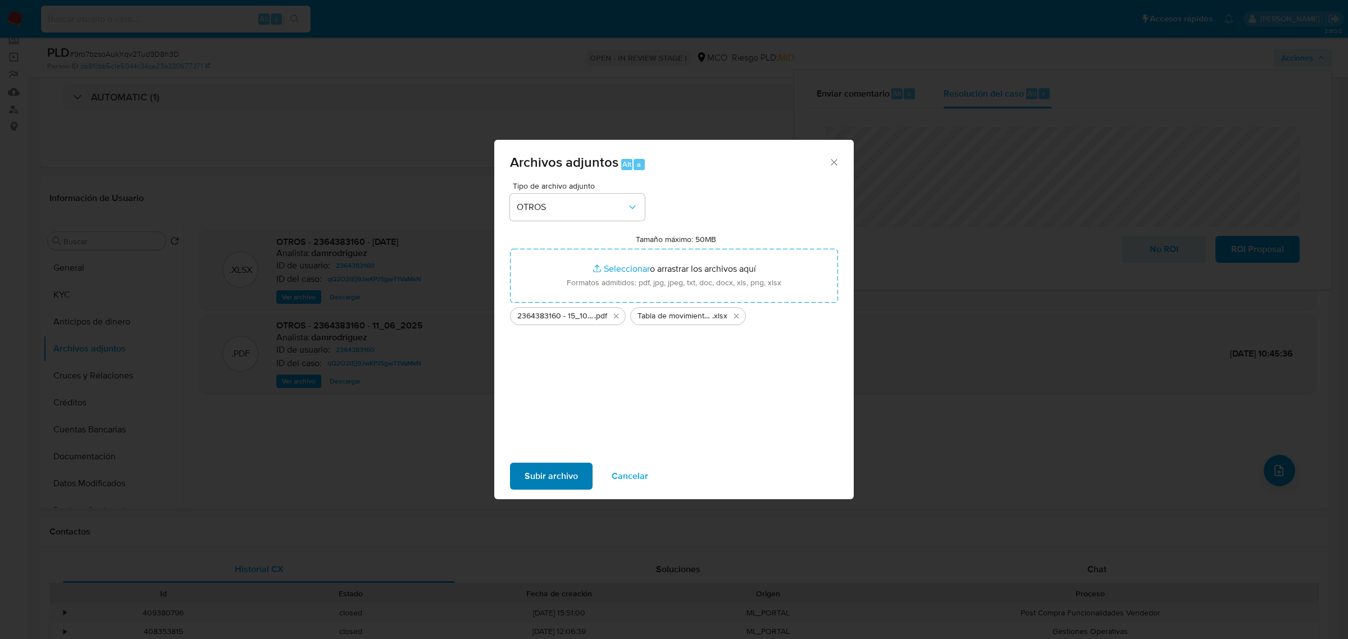
drag, startPoint x: 573, startPoint y: 458, endPoint x: 568, endPoint y: 472, distance: 14.7
click at [571, 460] on div "Subir archivo Cancelar" at bounding box center [673, 476] width 359 height 43
click at [568, 473] on span "Subir archivo" at bounding box center [550, 476] width 53 height 25
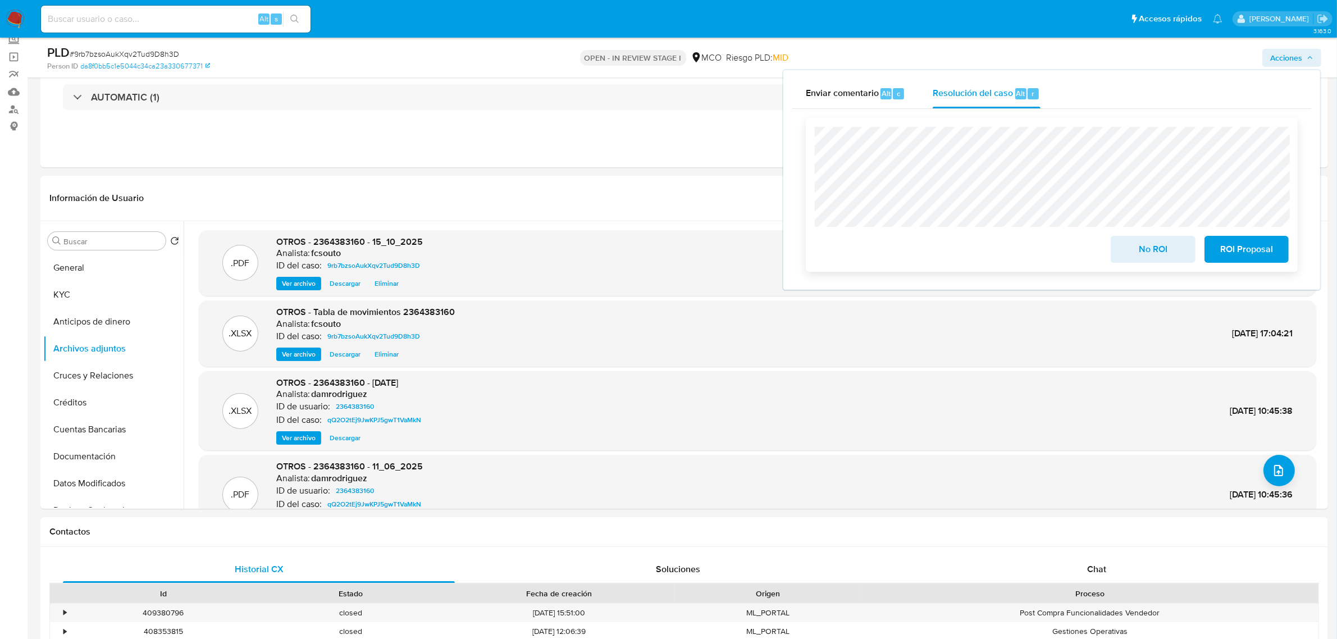
click at [1169, 256] on span "No ROI" at bounding box center [1152, 249] width 55 height 25
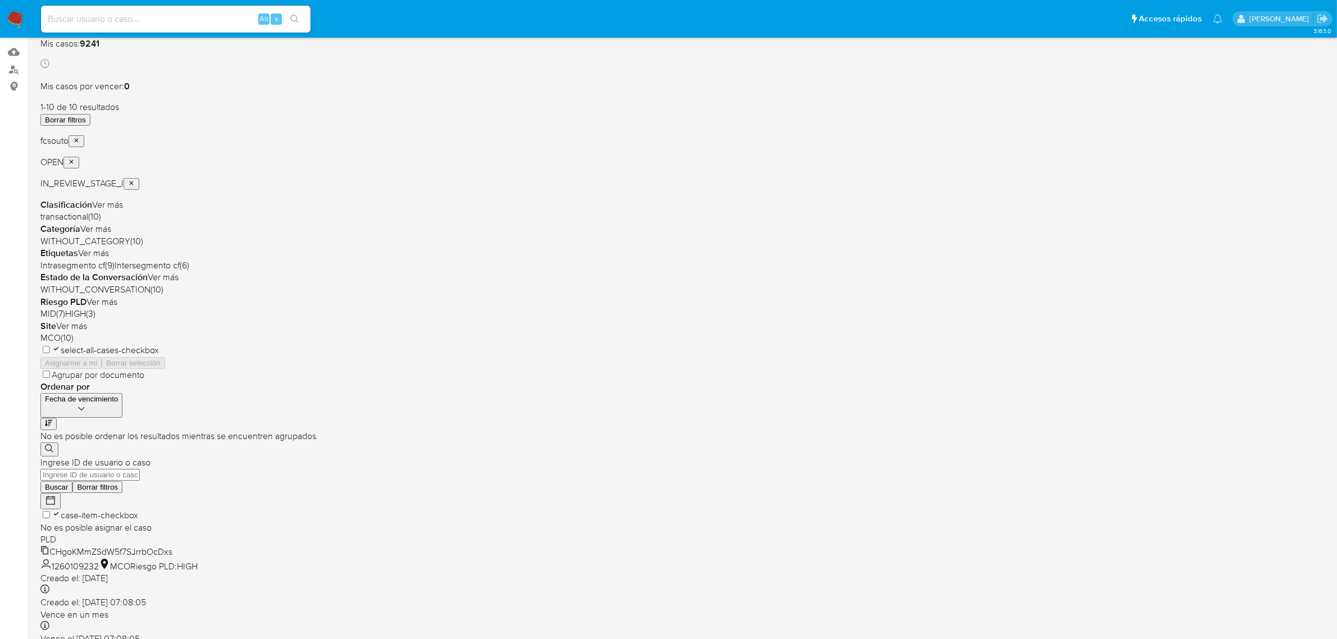
scroll to position [76, 0]
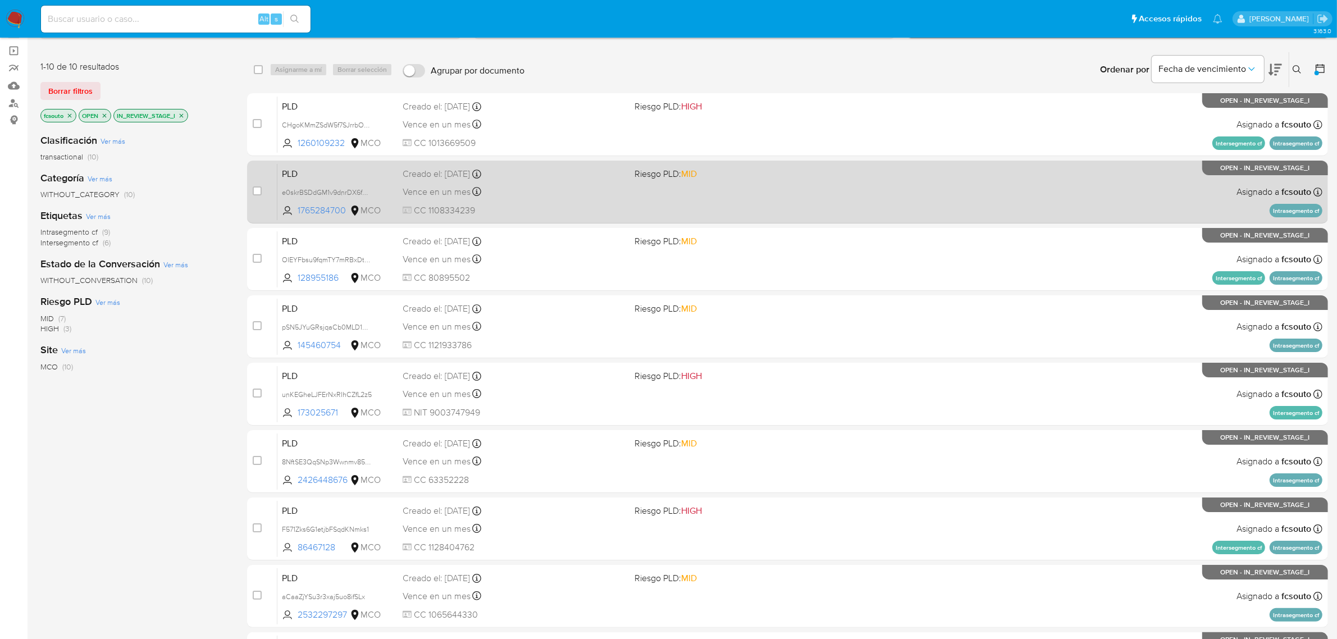
click at [708, 208] on div "PLD e0skrBSDdGM1v9dnrDX6fYRZ 1765284700 MCO Riesgo PLD: MID Creado el: 12/08/20…" at bounding box center [799, 191] width 1045 height 57
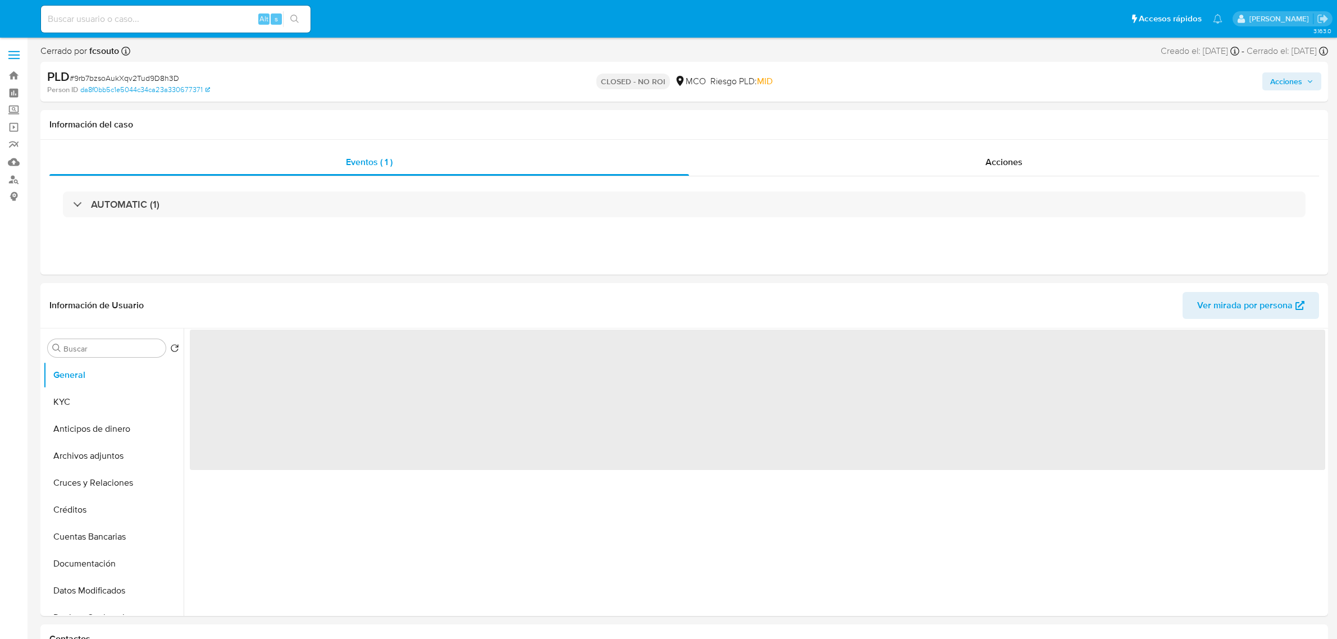
select select "10"
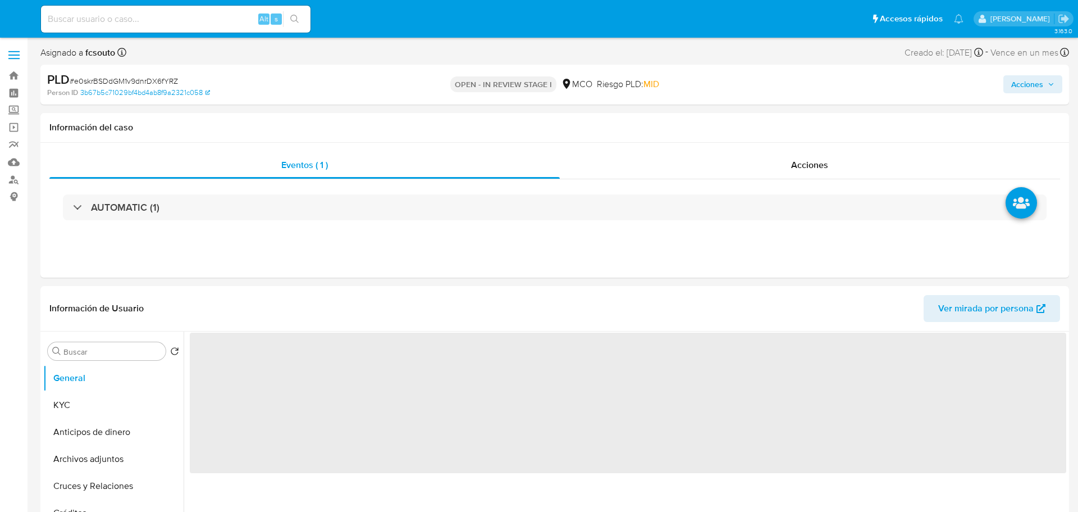
select select "10"
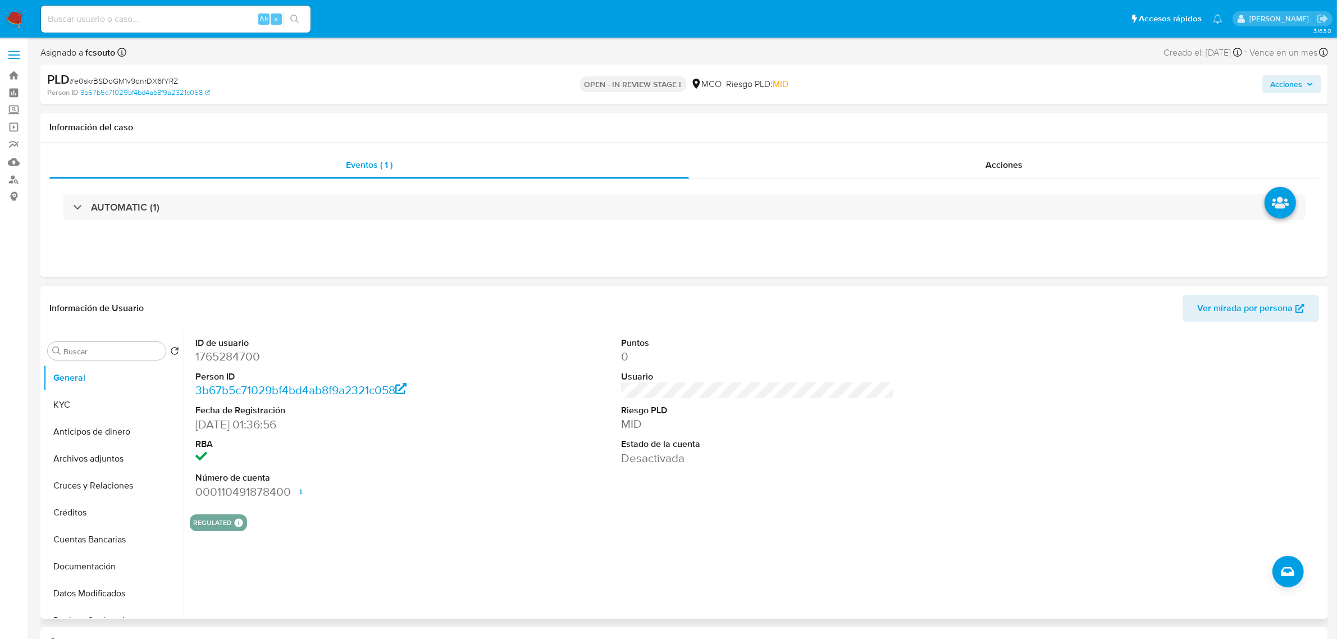
click at [243, 353] on dd "1765284700" at bounding box center [331, 357] width 273 height 16
copy dd "1765284700"
click at [236, 352] on dd "1765284700" at bounding box center [331, 357] width 273 height 16
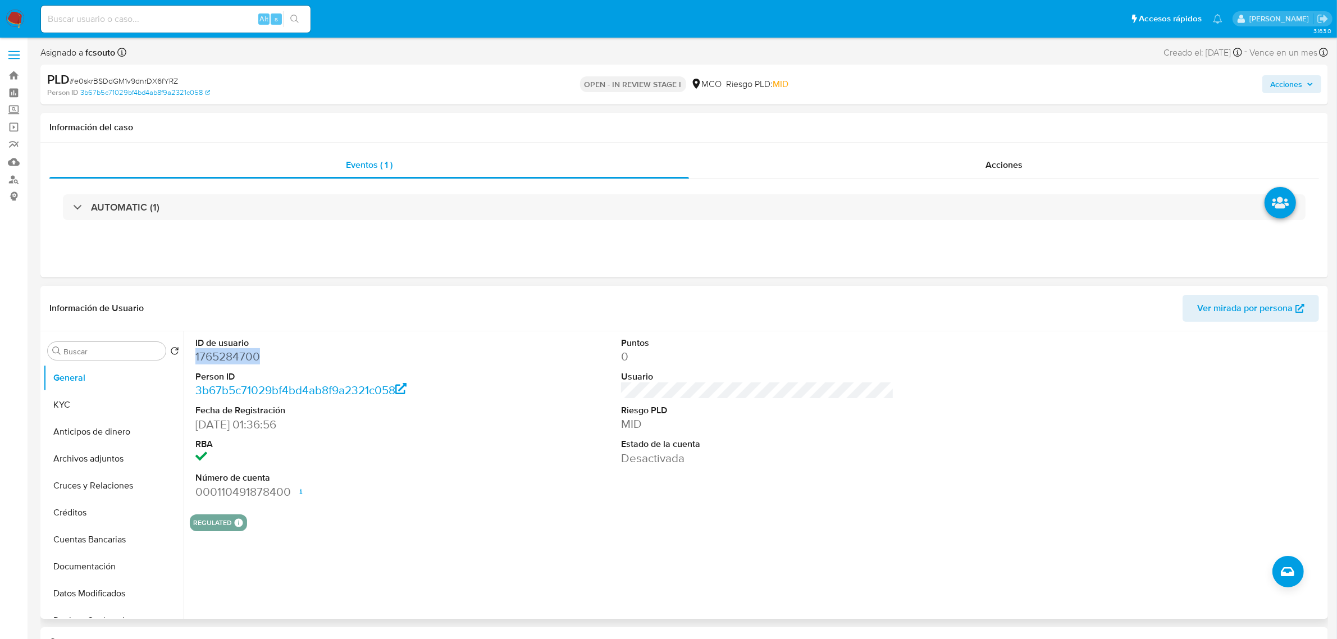
click at [235, 359] on dd "1765284700" at bounding box center [331, 357] width 273 height 16
click at [512, 335] on div "ID de usuario 1765284700 Person ID 3b67b5c71029bf4bd4ab8f9a2321c058 Fecha de Re…" at bounding box center [757, 418] width 1135 height 174
click at [133, 473] on button "Restricciones Nuevo Mundo" at bounding box center [108, 470] width 131 height 27
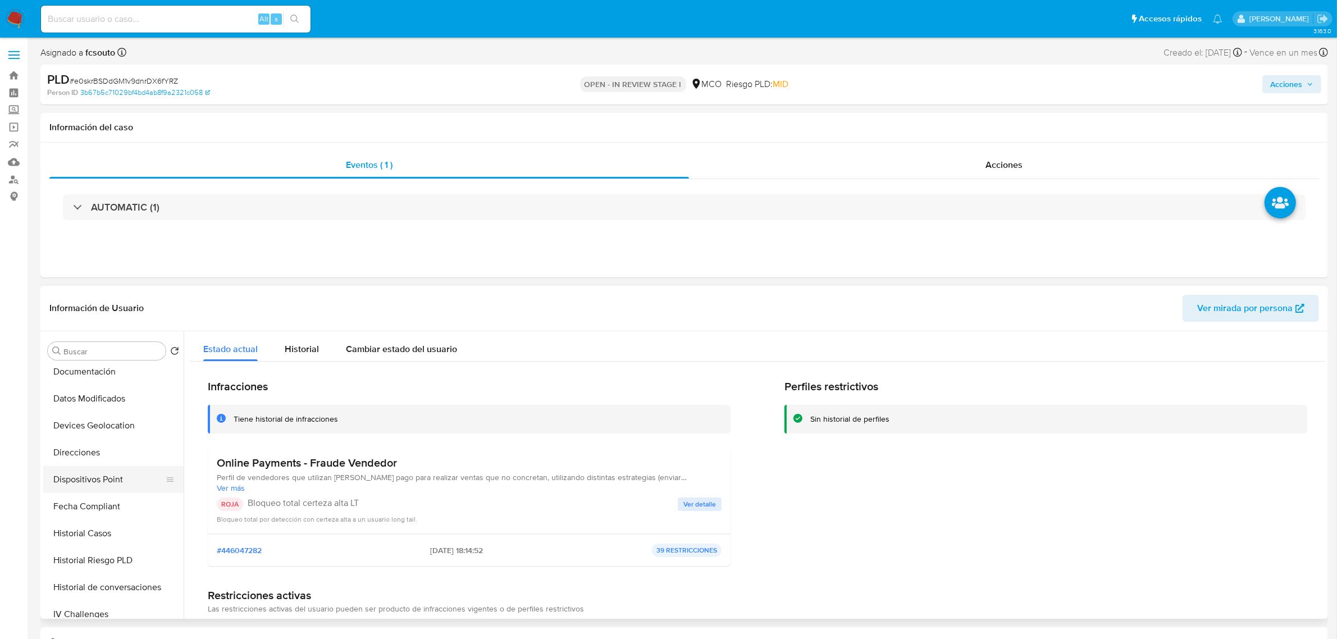
scroll to position [0, 0]
click at [87, 396] on button "KYC" at bounding box center [108, 404] width 131 height 27
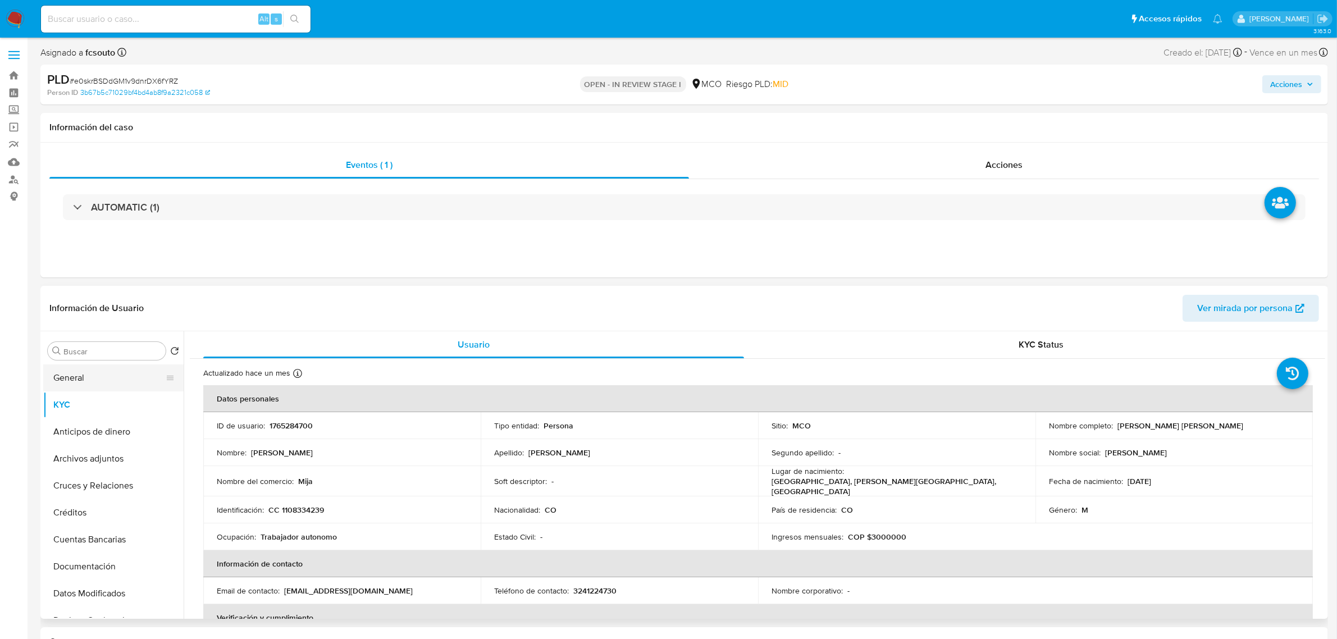
click at [127, 385] on button "General" at bounding box center [108, 377] width 131 height 27
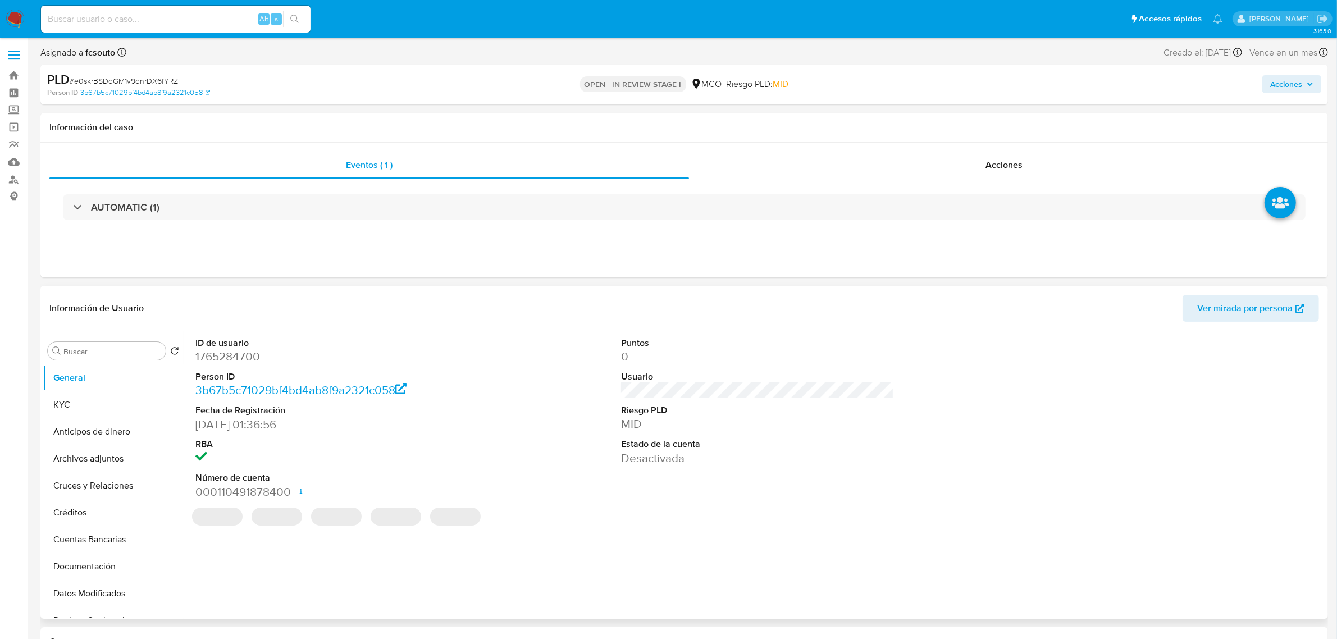
click at [243, 355] on dd "1765284700" at bounding box center [331, 357] width 273 height 16
drag, startPoint x: 243, startPoint y: 355, endPoint x: 257, endPoint y: 421, distance: 67.9
click at [243, 354] on dd "1765284700" at bounding box center [331, 357] width 273 height 16
copy dd "1765284700"
click at [81, 405] on button "KYC" at bounding box center [108, 404] width 131 height 27
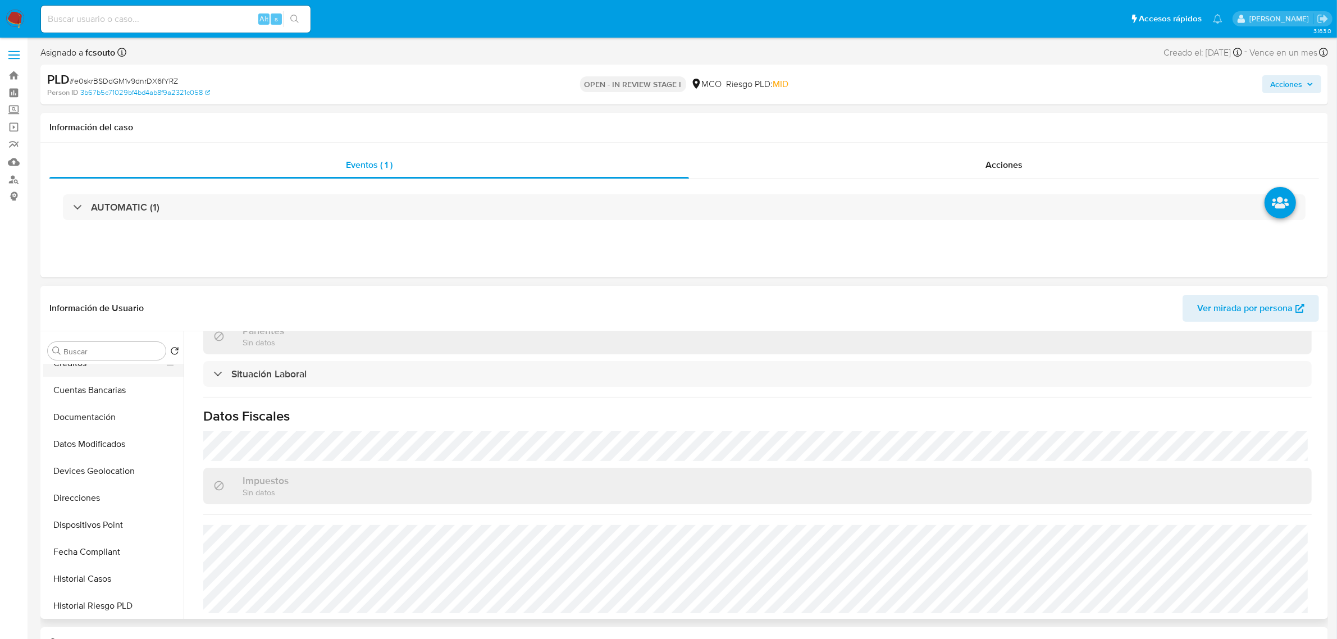
scroll to position [211, 0]
click at [118, 511] on button "Historial Casos" at bounding box center [108, 517] width 131 height 27
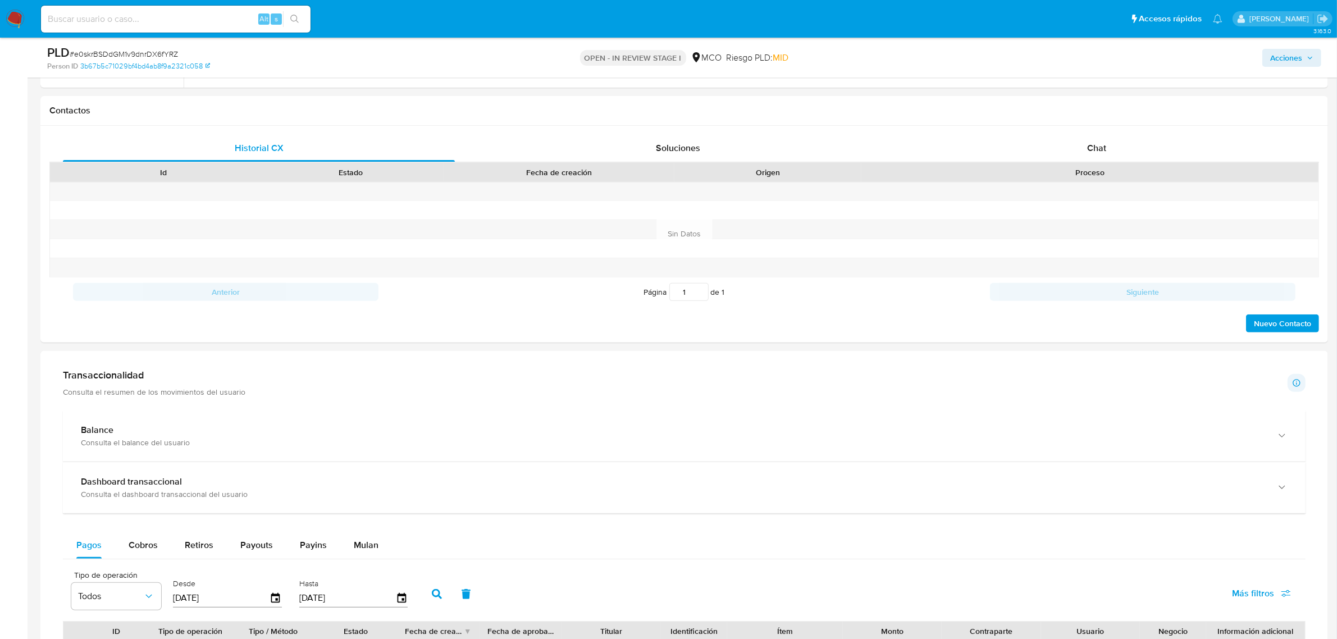
scroll to position [0, 0]
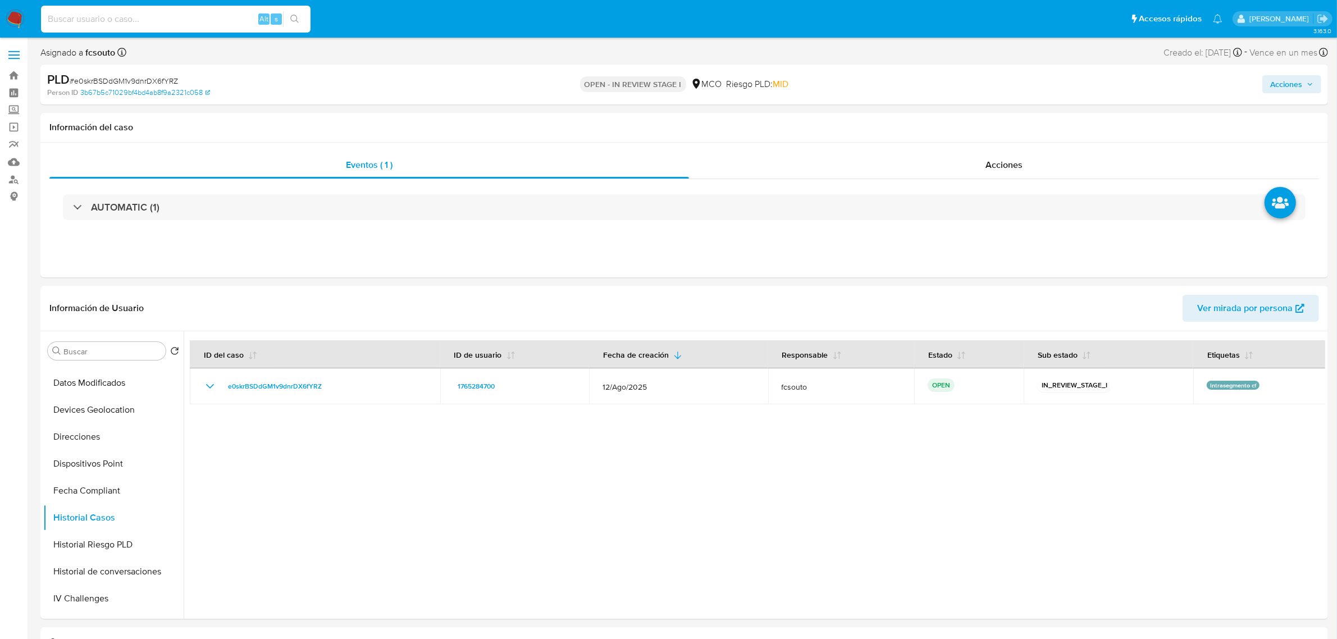
click at [142, 23] on input at bounding box center [176, 19] width 270 height 15
paste input "2607157692"
type input "2607157692"
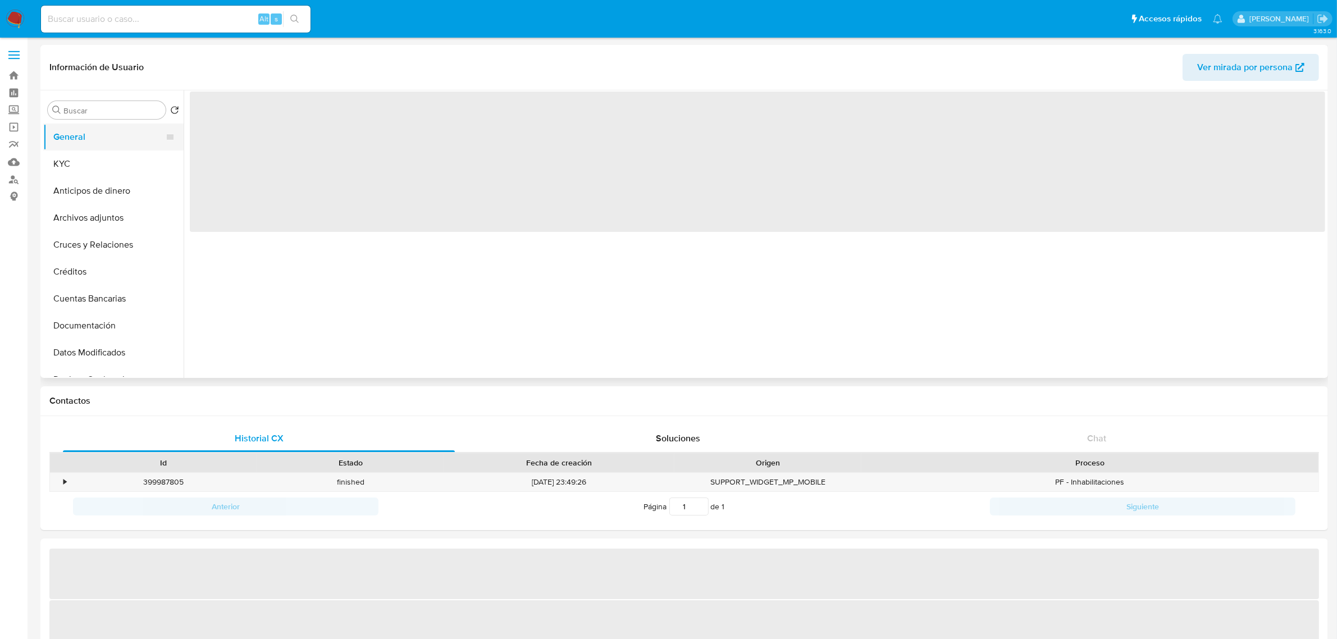
select select "10"
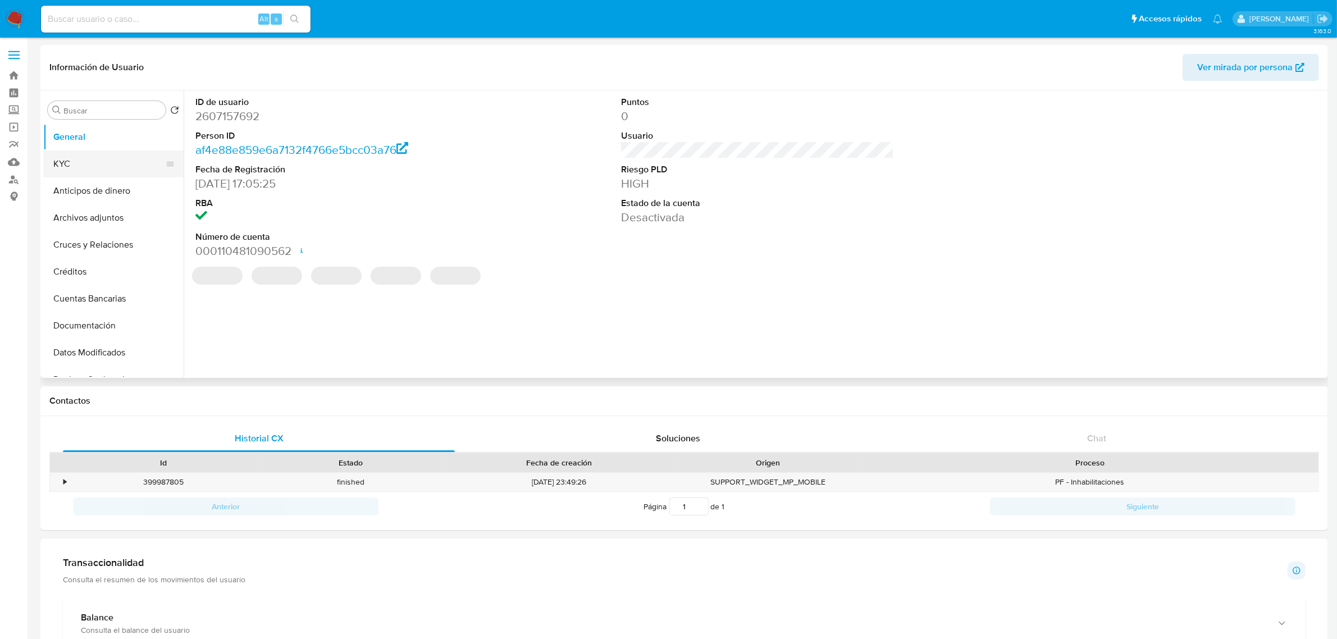
click at [85, 152] on button "KYC" at bounding box center [108, 163] width 131 height 27
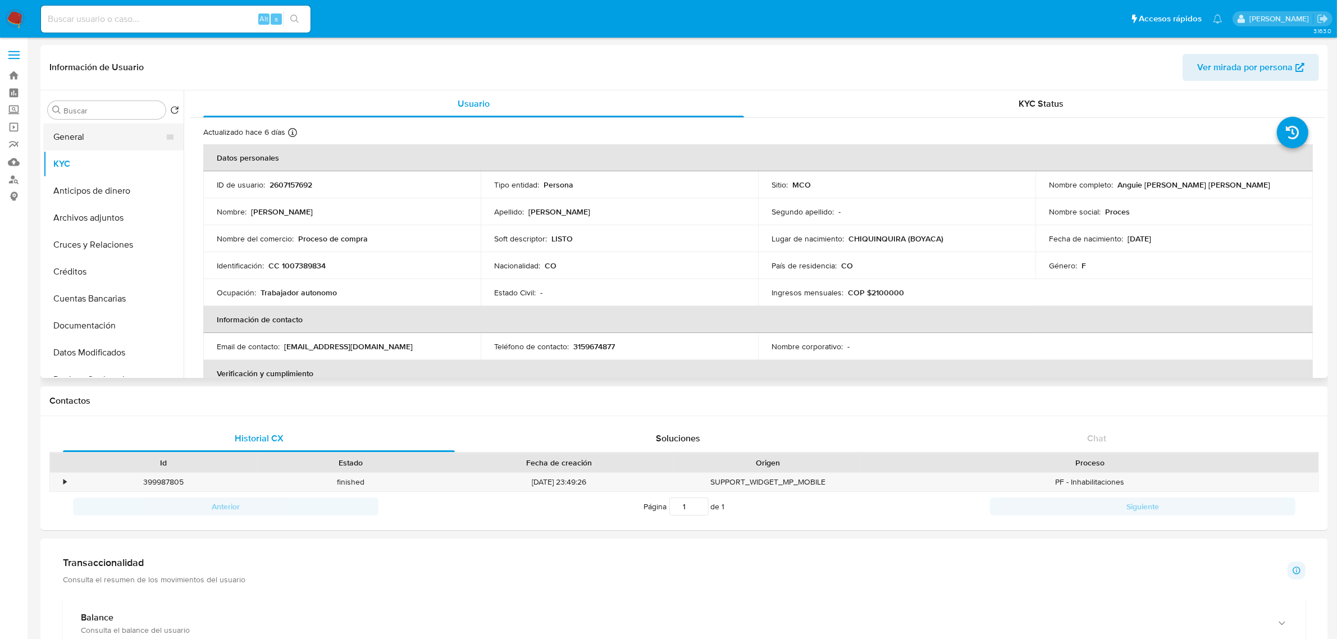
click at [111, 140] on button "General" at bounding box center [108, 137] width 131 height 27
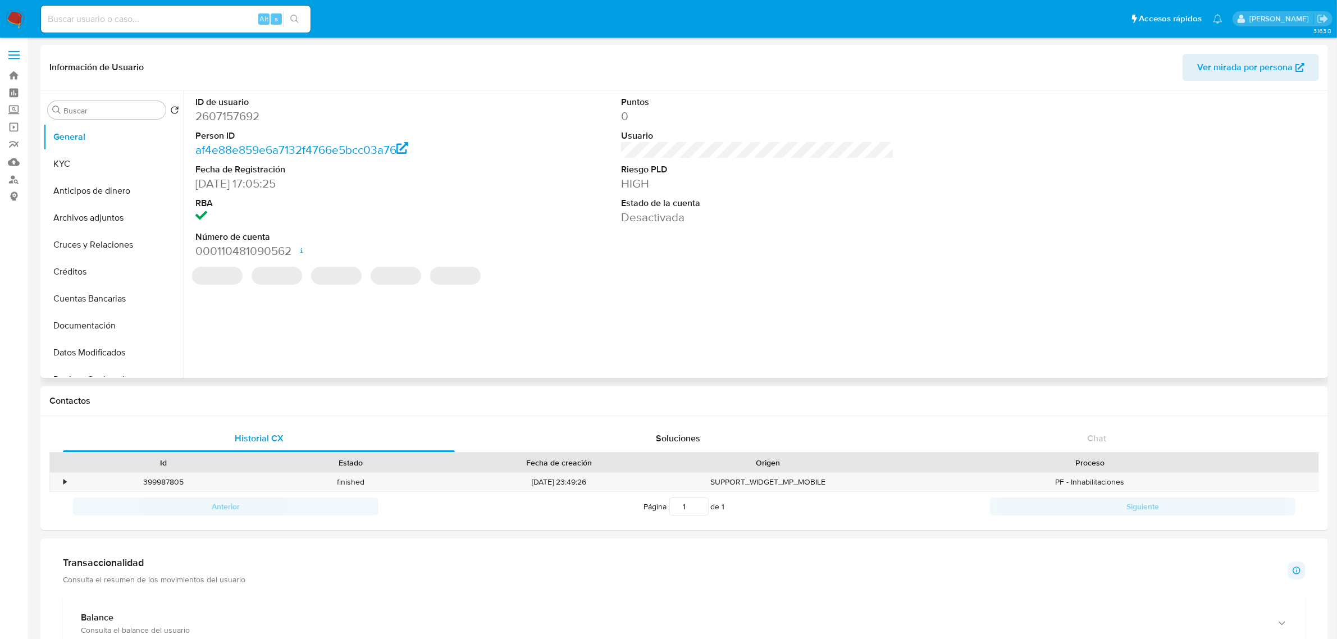
click at [241, 120] on dd "2607157692" at bounding box center [331, 116] width 273 height 16
copy dd "2607157692"
click at [180, 14] on input at bounding box center [176, 19] width 270 height 15
paste input "1653718074"
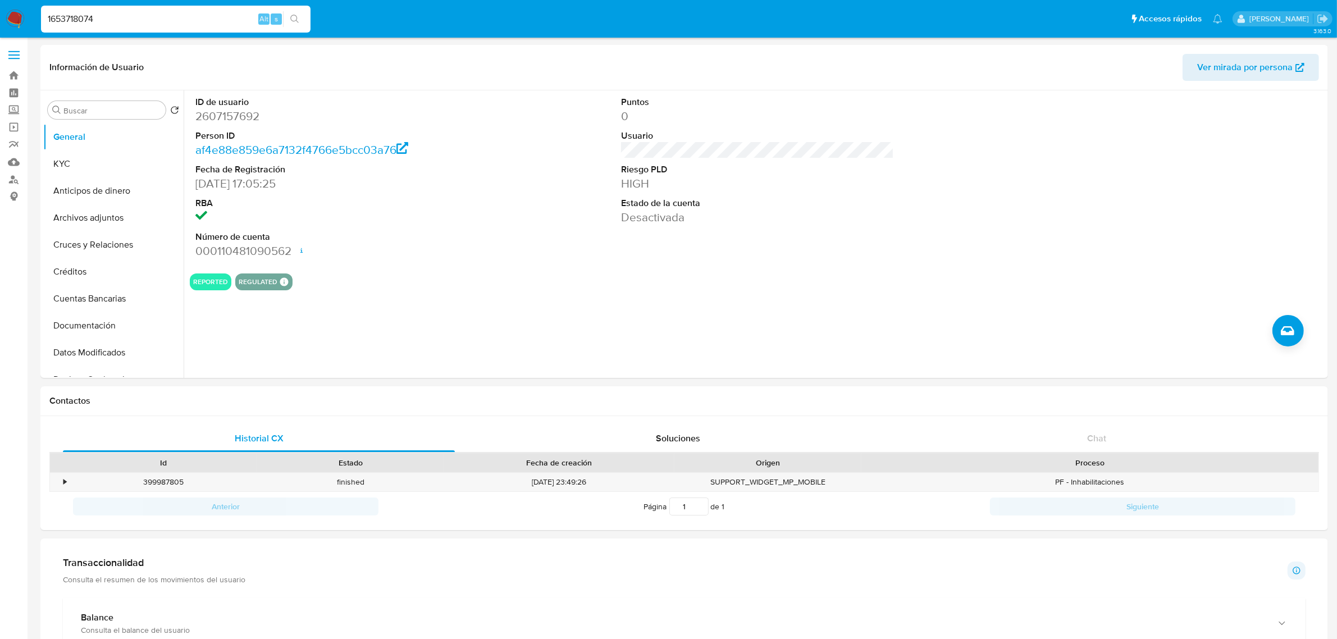
type input "1653718074"
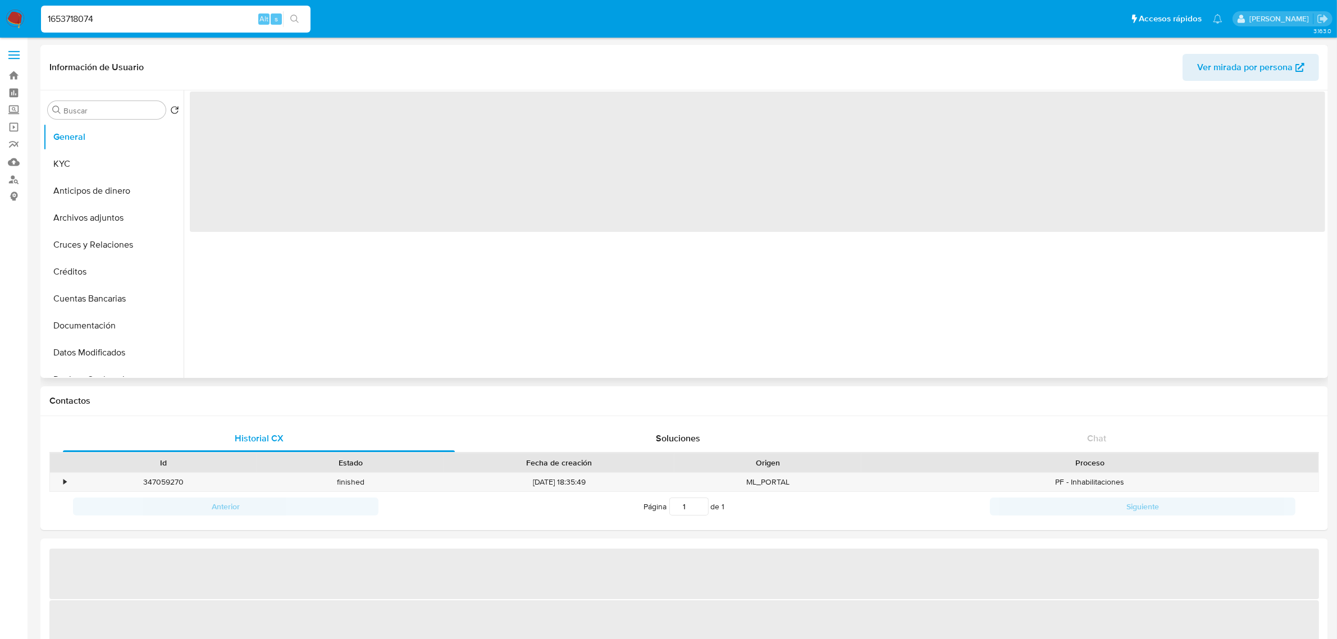
select select "10"
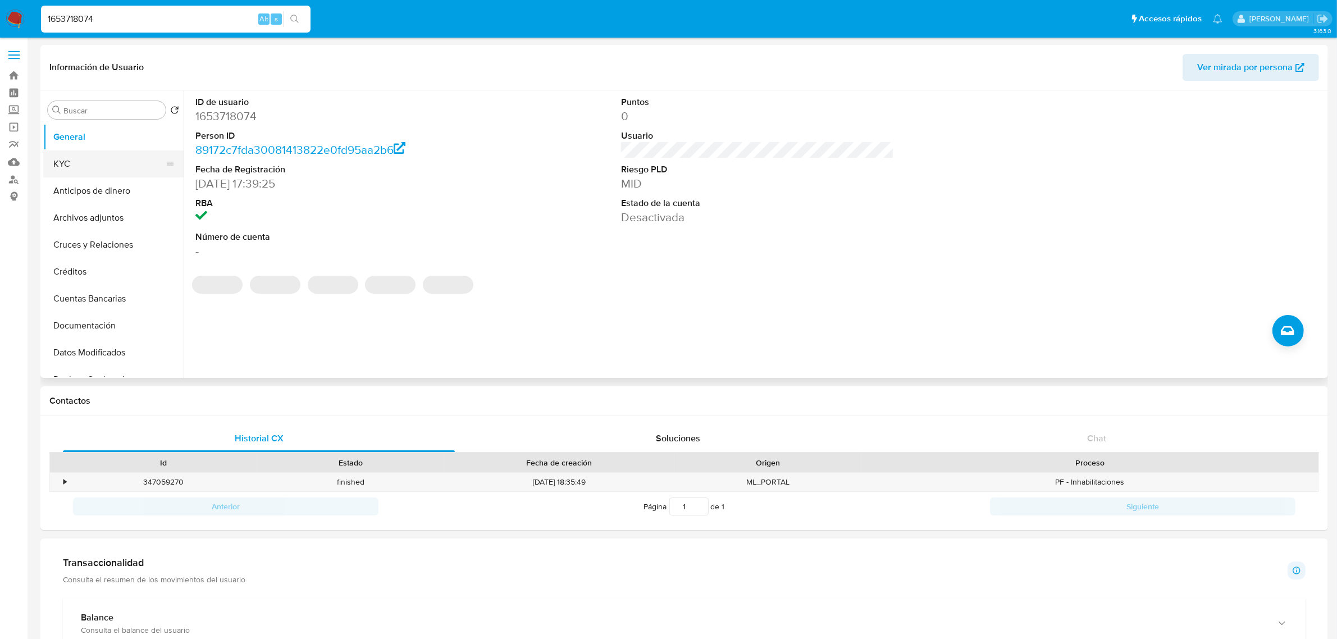
click at [121, 174] on button "KYC" at bounding box center [108, 163] width 131 height 27
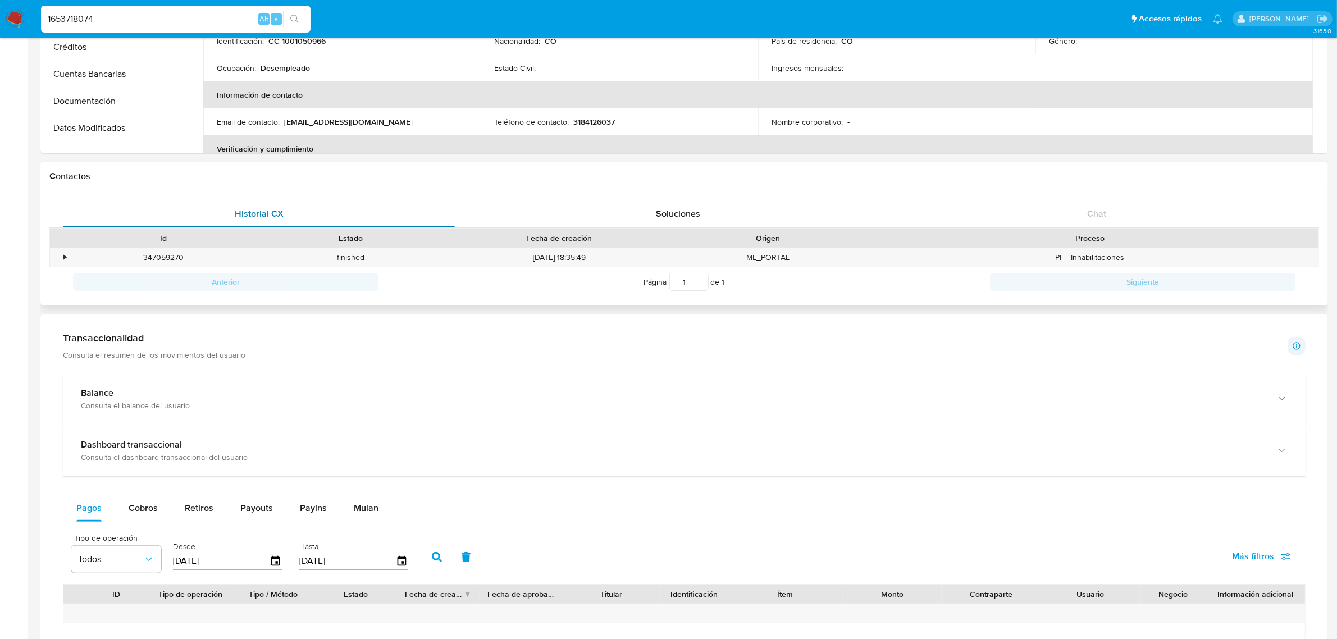
scroll to position [70, 0]
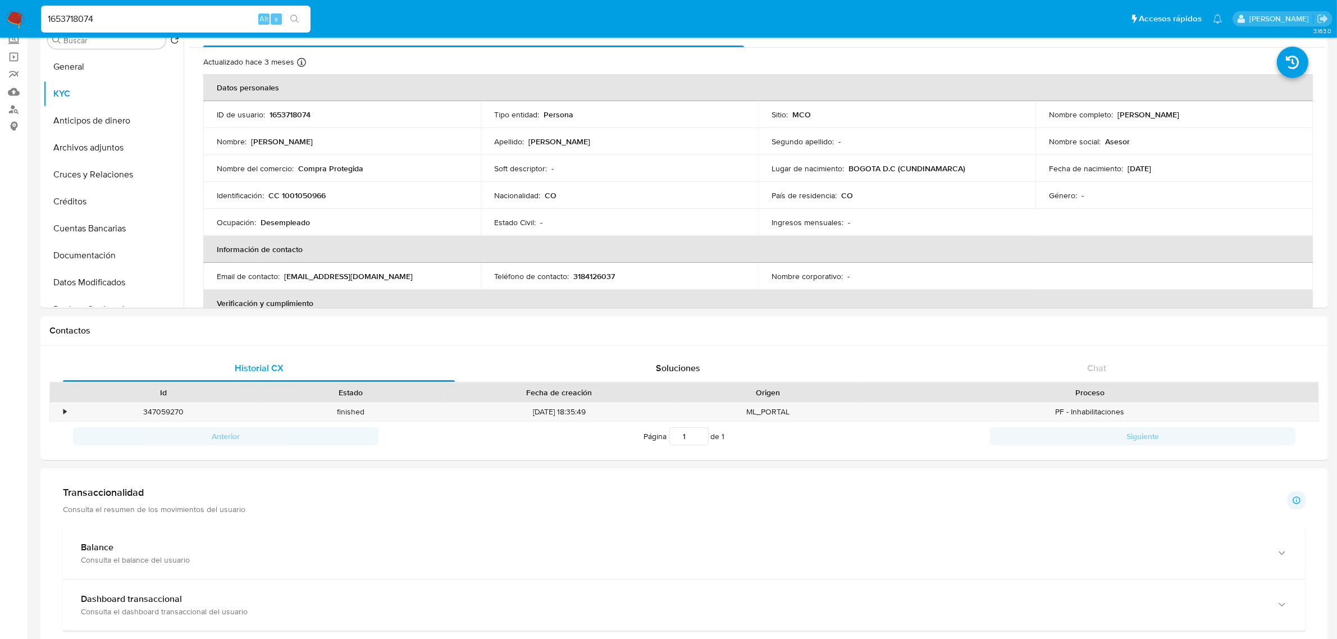
click at [295, 115] on p "1653718074" at bounding box center [290, 114] width 41 height 10
click at [407, 229] on td "Ocupación : Desempleado" at bounding box center [341, 222] width 277 height 27
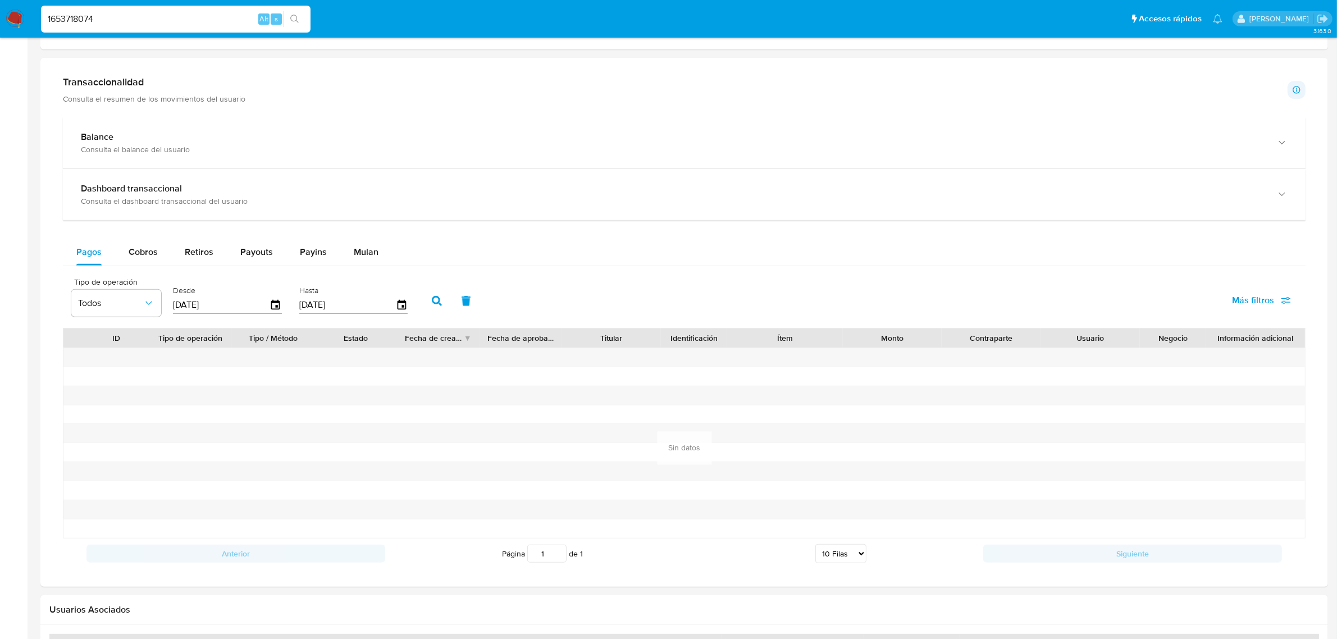
scroll to position [491, 0]
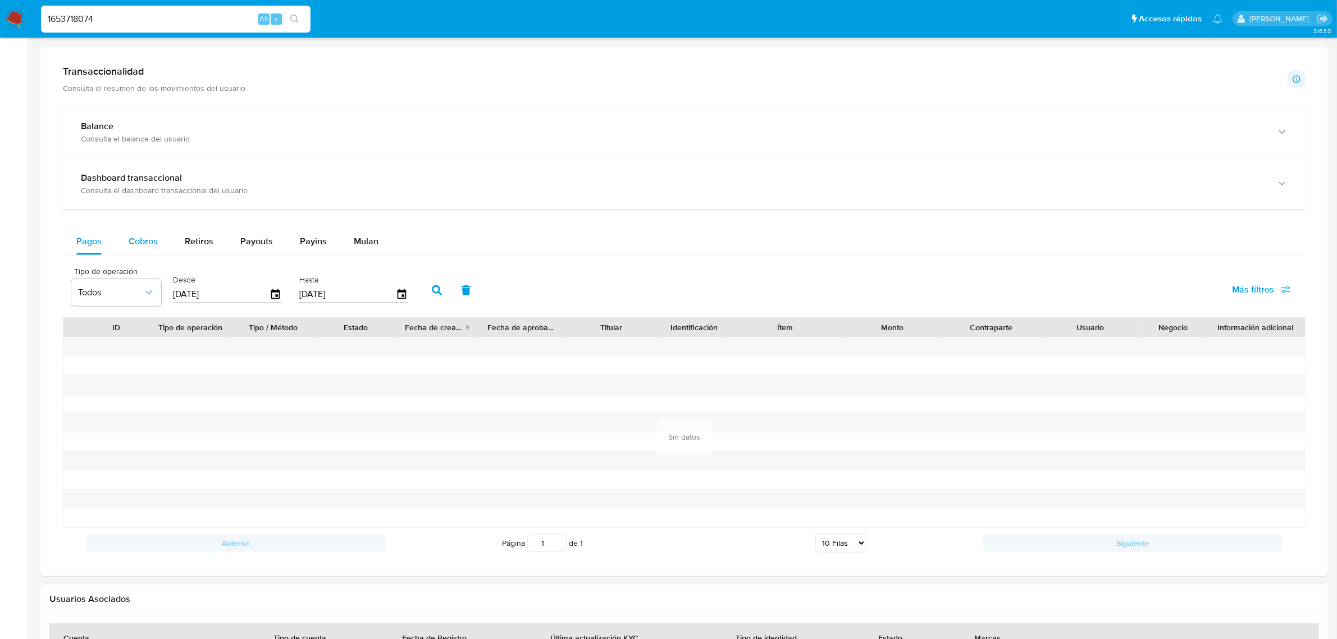
click at [161, 243] on button "Cobros" at bounding box center [143, 241] width 56 height 27
select select "10"
click at [276, 296] on icon "button" at bounding box center [275, 294] width 9 height 10
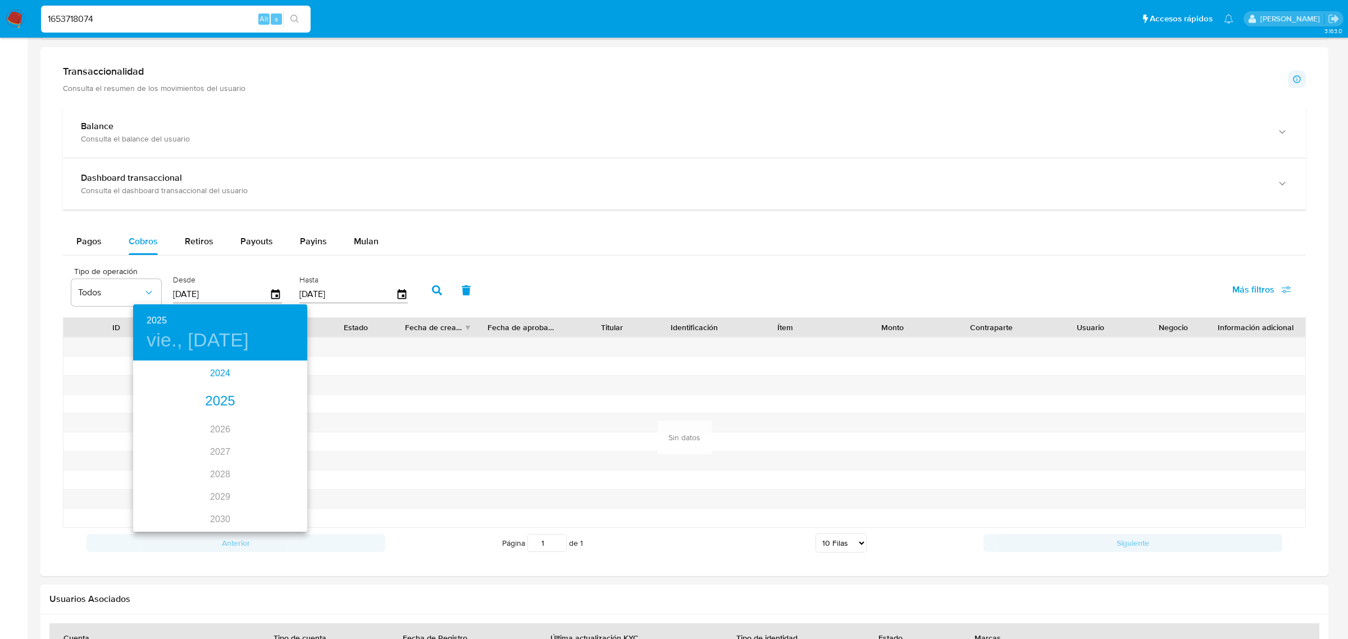
click at [209, 381] on div "2024" at bounding box center [220, 373] width 174 height 22
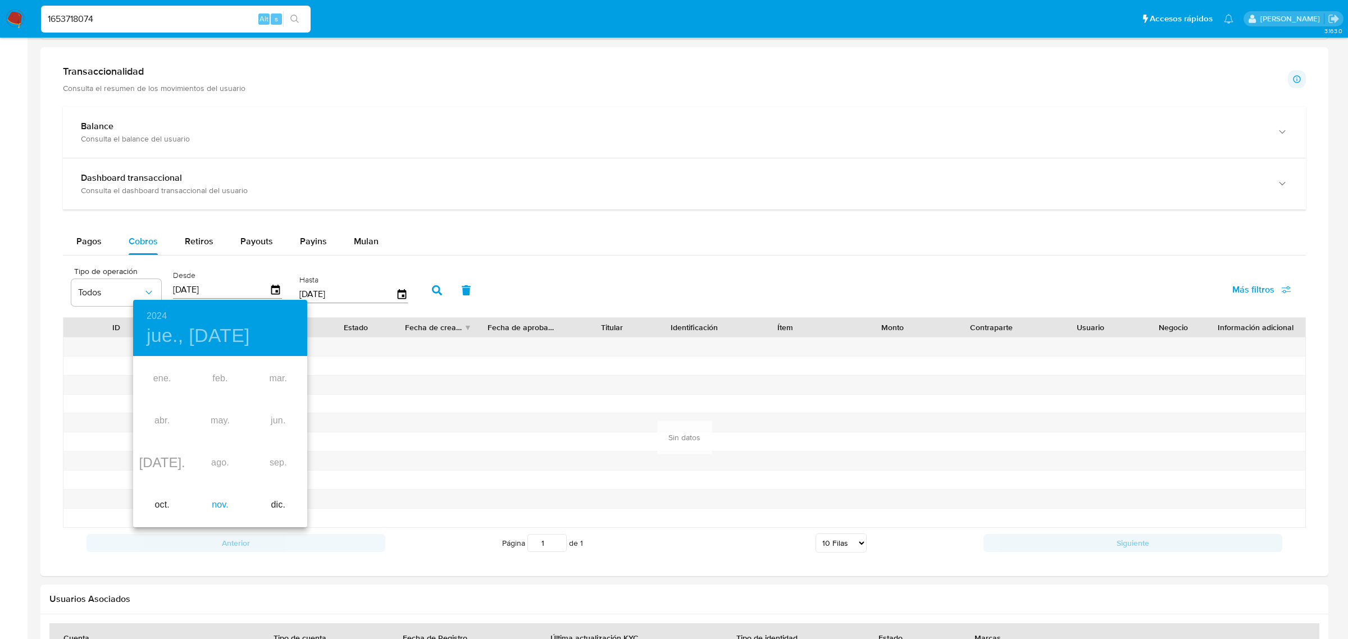
click at [212, 509] on div "nov." at bounding box center [220, 505] width 58 height 42
type input "18/11/2024"
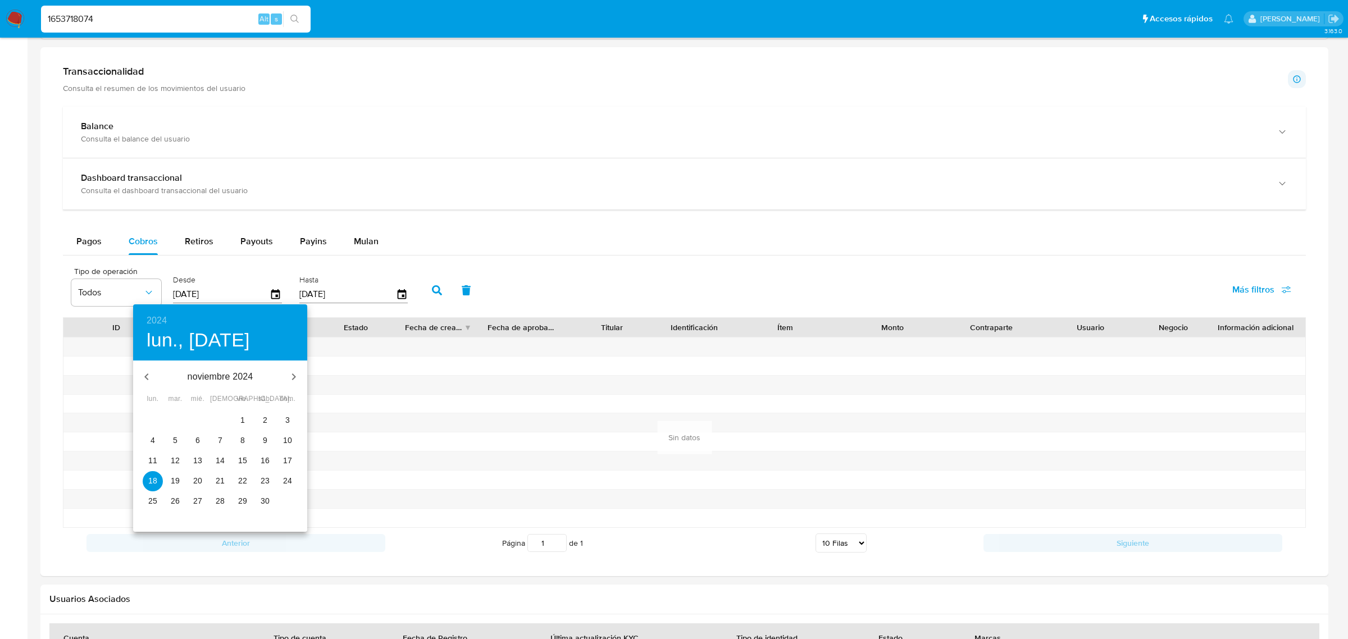
click at [150, 486] on p "18" at bounding box center [152, 480] width 9 height 11
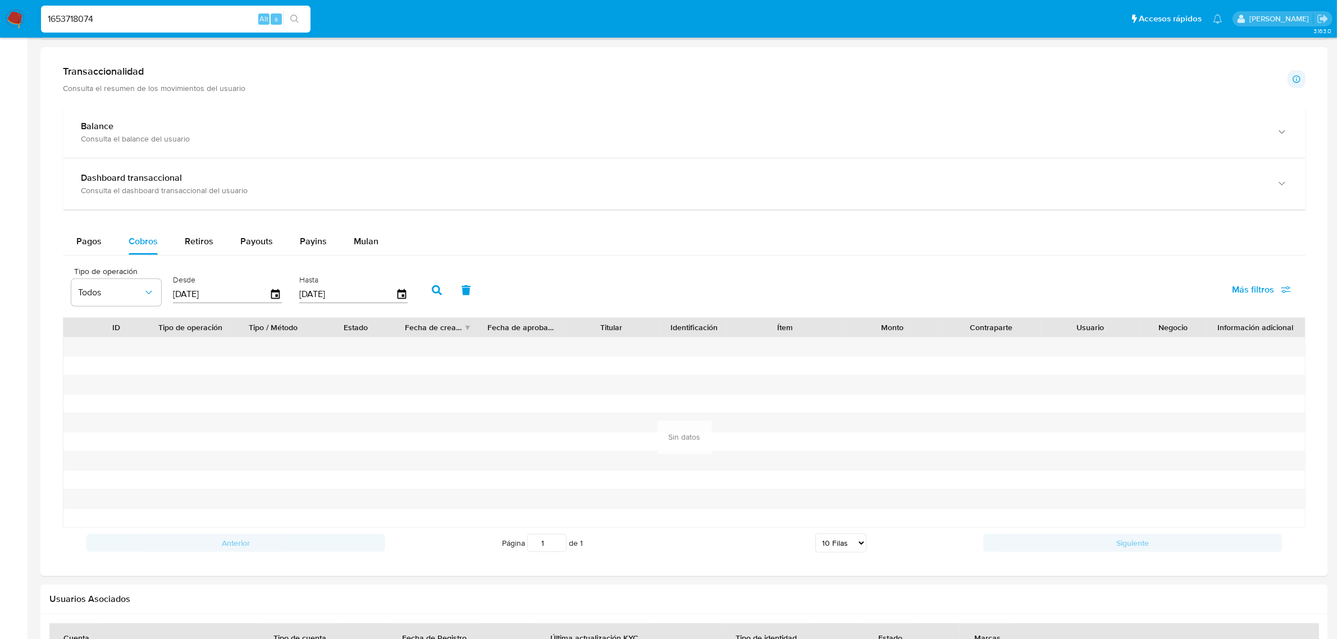
click at [423, 293] on button "button" at bounding box center [436, 290] width 29 height 27
click at [179, 250] on button "Retiros" at bounding box center [199, 241] width 56 height 27
select select "10"
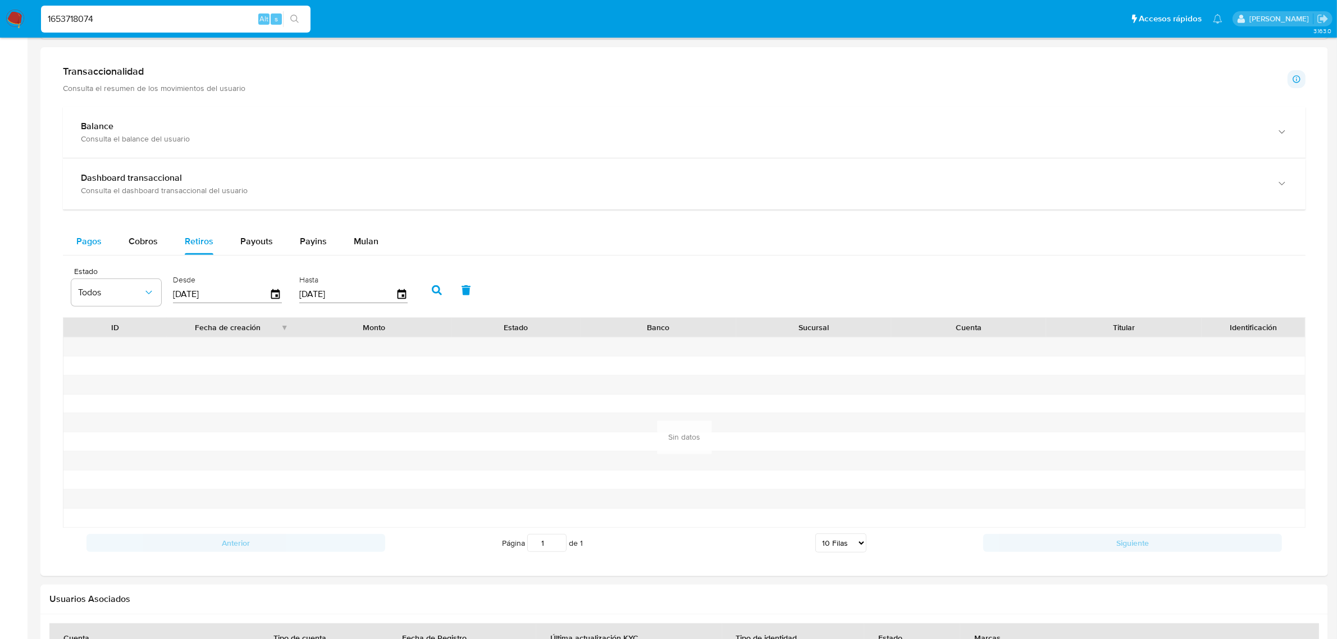
click at [87, 243] on span "Pagos" at bounding box center [88, 241] width 25 height 13
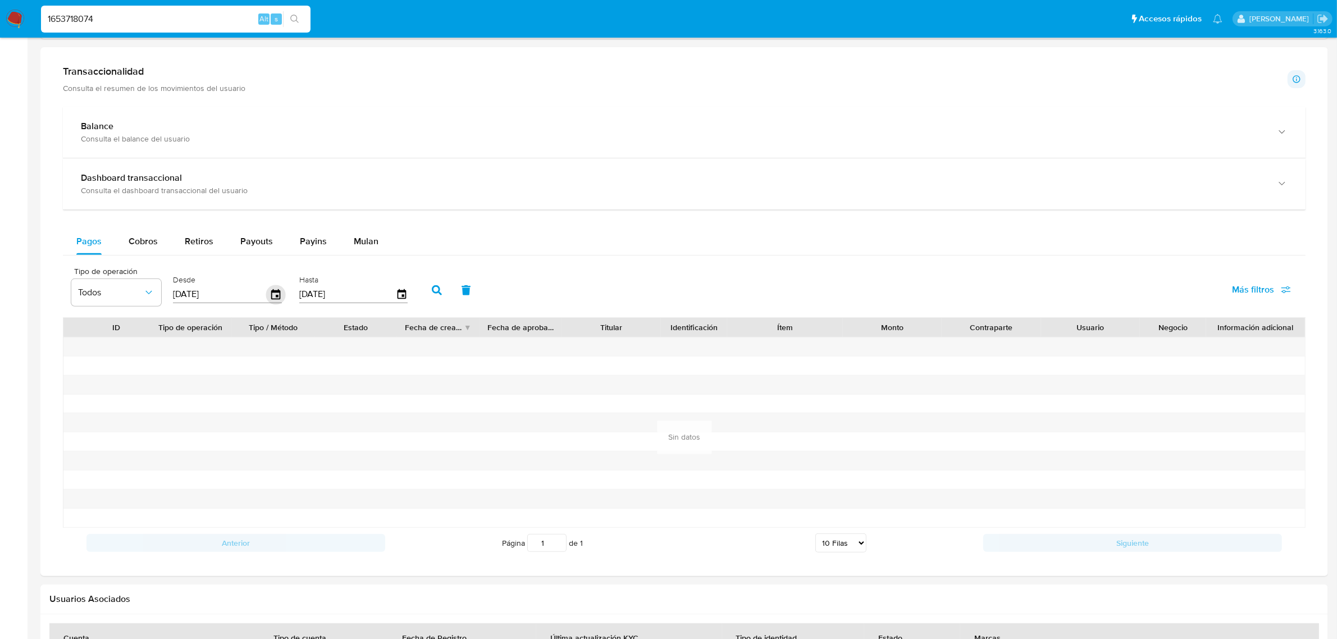
click at [274, 293] on icon "button" at bounding box center [276, 295] width 20 height 20
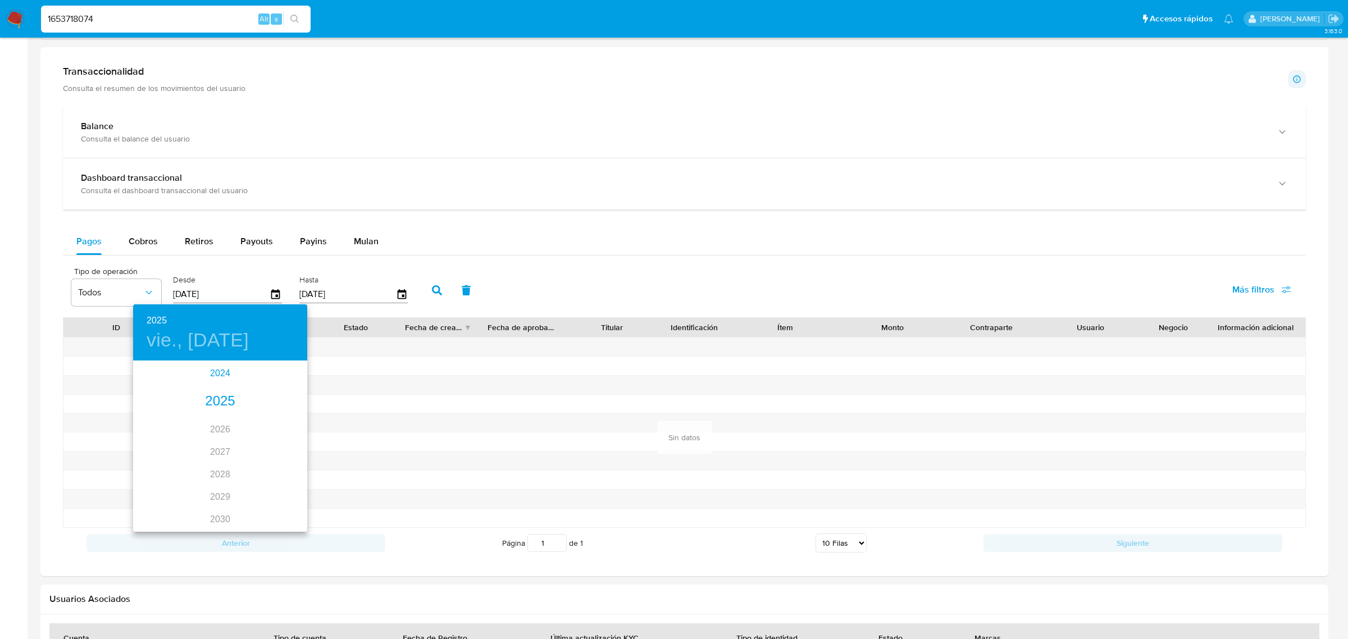
click at [222, 375] on div "2024" at bounding box center [220, 373] width 174 height 22
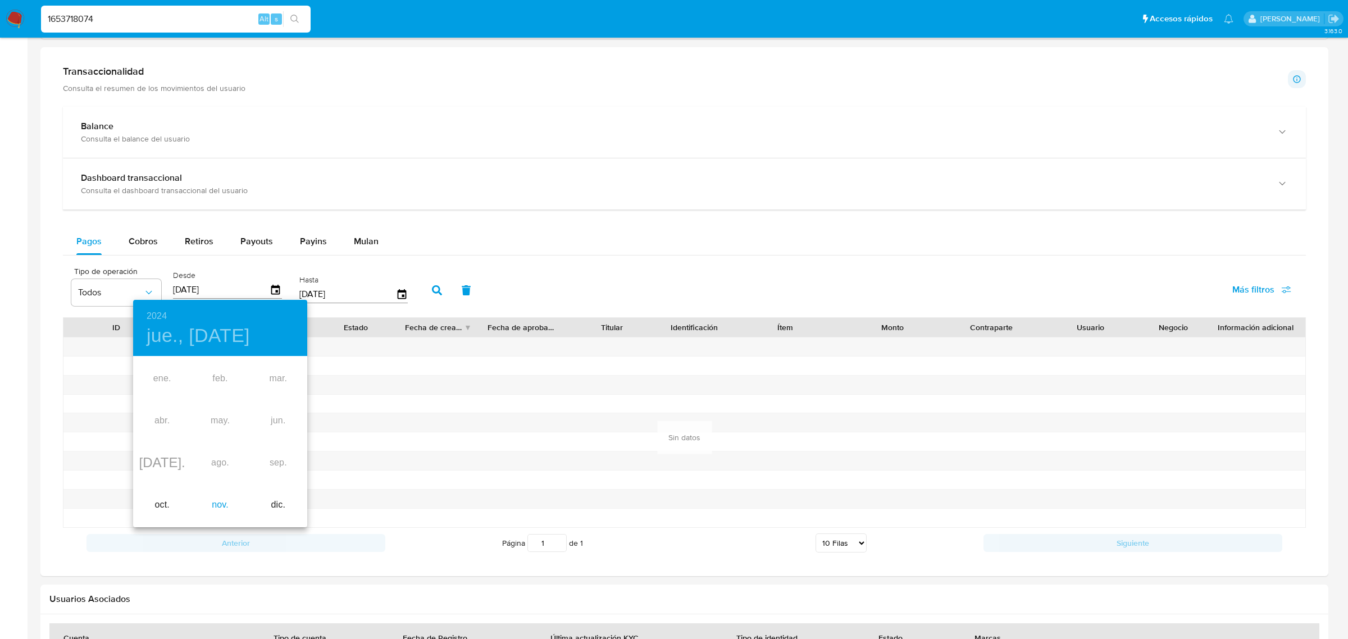
click at [222, 499] on div "nov." at bounding box center [220, 505] width 58 height 42
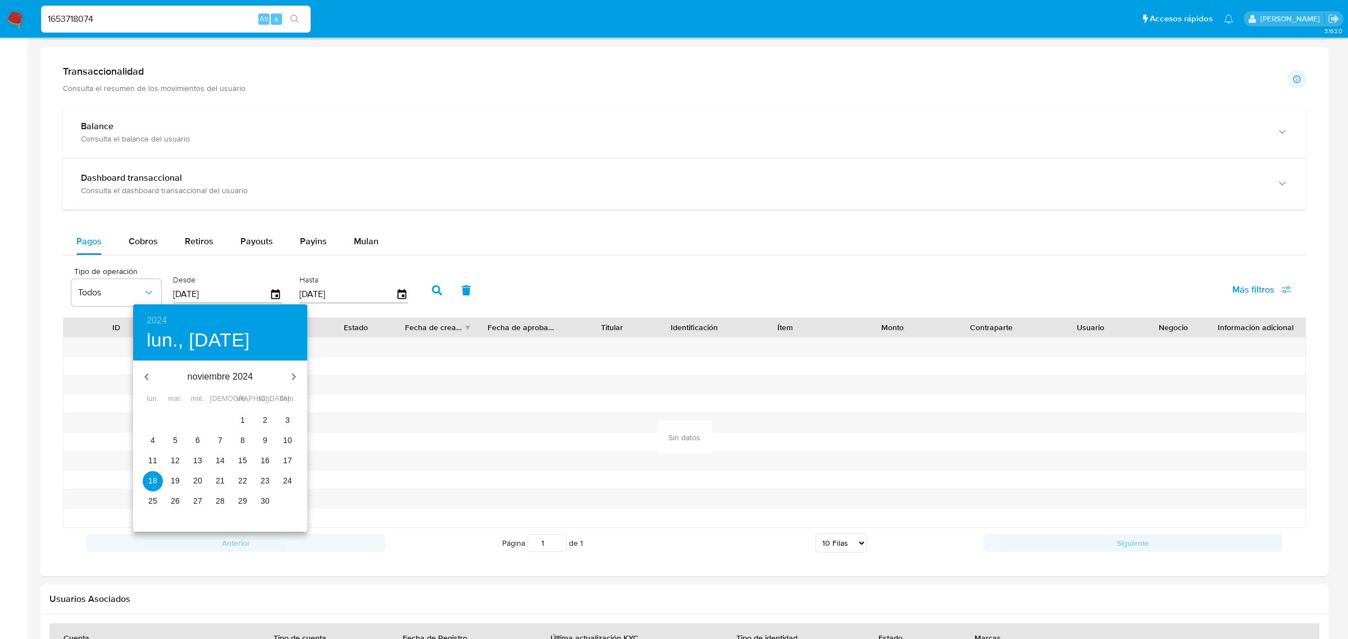
type input "18/11/2024"
click at [149, 483] on p "18" at bounding box center [152, 480] width 9 height 11
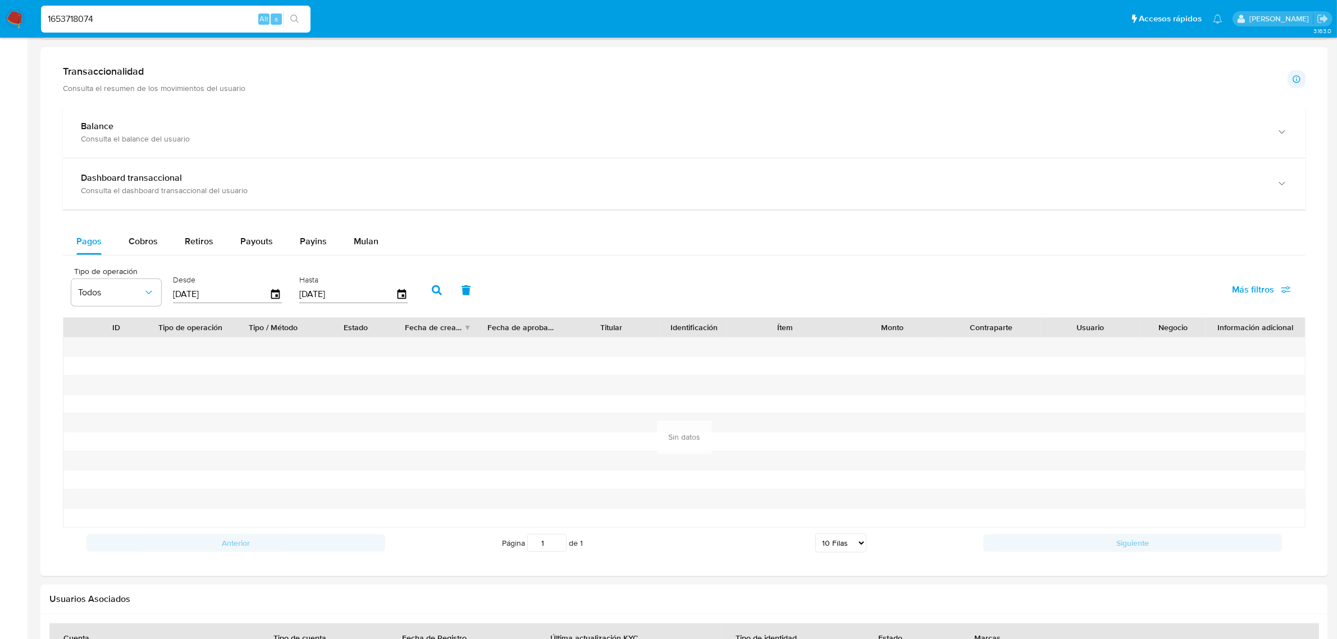
click at [425, 291] on button "button" at bounding box center [436, 290] width 29 height 27
click at [197, 240] on span "Retiros" at bounding box center [199, 241] width 29 height 13
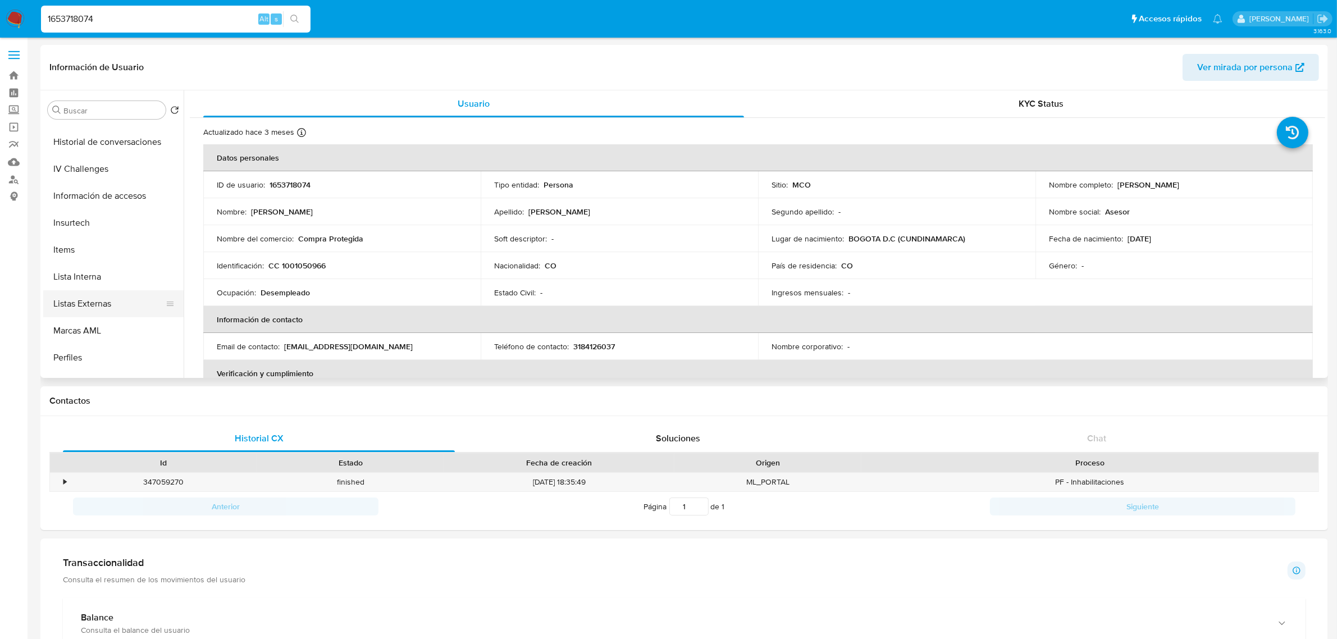
scroll to position [554, 0]
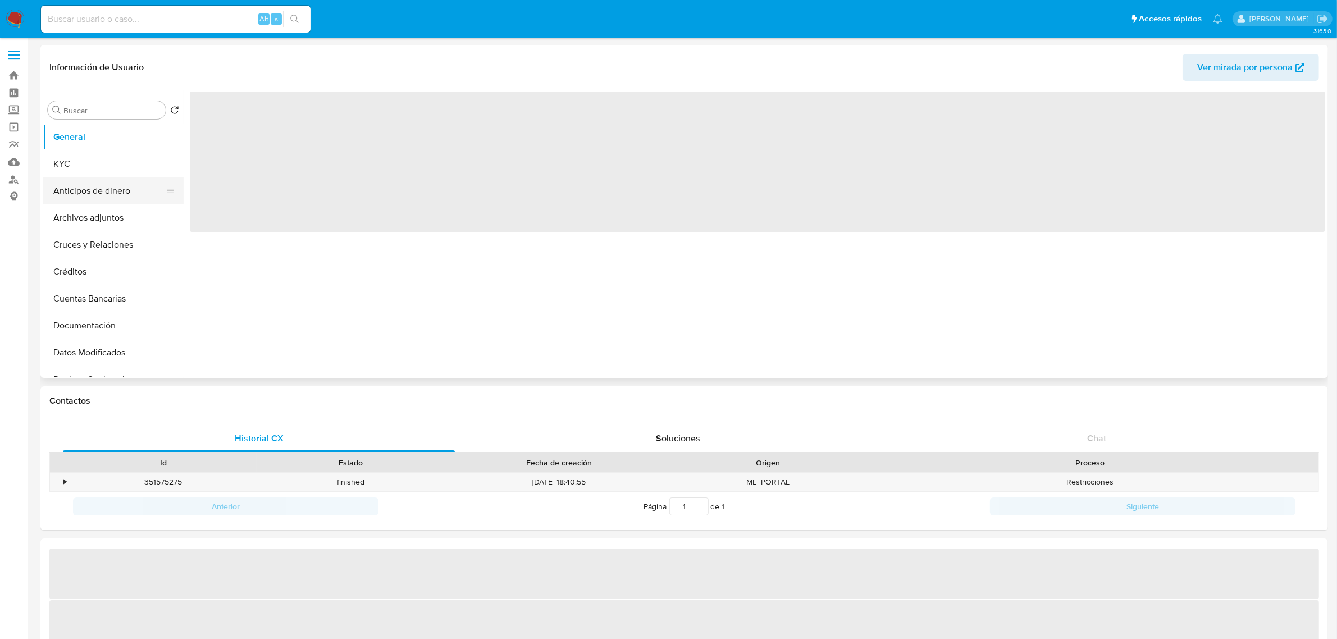
select select "10"
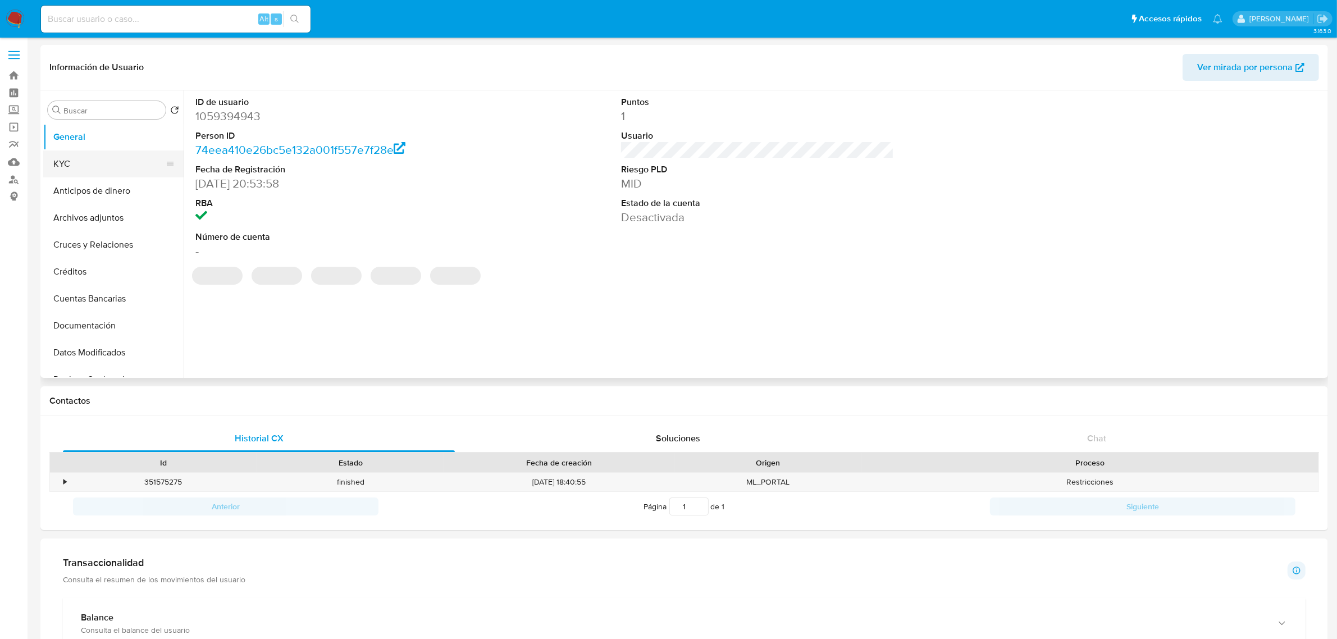
click at [95, 161] on button "KYC" at bounding box center [108, 163] width 131 height 27
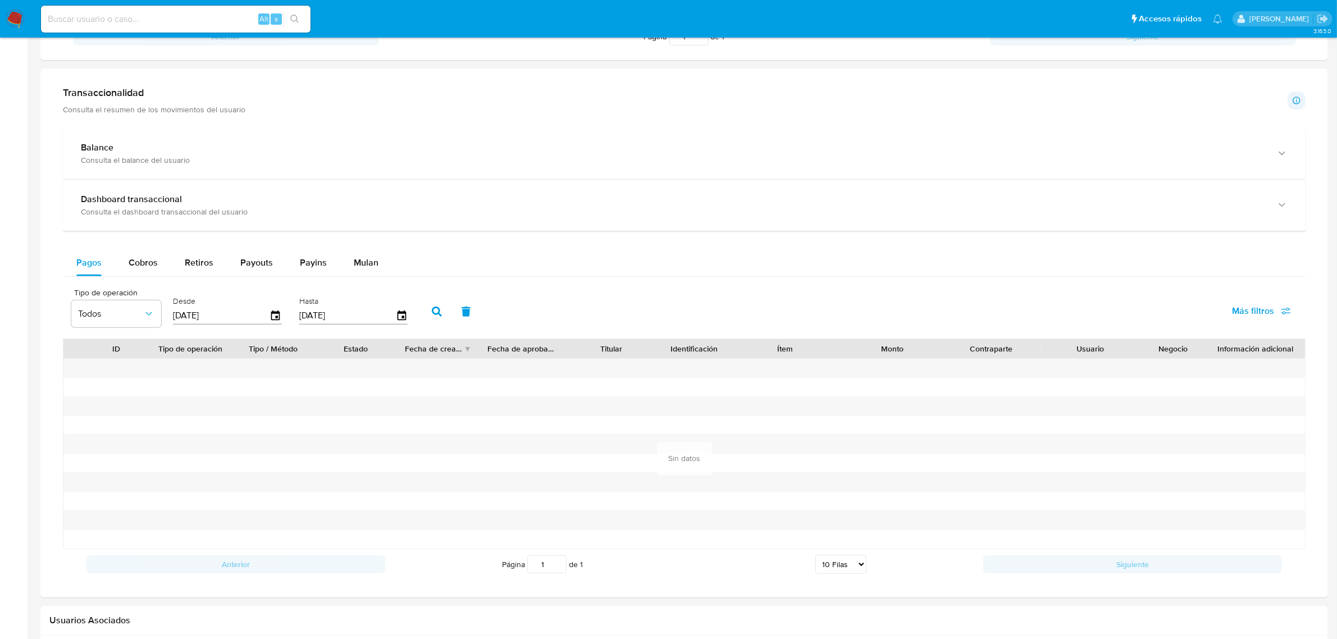
scroll to position [491, 0]
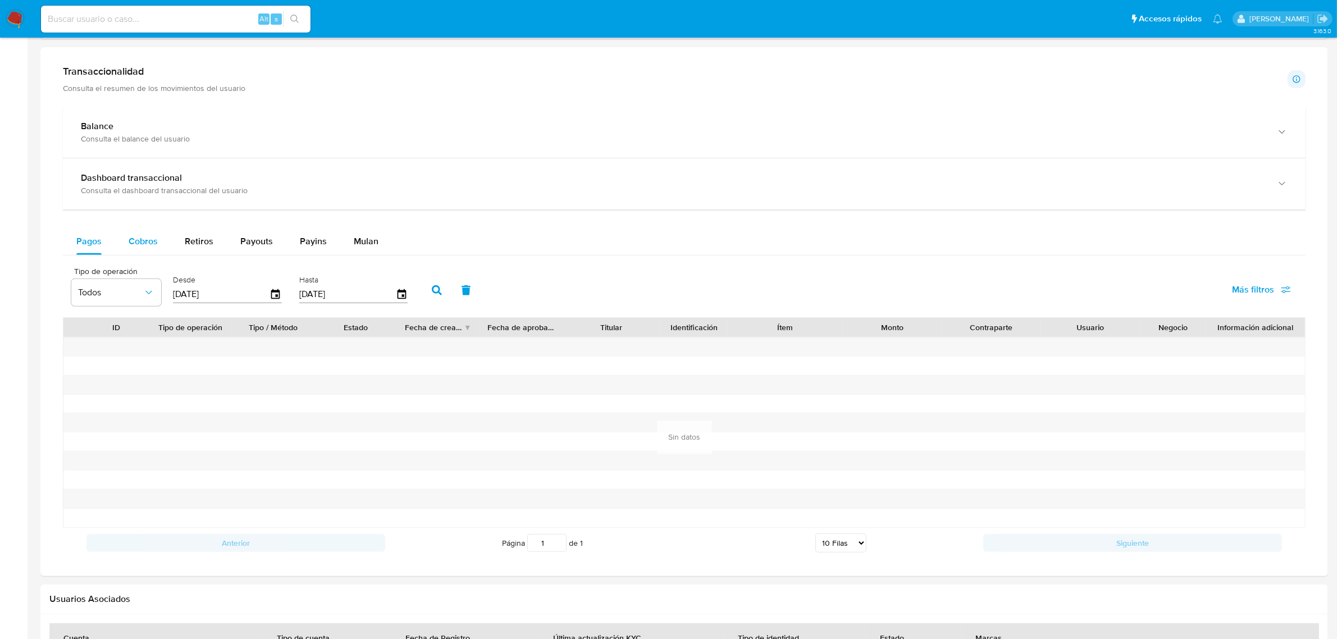
click at [136, 243] on span "Cobros" at bounding box center [143, 241] width 29 height 13
select select "10"
click at [279, 298] on icon "button" at bounding box center [276, 295] width 20 height 20
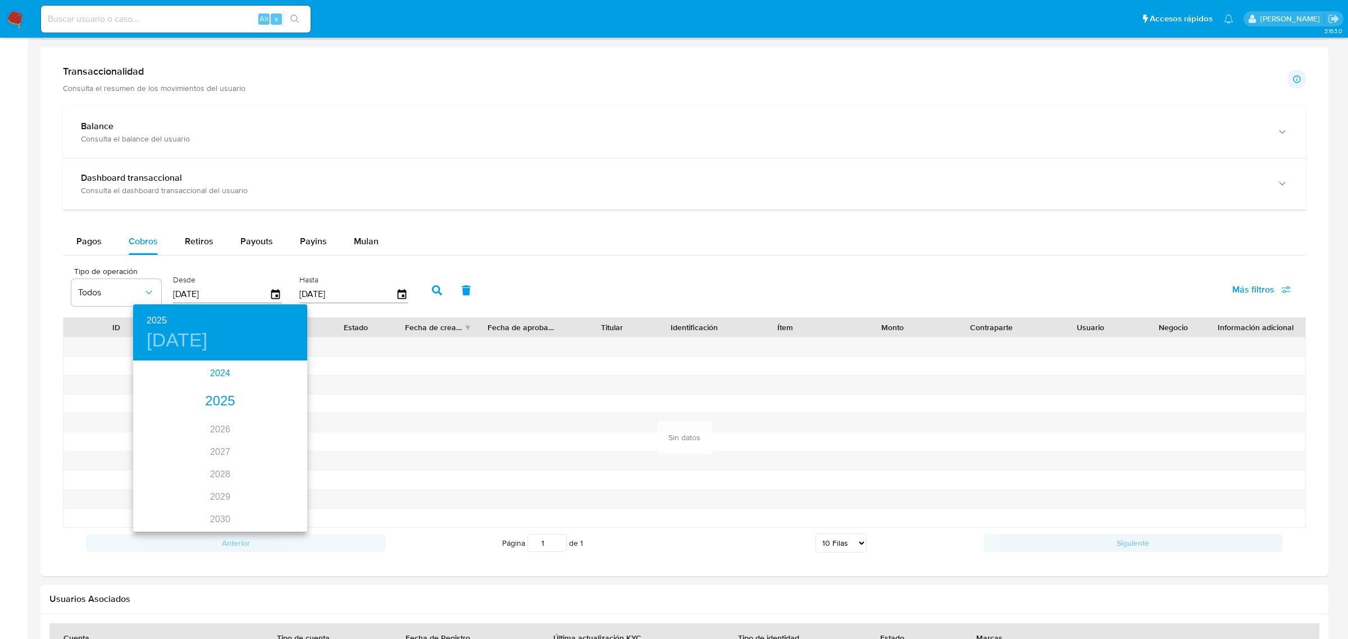
click at [222, 372] on div "2024" at bounding box center [220, 373] width 174 height 22
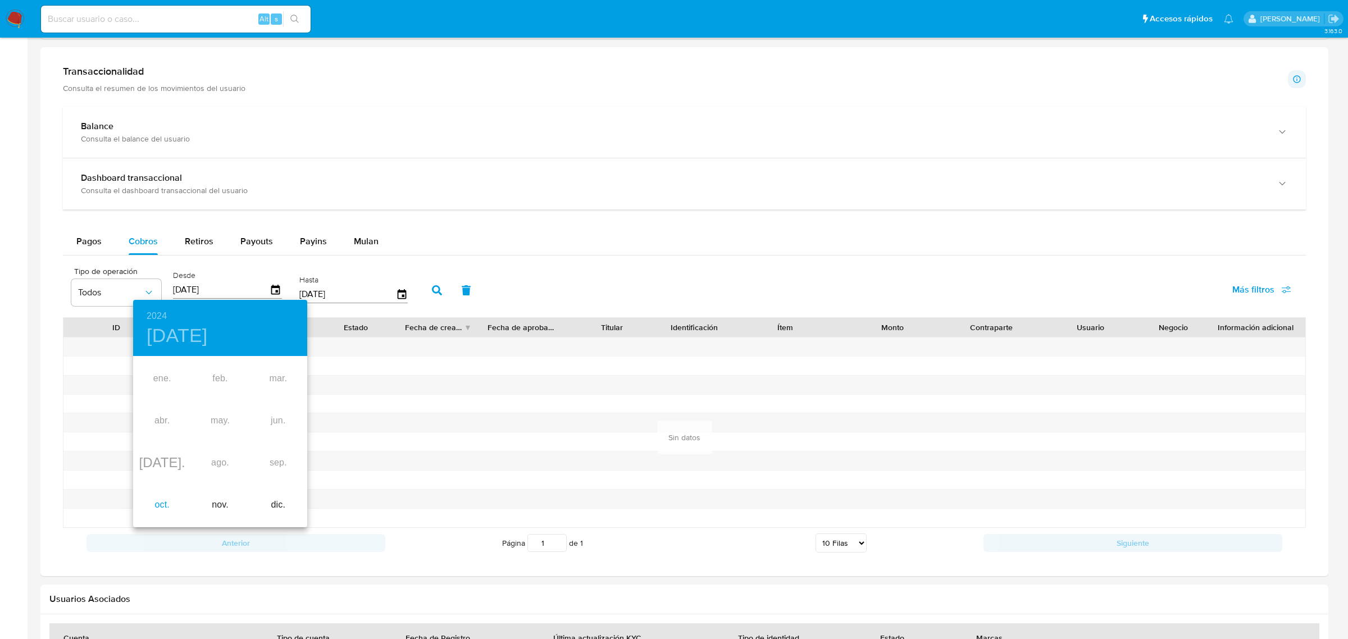
click at [163, 504] on div "oct." at bounding box center [162, 505] width 58 height 42
type input "[DATE]"
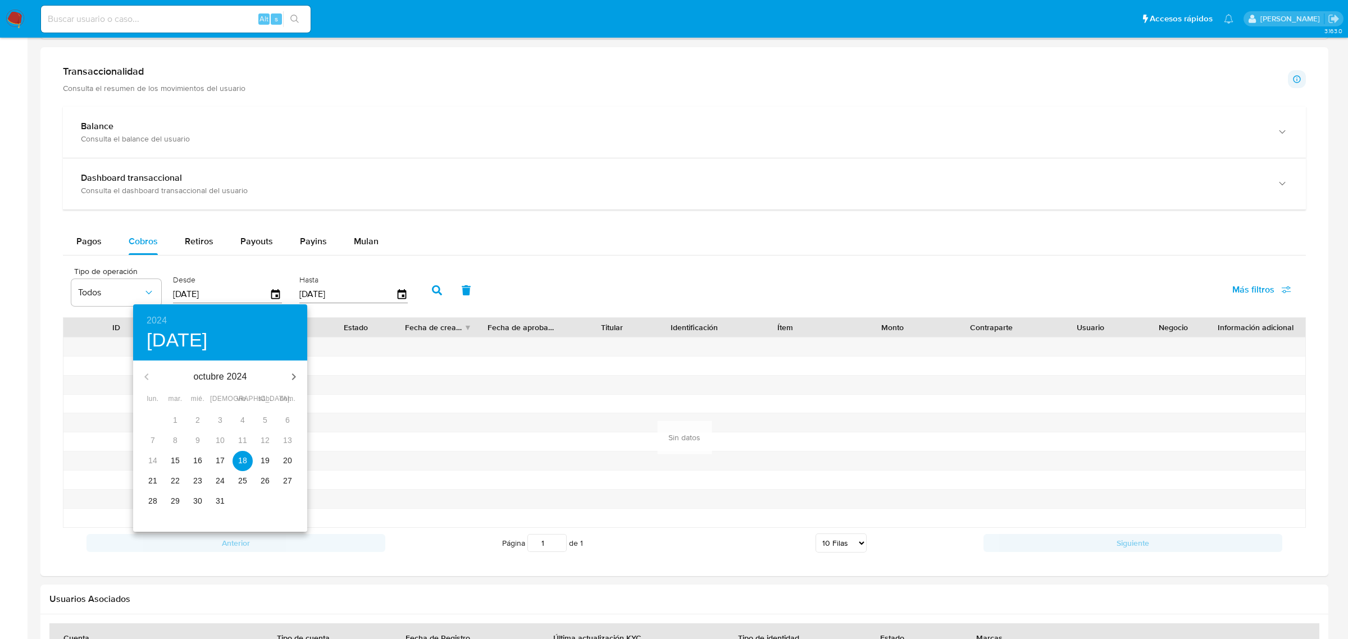
click at [242, 458] on p "18" at bounding box center [242, 460] width 9 height 11
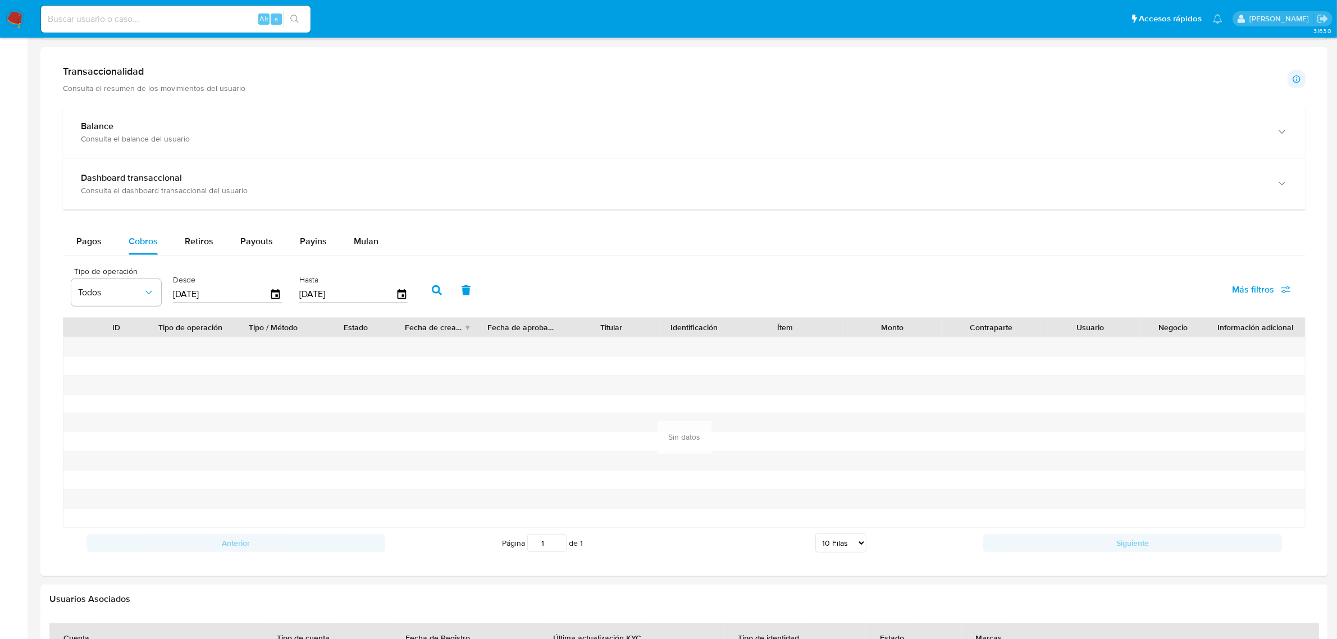
click at [432, 290] on icon "button" at bounding box center [437, 290] width 10 height 10
click at [102, 238] on button "Pagos" at bounding box center [89, 241] width 52 height 27
click at [270, 303] on div "[DATE]" at bounding box center [227, 294] width 109 height 18
click at [273, 300] on icon "button" at bounding box center [276, 295] width 20 height 20
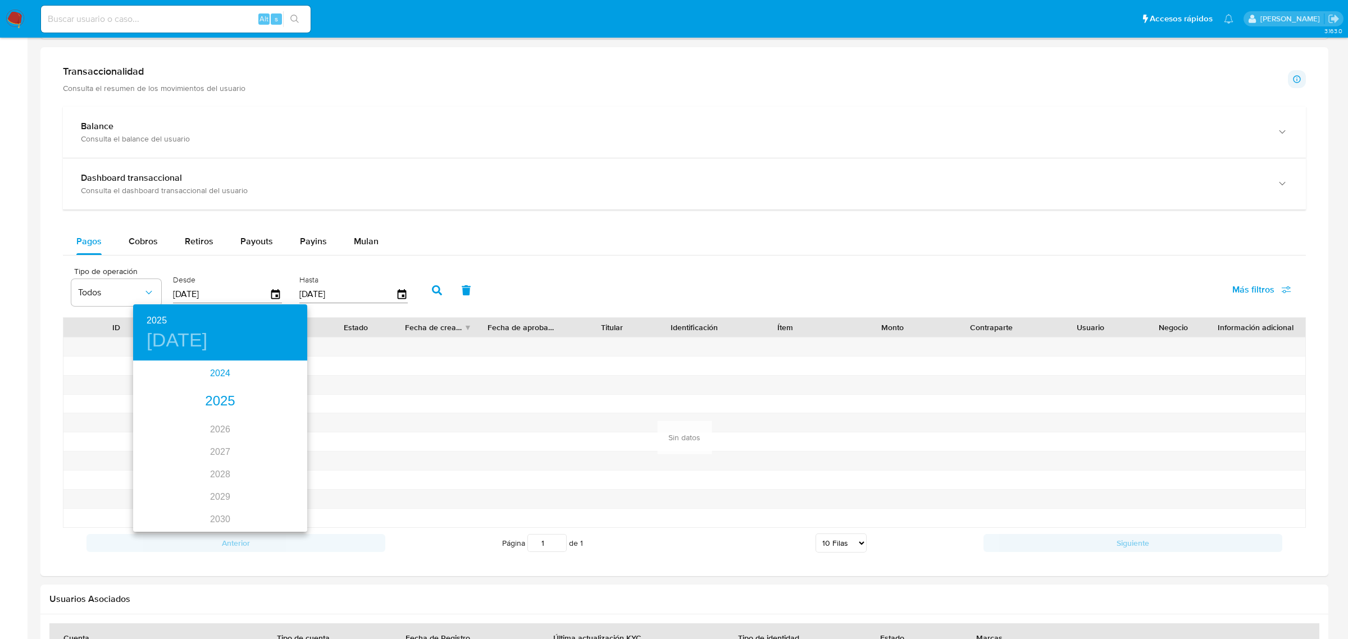
click at [220, 375] on div "2024" at bounding box center [220, 373] width 174 height 22
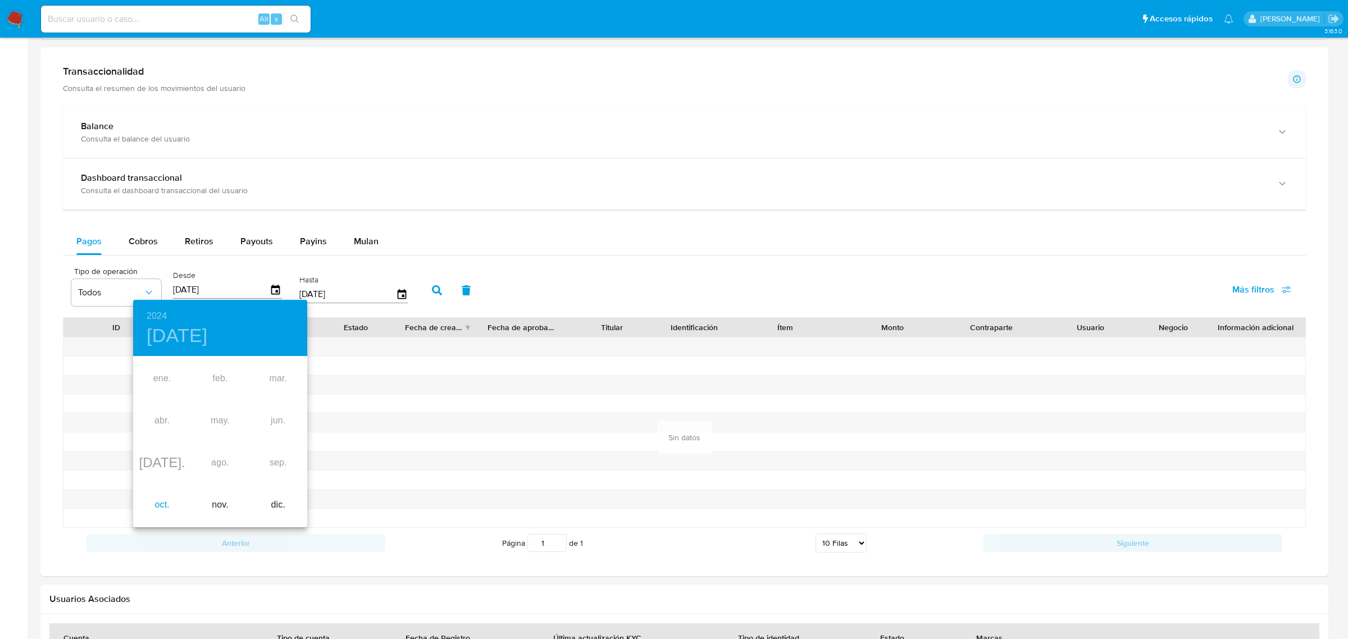
click at [166, 503] on div "oct." at bounding box center [162, 505] width 58 height 42
type input "[DATE]"
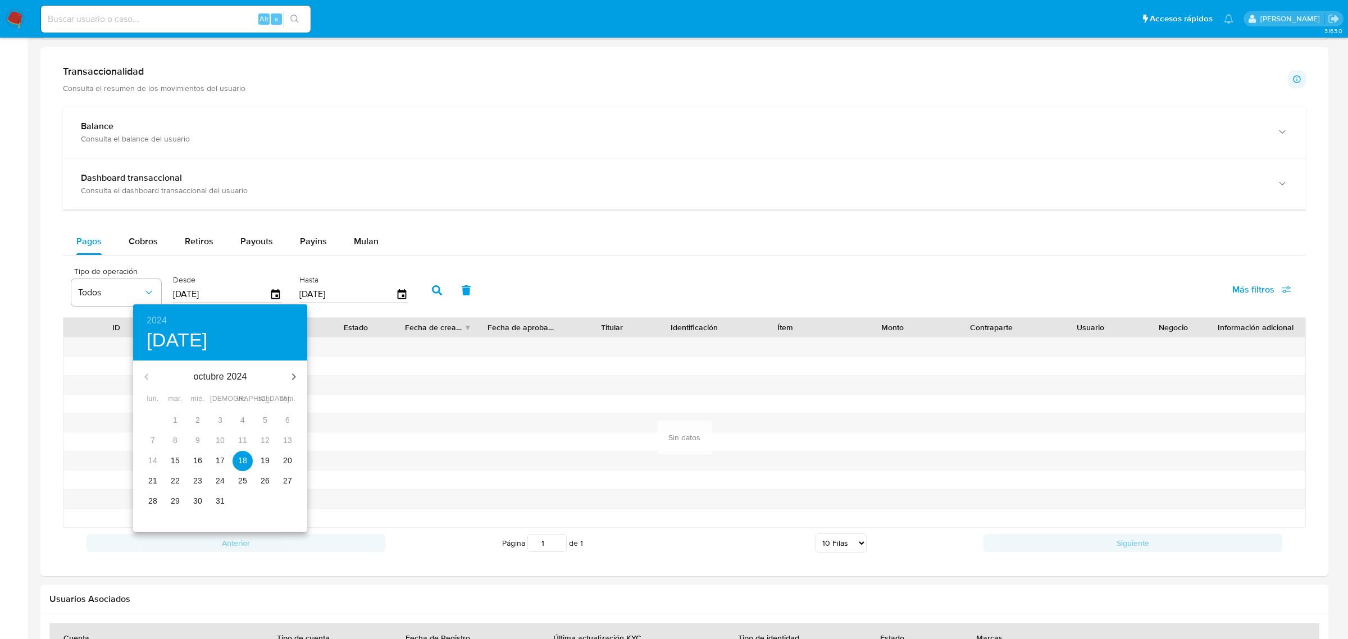
click at [243, 461] on p "18" at bounding box center [242, 460] width 9 height 11
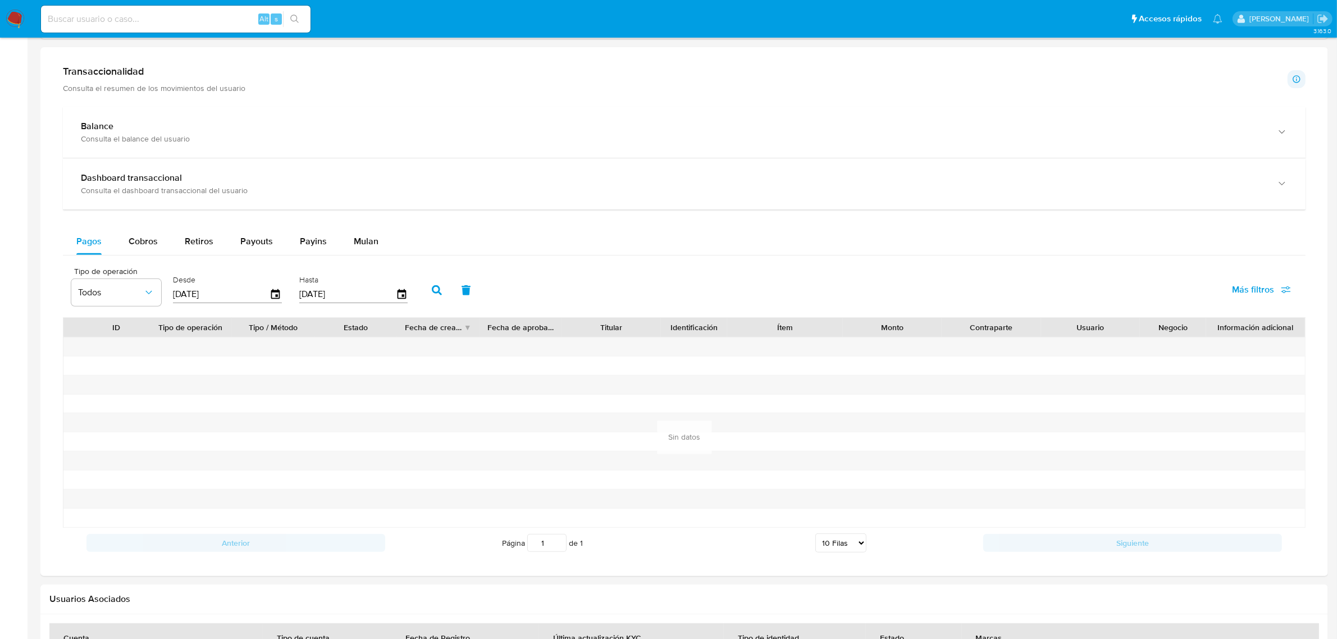
click at [433, 293] on icon "button" at bounding box center [437, 290] width 10 height 10
click at [194, 244] on span "Retiros" at bounding box center [199, 241] width 29 height 13
select select "10"
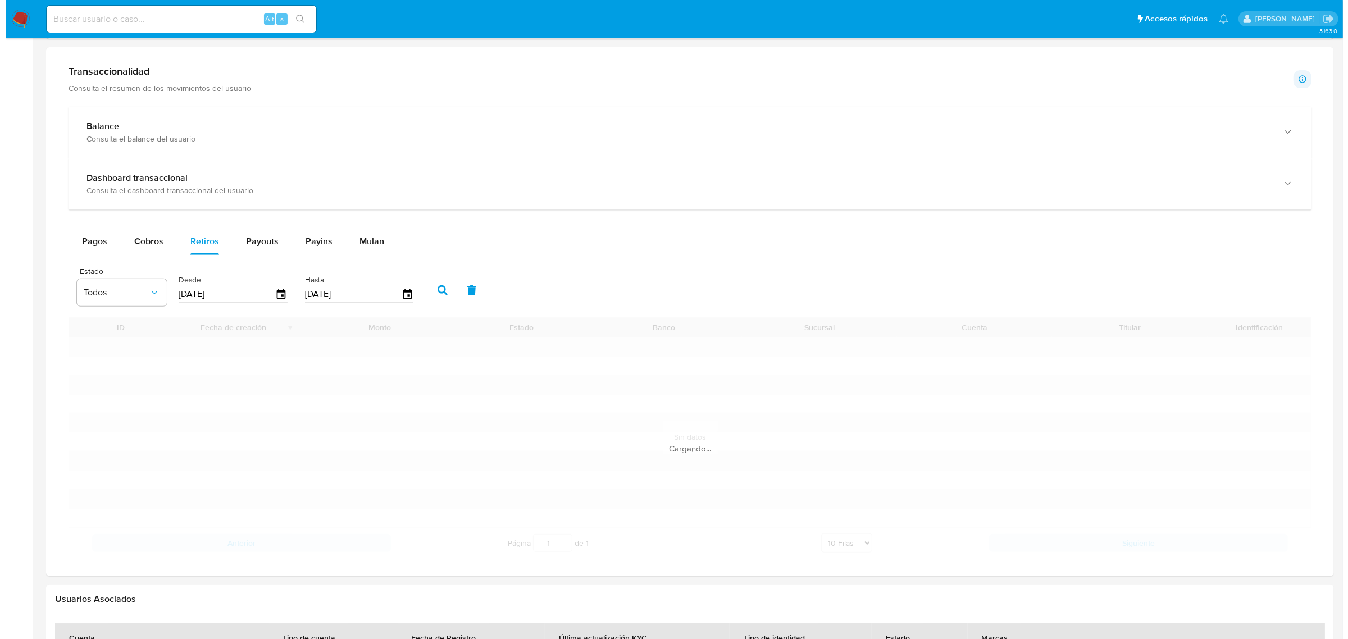
scroll to position [480, 0]
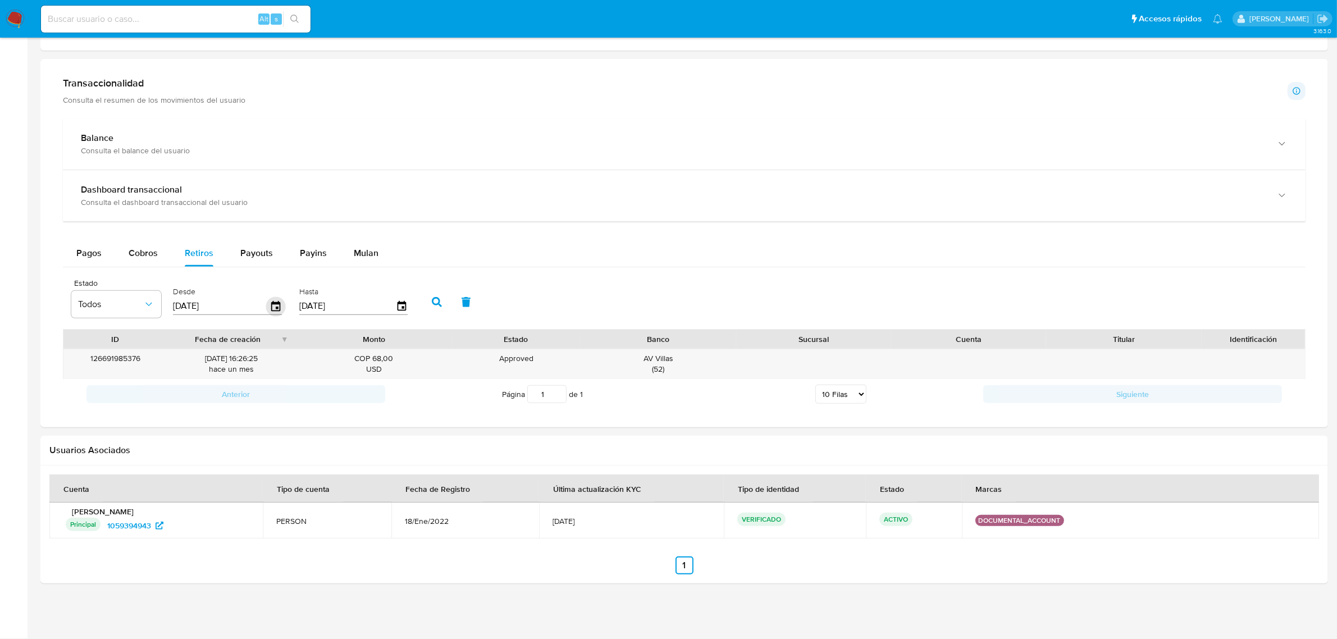
click at [278, 306] on icon "button" at bounding box center [275, 305] width 9 height 10
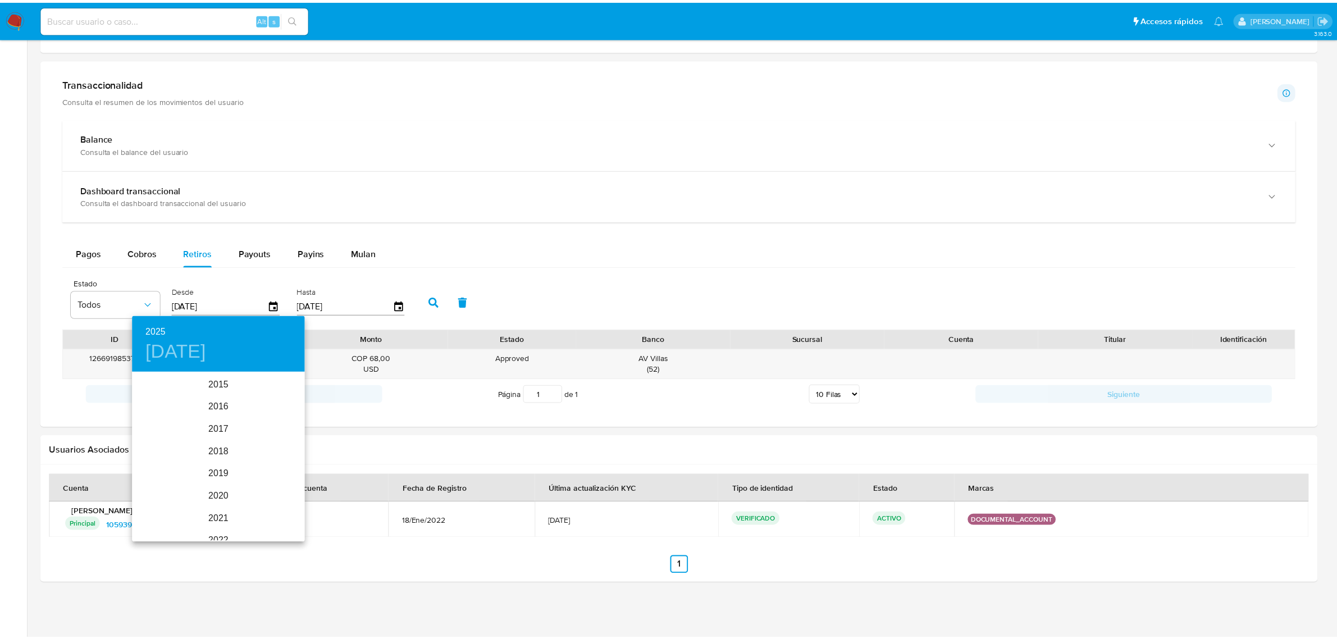
scroll to position [157, 0]
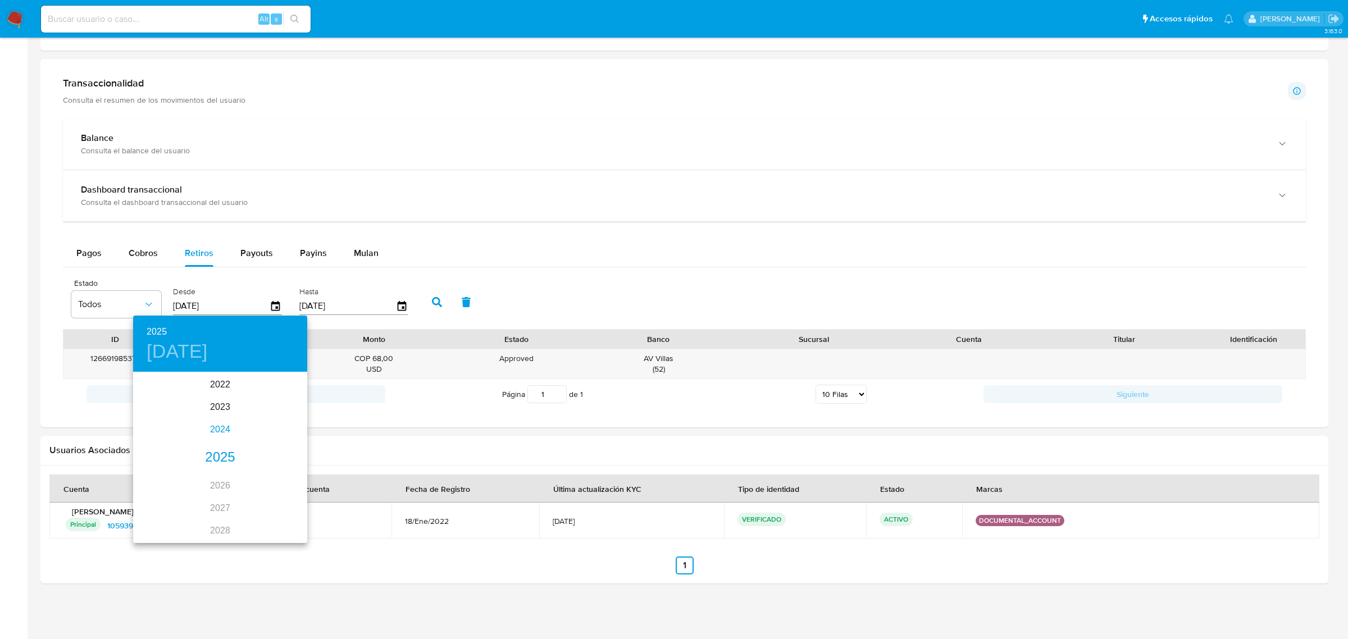
click at [217, 427] on div "2024" at bounding box center [220, 429] width 174 height 22
click at [222, 392] on div "feb." at bounding box center [220, 394] width 58 height 42
click at [220, 432] on p "1" at bounding box center [220, 431] width 4 height 11
type input "01/02/2024"
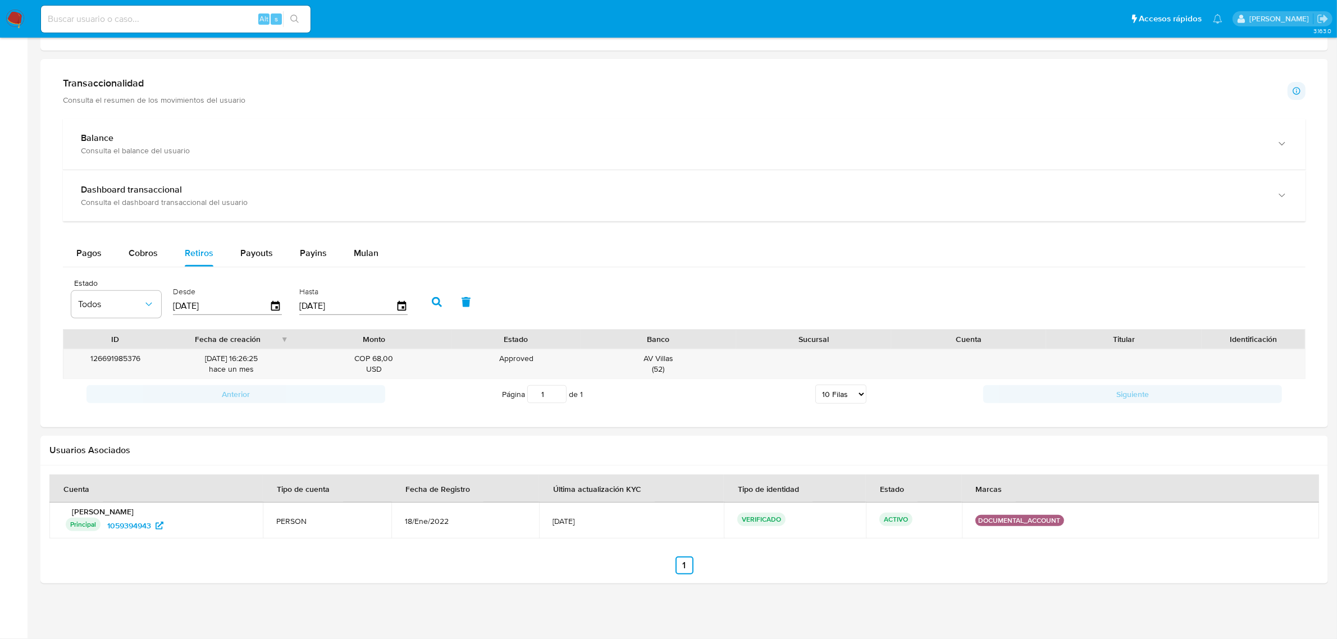
click at [432, 302] on icon "button" at bounding box center [437, 302] width 10 height 10
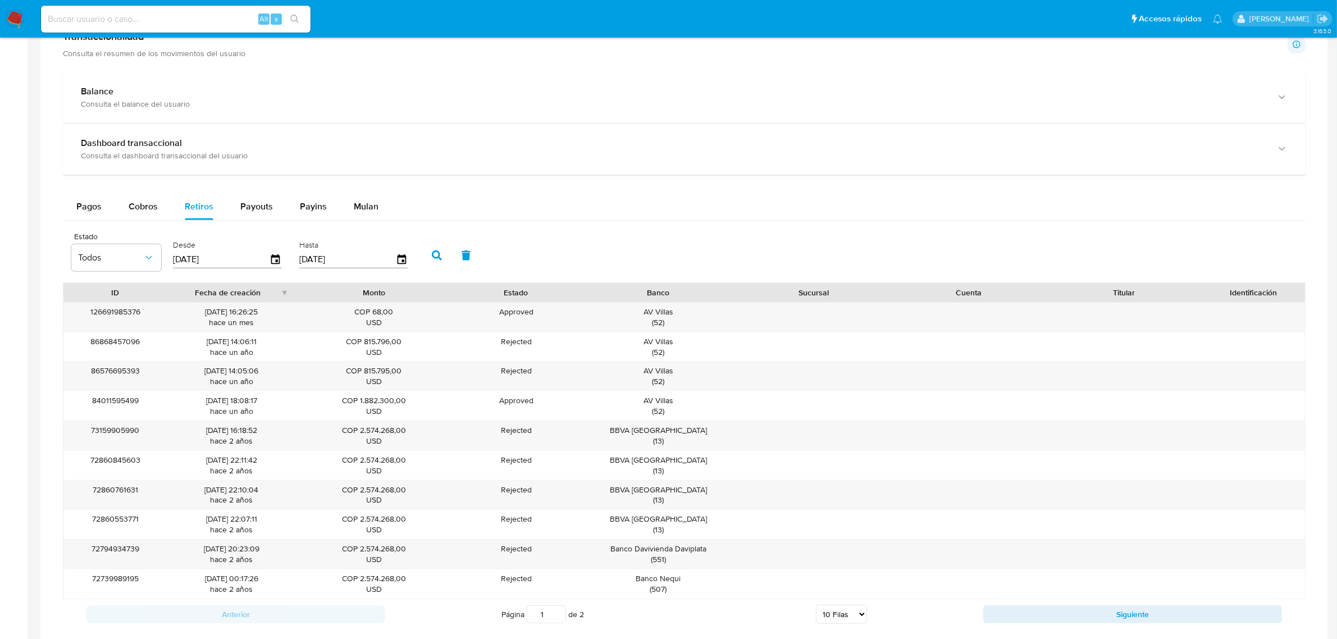
scroll to position [550, 0]
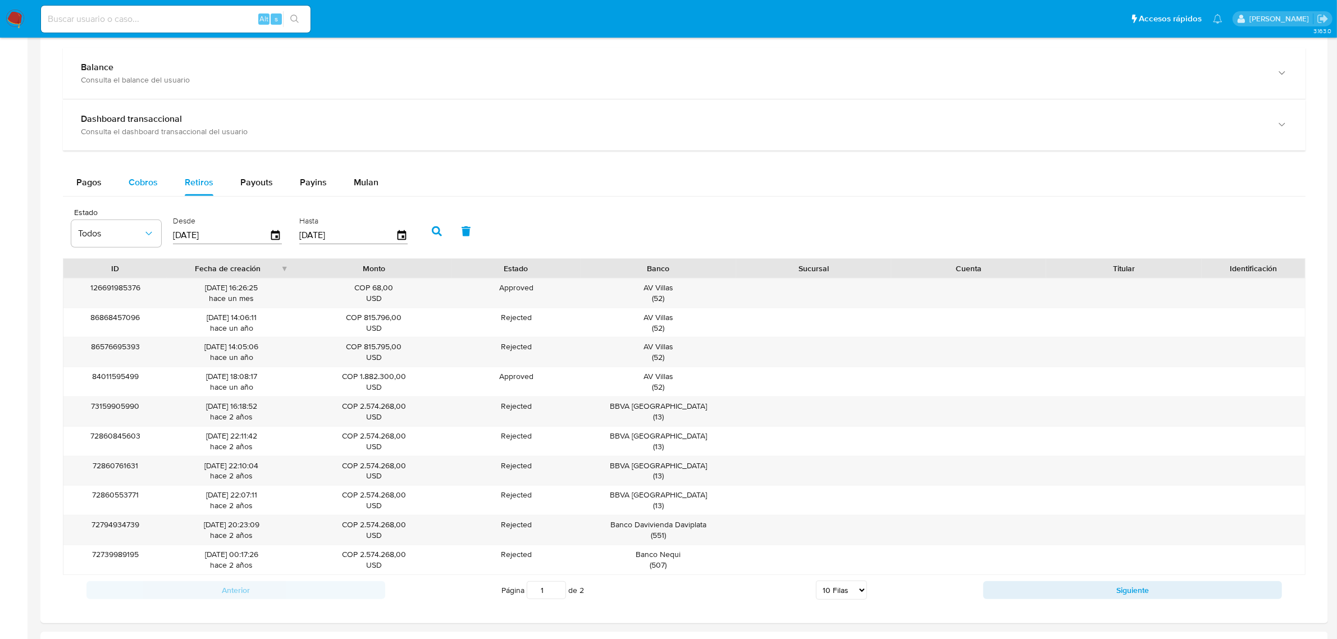
click at [135, 184] on span "Cobros" at bounding box center [143, 182] width 29 height 13
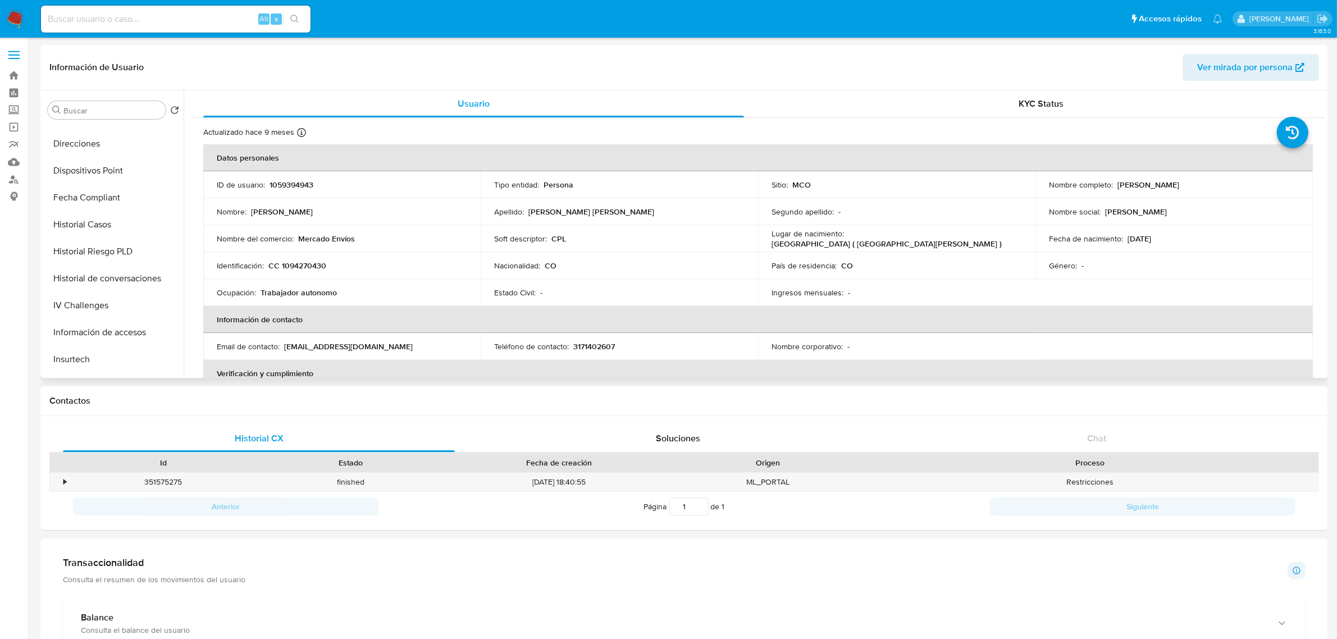
scroll to position [554, 0]
click at [94, 230] on button "Restricciones Nuevo Mundo" at bounding box center [108, 229] width 131 height 27
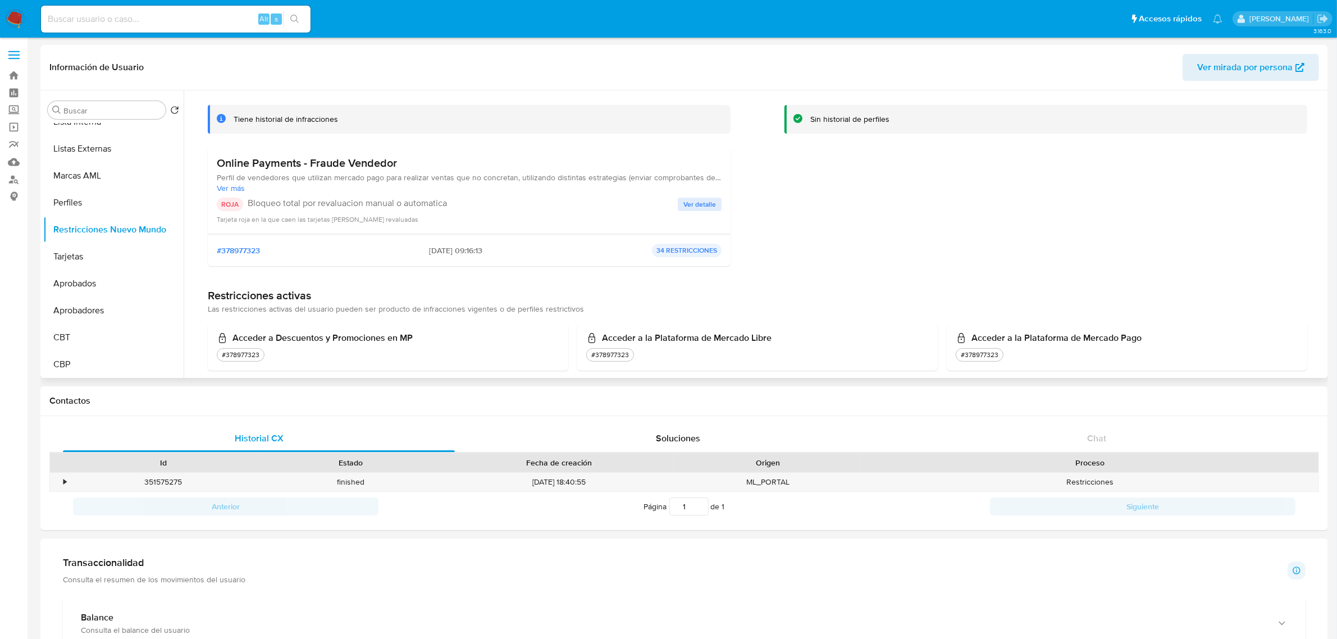
scroll to position [140, 0]
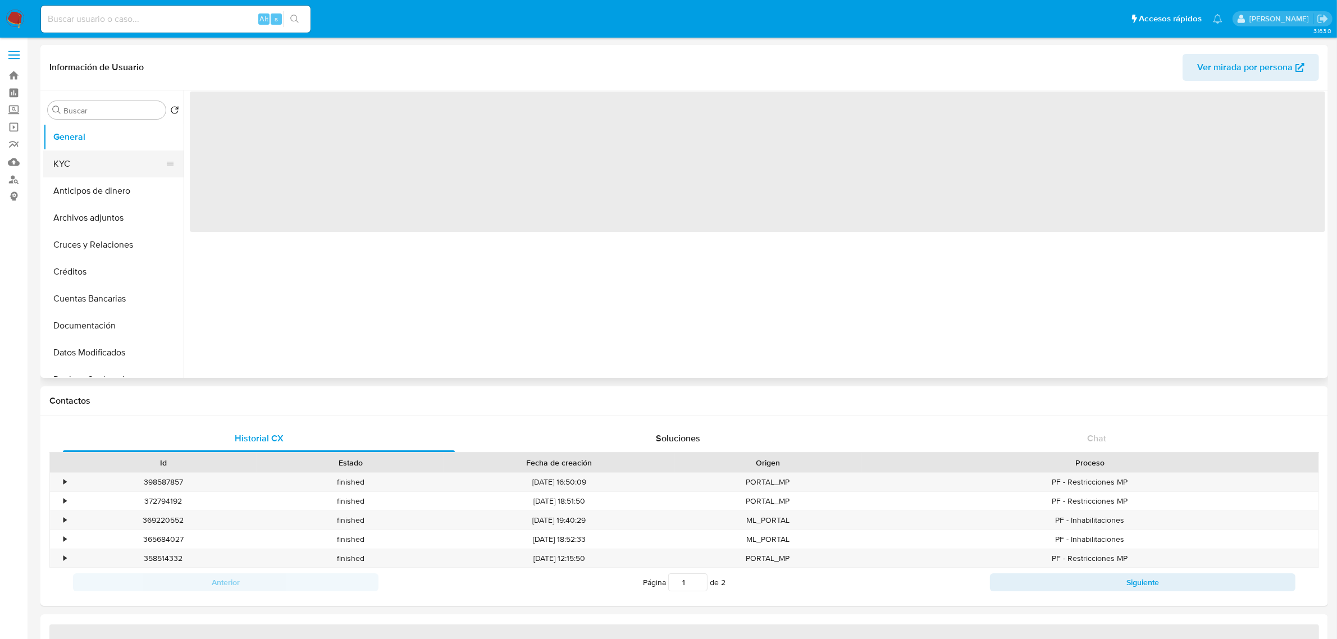
select select "10"
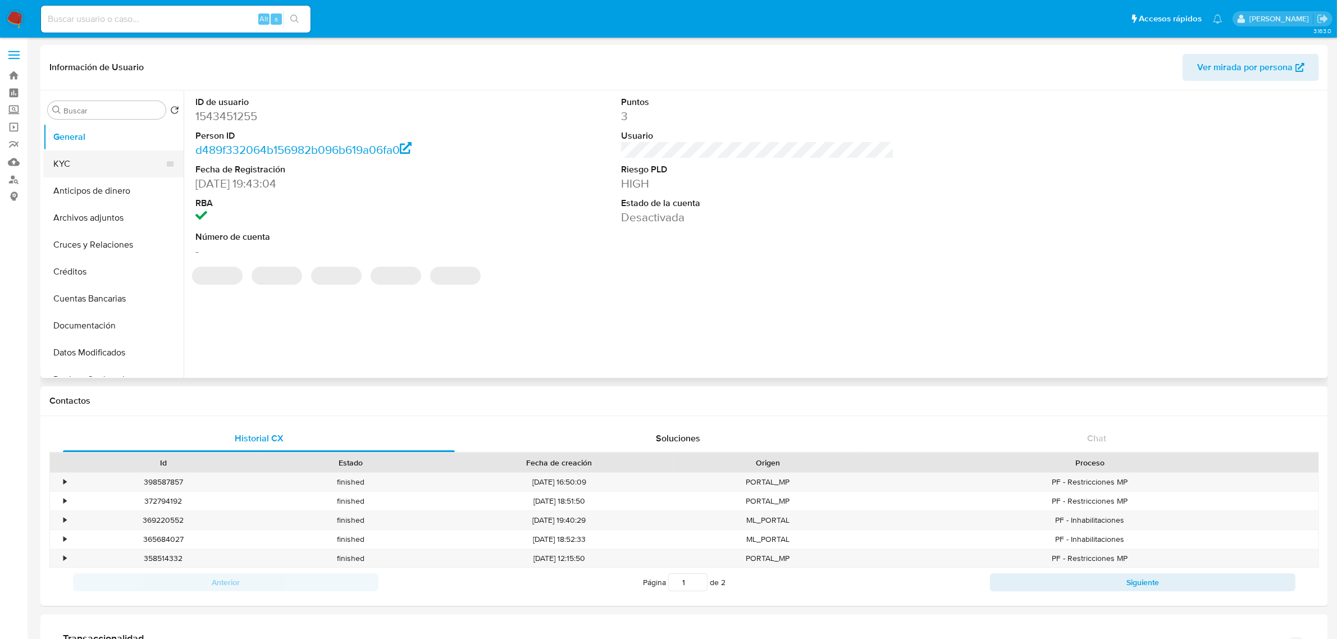
click at [108, 161] on button "KYC" at bounding box center [108, 163] width 131 height 27
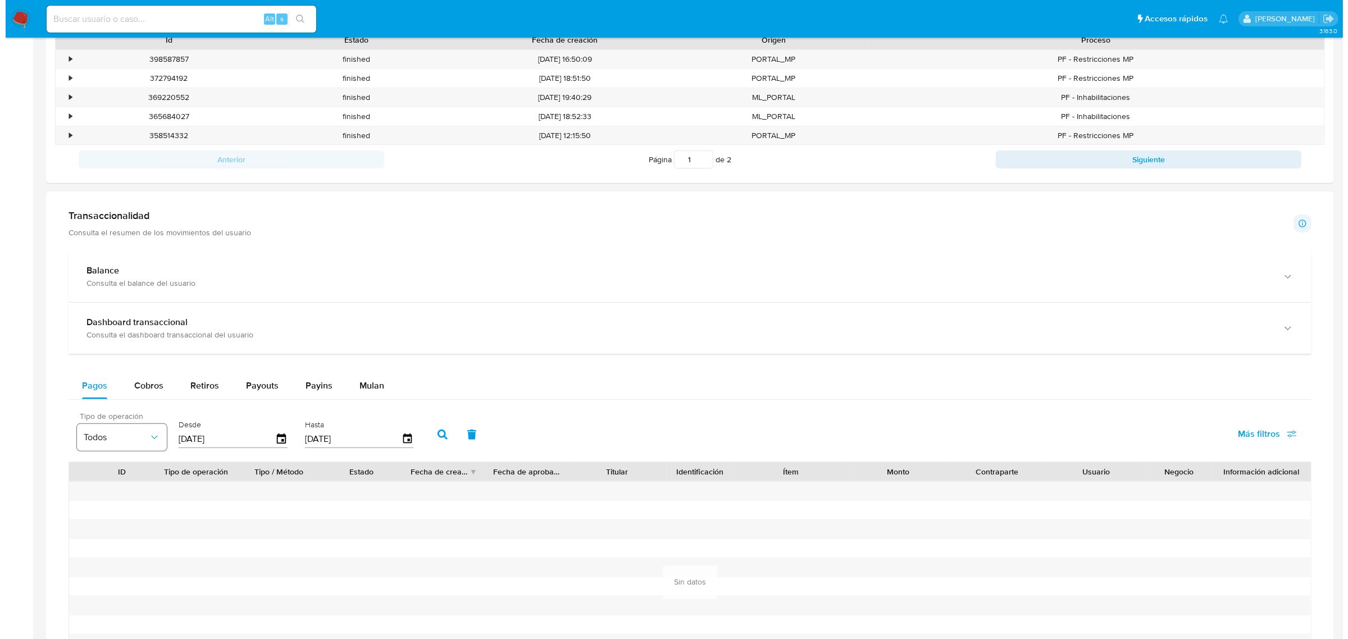
scroll to position [491, 0]
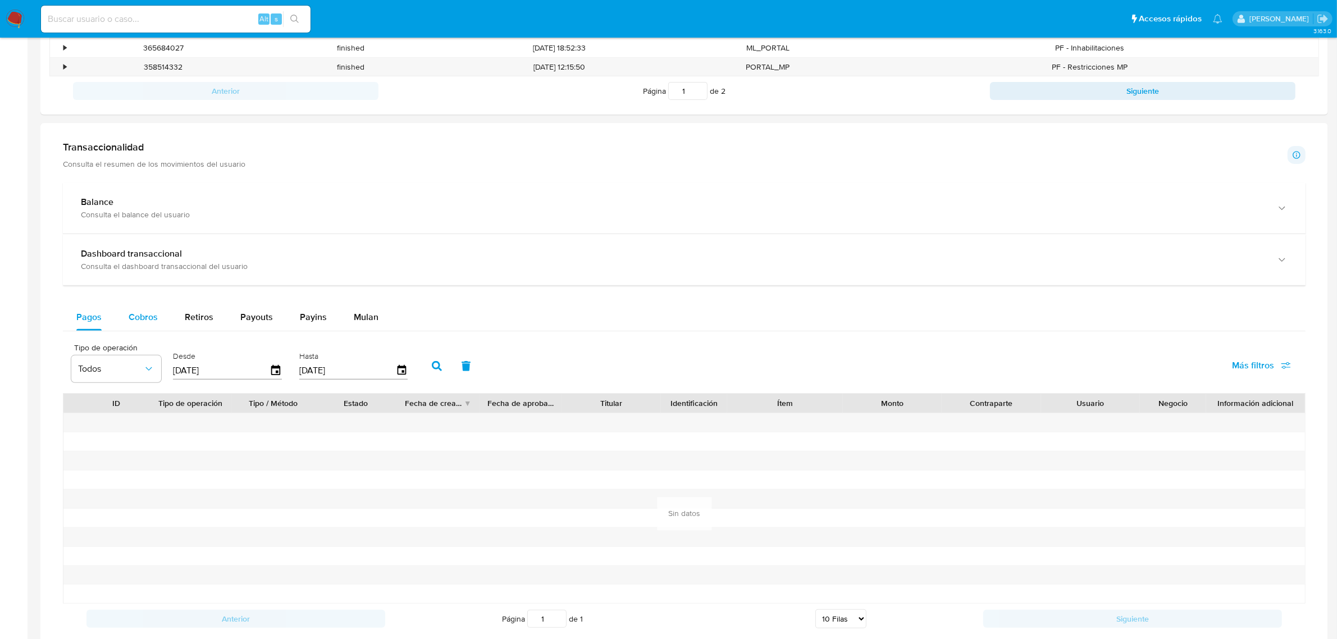
click at [142, 322] on span "Cobros" at bounding box center [143, 317] width 29 height 13
select select "10"
click at [279, 369] on icon "button" at bounding box center [276, 371] width 20 height 20
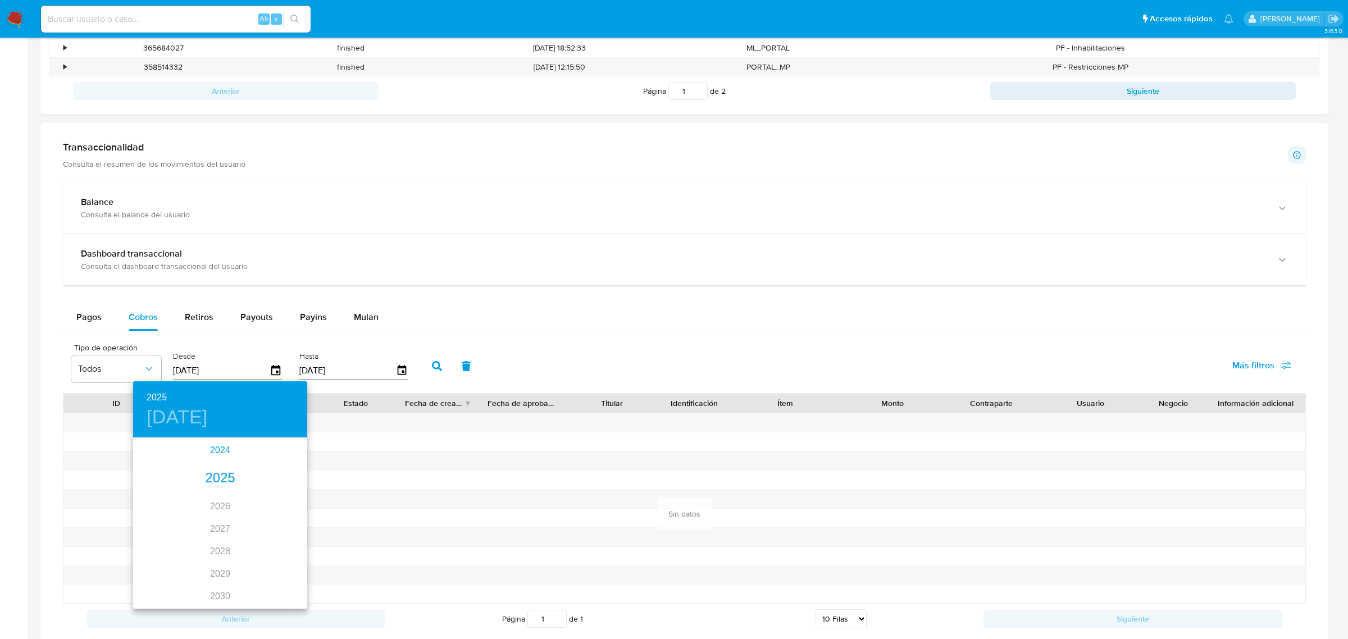
click at [223, 442] on div "2024" at bounding box center [220, 450] width 174 height 22
click at [159, 582] on div "oct." at bounding box center [162, 582] width 58 height 42
type input "[DATE]"
click at [239, 537] on p "18" at bounding box center [242, 537] width 9 height 11
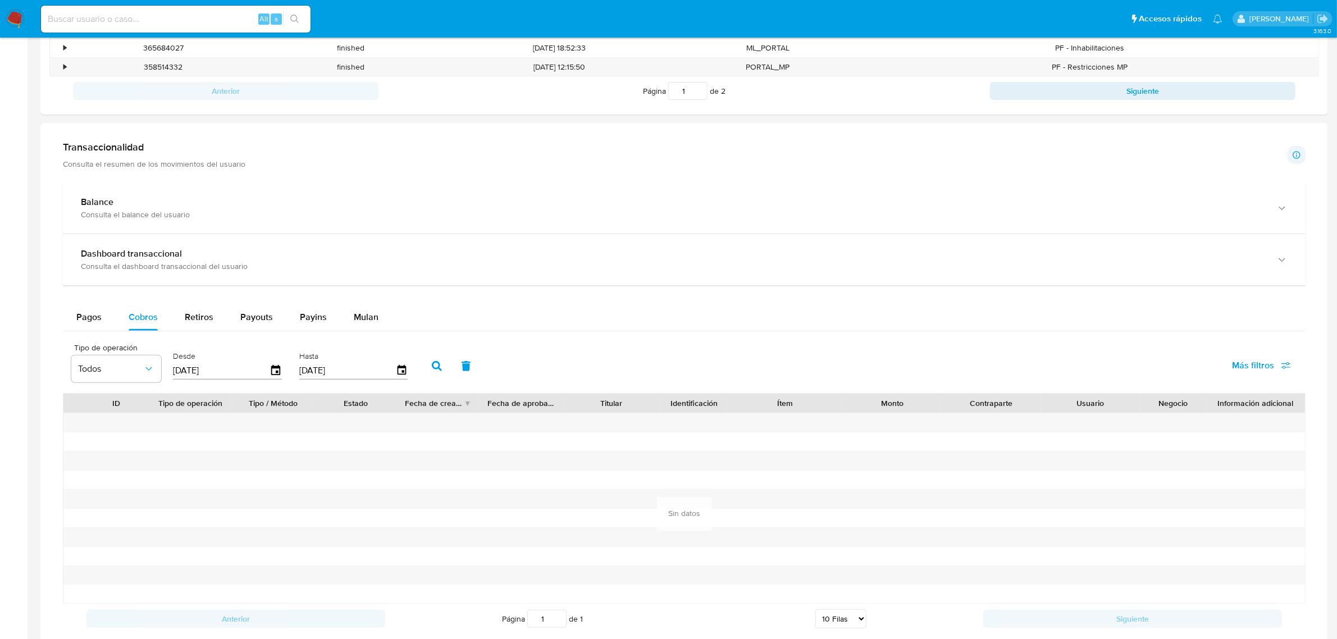
click at [436, 364] on icon "button" at bounding box center [437, 366] width 10 height 10
click at [95, 311] on div "Pagos" at bounding box center [88, 317] width 25 height 27
click at [275, 373] on icon "button" at bounding box center [275, 370] width 9 height 10
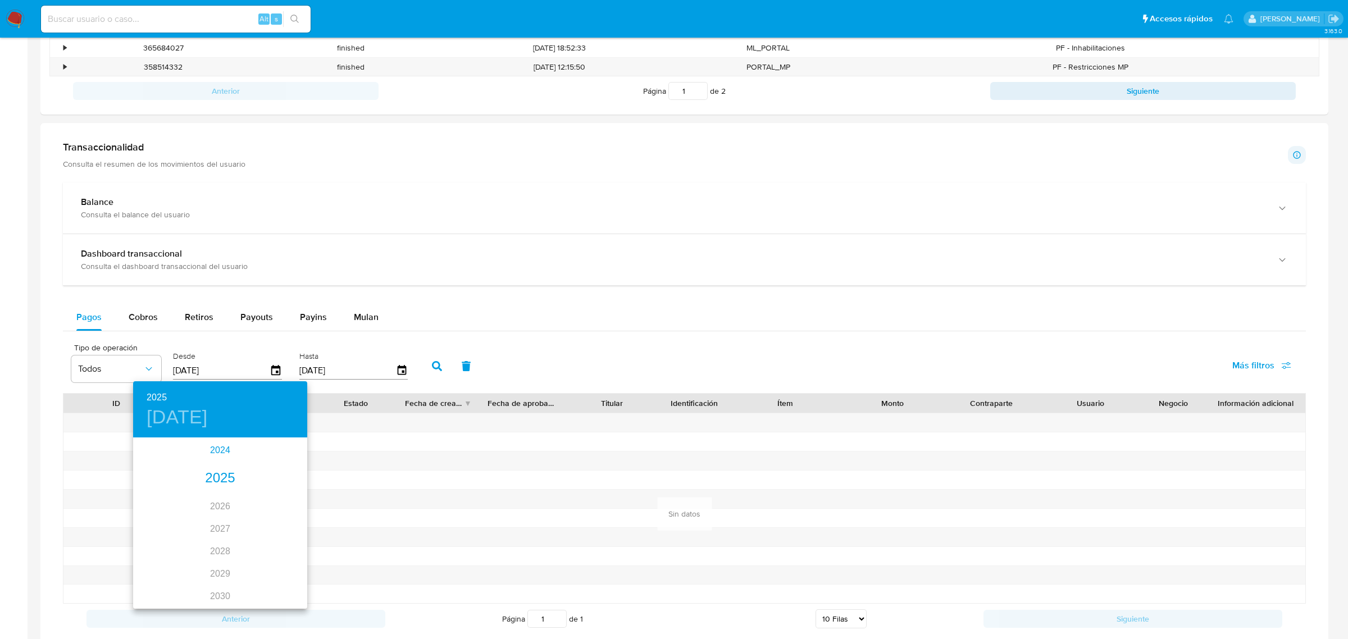
click at [220, 452] on div "2024" at bounding box center [220, 450] width 174 height 22
click at [160, 579] on div "oct." at bounding box center [162, 582] width 58 height 42
type input "[DATE]"
click at [242, 532] on p "18" at bounding box center [242, 537] width 9 height 11
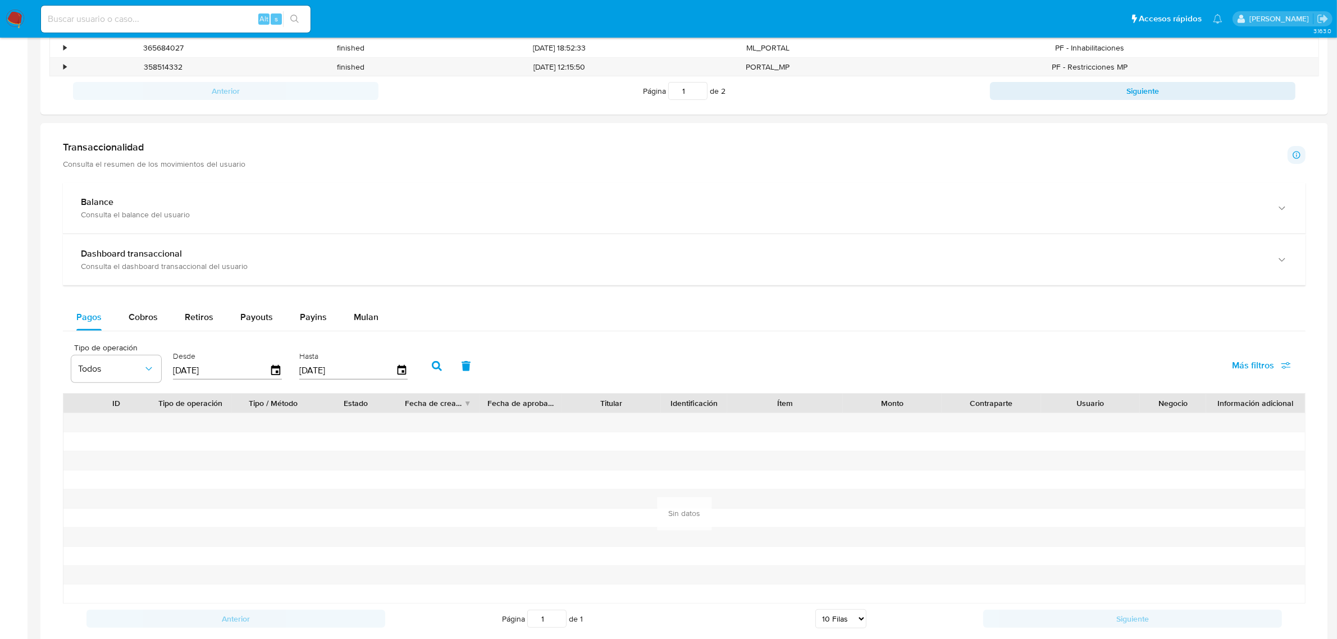
click at [427, 365] on button "button" at bounding box center [436, 366] width 29 height 27
click at [194, 312] on span "Retiros" at bounding box center [199, 317] width 29 height 13
select select "10"
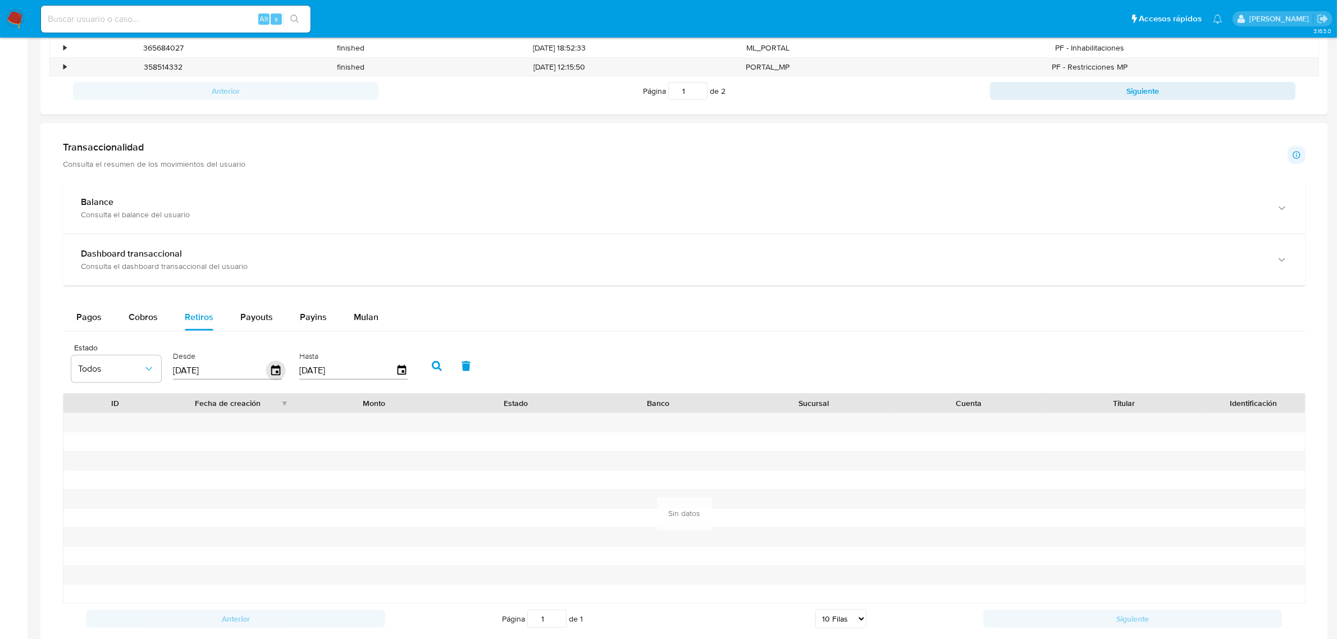
click at [271, 375] on icon "button" at bounding box center [275, 370] width 9 height 10
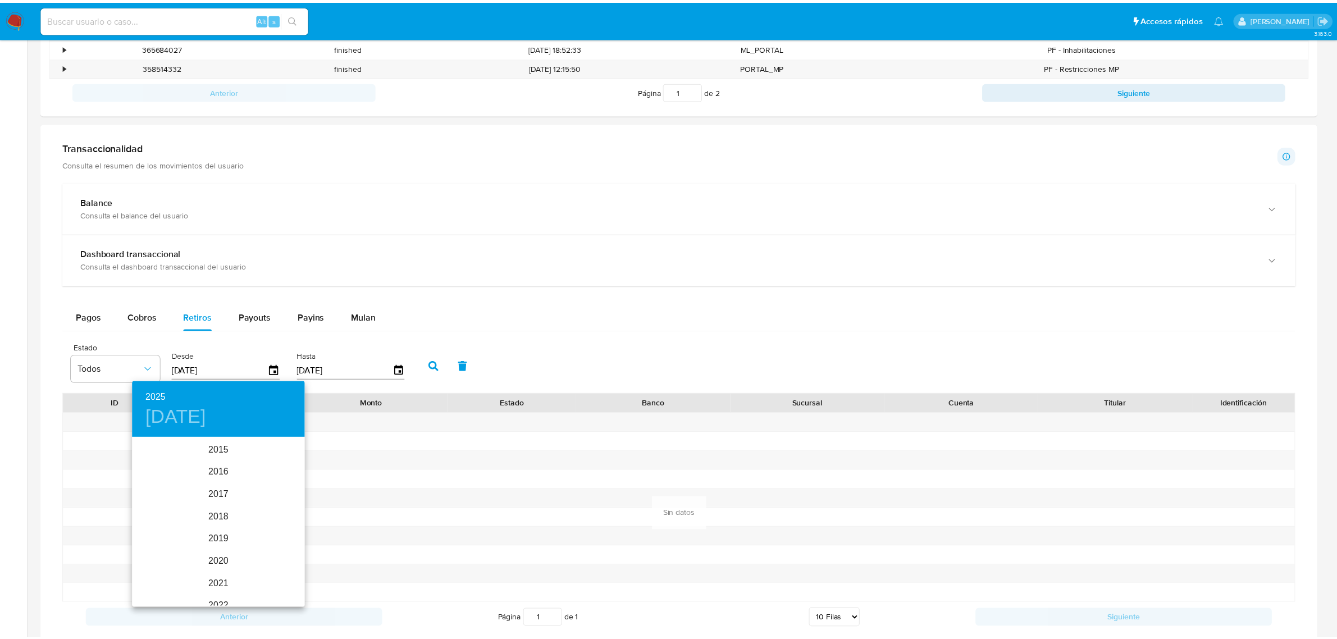
scroll to position [157, 0]
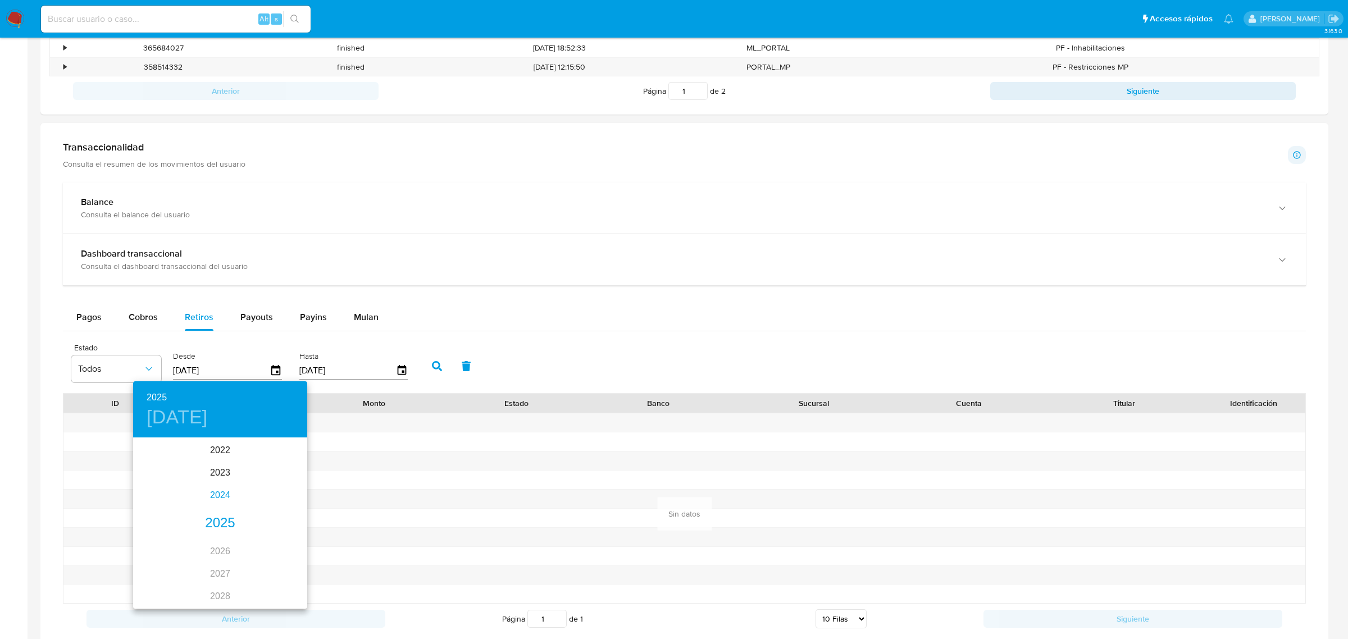
click at [215, 491] on div "2024" at bounding box center [220, 495] width 174 height 22
click at [222, 458] on div "feb." at bounding box center [220, 460] width 58 height 42
click at [231, 494] on div "2" at bounding box center [242, 497] width 22 height 20
type input "02/02/2024"
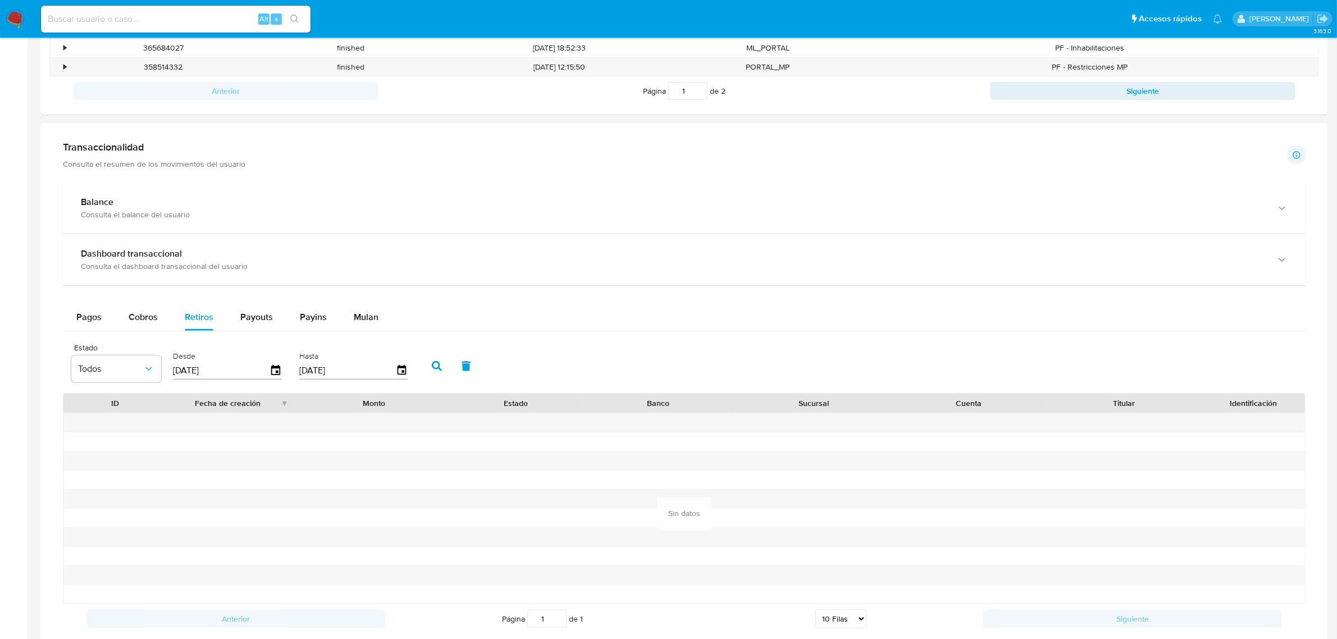
click at [425, 371] on button "button" at bounding box center [436, 366] width 29 height 27
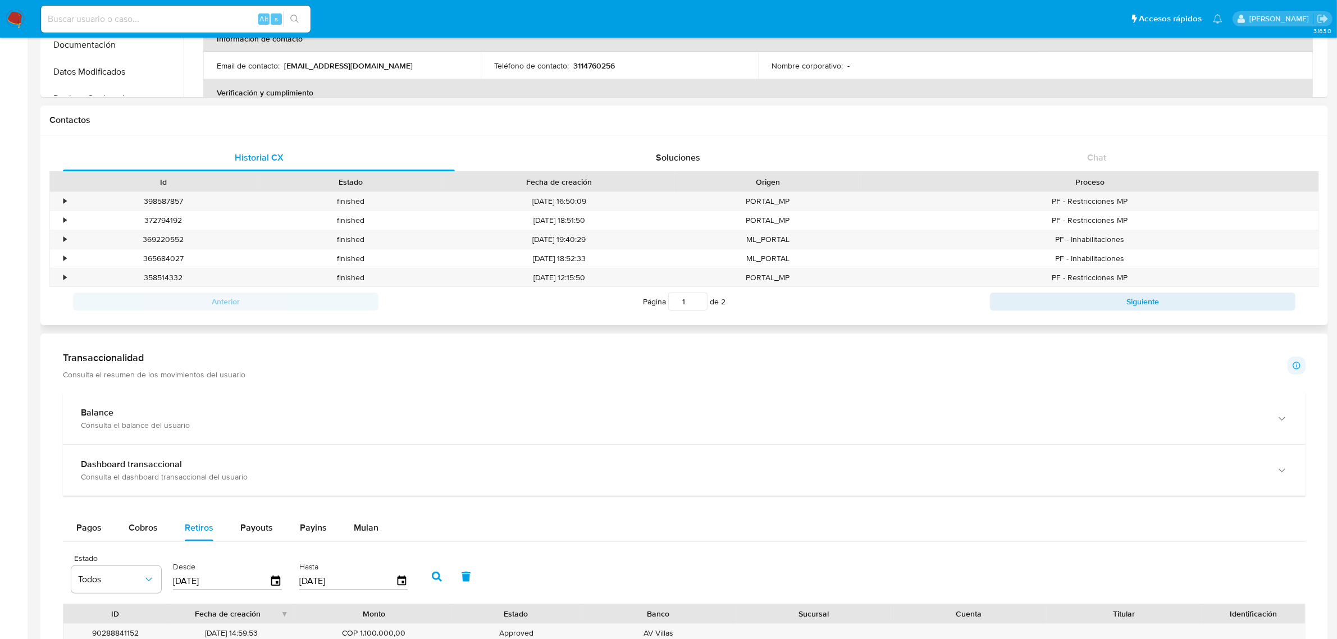
scroll to position [0, 0]
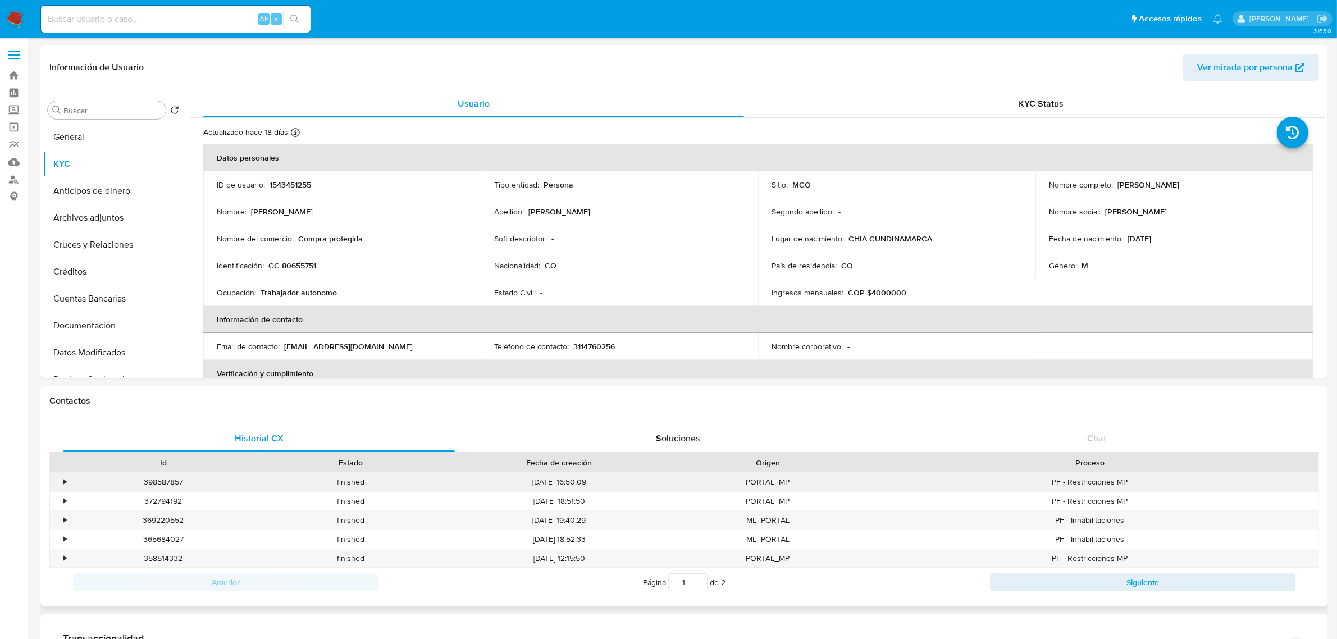
click at [62, 479] on div "•" at bounding box center [60, 482] width 20 height 19
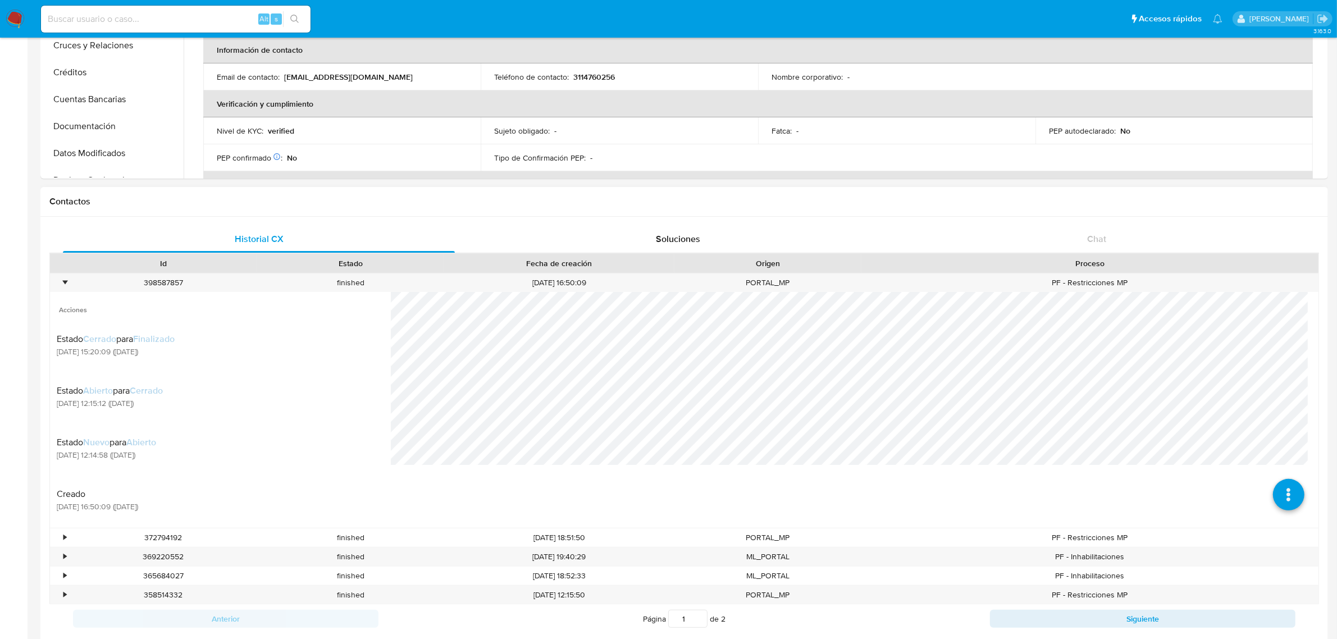
scroll to position [211, 0]
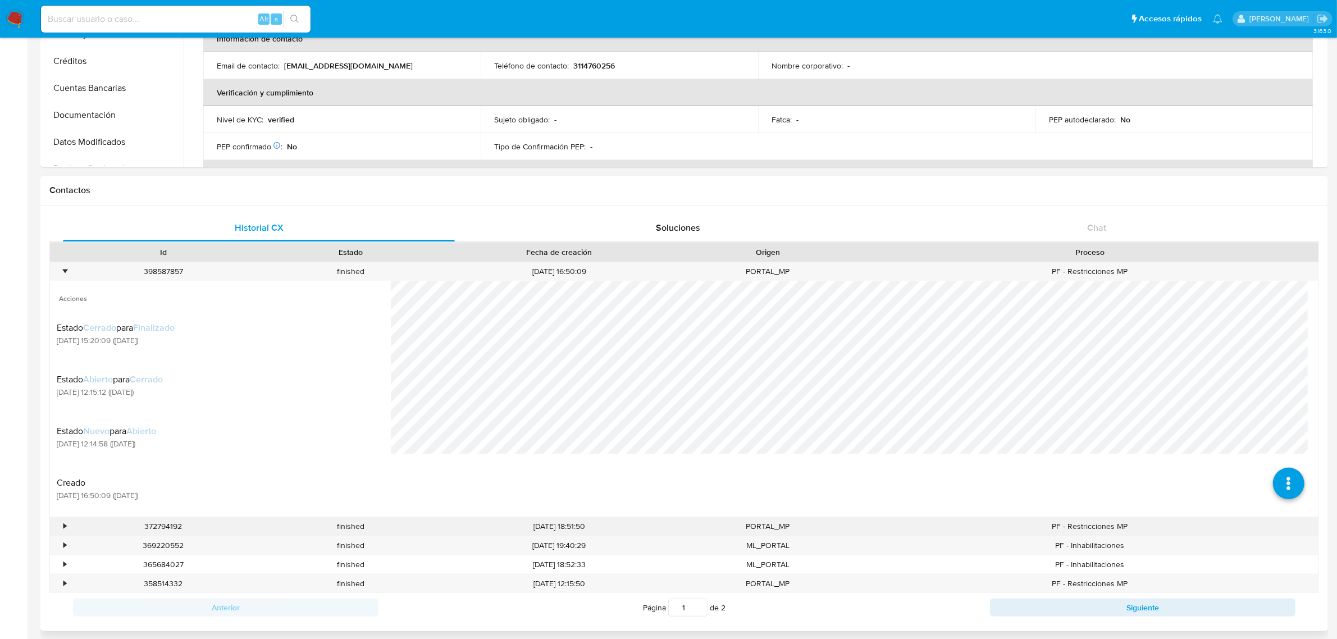
click at [63, 526] on div "•" at bounding box center [64, 526] width 3 height 11
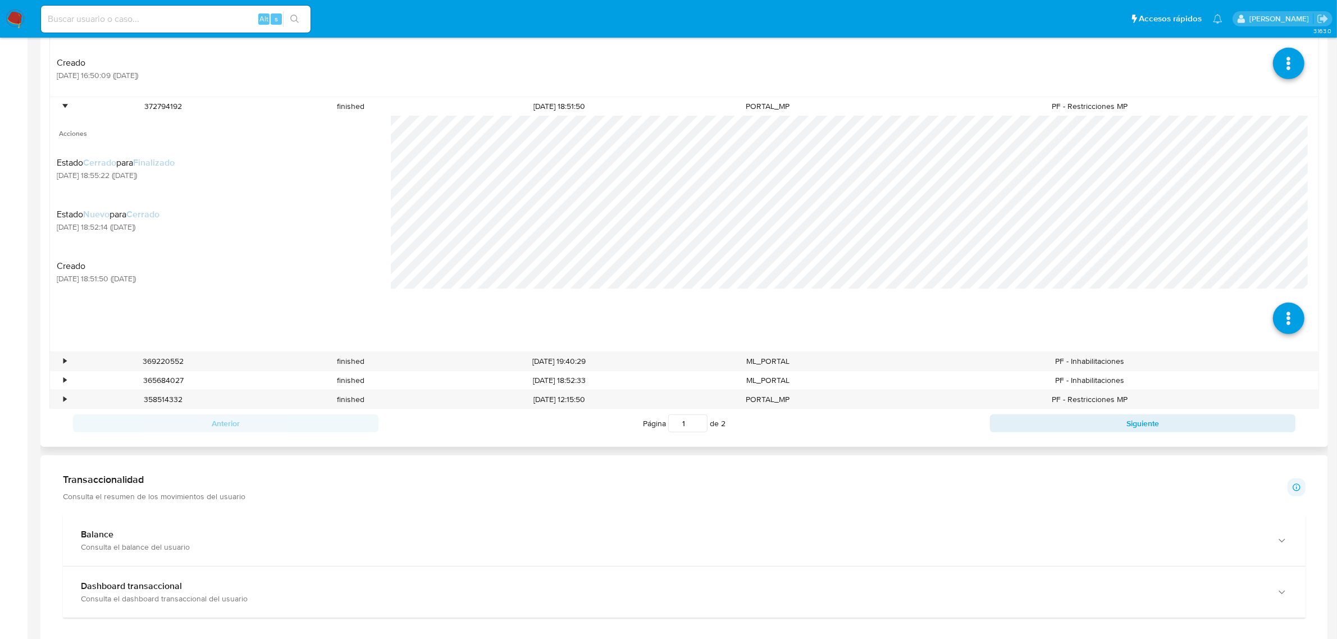
scroll to position [632, 0]
click at [65, 358] on div "•" at bounding box center [64, 360] width 3 height 11
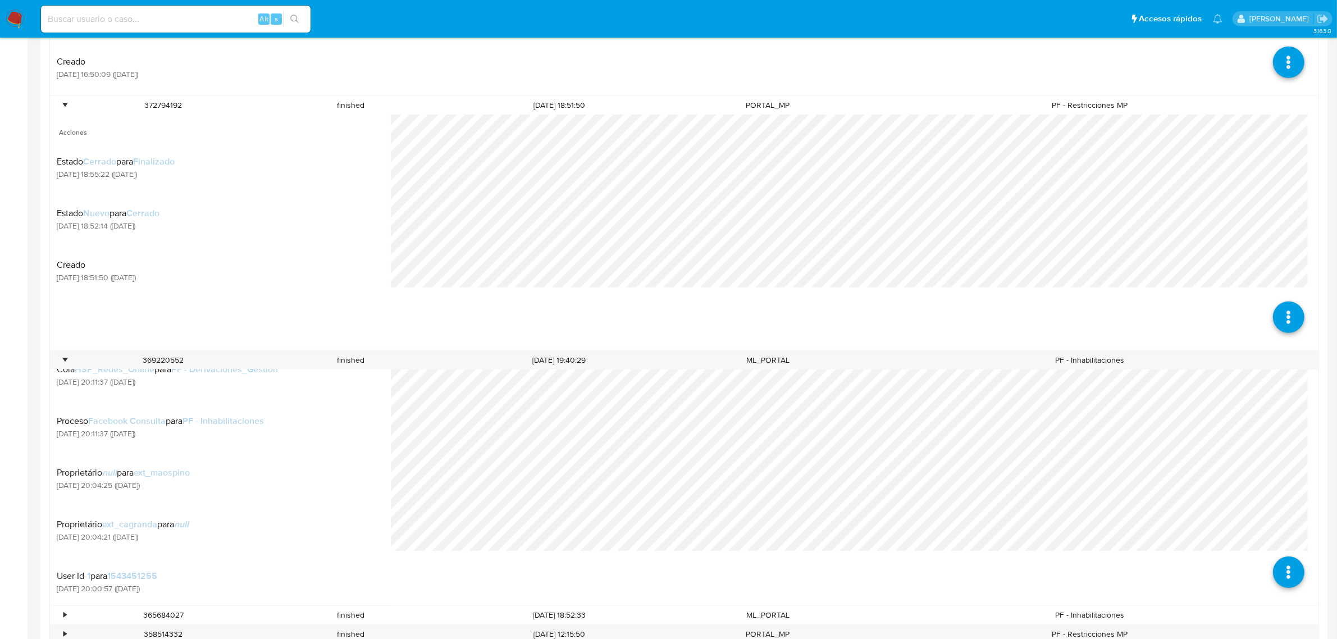
scroll to position [281, 0]
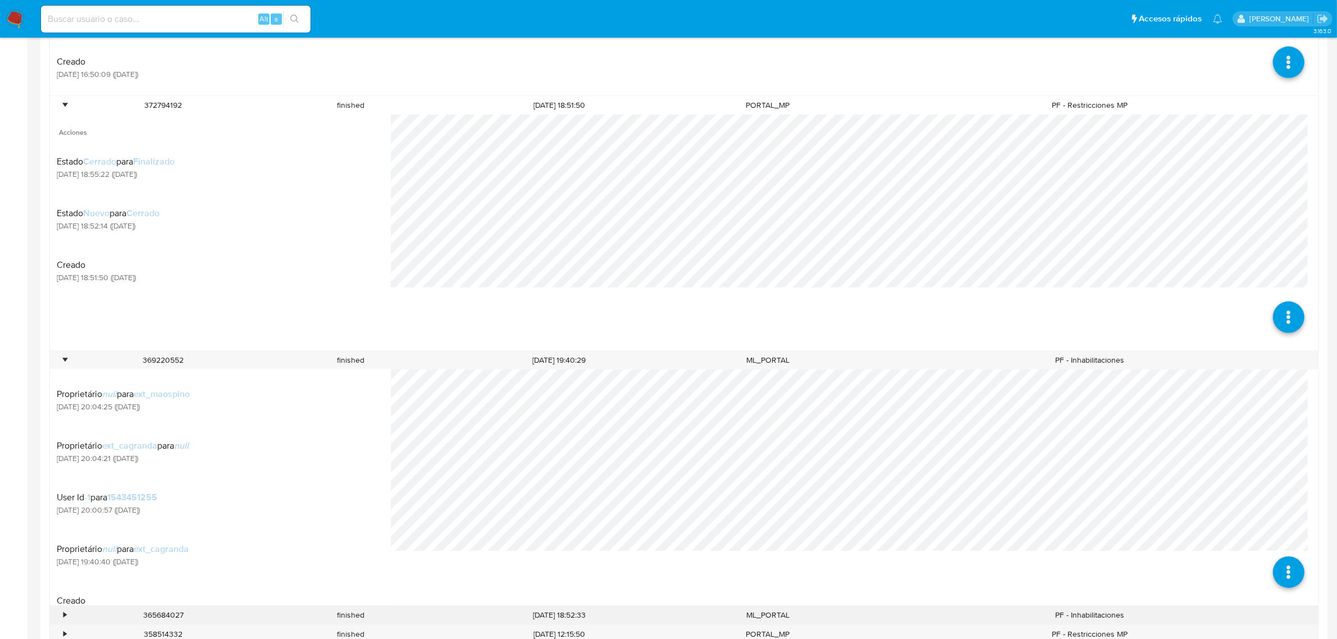
click at [60, 616] on div "•" at bounding box center [60, 615] width 20 height 19
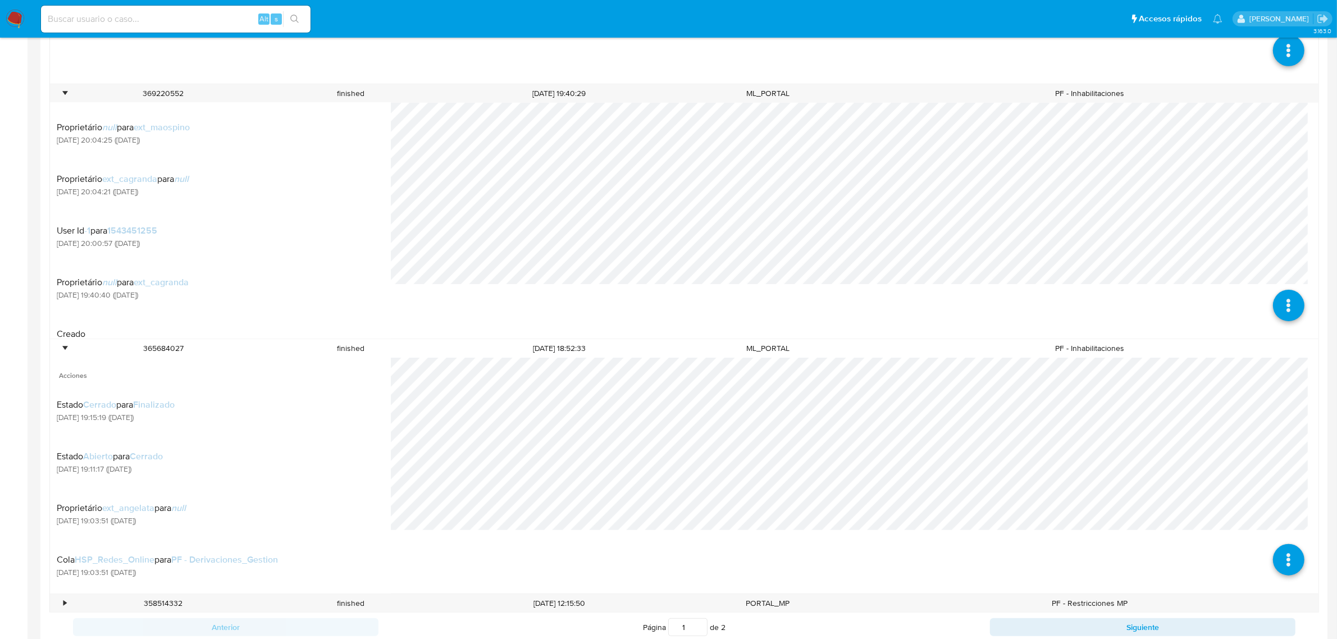
scroll to position [983, 0]
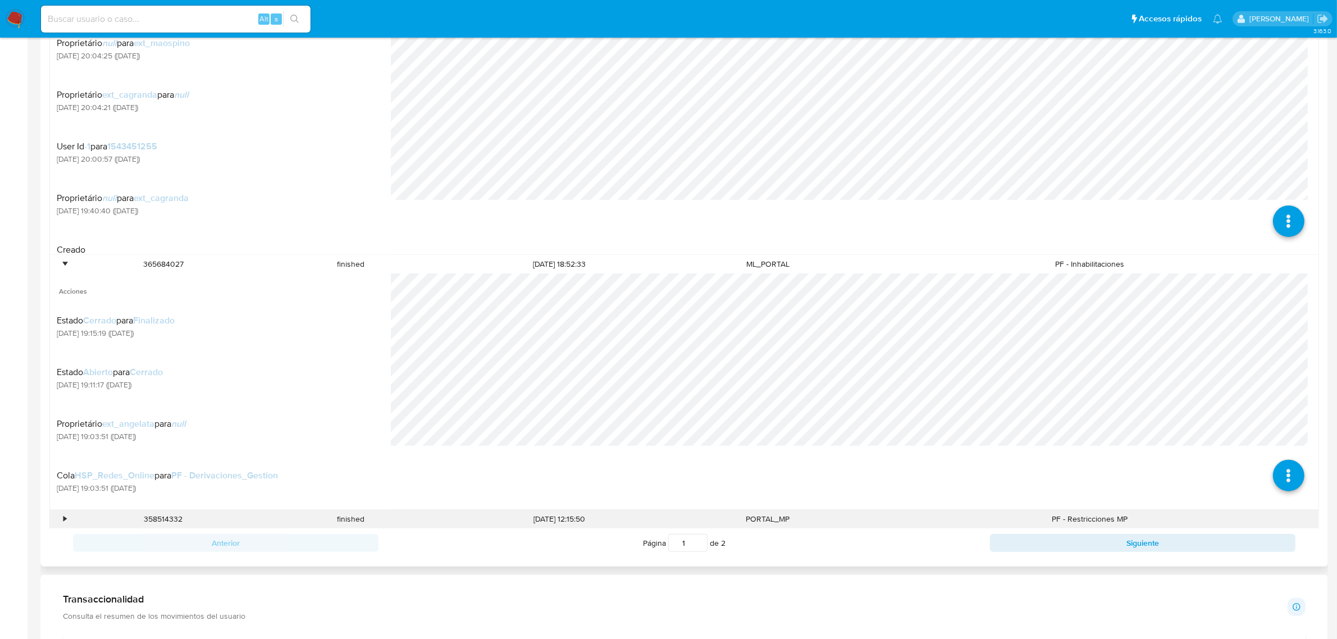
click at [61, 525] on div "•" at bounding box center [60, 519] width 20 height 19
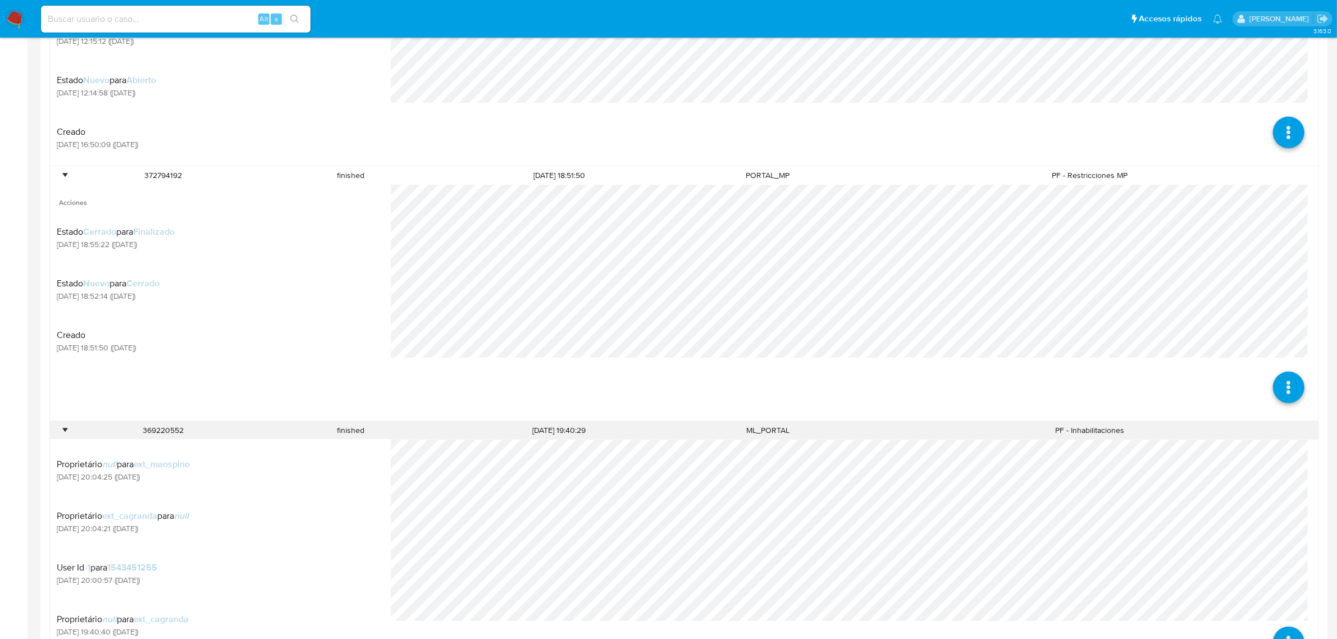
scroll to position [211, 0]
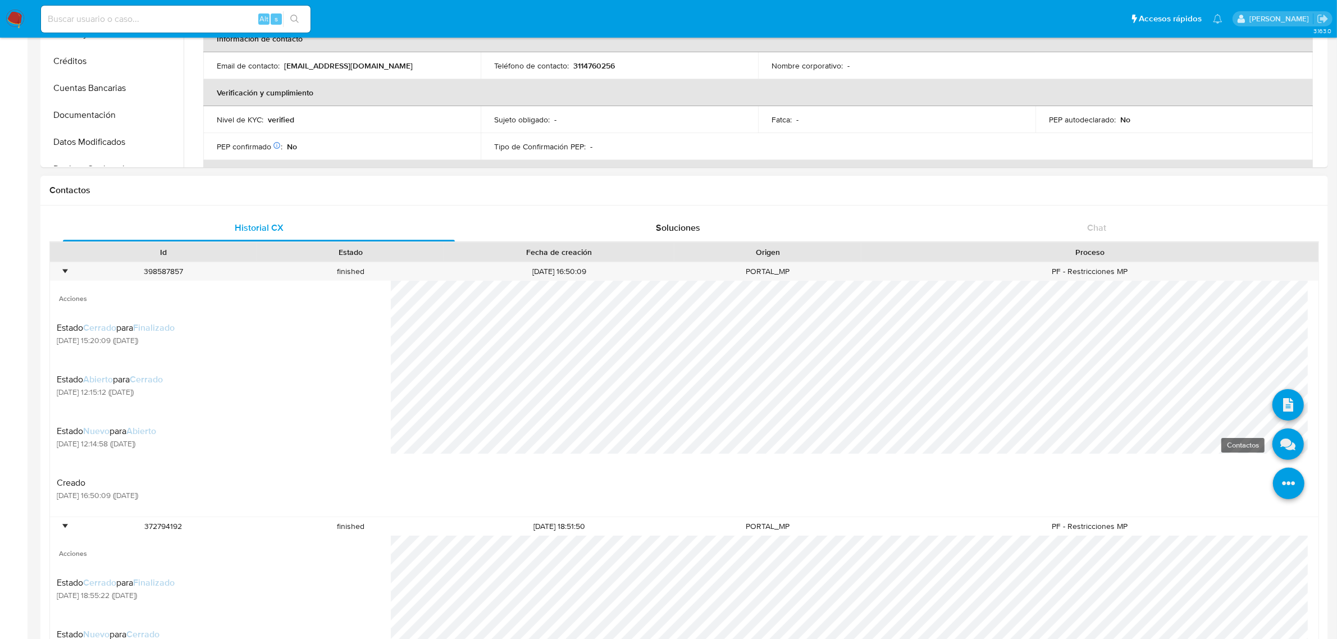
click at [1281, 448] on icon at bounding box center [1287, 443] width 31 height 31
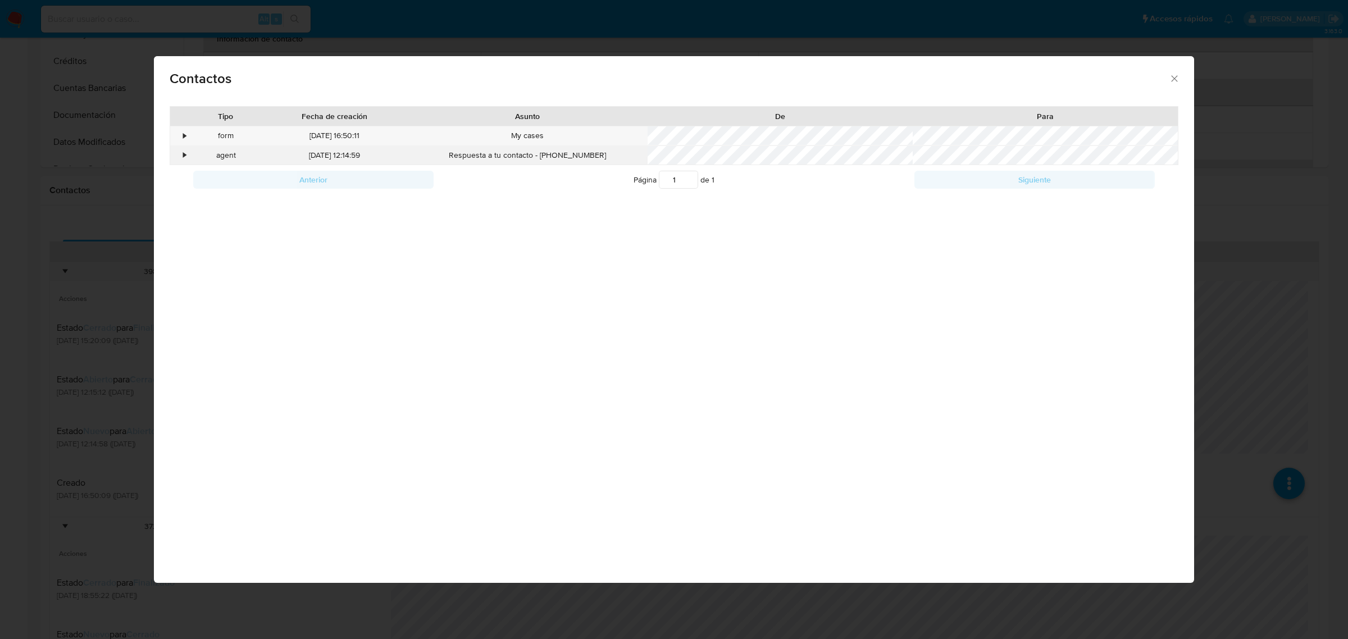
click at [184, 161] on div "•" at bounding box center [185, 155] width 3 height 11
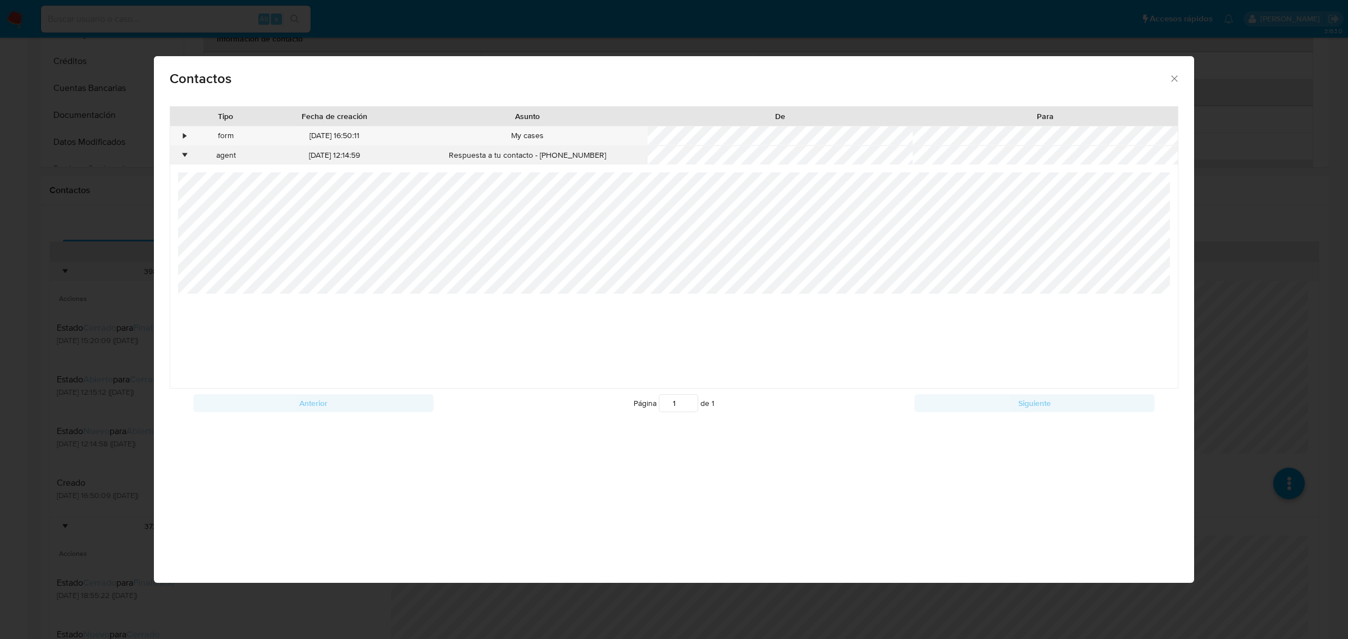
click at [184, 161] on div "•" at bounding box center [185, 155] width 3 height 11
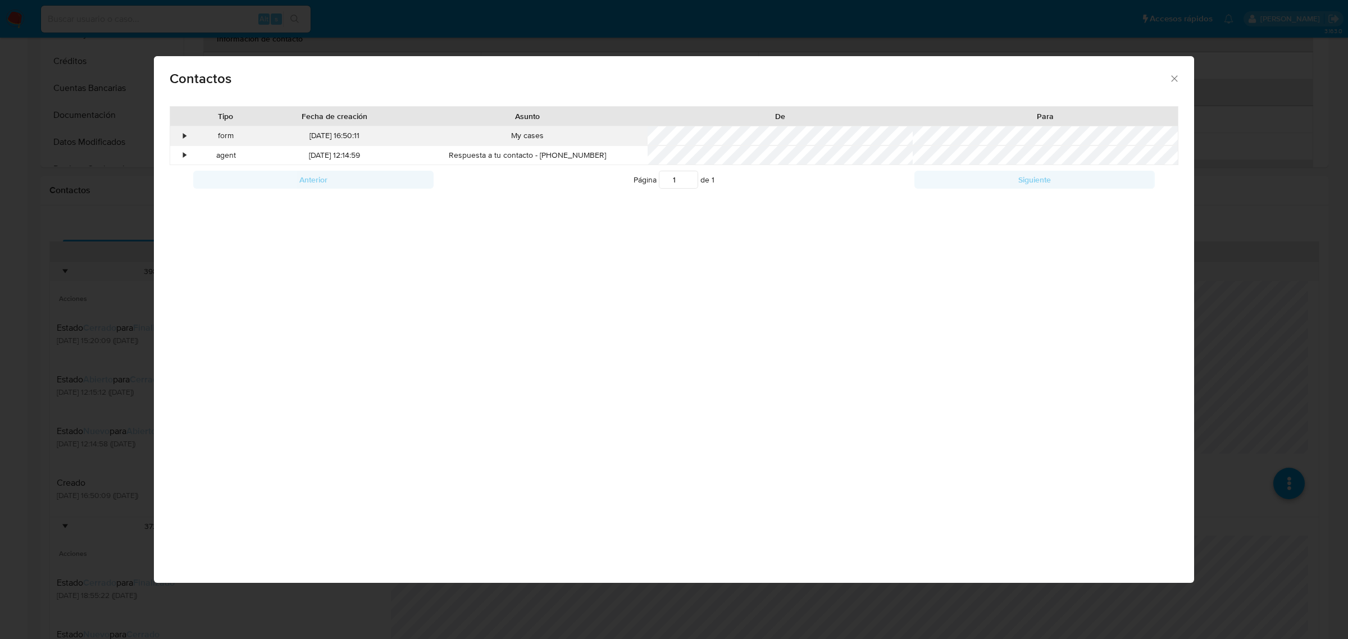
click at [184, 136] on div "•" at bounding box center [185, 135] width 3 height 11
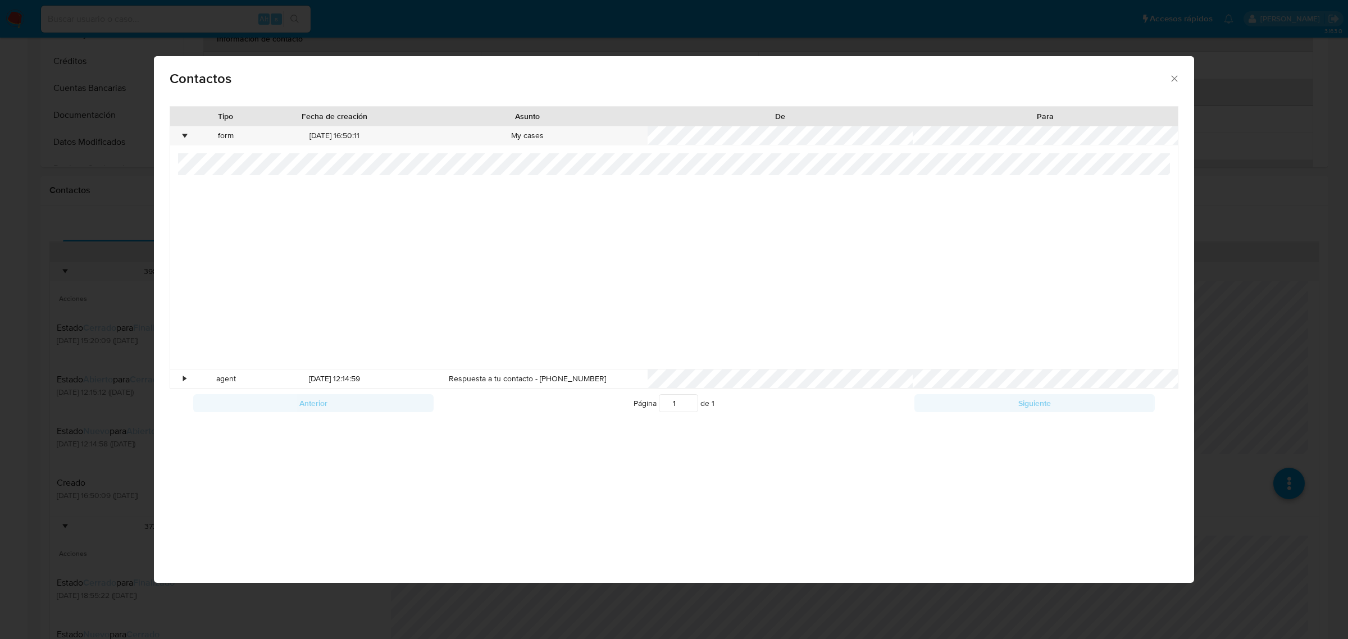
click at [136, 179] on div "Contactos Tipo Fecha de creación Asunto De Para • form 04/08/2025 16:50:11 My c…" at bounding box center [674, 319] width 1348 height 639
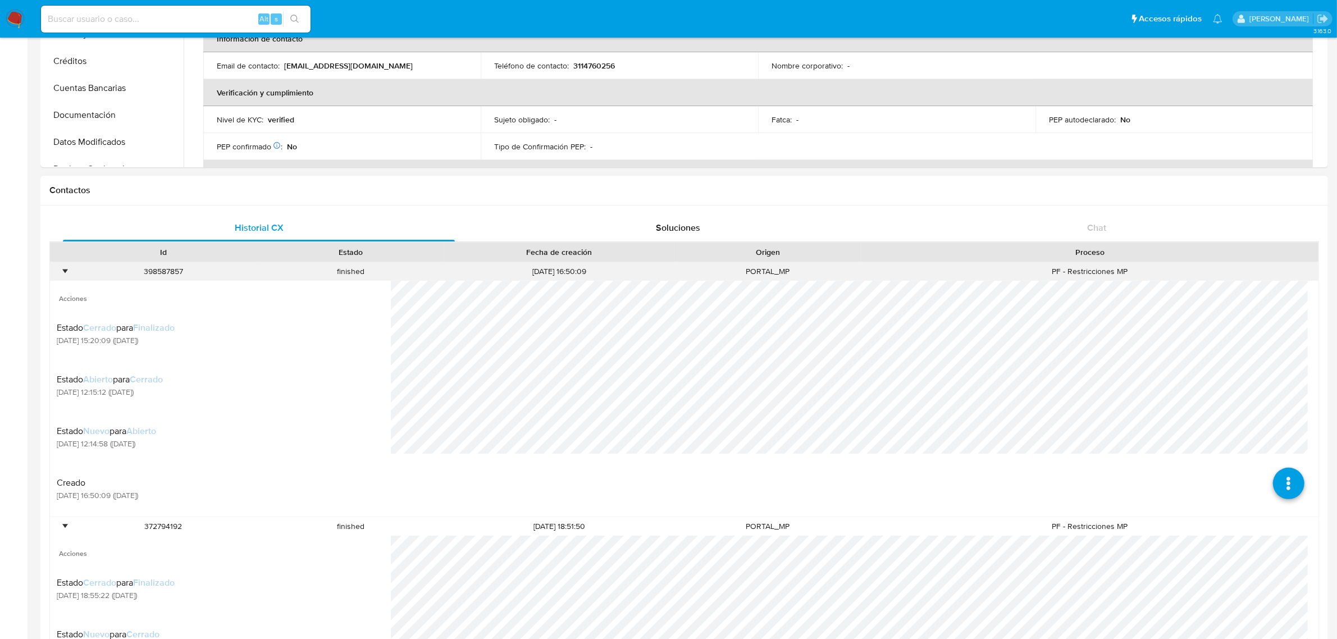
click at [60, 279] on div "•" at bounding box center [60, 271] width 20 height 19
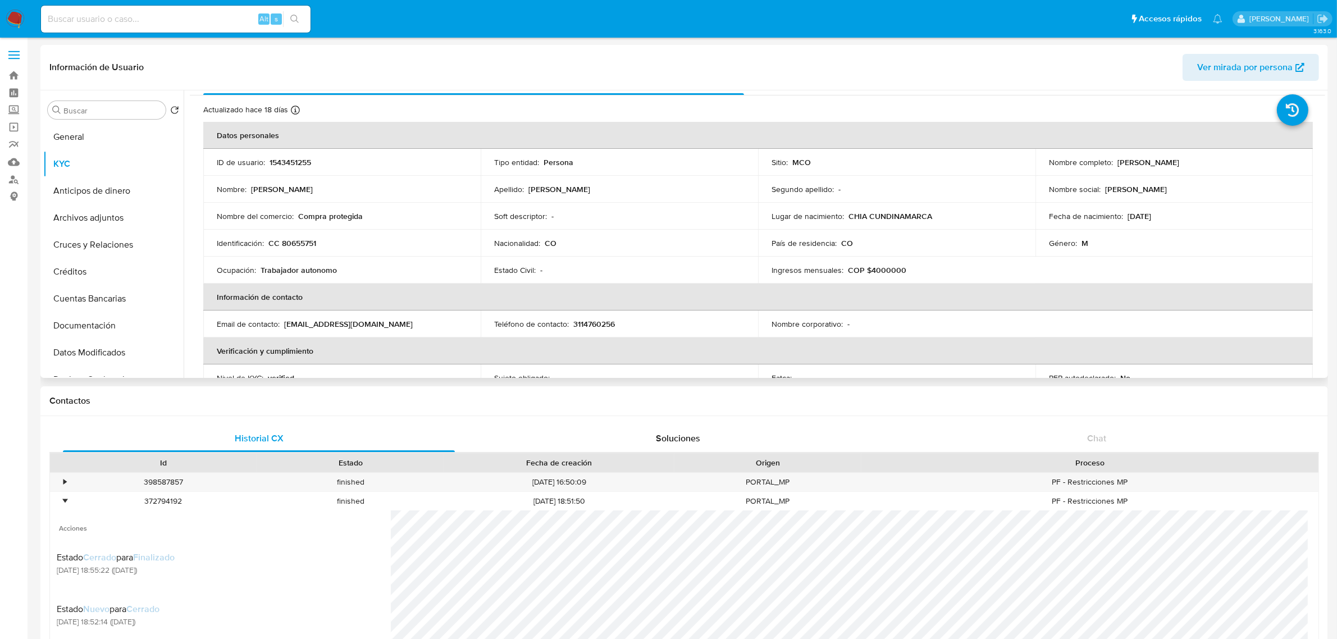
scroll to position [0, 0]
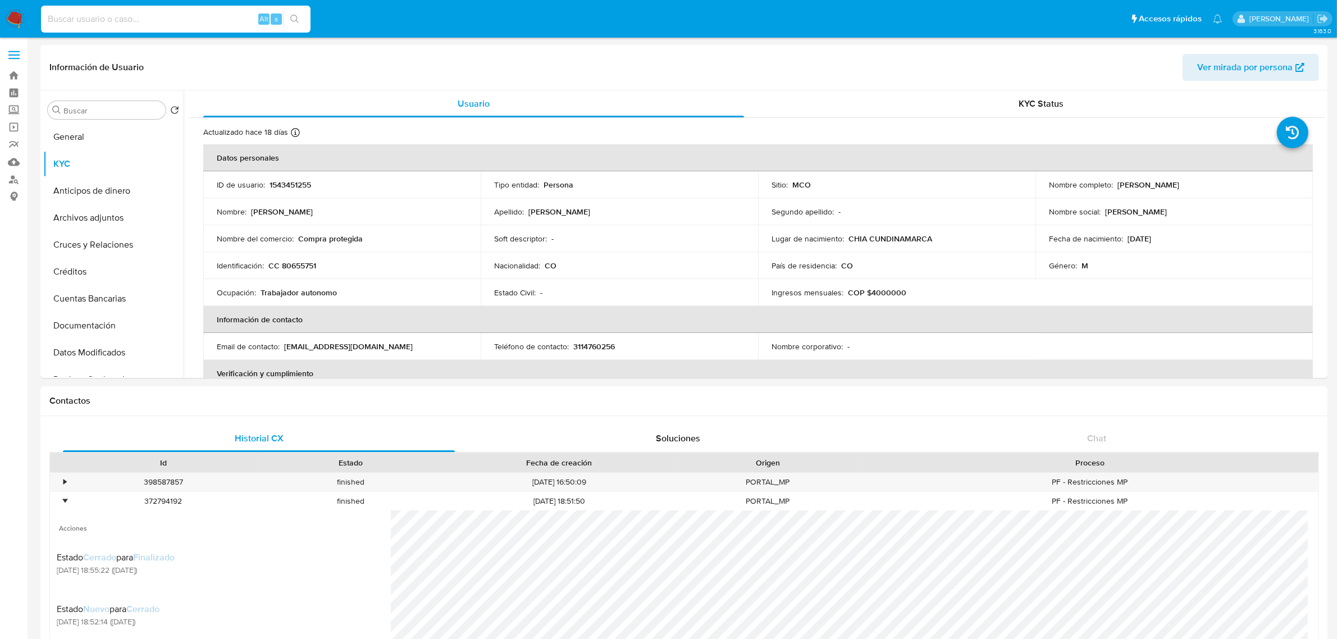
click at [127, 22] on input at bounding box center [176, 19] width 270 height 15
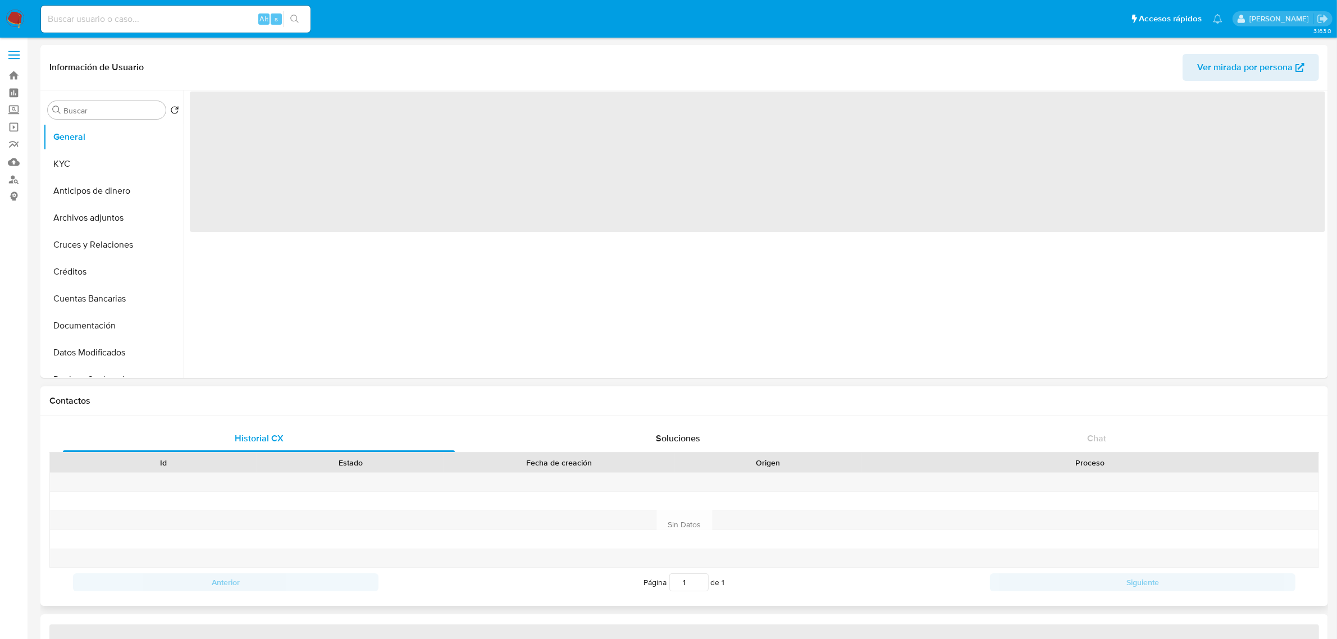
select select "10"
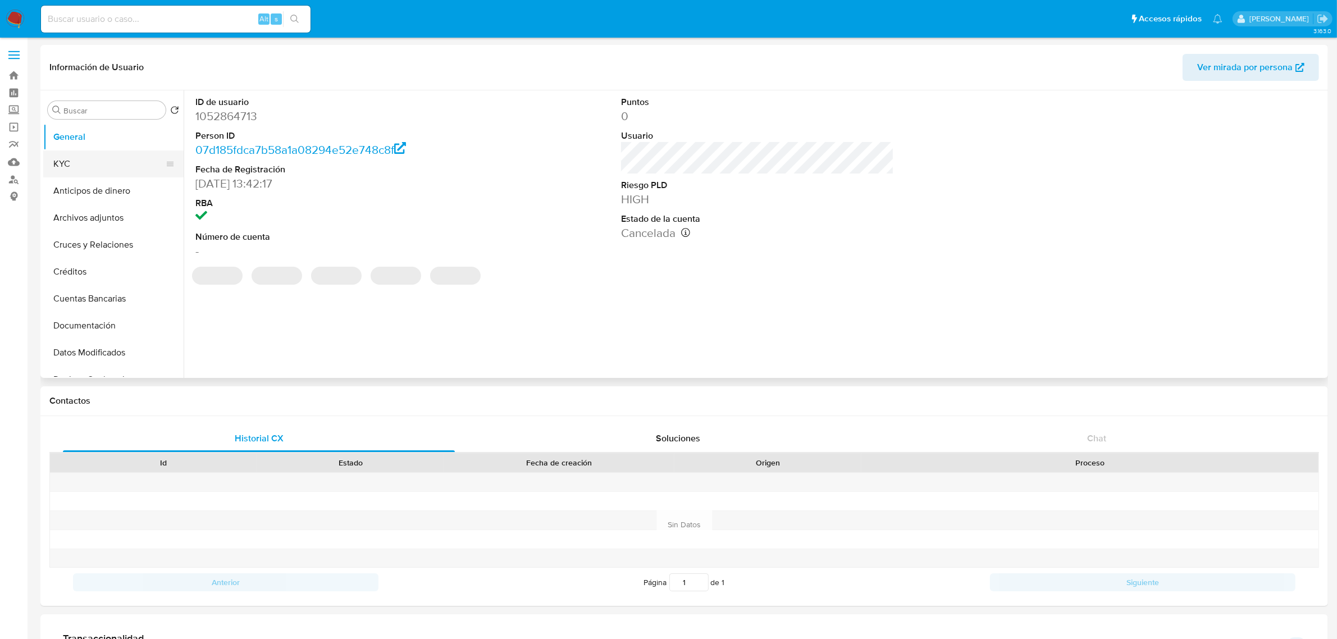
click at [88, 160] on button "KYC" at bounding box center [108, 163] width 131 height 27
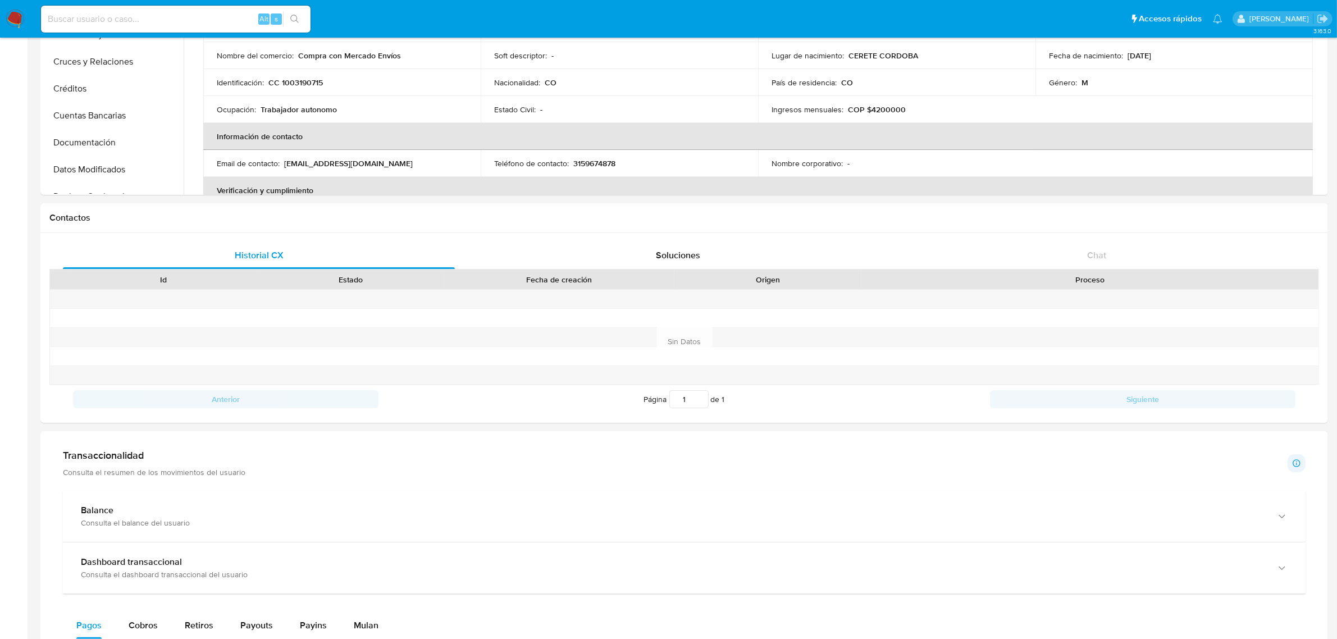
scroll to position [491, 0]
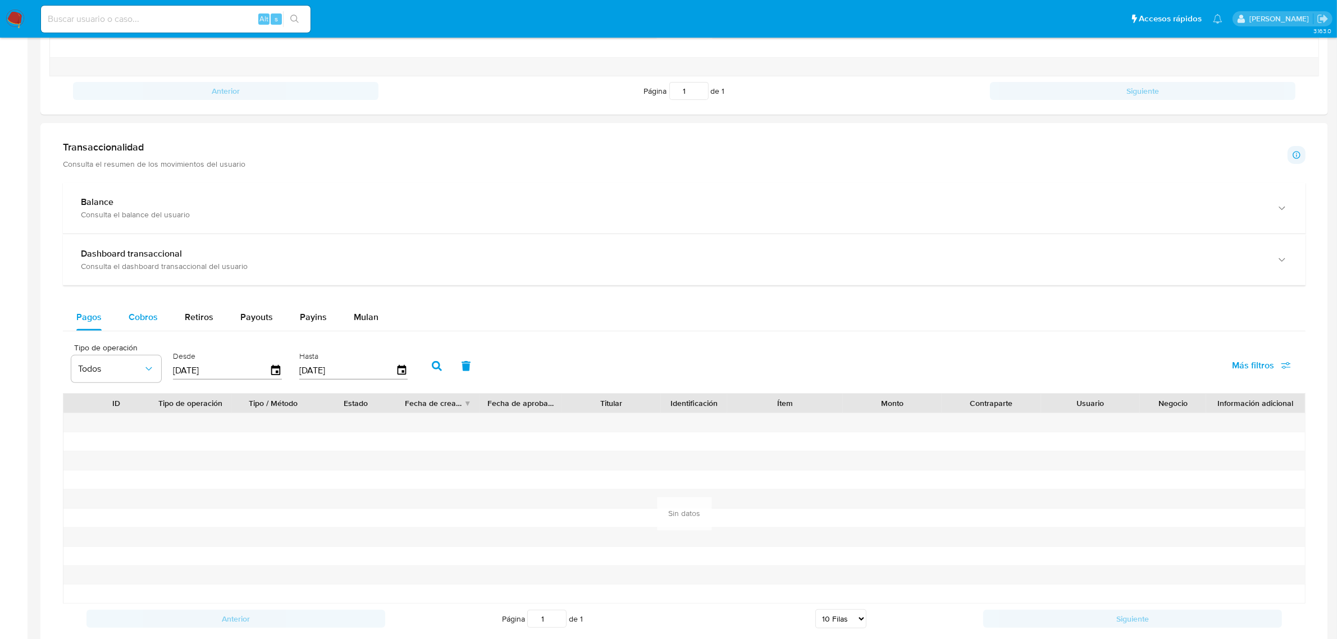
click at [133, 328] on div "Cobros" at bounding box center [143, 317] width 29 height 27
select select "10"
click at [274, 367] on icon "button" at bounding box center [276, 371] width 20 height 20
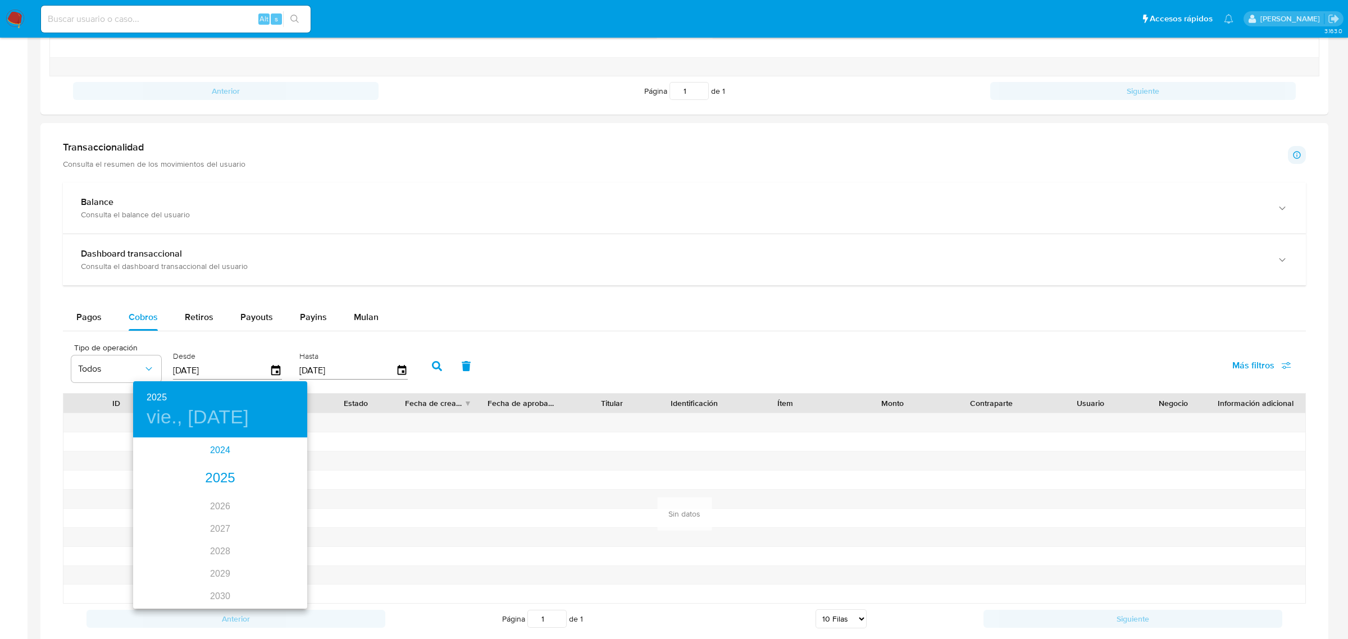
click at [218, 453] on div "2024" at bounding box center [220, 450] width 174 height 22
click at [159, 588] on div "oct." at bounding box center [162, 582] width 58 height 42
type input "[DATE]"
click at [243, 532] on p "18" at bounding box center [242, 537] width 9 height 11
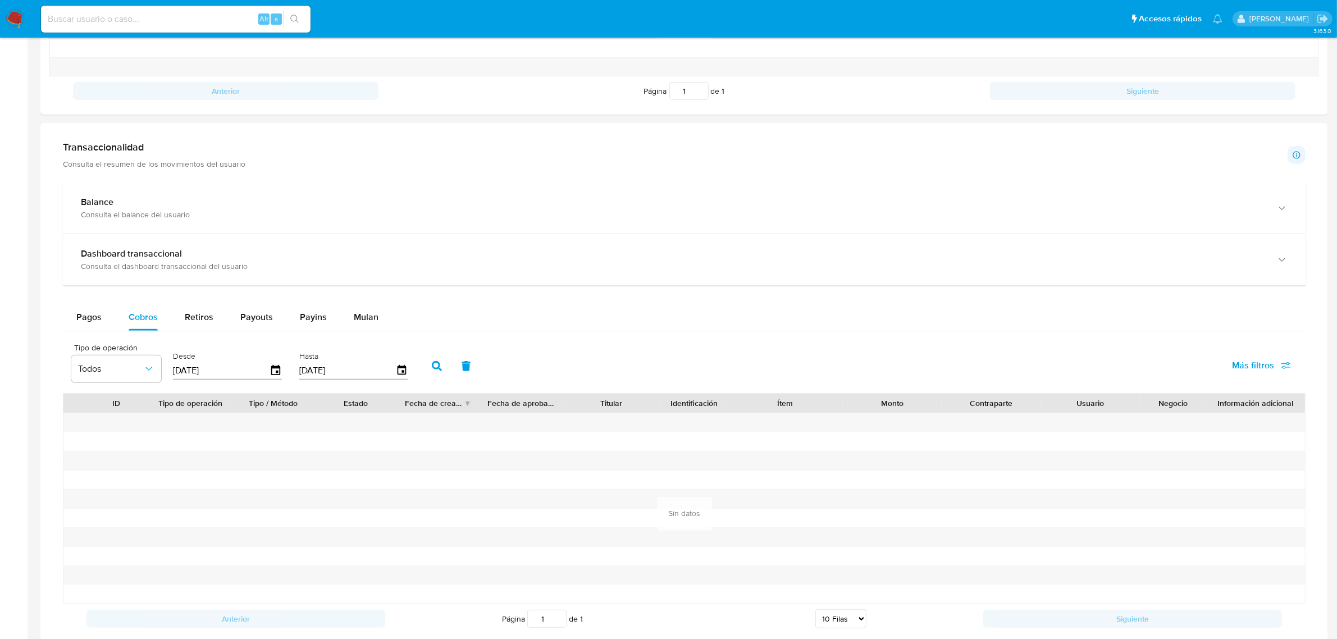
click at [438, 368] on icon "button" at bounding box center [437, 366] width 10 height 10
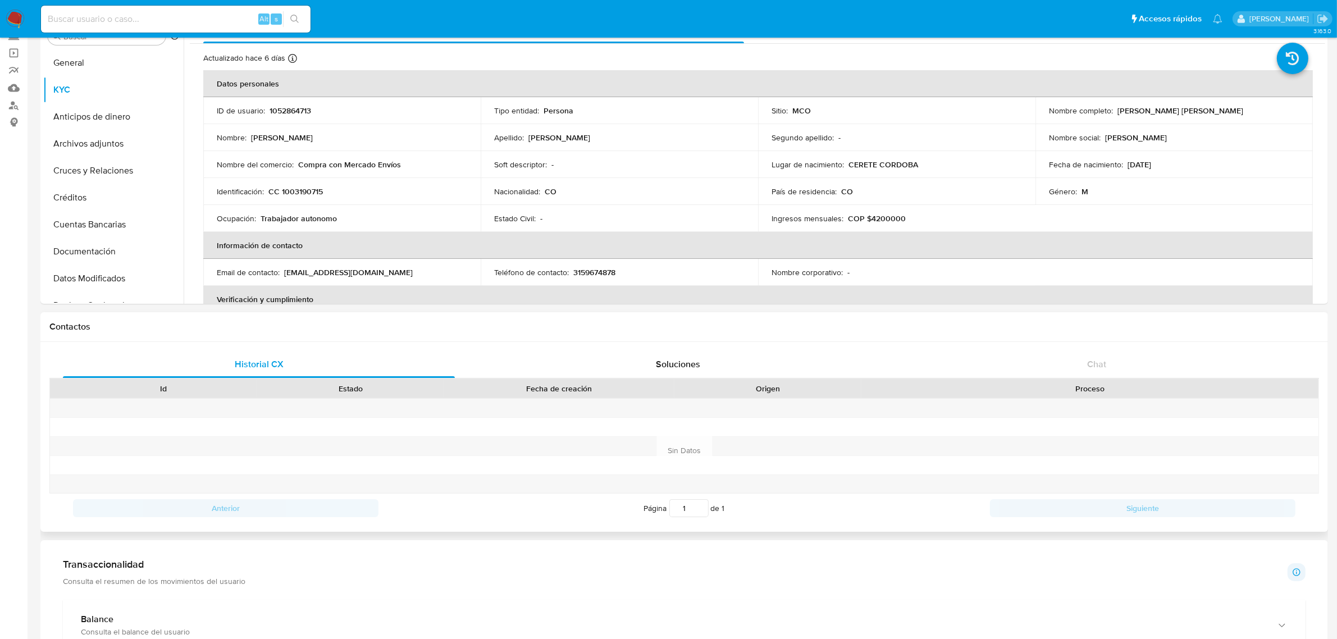
scroll to position [0, 0]
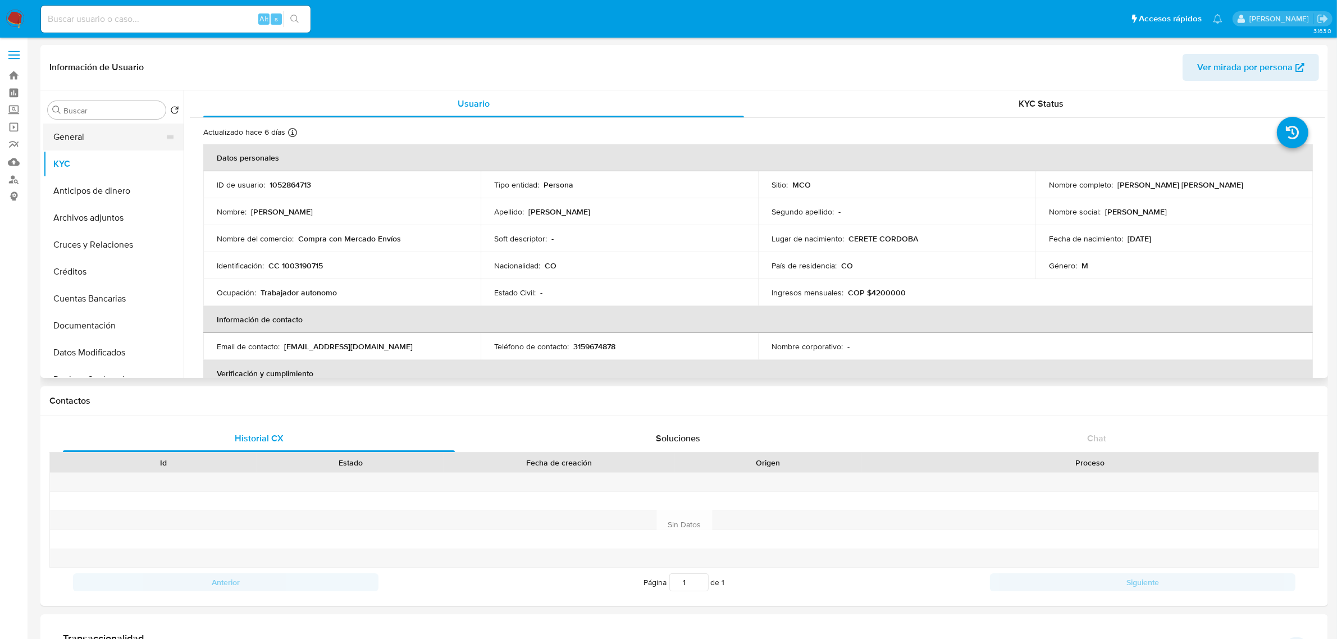
click at [83, 136] on button "General" at bounding box center [108, 137] width 131 height 27
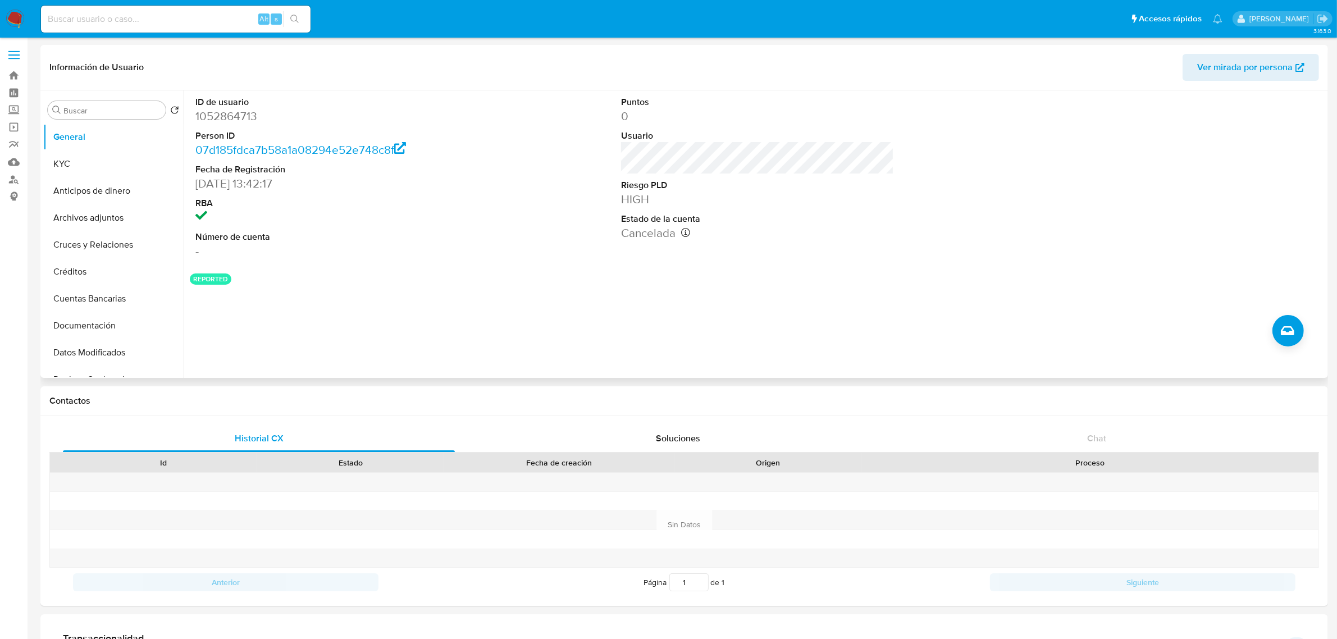
click at [222, 116] on dd "1052864713" at bounding box center [331, 116] width 273 height 16
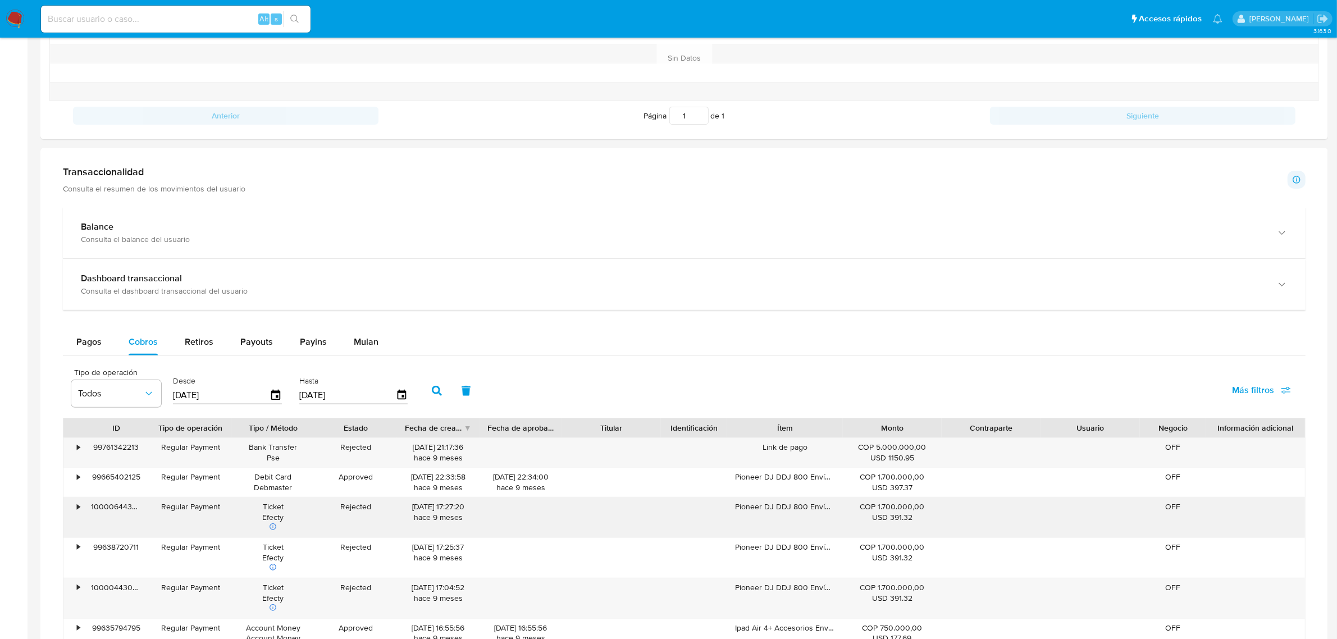
scroll to position [491, 0]
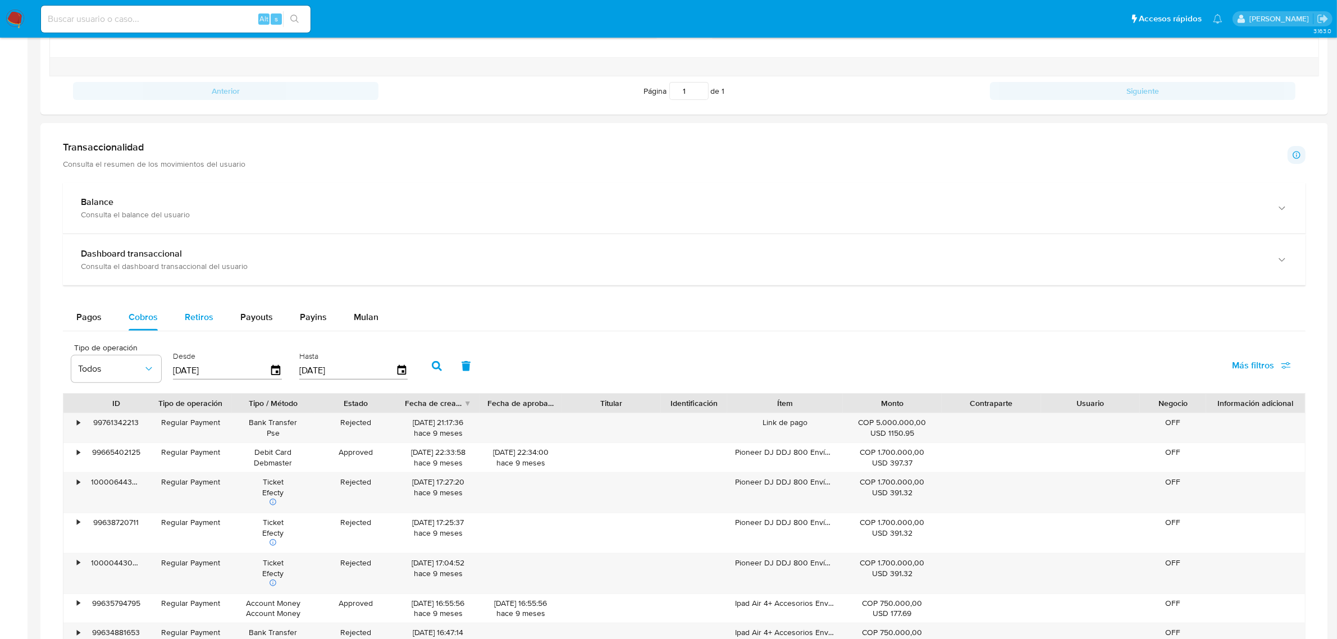
click at [194, 307] on div "Retiros" at bounding box center [199, 317] width 29 height 27
select select "10"
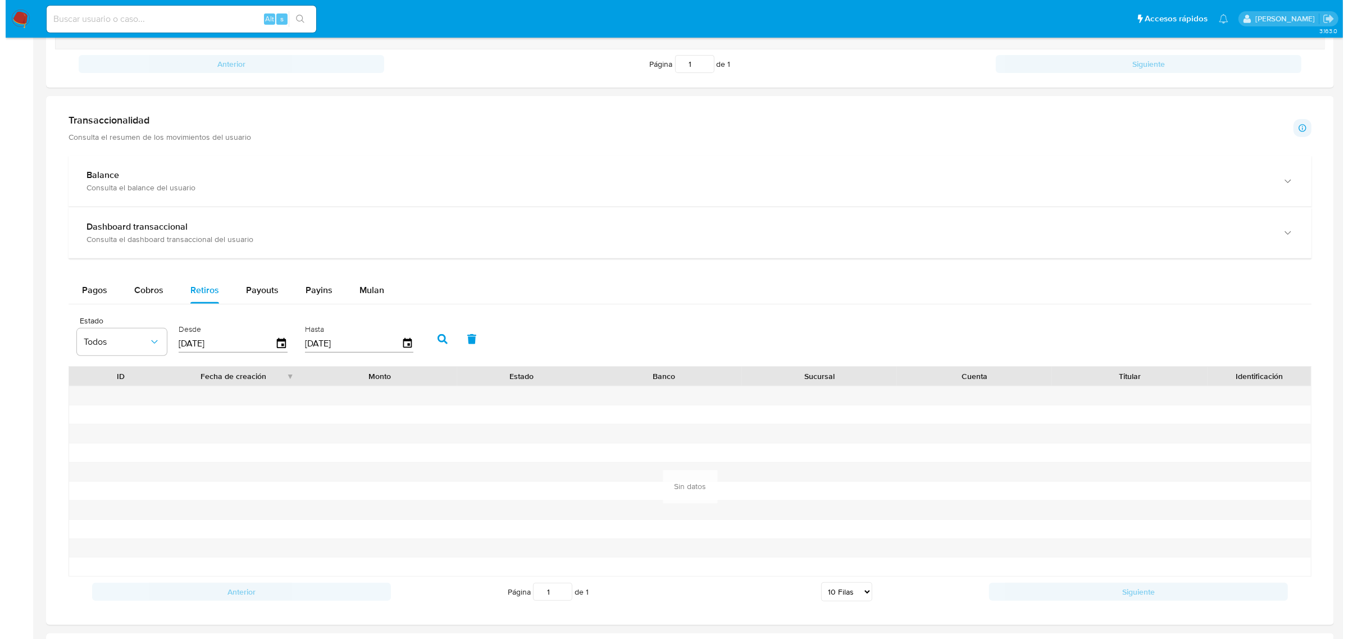
scroll to position [562, 0]
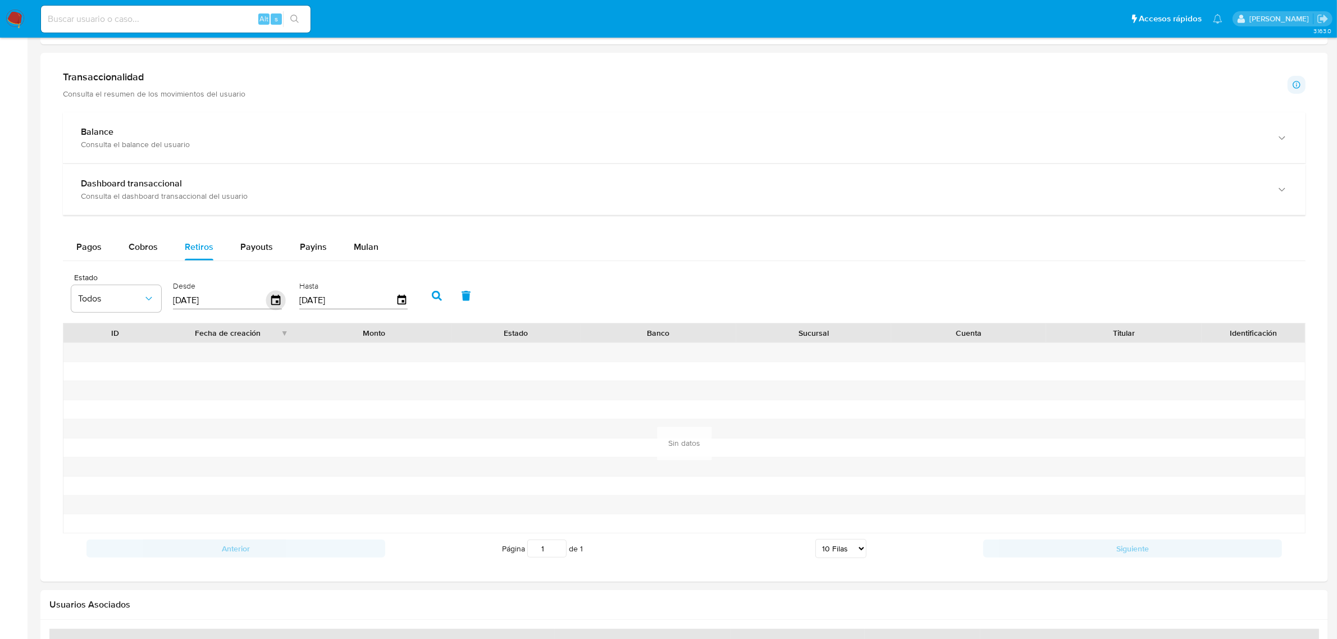
click at [272, 304] on icon "button" at bounding box center [276, 301] width 20 height 20
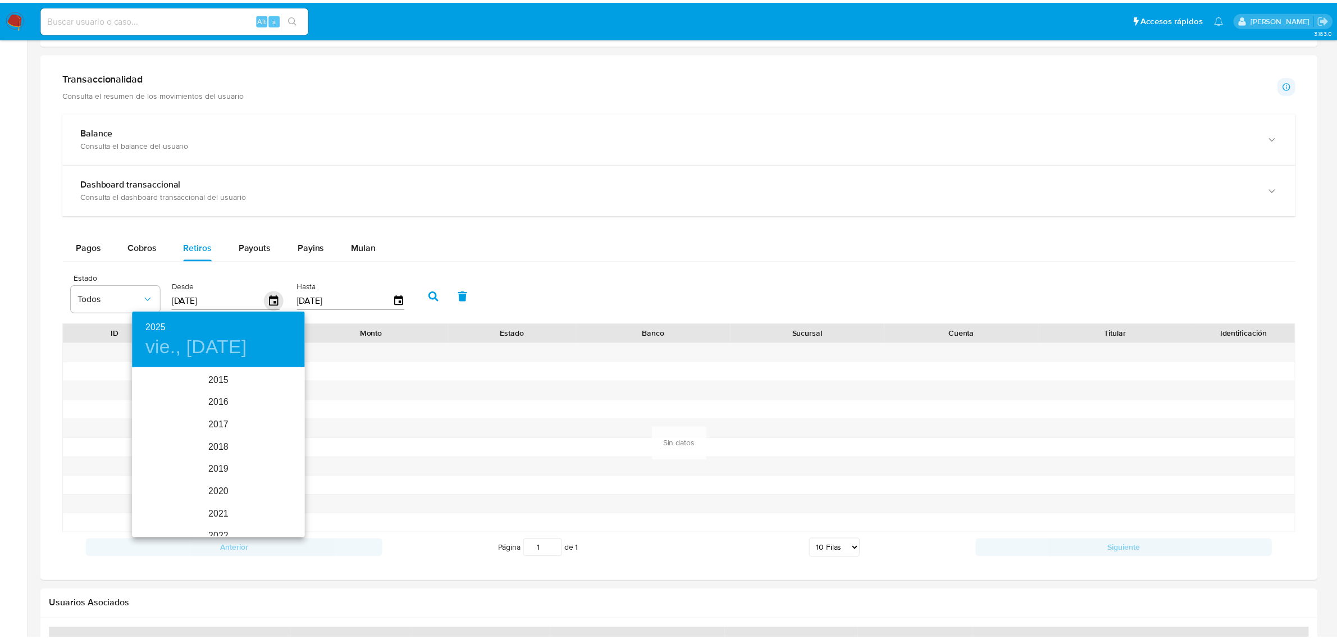
scroll to position [157, 0]
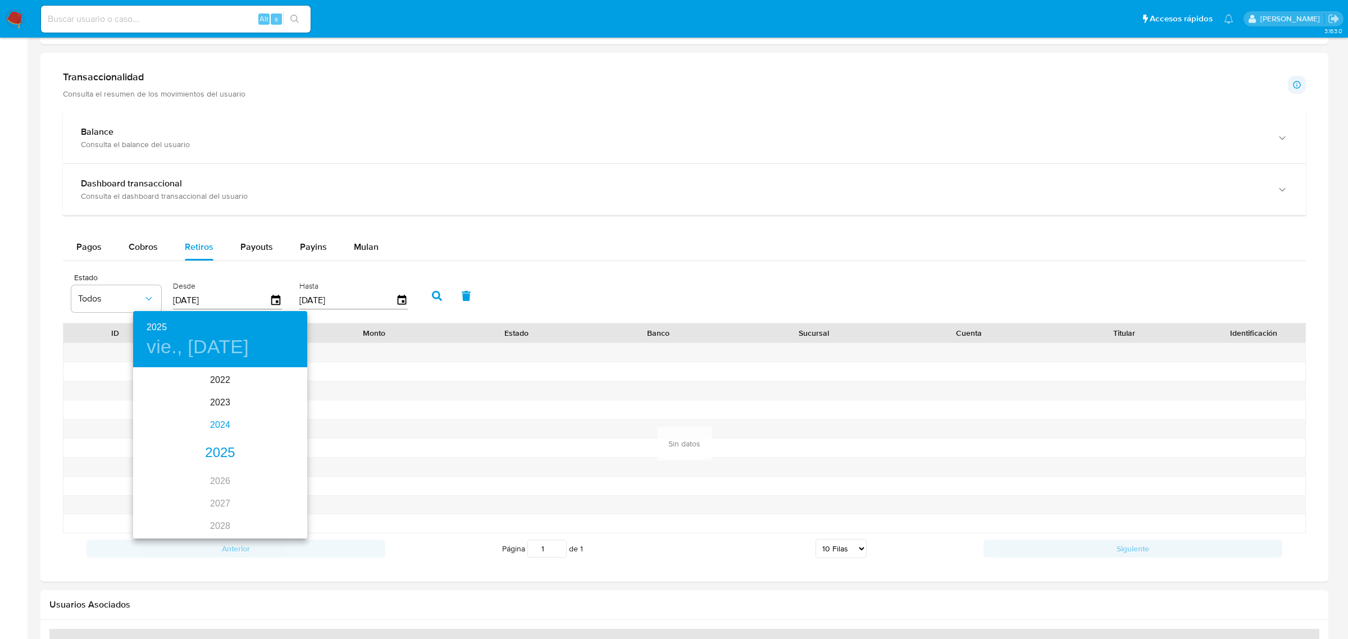
click at [214, 428] on div "2024" at bounding box center [220, 425] width 174 height 22
click at [221, 432] on div "may." at bounding box center [220, 432] width 58 height 42
type input "[DATE]"
drag, startPoint x: 268, startPoint y: 468, endPoint x: 358, endPoint y: 363, distance: 138.2
click at [267, 468] on p "18" at bounding box center [265, 467] width 9 height 11
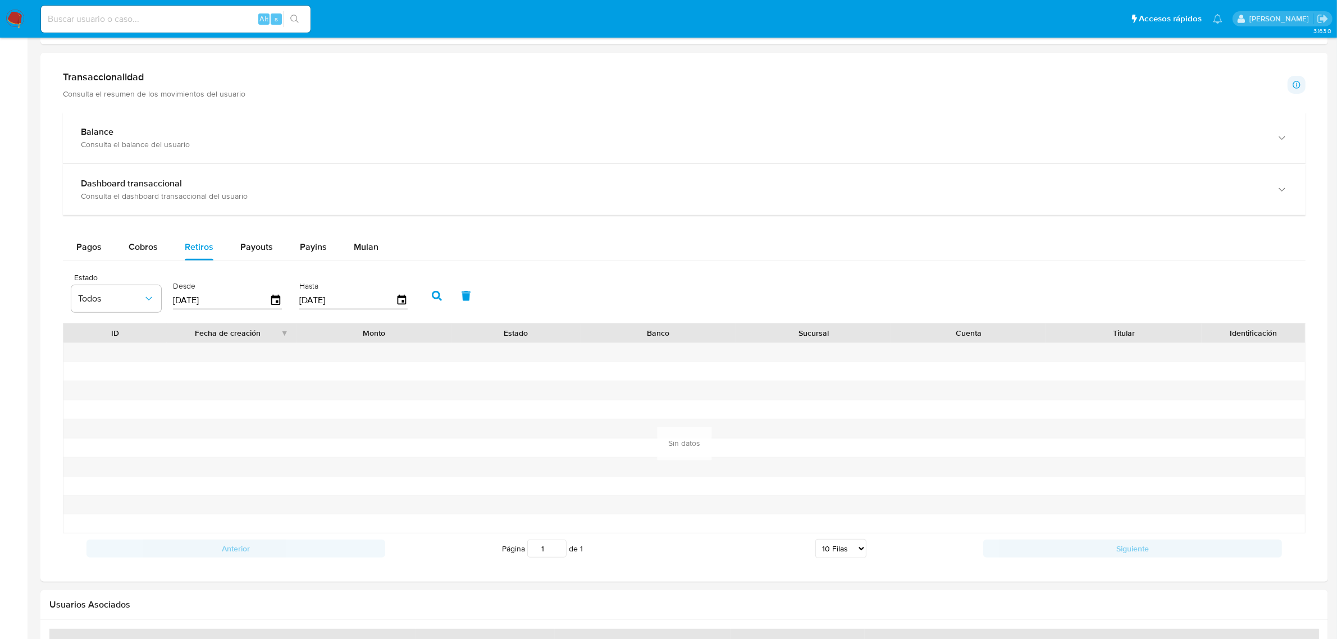
click at [444, 293] on button "button" at bounding box center [436, 295] width 29 height 27
